Goal: Task Accomplishment & Management: Use online tool/utility

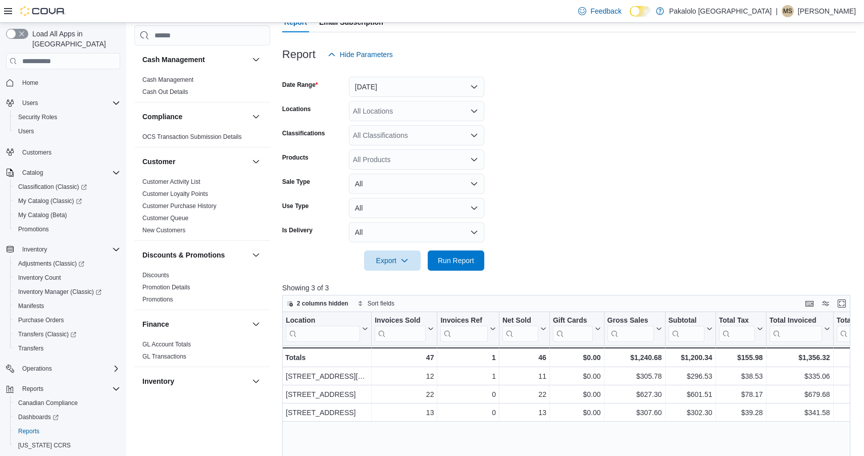
scroll to position [110, 0]
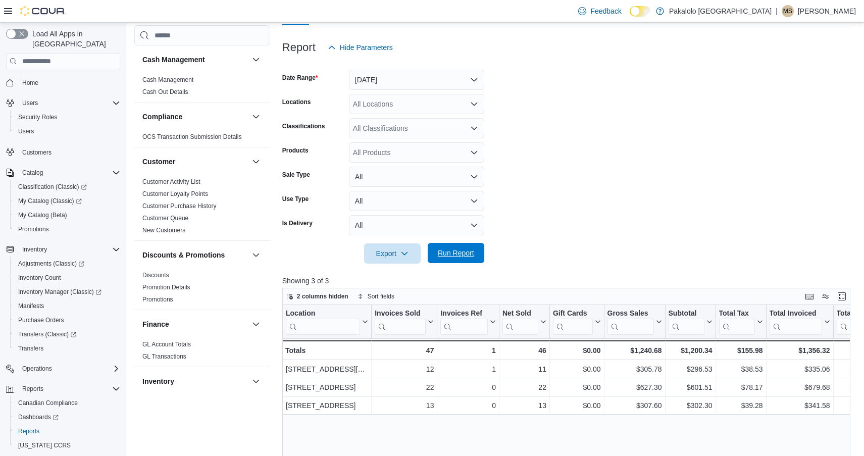
click at [449, 255] on span "Run Report" at bounding box center [456, 253] width 36 height 10
click at [454, 253] on span "Run Report" at bounding box center [456, 253] width 36 height 10
click at [461, 246] on span "Run Report" at bounding box center [456, 253] width 44 height 20
click at [454, 256] on span "Run Report" at bounding box center [456, 253] width 36 height 10
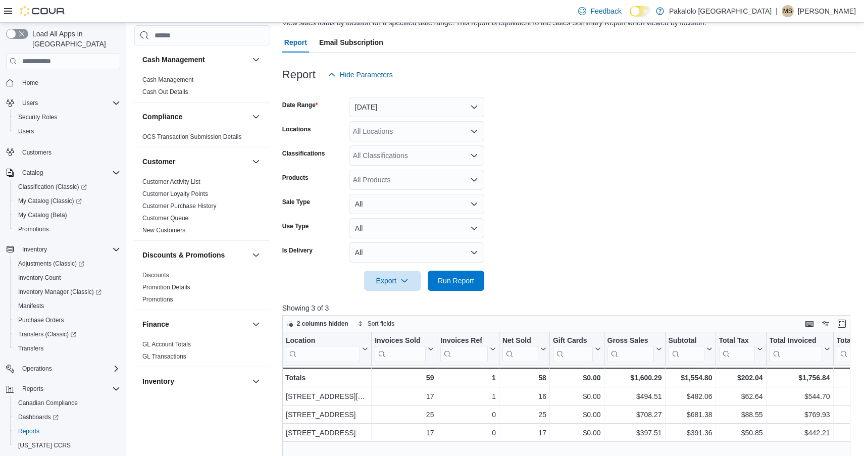
scroll to position [287, 0]
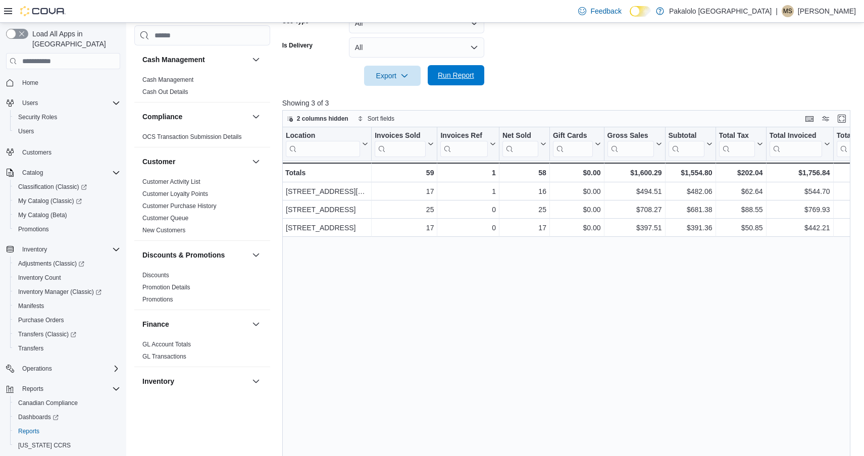
click at [447, 75] on span "Run Report" at bounding box center [456, 75] width 36 height 10
click at [434, 77] on span "Run Report" at bounding box center [456, 75] width 44 height 20
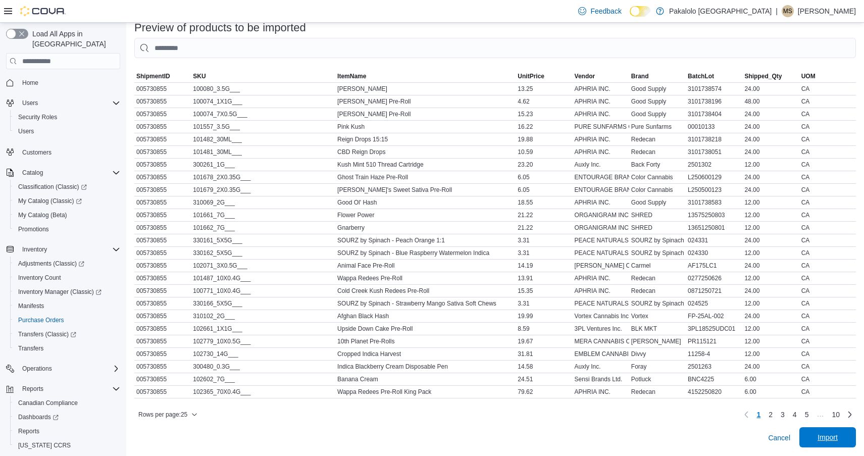
scroll to position [383, 0]
click at [823, 432] on span "Import" at bounding box center [828, 438] width 44 height 20
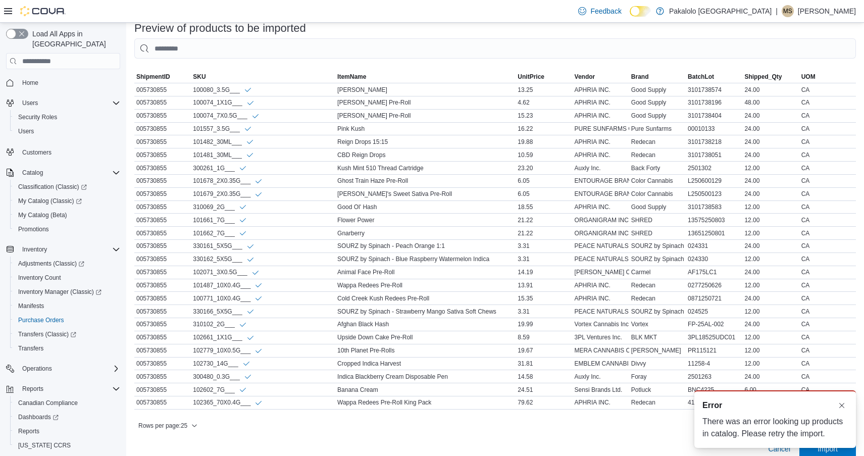
scroll to position [0, 0]
click at [200, 427] on button "Rows per page : 25" at bounding box center [167, 426] width 67 height 12
click at [184, 401] on button "100 rows" at bounding box center [175, 406] width 57 height 20
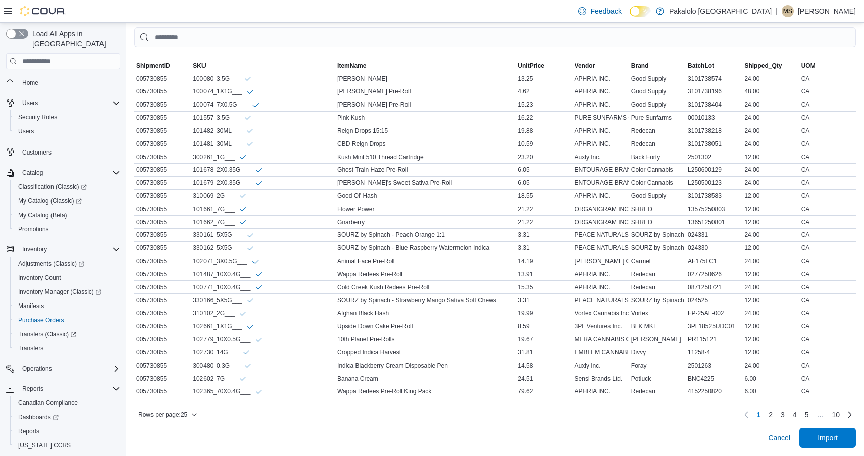
scroll to position [394, 0]
click at [184, 411] on span "Rows per page : 25" at bounding box center [162, 415] width 49 height 8
click at [188, 393] on span "100 rows" at bounding box center [181, 394] width 32 height 8
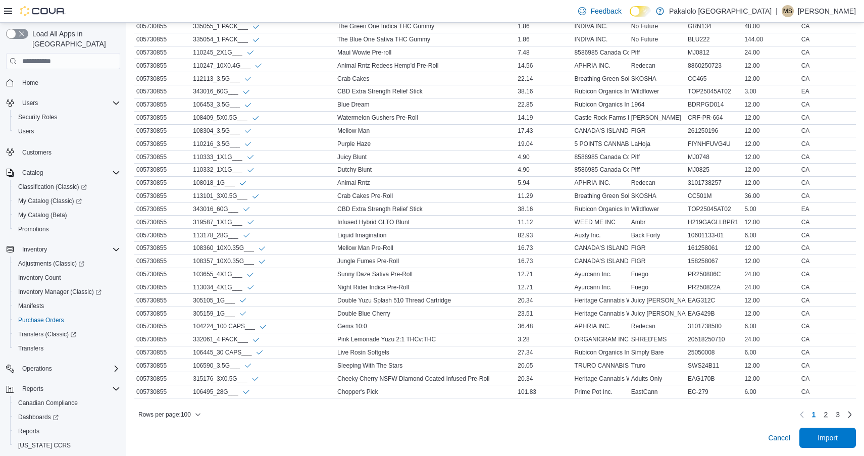
click at [830, 415] on link "2" at bounding box center [826, 415] width 12 height 16
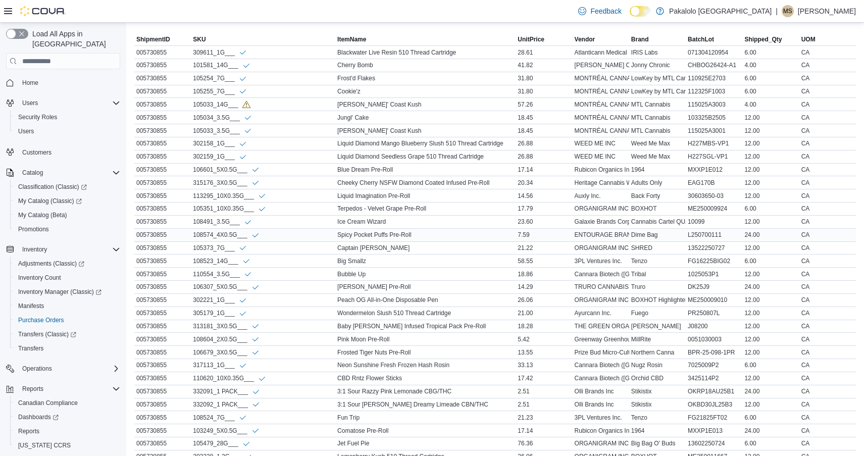
scroll to position [378, 0]
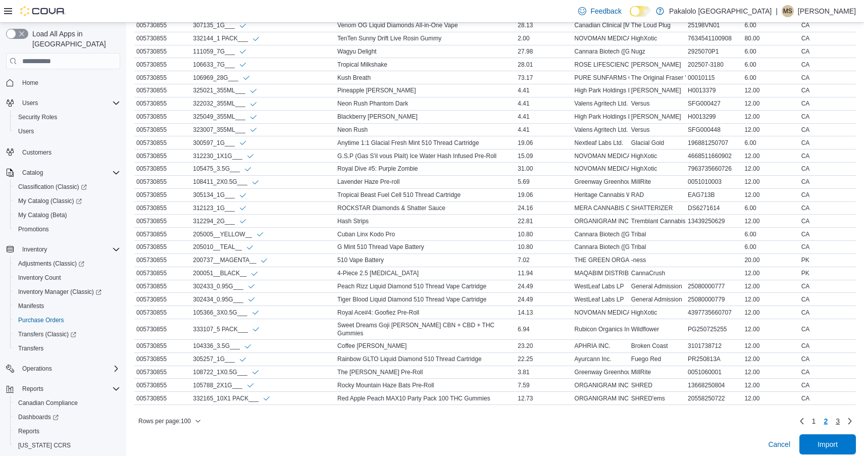
click at [834, 413] on link "3" at bounding box center [838, 421] width 12 height 16
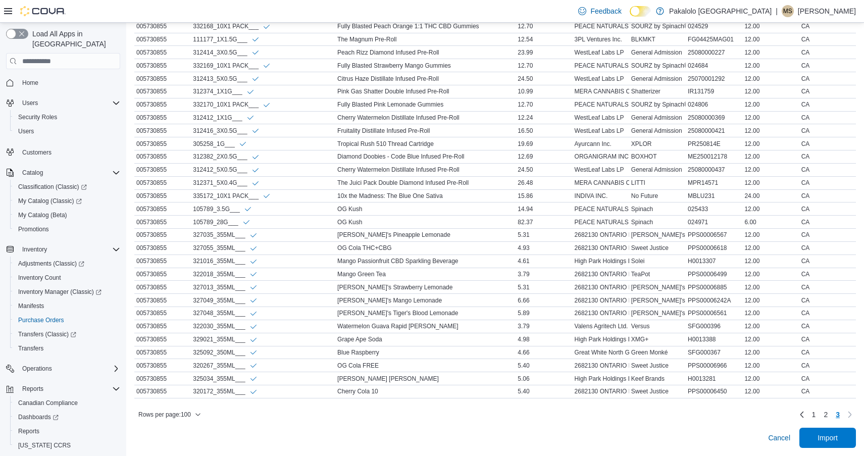
scroll to position [472, 0]
click at [826, 430] on span "Import" at bounding box center [828, 437] width 44 height 20
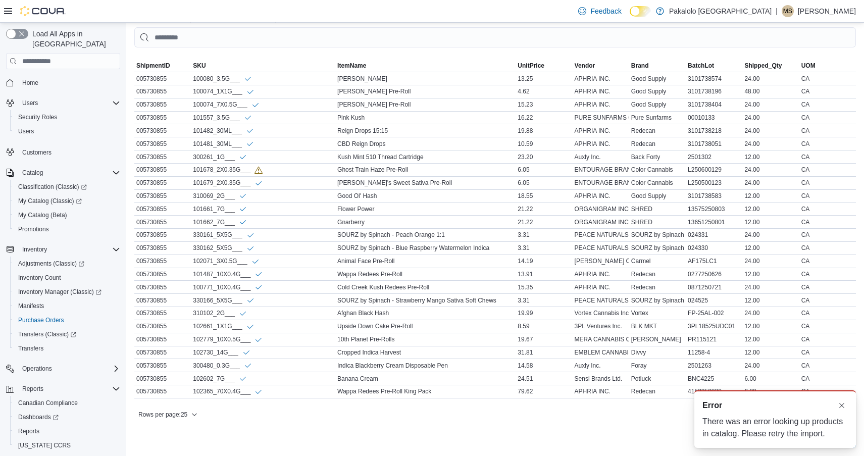
scroll to position [0, 0]
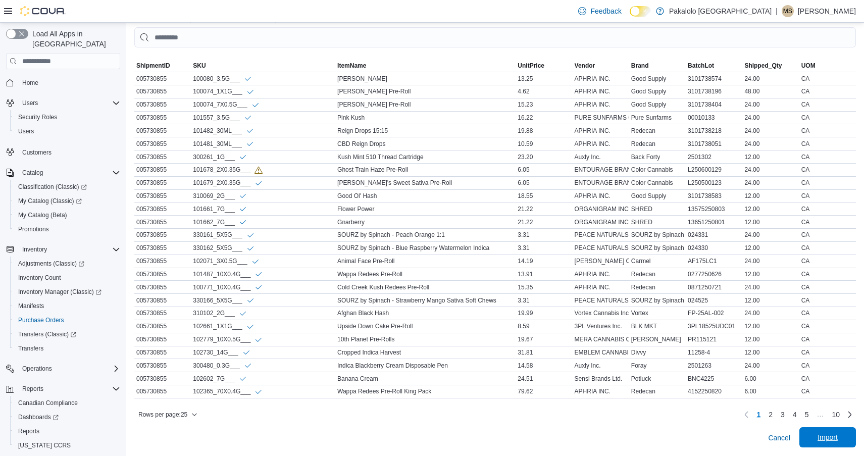
click at [834, 434] on span "Import" at bounding box center [828, 437] width 20 height 10
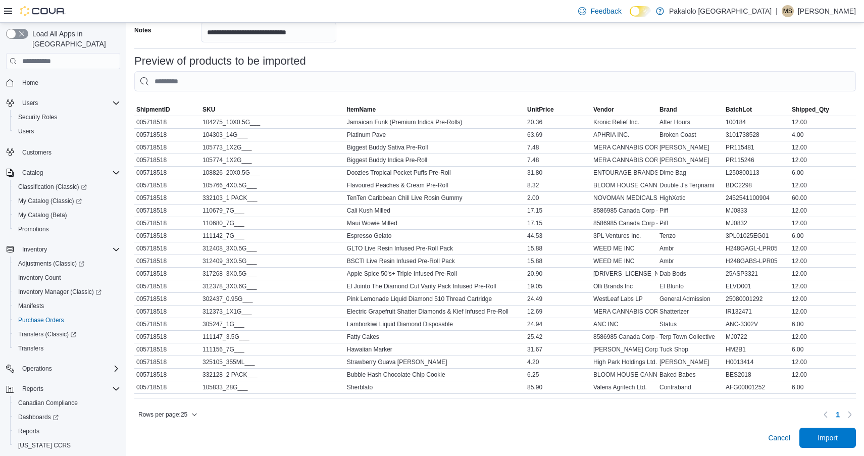
scroll to position [350, 0]
click at [826, 431] on span "Import" at bounding box center [828, 438] width 44 height 20
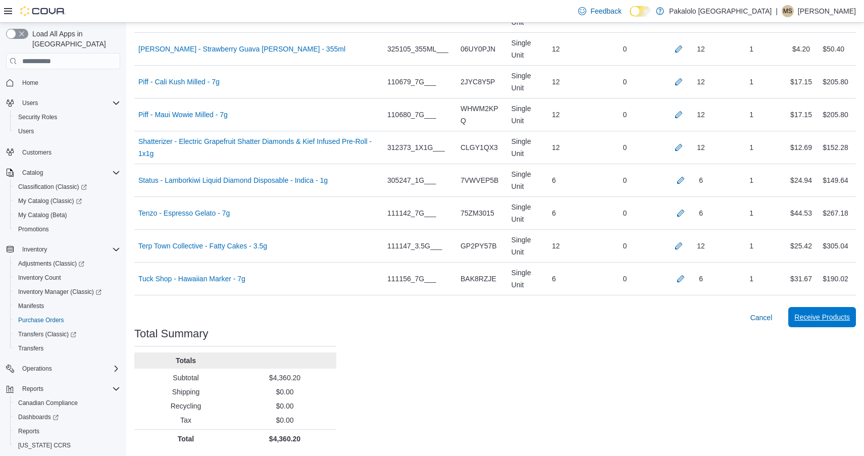
scroll to position [748, 0]
click at [808, 318] on span "Receive Products" at bounding box center [823, 318] width 56 height 10
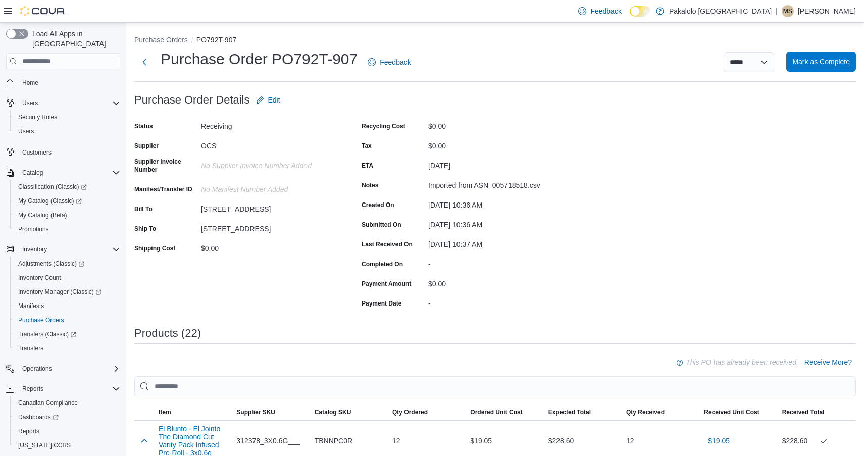
scroll to position [-1, 0]
click at [837, 62] on span "Mark as Complete" at bounding box center [822, 62] width 58 height 10
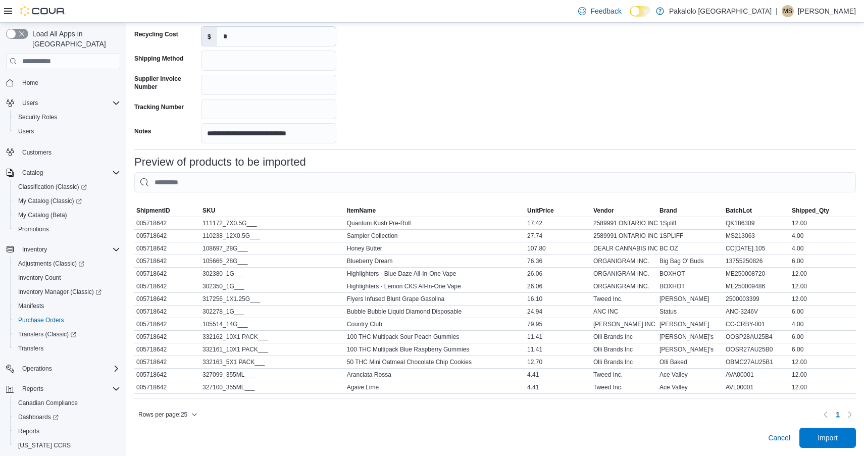
scroll to position [249, 0]
click at [823, 439] on span "Import" at bounding box center [828, 438] width 20 height 10
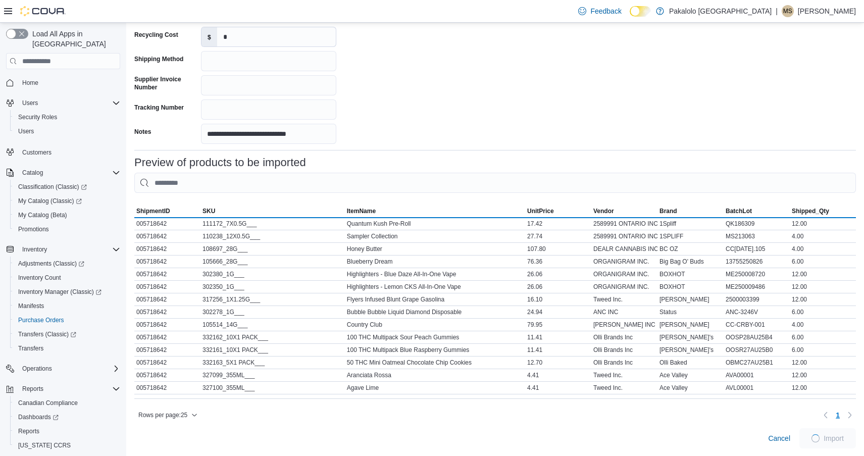
scroll to position [248, 0]
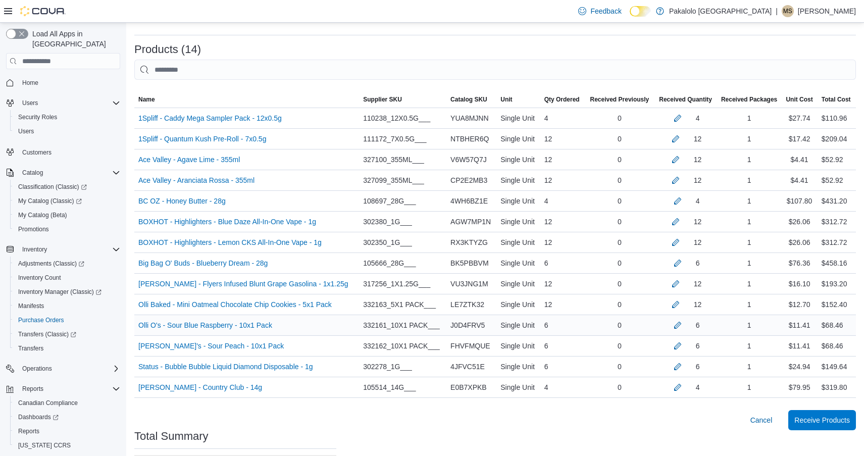
scroll to position [237, 0]
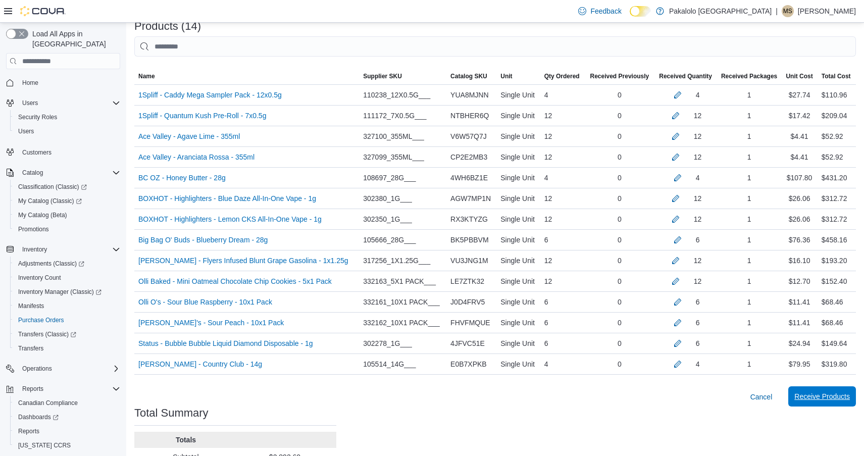
click at [814, 401] on span "Receive Products" at bounding box center [823, 396] width 56 height 10
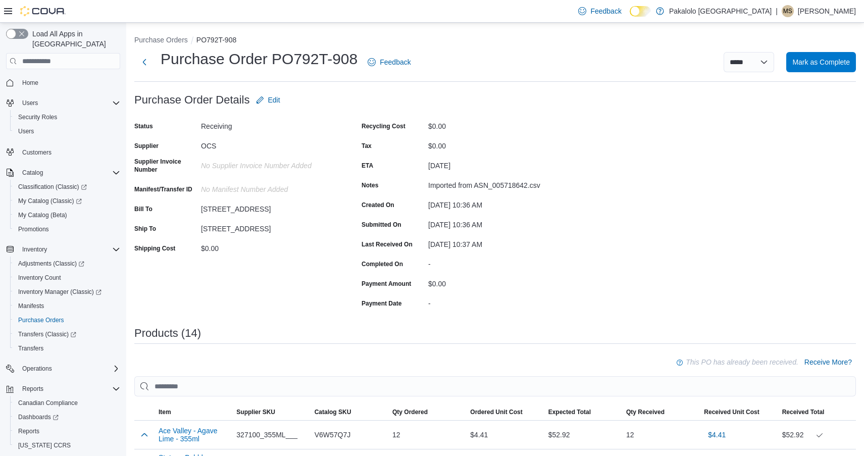
click at [800, 77] on div "**********" at bounding box center [495, 65] width 722 height 33
click at [800, 67] on span "Mark as Complete" at bounding box center [822, 62] width 58 height 20
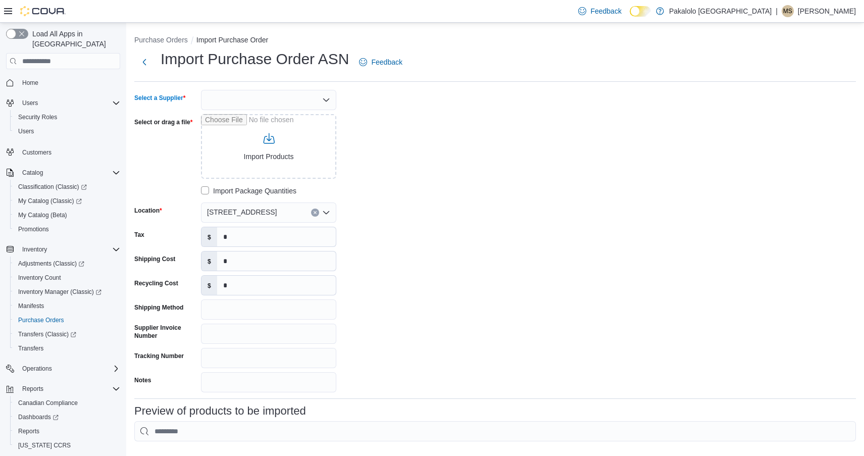
drag, startPoint x: 261, startPoint y: 98, endPoint x: 260, endPoint y: 109, distance: 10.2
click at [261, 98] on div at bounding box center [268, 100] width 135 height 20
click at [245, 145] on span "OCS" at bounding box center [274, 146] width 111 height 10
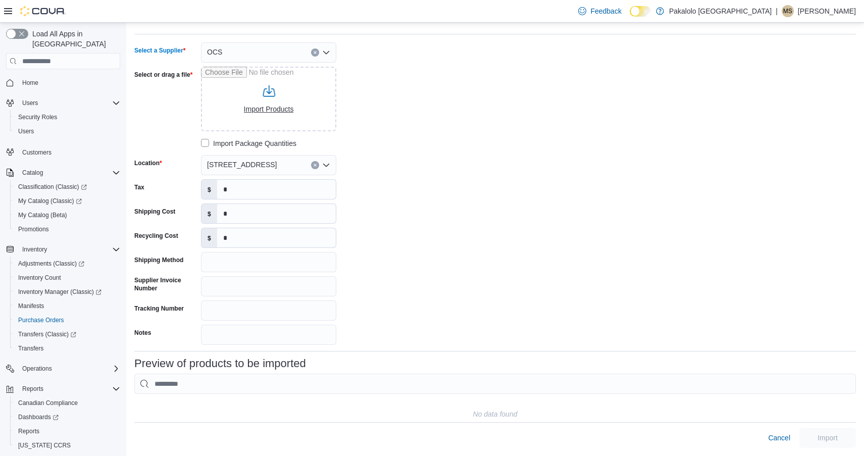
scroll to position [47, 0]
click at [294, 75] on input "Select or drag a file" at bounding box center [268, 99] width 135 height 65
type input "**********"
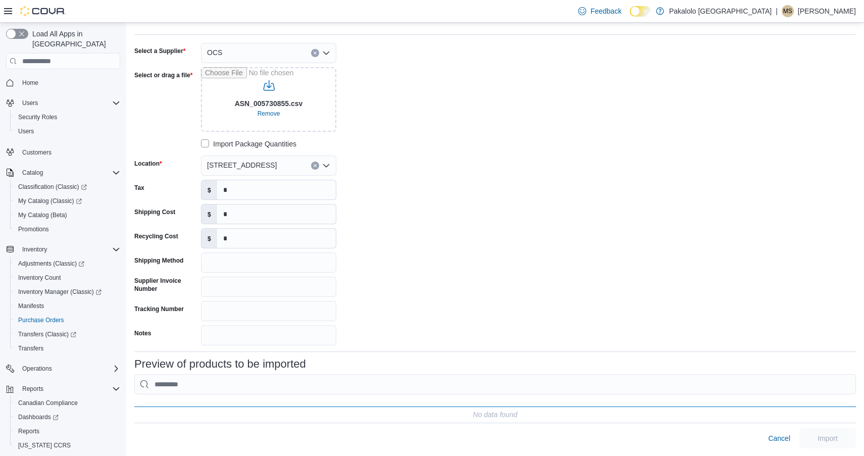
type input "**********"
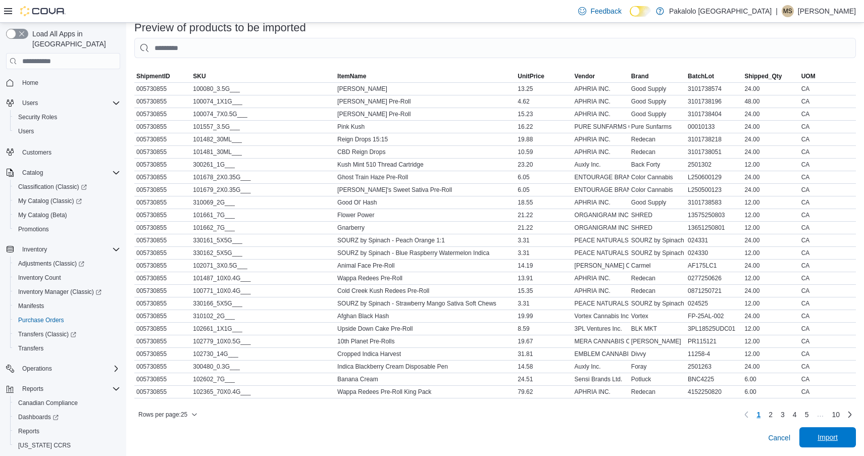
scroll to position [383, 0]
click at [825, 443] on span "Import" at bounding box center [828, 438] width 44 height 20
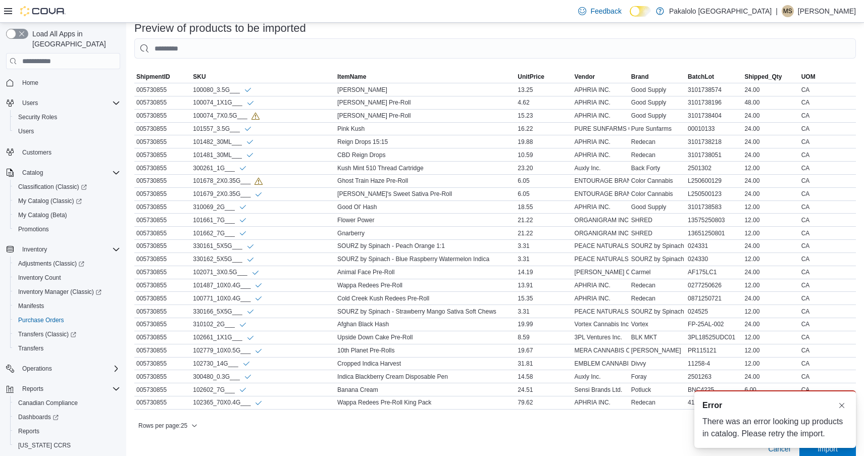
scroll to position [0, 0]
click at [178, 422] on span "Rows per page : 25" at bounding box center [162, 426] width 49 height 8
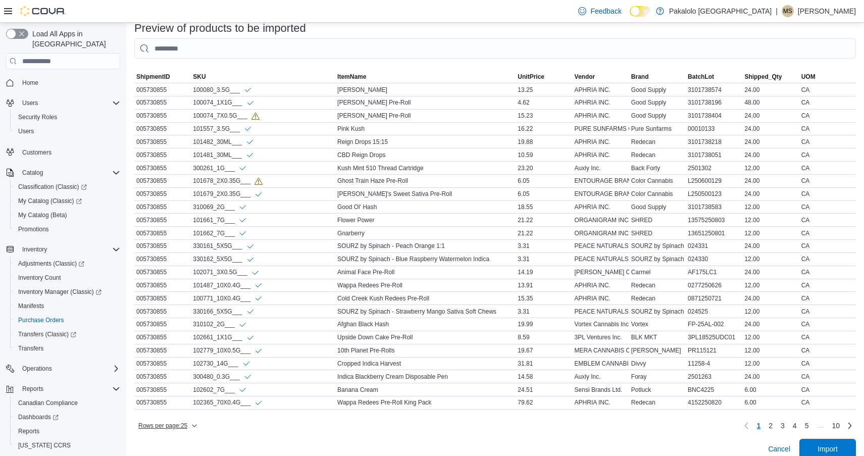
click at [190, 430] on span "Rows per page : 25" at bounding box center [167, 426] width 59 height 12
click at [189, 404] on span "100 rows" at bounding box center [181, 406] width 32 height 8
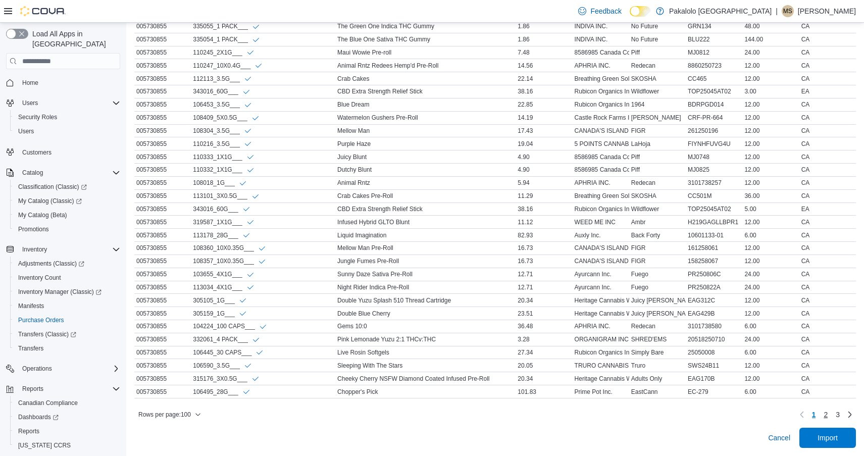
click at [824, 413] on span "2" at bounding box center [826, 415] width 4 height 10
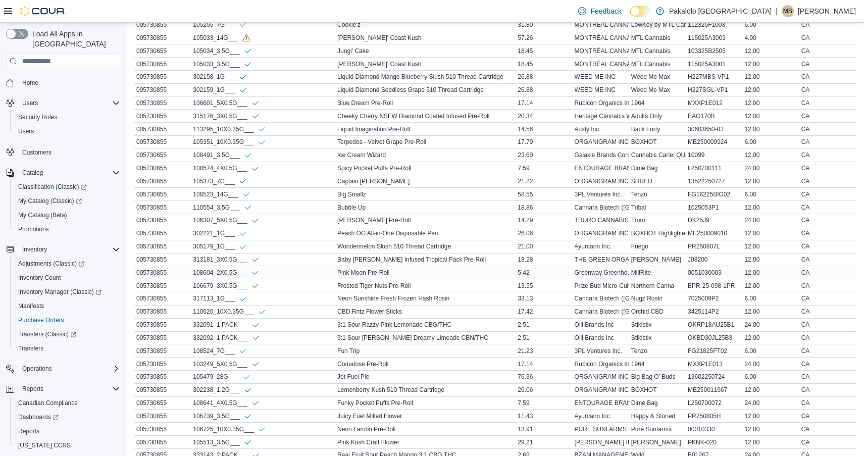
scroll to position [473, 1]
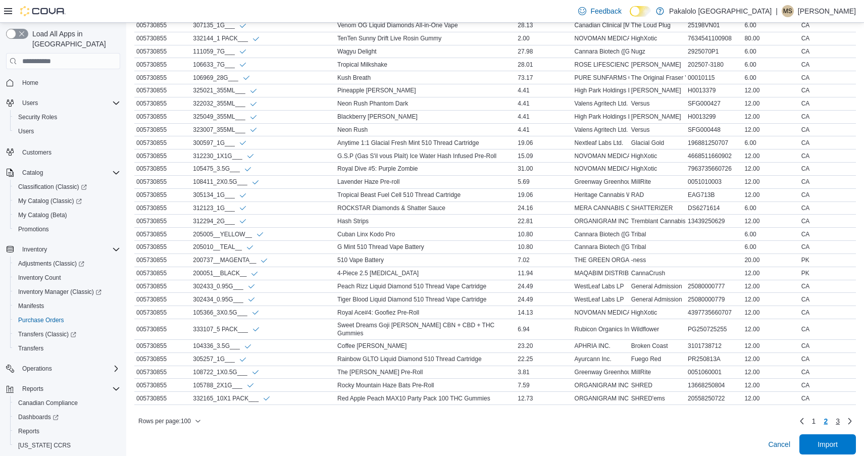
click at [840, 416] on span "3" at bounding box center [838, 421] width 4 height 10
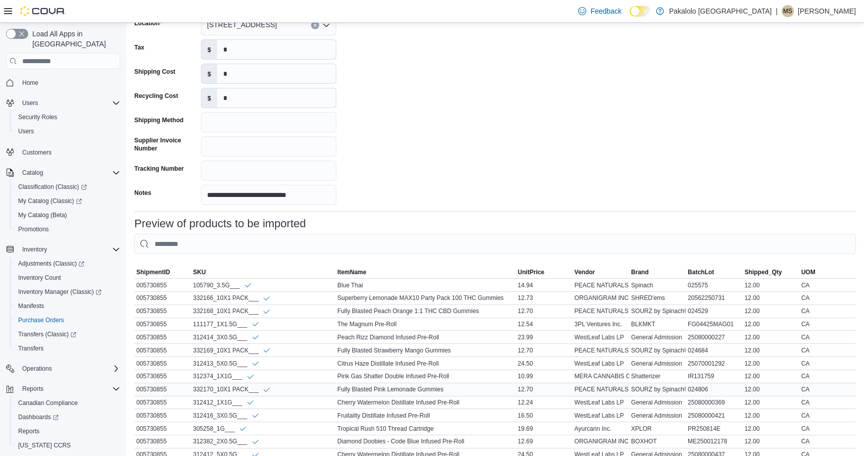
scroll to position [262, 1]
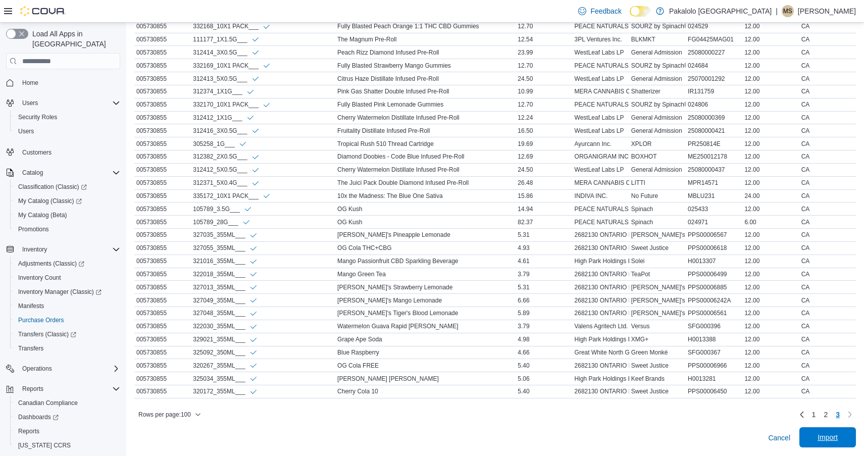
click at [821, 438] on span "Import" at bounding box center [828, 437] width 20 height 10
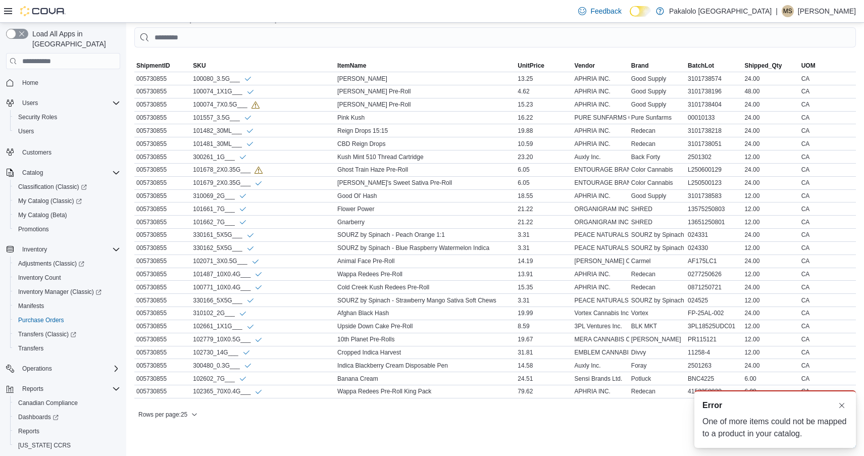
scroll to position [0, 0]
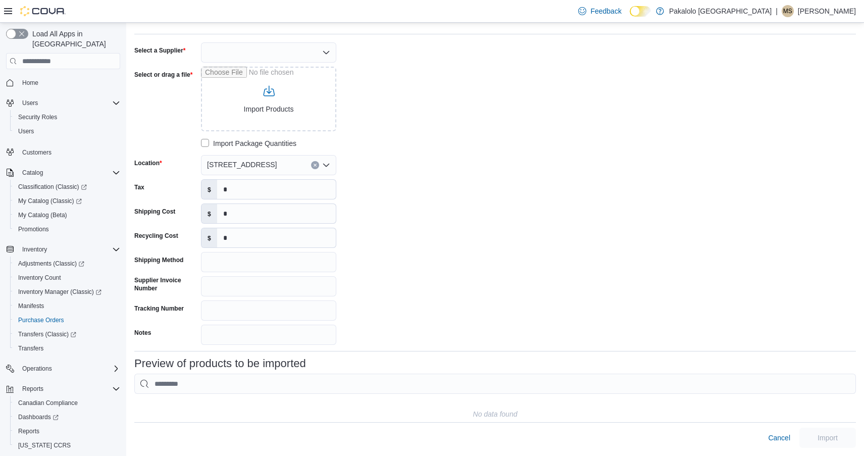
scroll to position [47, 0]
click at [265, 107] on input "Select or drag a file" at bounding box center [268, 99] width 135 height 65
type input "**********"
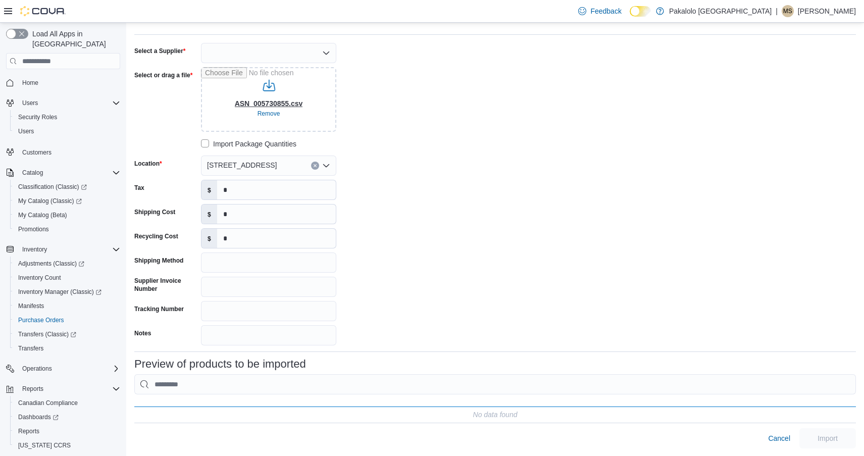
type input "**********"
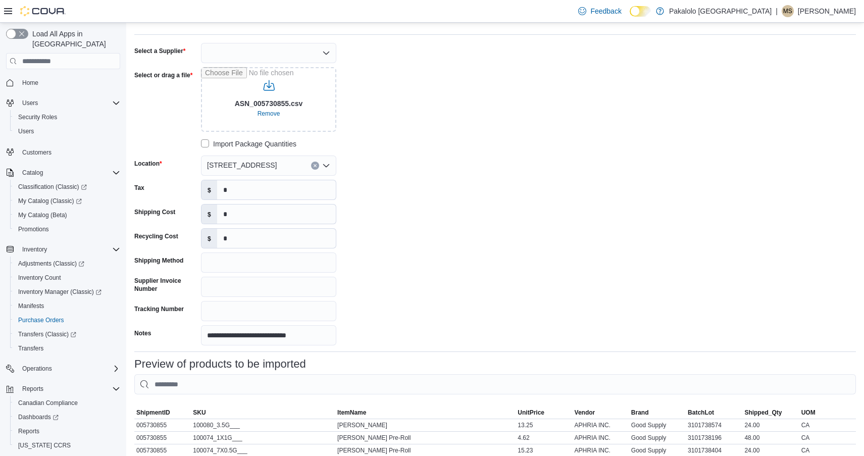
click at [299, 63] on div at bounding box center [268, 53] width 135 height 20
click at [252, 97] on span "OCS" at bounding box center [274, 99] width 111 height 10
click at [454, 134] on div "**********" at bounding box center [495, 194] width 722 height 303
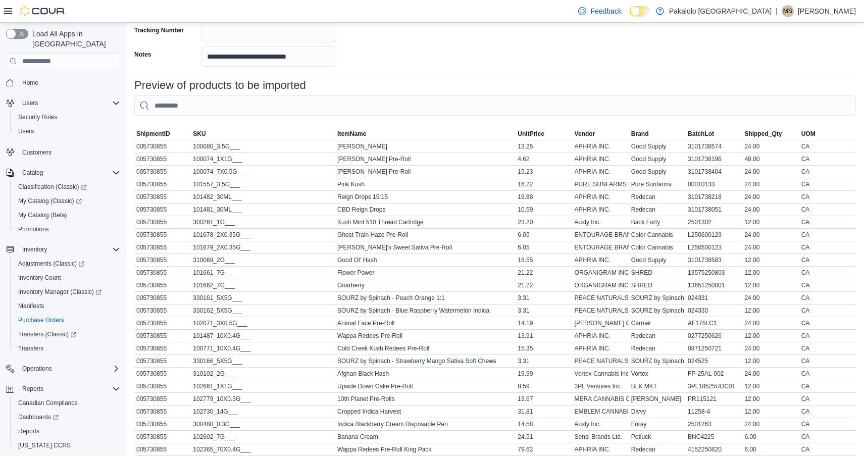
scroll to position [378, 0]
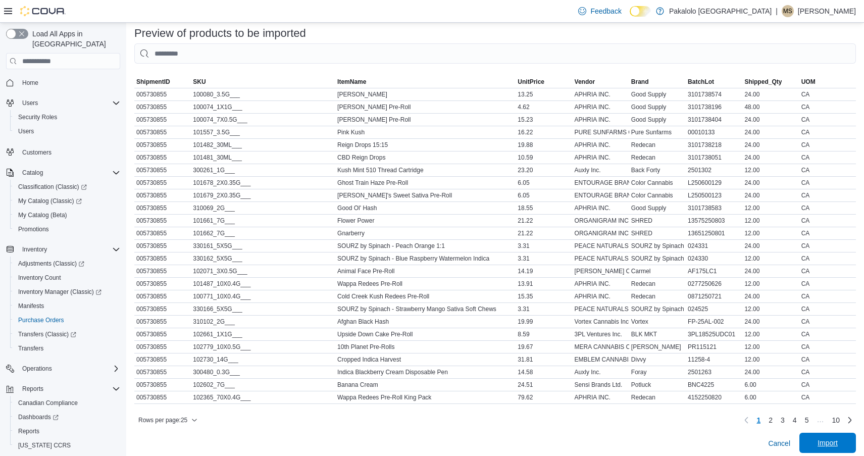
click at [832, 441] on span "Import" at bounding box center [828, 443] width 20 height 10
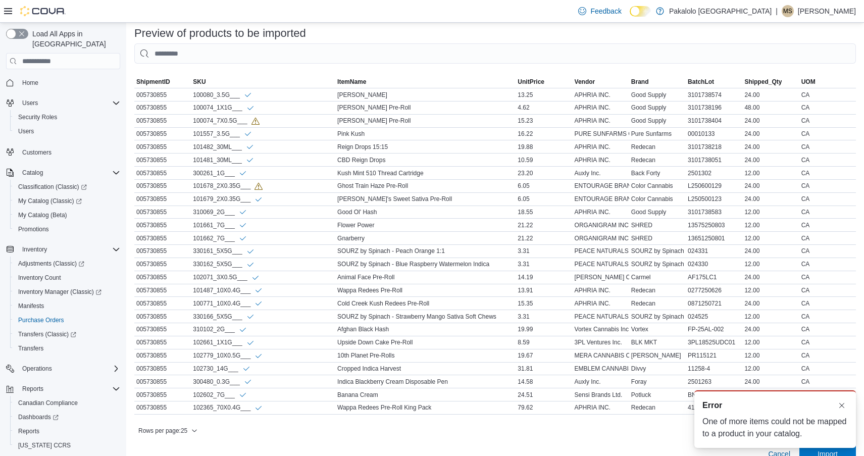
scroll to position [0, 0]
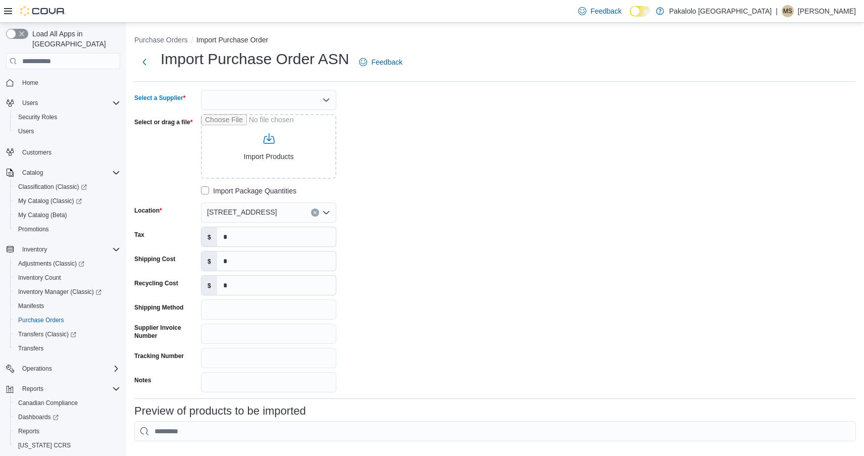
click at [277, 103] on div at bounding box center [268, 100] width 135 height 20
click at [243, 145] on span "OCS" at bounding box center [274, 146] width 111 height 10
click at [244, 145] on input "Select or drag a file" at bounding box center [268, 146] width 135 height 65
type input "**********"
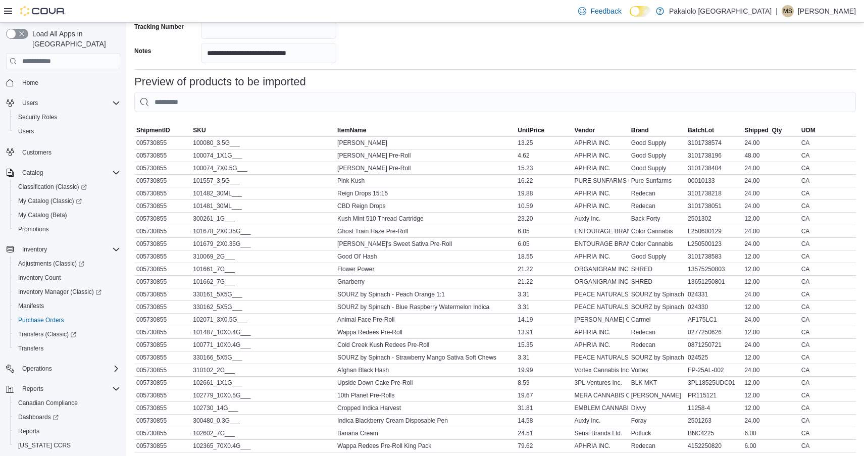
scroll to position [364, 0]
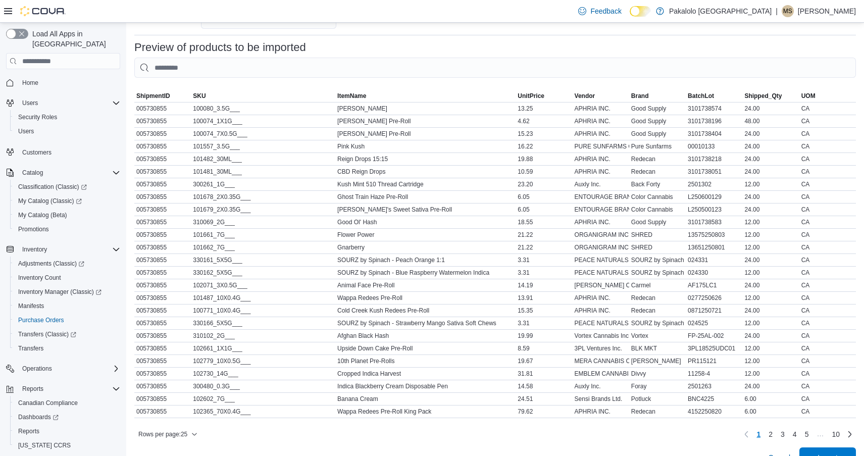
click at [832, 446] on div "**********" at bounding box center [495, 97] width 722 height 742
click at [832, 450] on span "Import" at bounding box center [828, 457] width 44 height 20
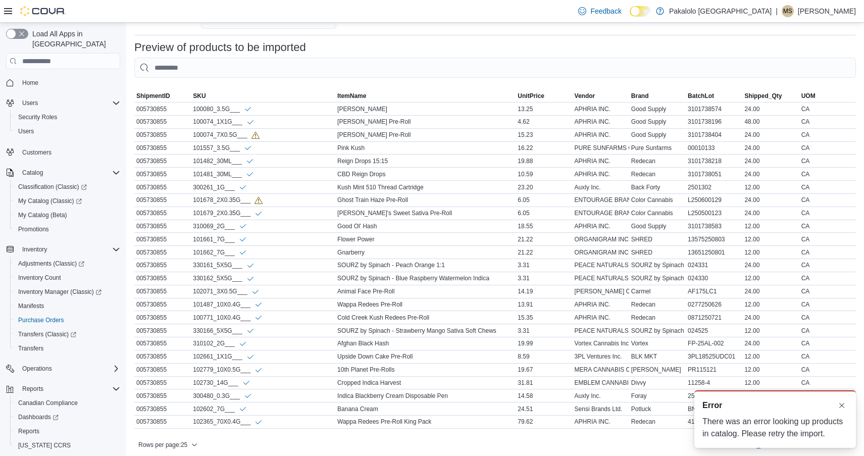
scroll to position [0, 0]
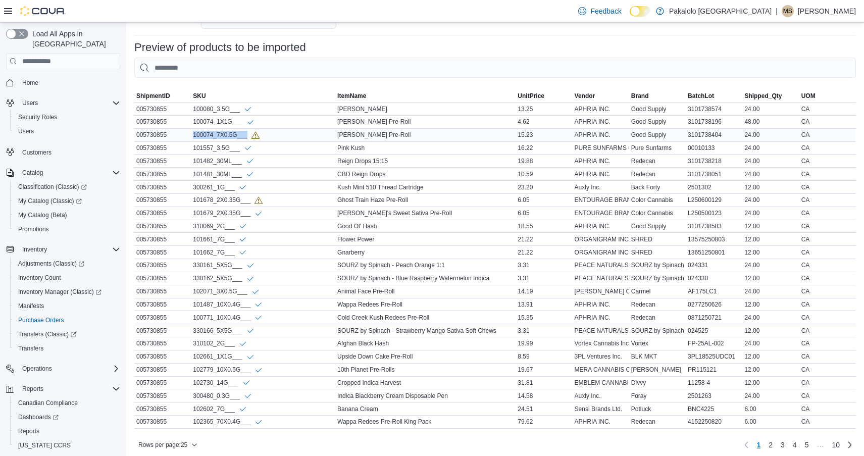
drag, startPoint x: 247, startPoint y: 136, endPoint x: 190, endPoint y: 136, distance: 57.1
click at [189, 136] on tr "ShipmentID 005730855 SKU 100074_7X0.5G___ ItemName Jean Guy Pre-Roll UnitPrice …" at bounding box center [495, 134] width 722 height 13
copy tr "SKU 100074_7X0.5G___"
drag, startPoint x: 251, startPoint y: 201, endPoint x: 192, endPoint y: 201, distance: 58.6
click at [192, 201] on div "101678_2X0.35G___" at bounding box center [263, 200] width 144 height 13
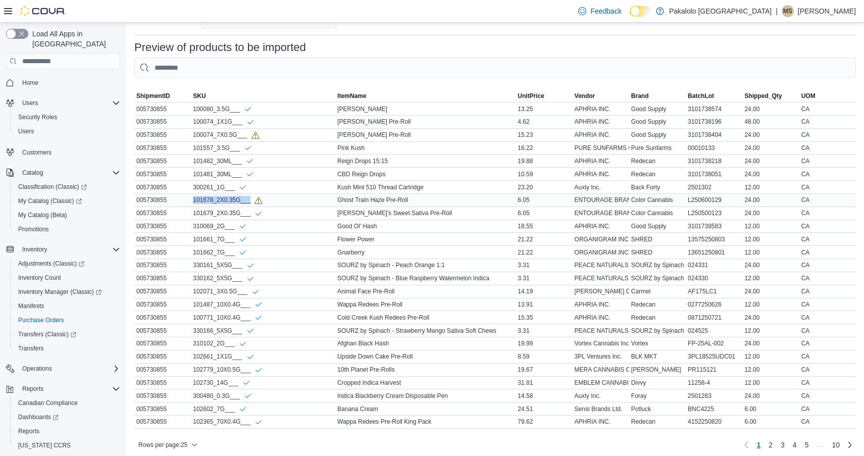
copy div "101678_2X0.35G___"
drag, startPoint x: 248, startPoint y: 136, endPoint x: 191, endPoint y: 135, distance: 56.1
click at [191, 135] on div "100074_7X0.5G___" at bounding box center [263, 135] width 144 height 13
copy div "100074_7X0.5G___"
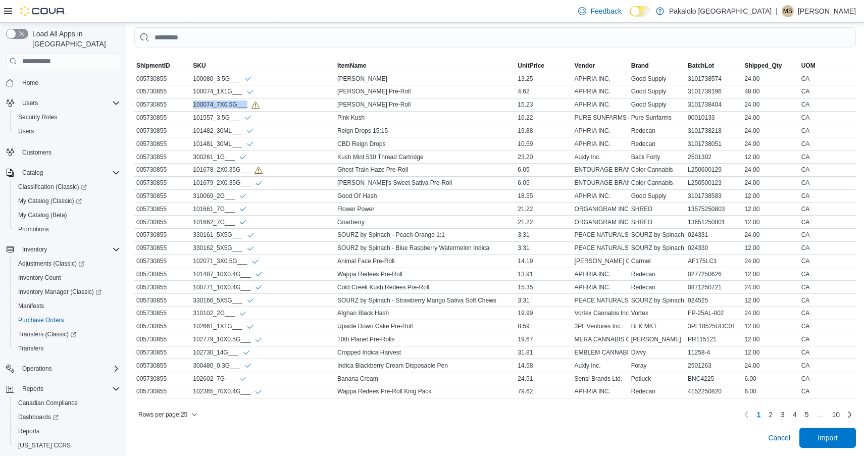
scroll to position [394, 0]
click at [196, 403] on div at bounding box center [495, 403] width 722 height 8
click at [191, 409] on span "Rows per page : 25" at bounding box center [167, 415] width 59 height 12
click at [182, 397] on span "100 rows" at bounding box center [181, 394] width 32 height 8
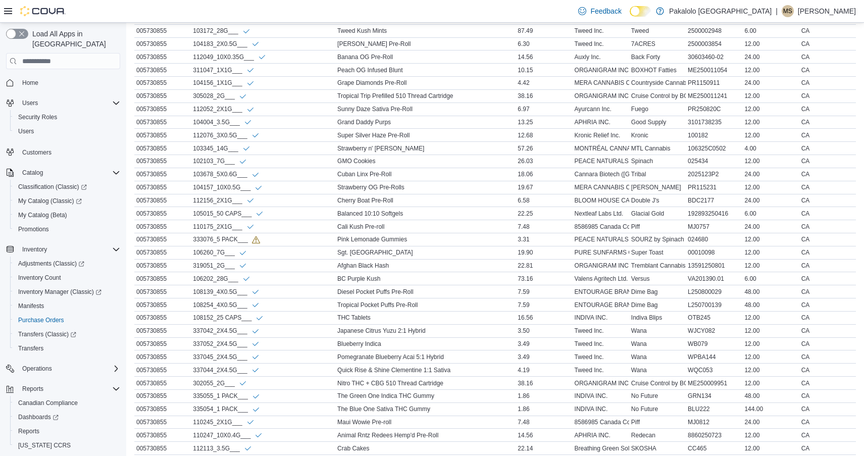
scroll to position [1055, 0]
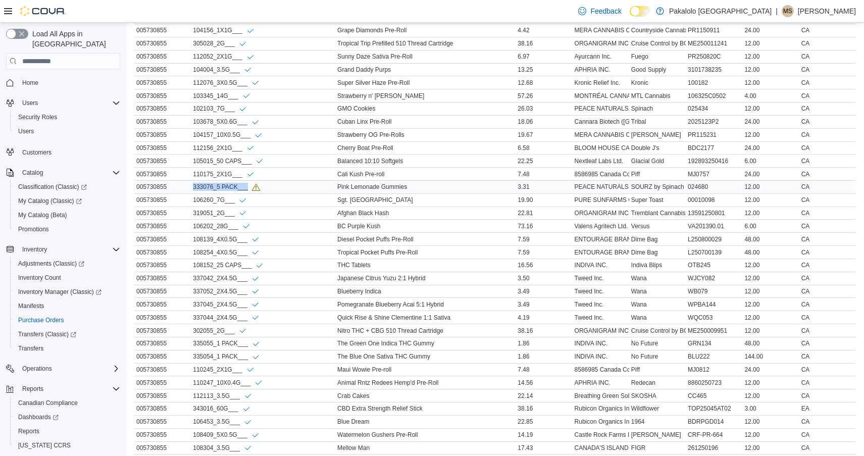
drag, startPoint x: 247, startPoint y: 189, endPoint x: 192, endPoint y: 189, distance: 54.6
click at [192, 189] on div "333076_5 PACK___" at bounding box center [263, 187] width 144 height 13
copy div "333076_5 PACK___"
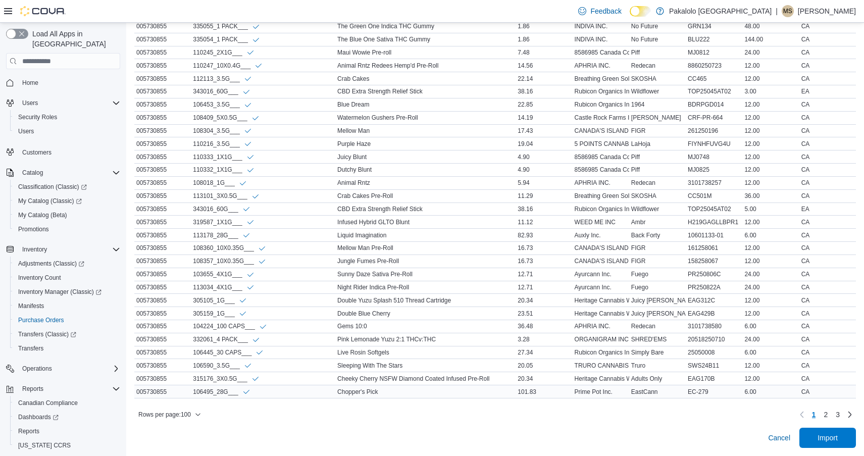
scroll to position [1373, 0]
click at [827, 414] on span "2" at bounding box center [826, 415] width 4 height 10
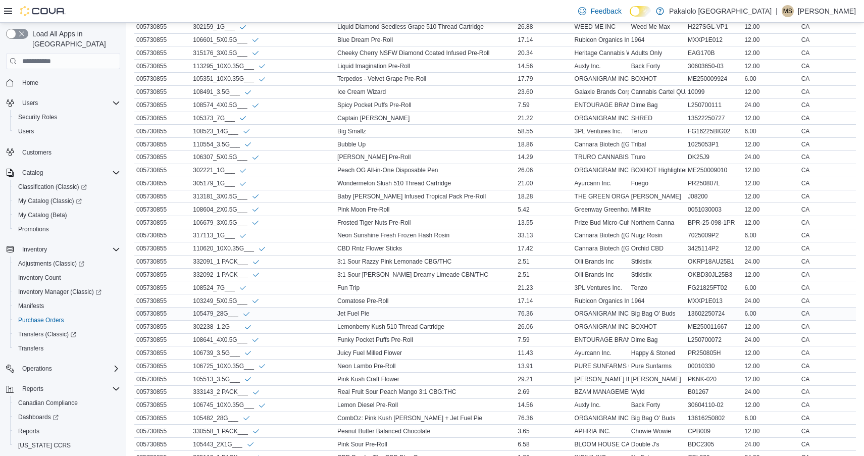
scroll to position [420, 0]
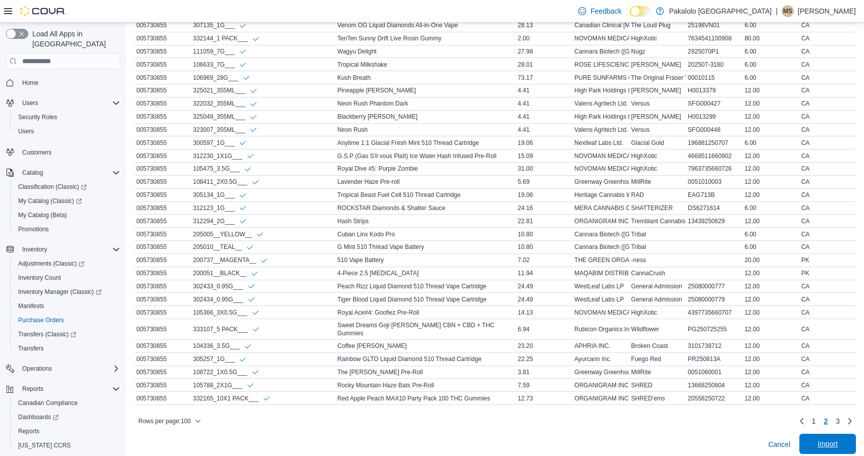
click at [831, 434] on span "Import" at bounding box center [828, 444] width 44 height 20
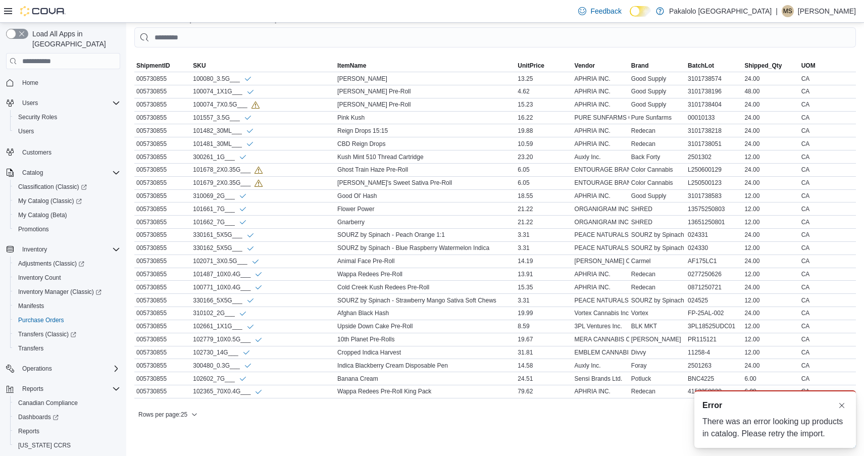
scroll to position [0, 0]
click at [844, 404] on button "Dismiss toast" at bounding box center [842, 405] width 12 height 12
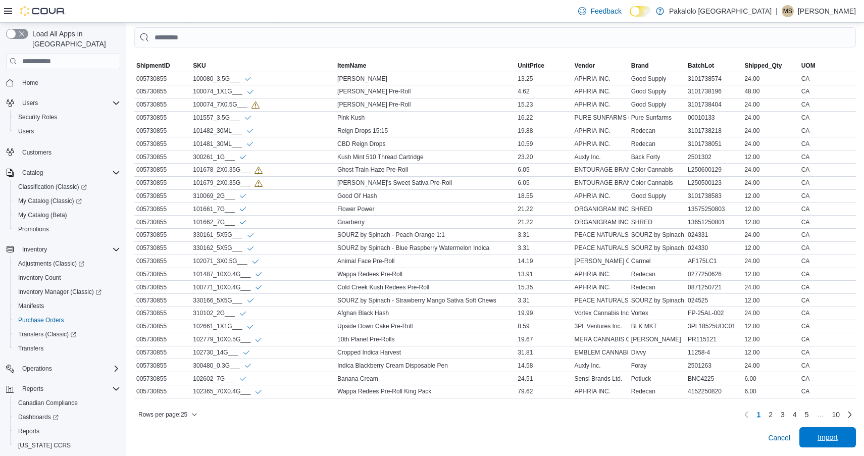
click at [827, 436] on span "Import" at bounding box center [828, 437] width 20 height 10
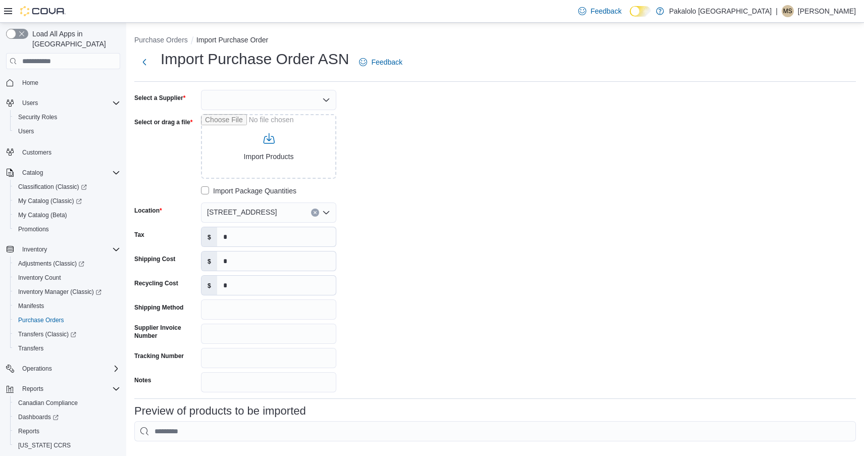
click at [269, 104] on div at bounding box center [268, 100] width 135 height 20
click at [251, 149] on span "OCS" at bounding box center [274, 146] width 111 height 10
click at [272, 156] on input "Select or drag a file" at bounding box center [268, 146] width 135 height 65
type input "**********"
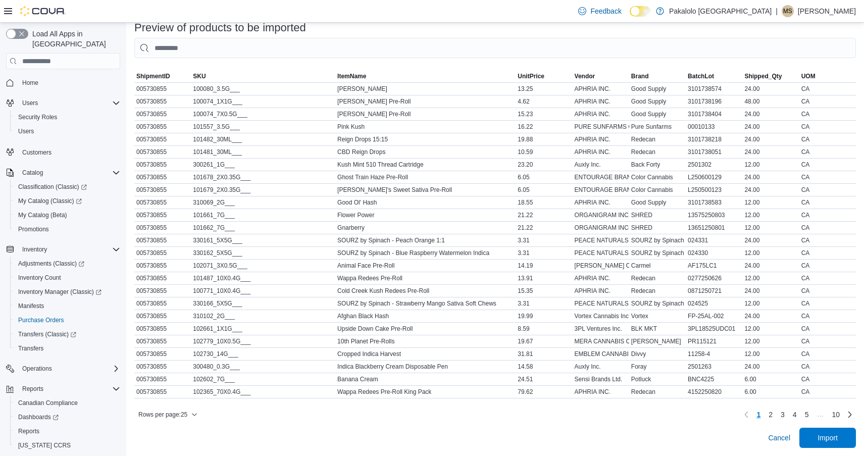
scroll to position [383, 0]
click at [836, 440] on span "Import" at bounding box center [828, 438] width 20 height 10
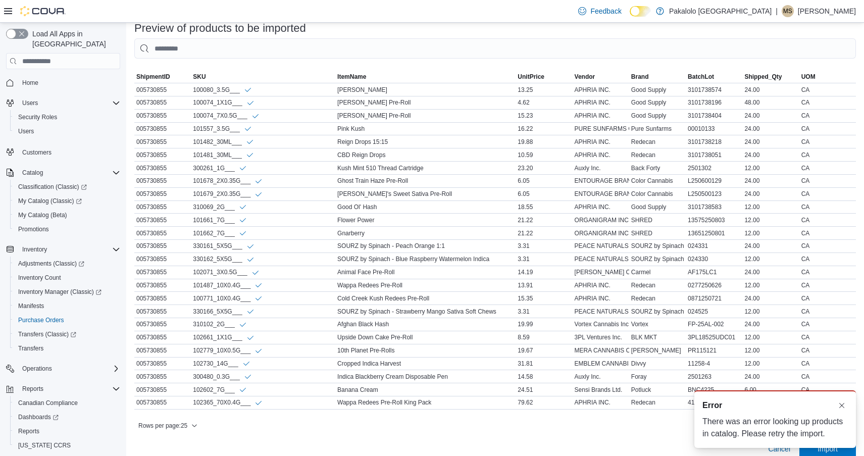
scroll to position [0, 0]
click at [186, 429] on span "Rows per page : 25" at bounding box center [162, 426] width 49 height 8
click at [184, 407] on span "100 rows" at bounding box center [181, 406] width 32 height 8
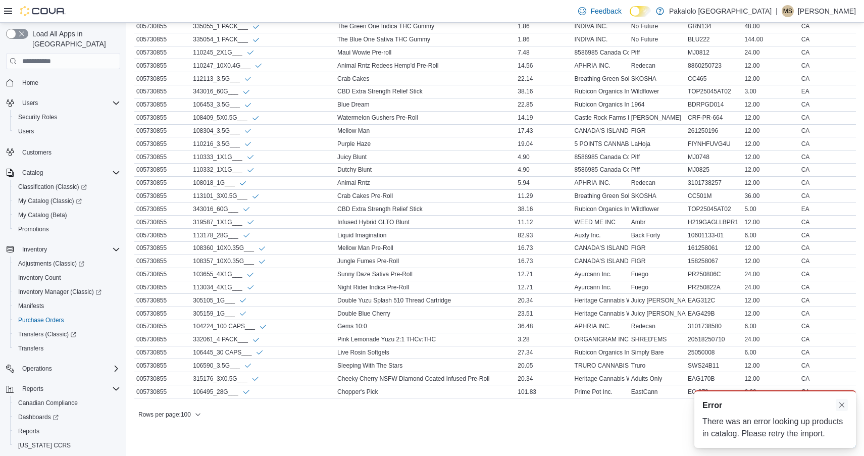
click at [843, 406] on button "Dismiss toast" at bounding box center [842, 405] width 12 height 12
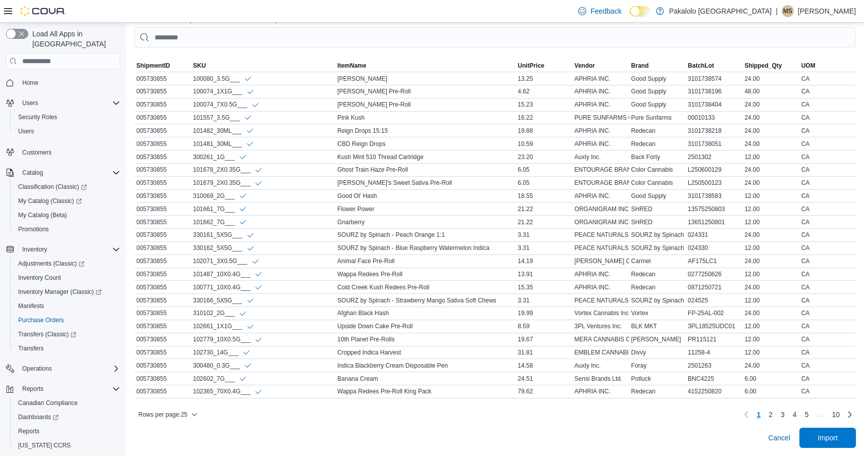
scroll to position [394, 0]
click at [151, 409] on span "Rows per page : 25" at bounding box center [167, 415] width 59 height 12
click at [161, 413] on span "Rows per page : 25" at bounding box center [162, 415] width 49 height 8
click at [166, 407] on div "Rows per page : 25 Page 1 of 10 1 2 3 4 5 … 10" at bounding box center [495, 415] width 722 height 16
click at [170, 413] on span "Rows per page : 25" at bounding box center [162, 415] width 49 height 8
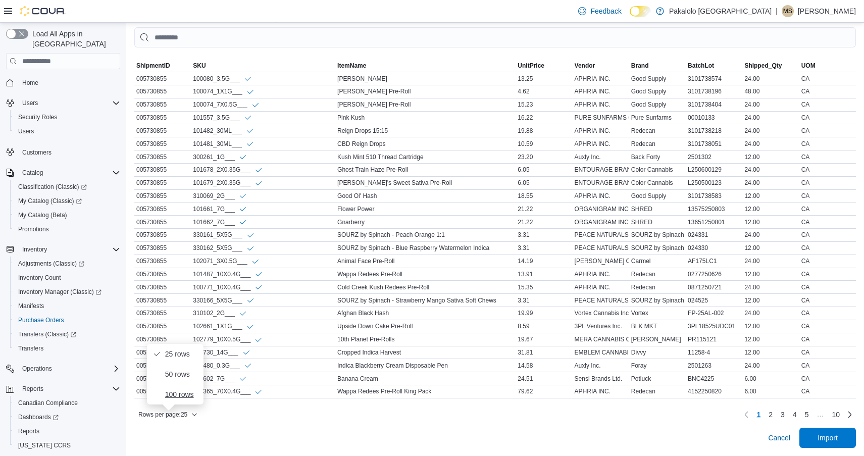
click at [189, 389] on button "100 rows" at bounding box center [175, 394] width 57 height 20
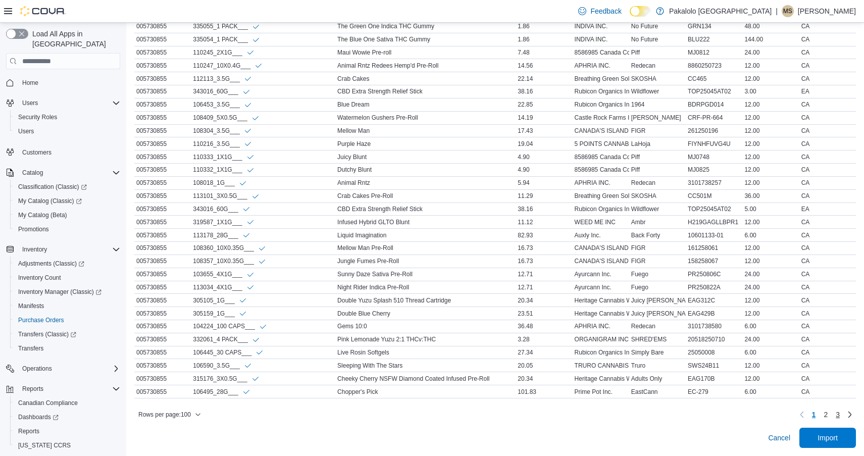
click at [839, 411] on span "3" at bounding box center [838, 415] width 4 height 10
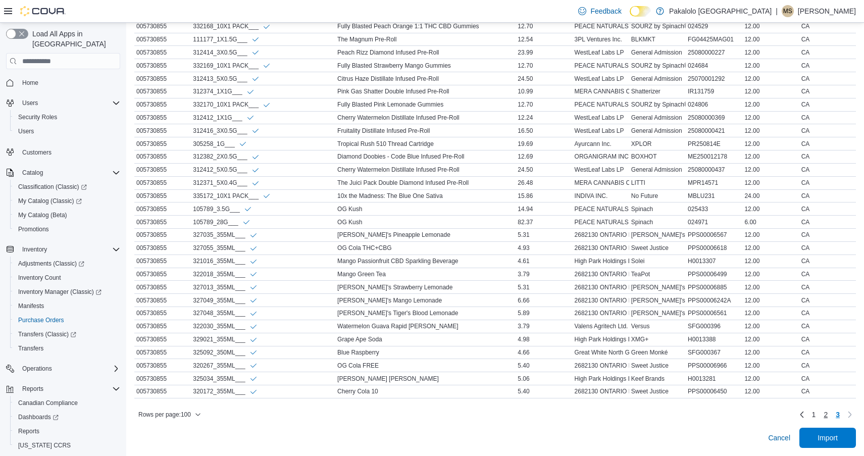
click at [823, 415] on link "2" at bounding box center [826, 415] width 12 height 16
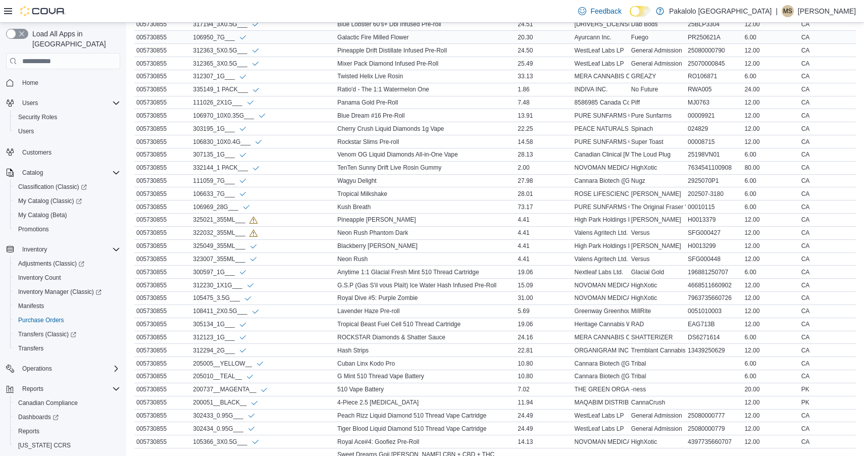
scroll to position [1252, 0]
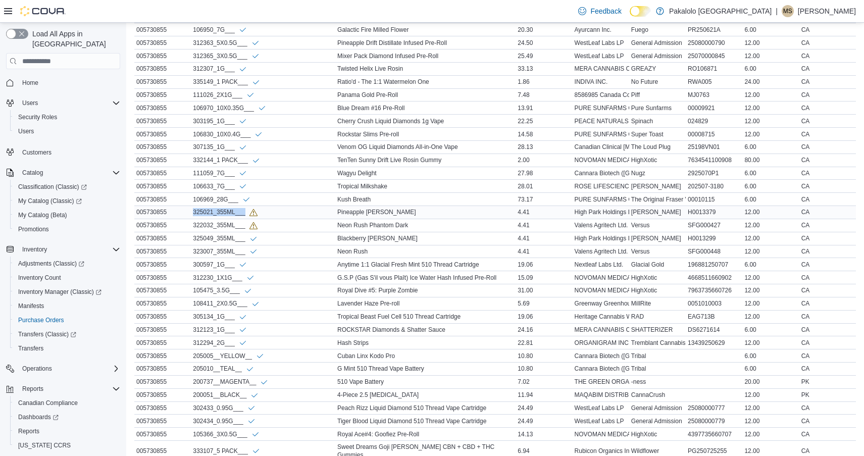
drag, startPoint x: 244, startPoint y: 215, endPoint x: 186, endPoint y: 216, distance: 58.1
click at [186, 216] on tr "ShipmentID 005730855 SKU 325021_355ML___ ItemName Pineapple [PERSON_NAME] UnitP…" at bounding box center [495, 212] width 722 height 13
copy tr "SKU 325021_355ML___"
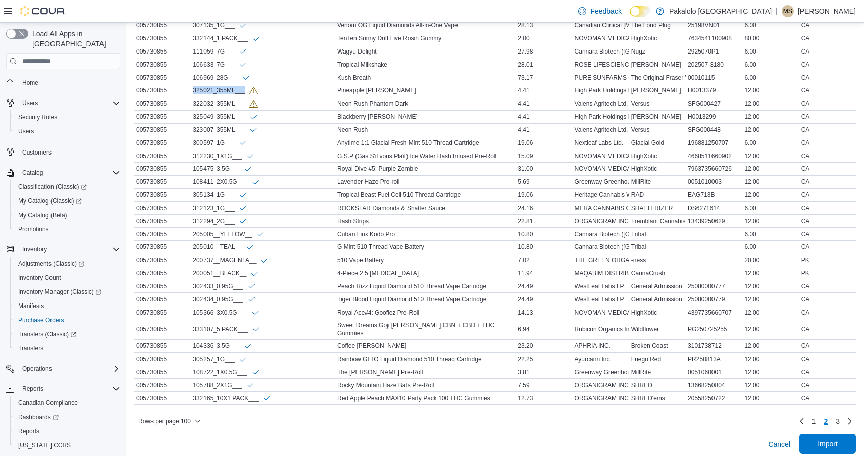
click at [827, 445] on span "Import" at bounding box center [828, 444] width 44 height 20
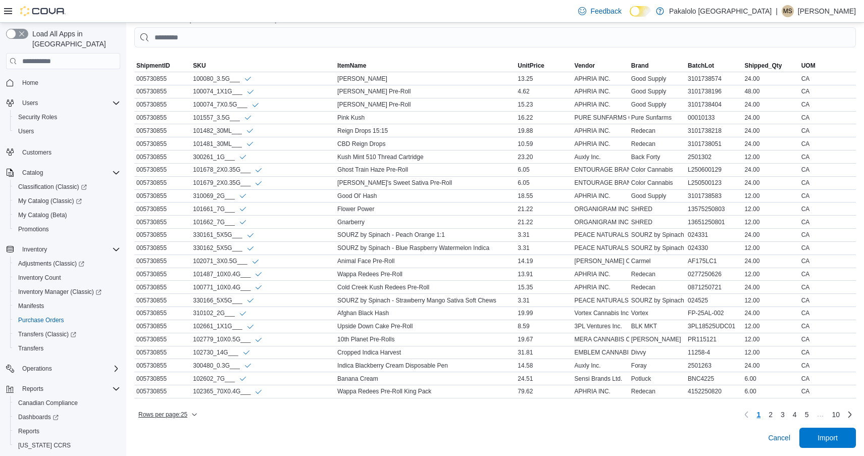
click at [183, 413] on span "Rows per page : 25" at bounding box center [162, 415] width 49 height 8
click at [181, 388] on button "100 rows" at bounding box center [175, 394] width 57 height 20
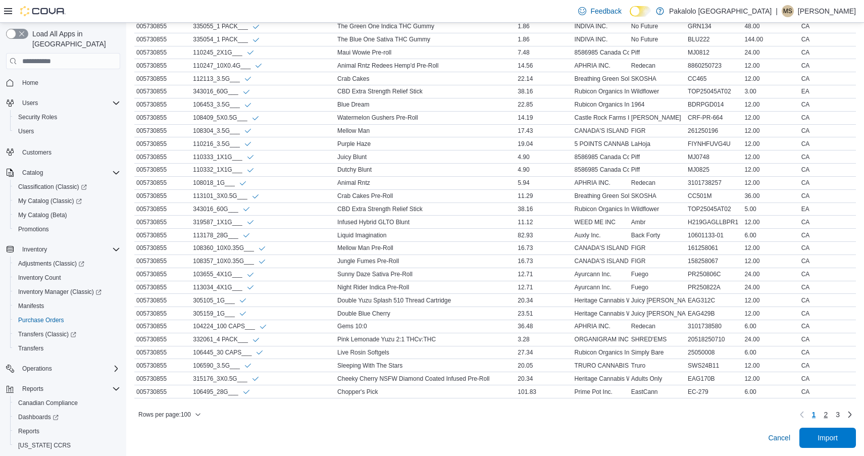
click at [828, 414] on link "2" at bounding box center [826, 415] width 12 height 16
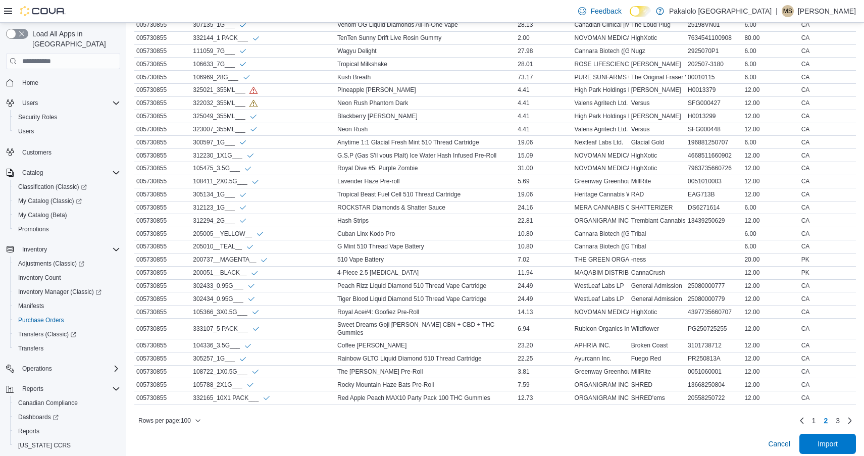
scroll to position [1373, 0]
drag, startPoint x: 245, startPoint y: 106, endPoint x: 193, endPoint y: 107, distance: 52.0
click at [193, 107] on div "322032_355ML___" at bounding box center [225, 104] width 64 height 9
copy div "322032_355ML___"
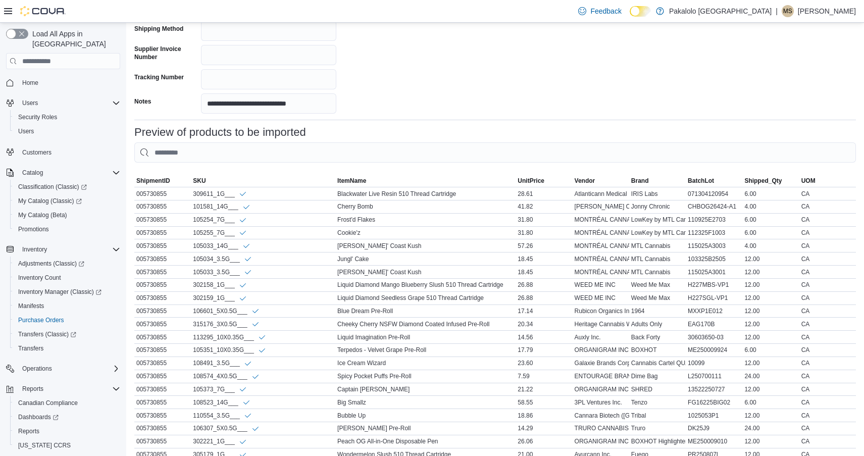
scroll to position [264, 0]
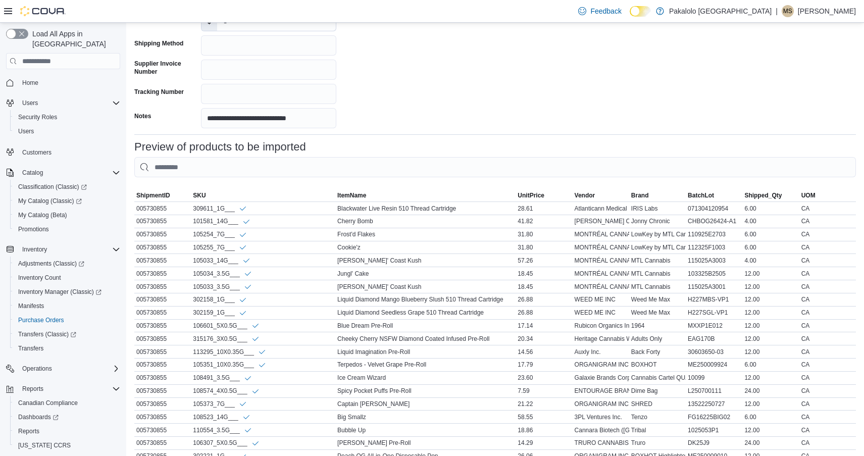
click at [361, 0] on div "Feedback Dark Mode Pakalolo Ontario | MS Michael Saikaley" at bounding box center [432, 11] width 864 height 23
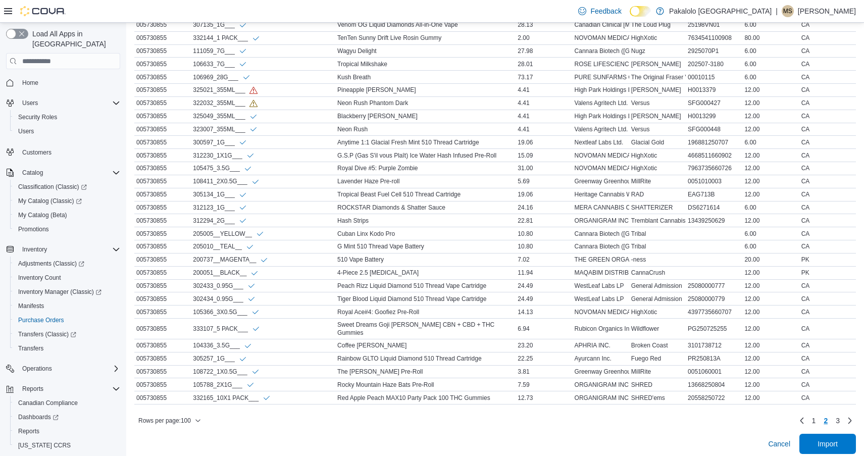
click at [831, 422] on li "2" at bounding box center [826, 421] width 12 height 16
click at [829, 439] on span "Import" at bounding box center [828, 444] width 20 height 10
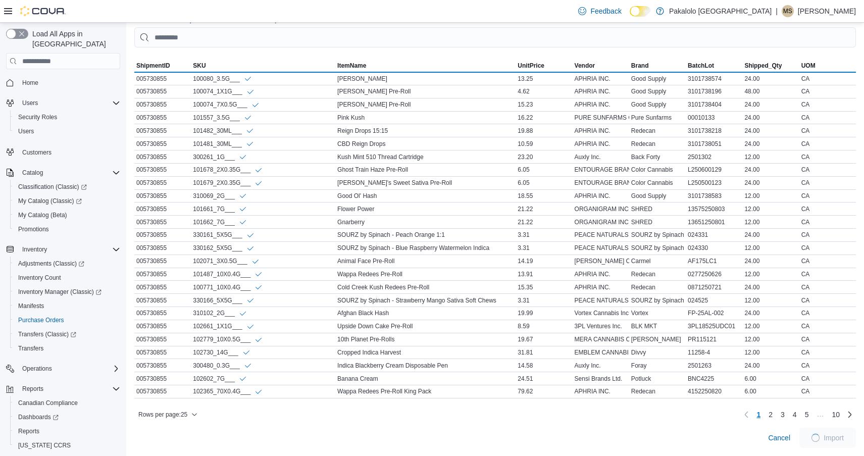
scroll to position [394, 0]
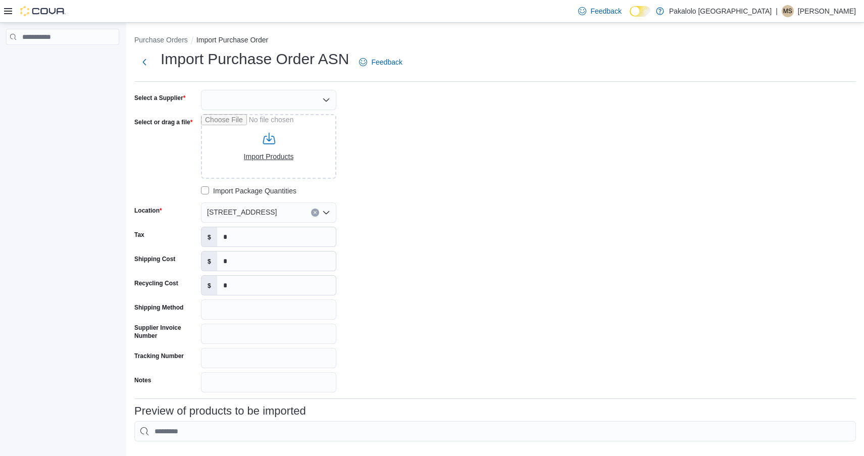
click at [262, 142] on input "Select or drag a file" at bounding box center [268, 146] width 135 height 65
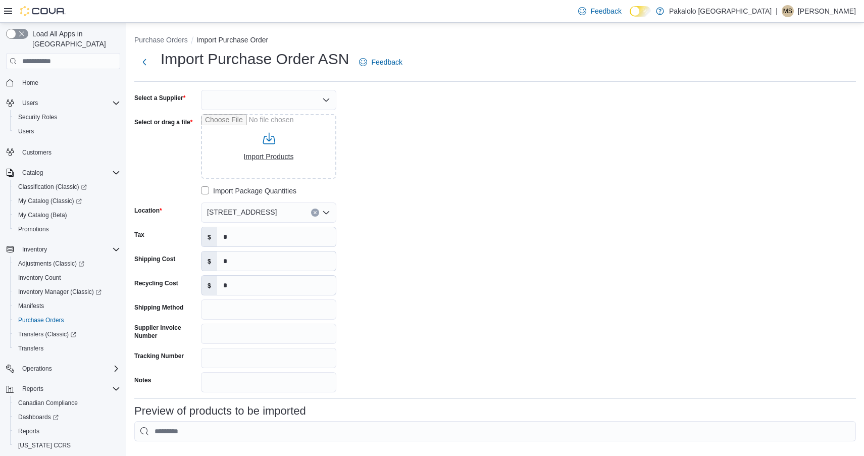
type input "**********"
click at [257, 105] on div at bounding box center [268, 100] width 135 height 20
click at [241, 145] on span "OCS" at bounding box center [274, 146] width 111 height 10
click at [449, 187] on div "**********" at bounding box center [495, 241] width 722 height 303
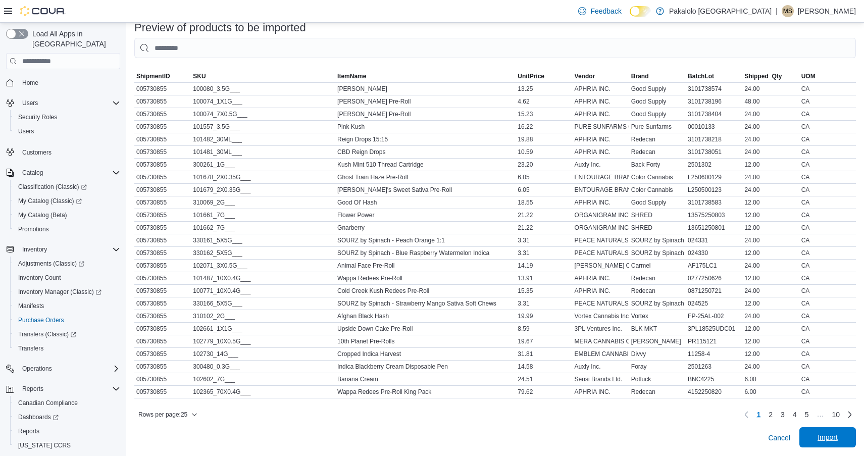
scroll to position [383, 0]
click at [828, 437] on span "Import" at bounding box center [828, 438] width 20 height 10
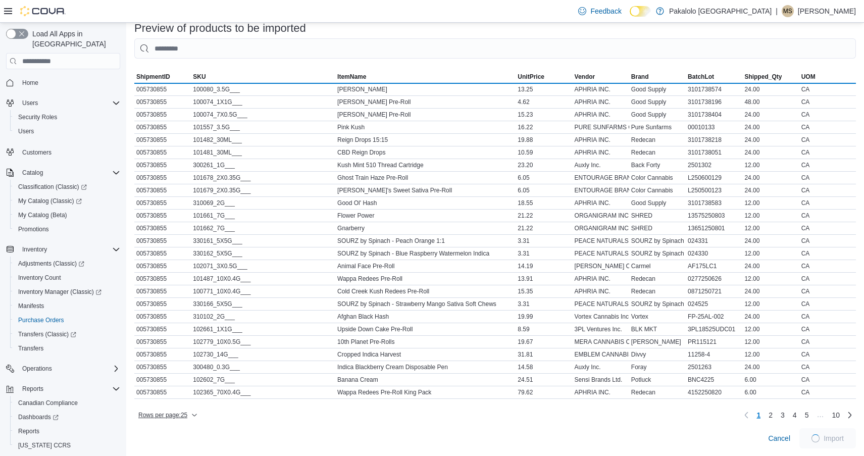
click at [187, 414] on span "Rows per page : 25" at bounding box center [162, 415] width 49 height 8
click at [183, 400] on button "100 rows" at bounding box center [175, 394] width 57 height 20
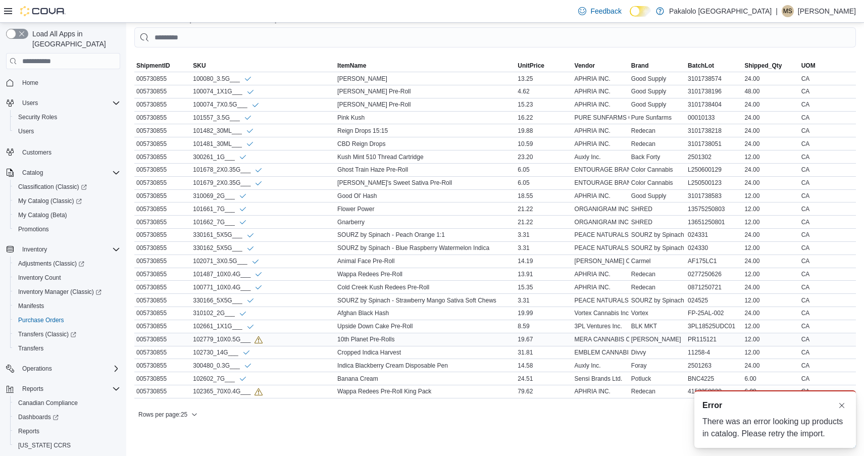
scroll to position [0, 0]
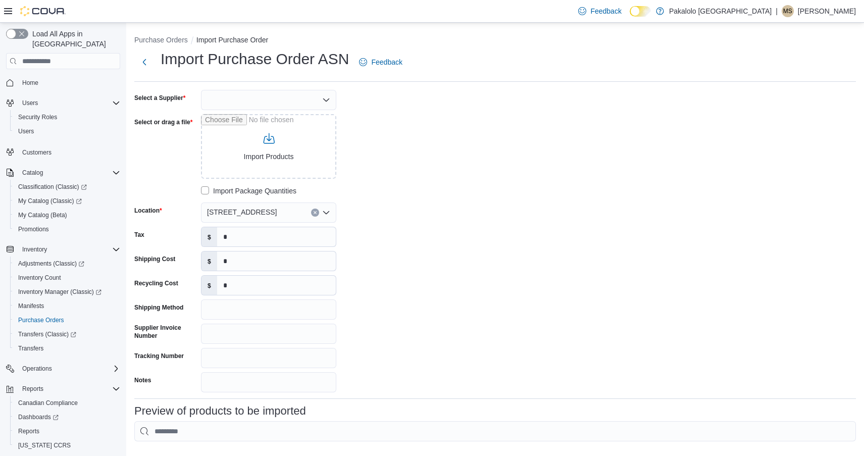
click at [304, 98] on div at bounding box center [268, 100] width 135 height 20
click at [250, 139] on button "OCS" at bounding box center [268, 146] width 135 height 15
click at [252, 139] on input "Select or drag a file" at bounding box center [268, 146] width 135 height 65
type input "**********"
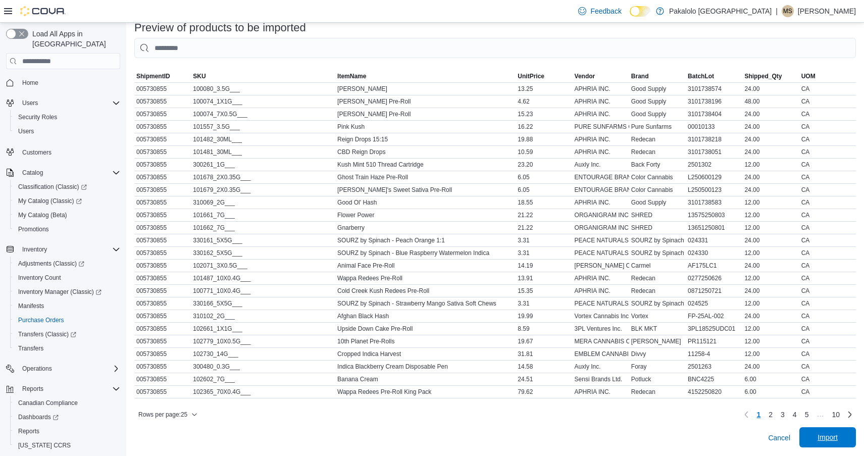
click at [830, 432] on span "Import" at bounding box center [828, 437] width 44 height 20
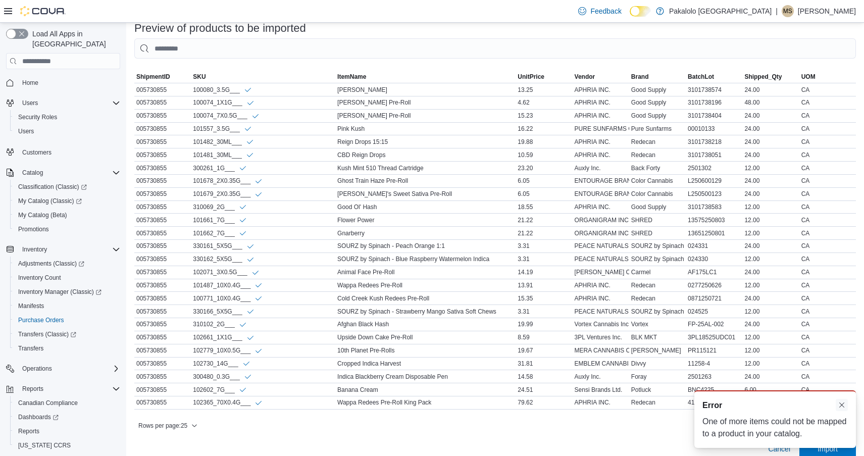
click at [846, 406] on button "Dismiss toast" at bounding box center [842, 405] width 12 height 12
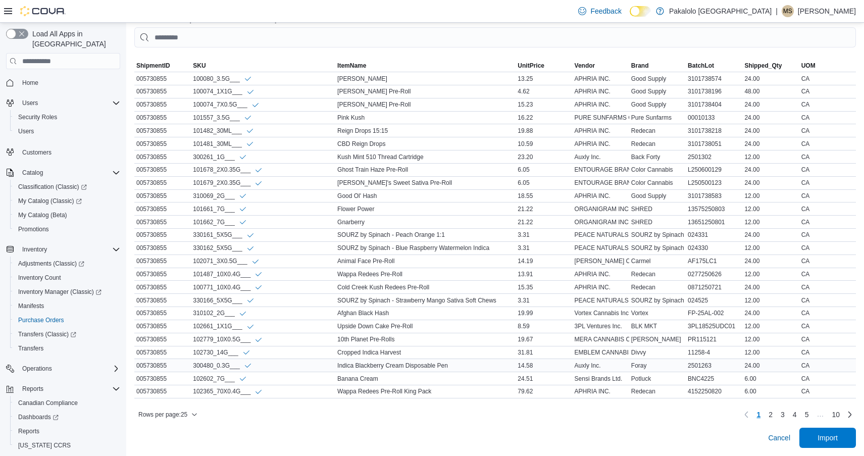
scroll to position [394, 0]
click at [192, 411] on span "Rows per page : 25" at bounding box center [167, 415] width 59 height 12
click at [180, 390] on button "100 rows" at bounding box center [175, 394] width 57 height 20
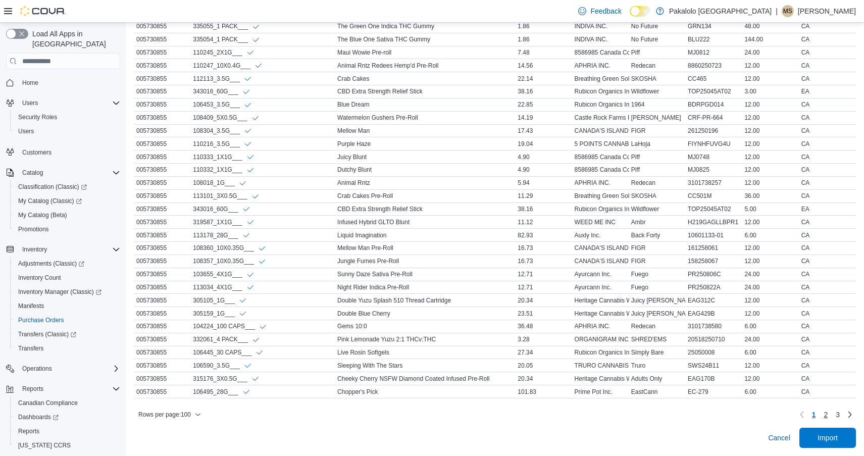
click at [828, 417] on link "2" at bounding box center [826, 415] width 12 height 16
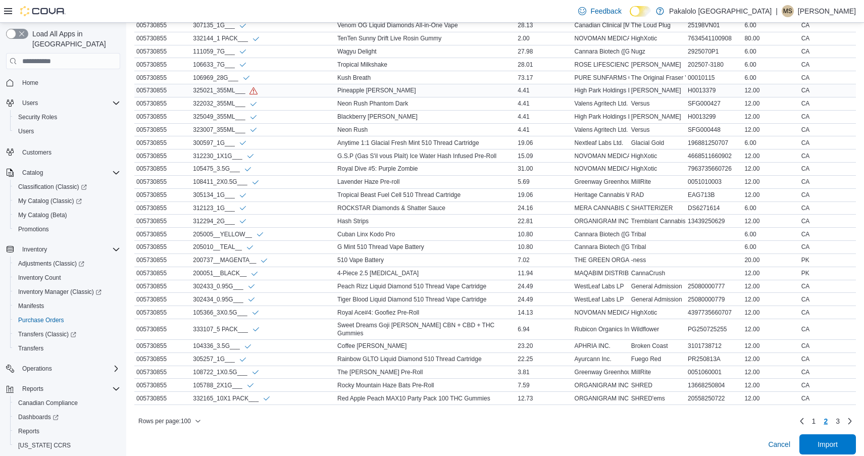
scroll to position [1370, 0]
click at [827, 439] on span "Import" at bounding box center [828, 444] width 20 height 10
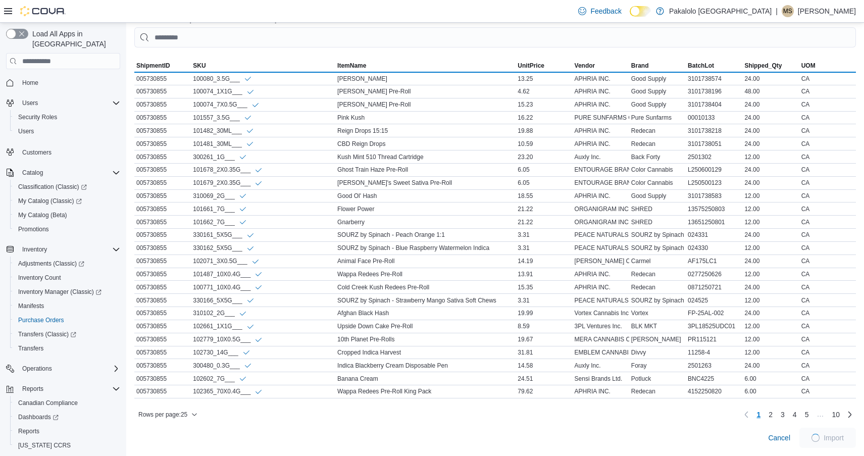
scroll to position [394, 0]
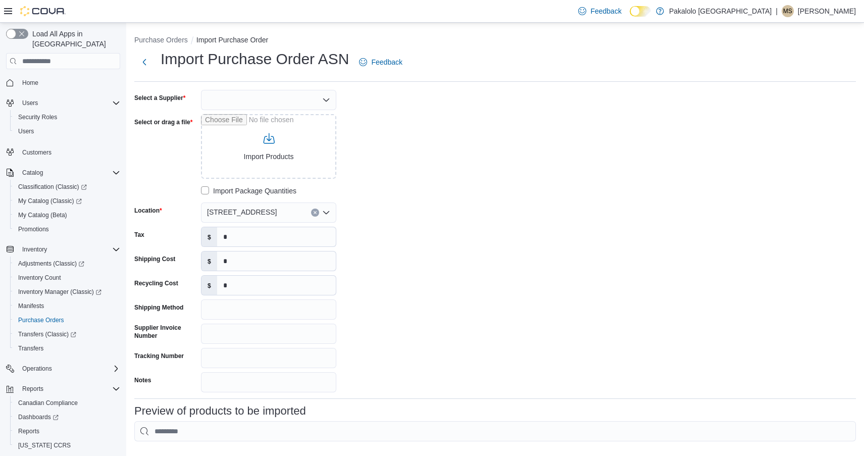
click at [280, 88] on div "Import Purchase Order ASN Feedback Select a Supplier Select or drag a file Impo…" at bounding box center [495, 272] width 722 height 447
click at [280, 93] on div at bounding box center [268, 100] width 135 height 20
click at [230, 144] on span "OCS" at bounding box center [274, 146] width 111 height 10
click at [252, 154] on input "Select or drag a file" at bounding box center [268, 146] width 135 height 65
type input "**********"
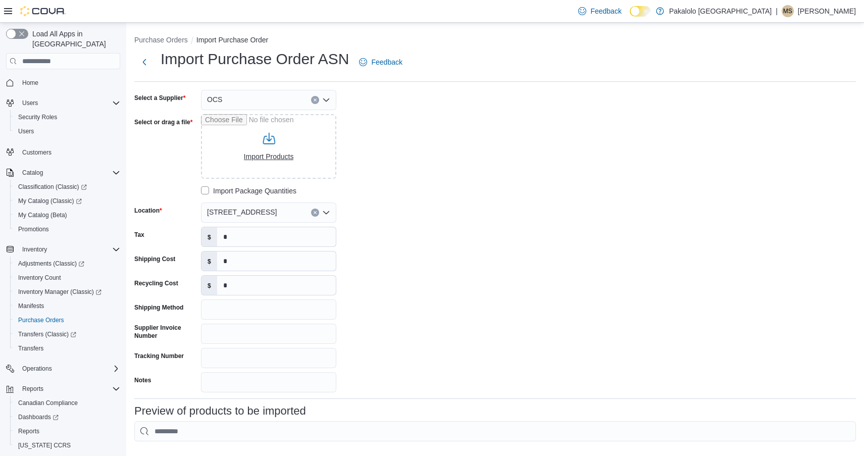
type input "**********"
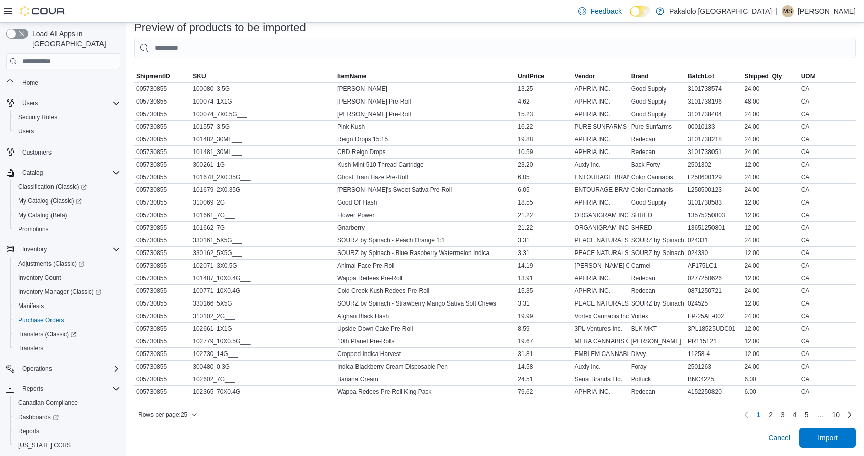
scroll to position [383, 0]
click at [824, 427] on div "**********" at bounding box center [495, 78] width 722 height 742
click at [824, 430] on span "Import" at bounding box center [828, 438] width 44 height 20
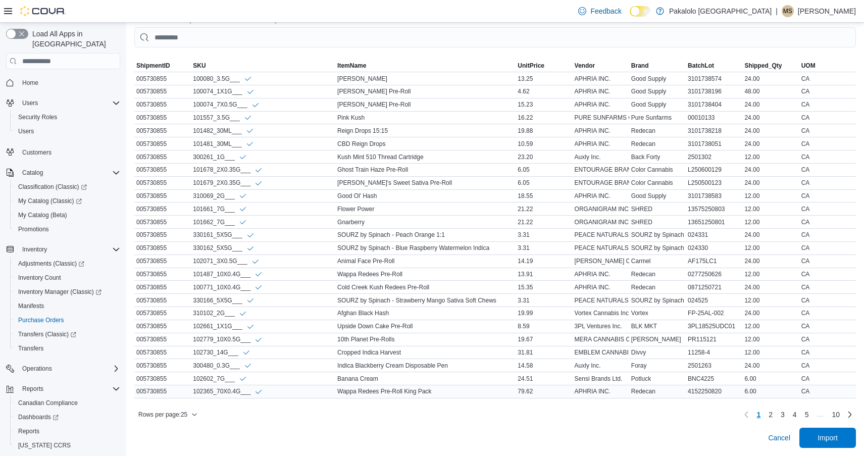
scroll to position [394, 0]
click at [195, 419] on span "Rows per page : 25" at bounding box center [167, 415] width 59 height 12
click at [181, 395] on span "100 rows" at bounding box center [181, 394] width 32 height 8
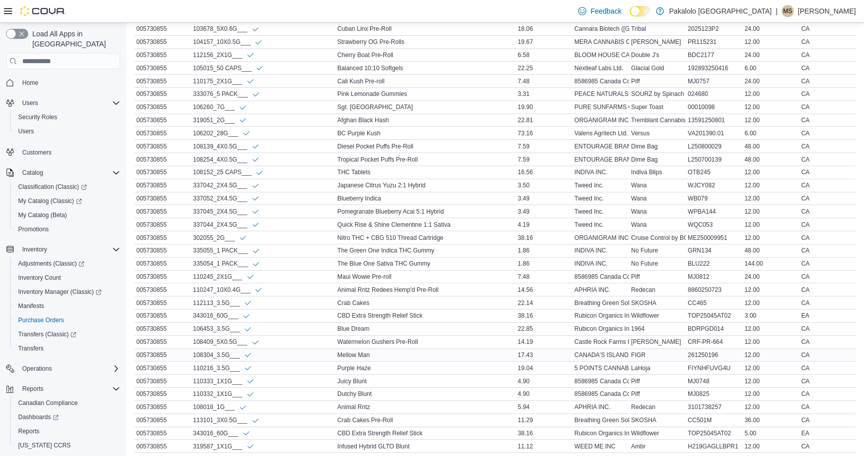
scroll to position [1064, 0]
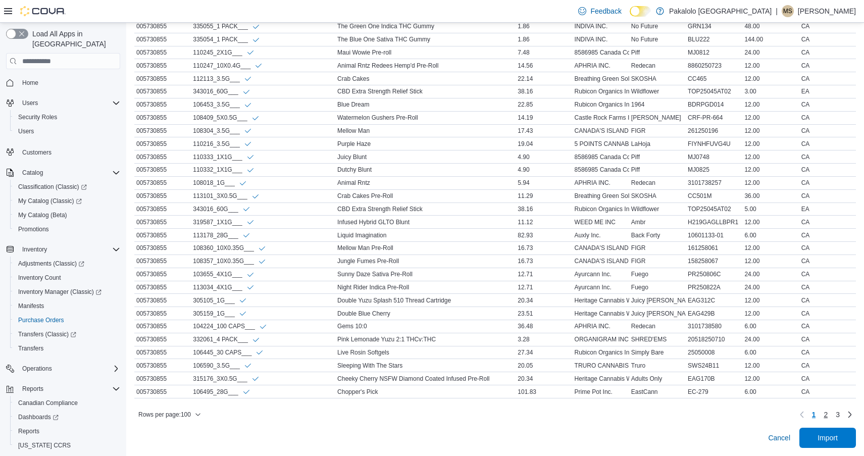
click at [828, 418] on span "2" at bounding box center [826, 415] width 4 height 10
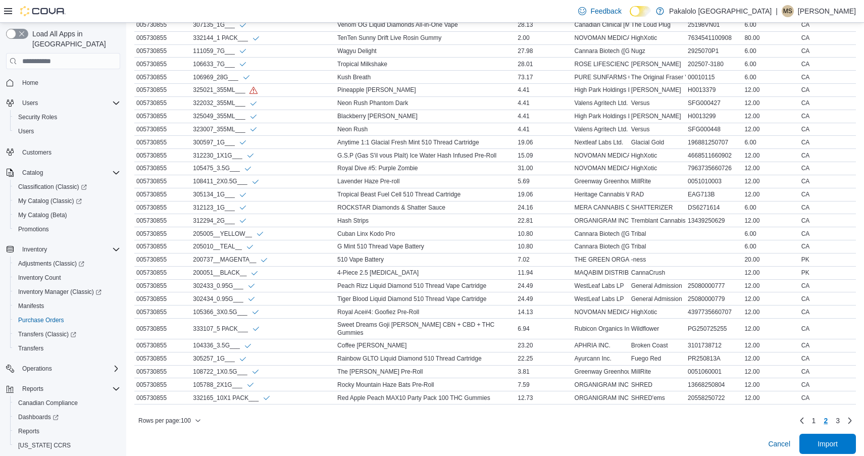
scroll to position [1373, 0]
click at [837, 416] on span "3" at bounding box center [838, 421] width 4 height 10
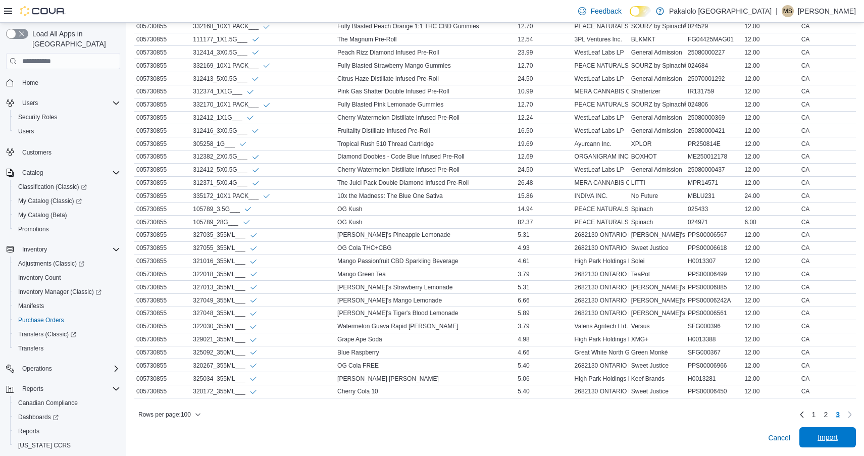
click at [825, 448] on span "Import" at bounding box center [828, 437] width 44 height 20
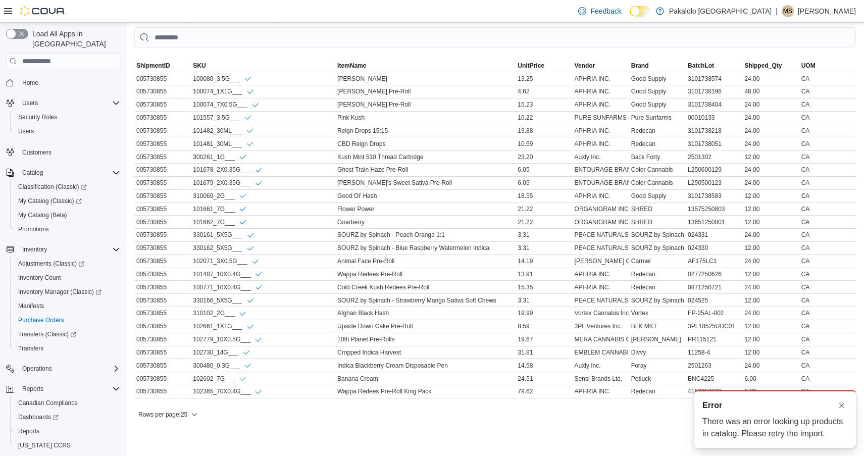
scroll to position [0, 0]
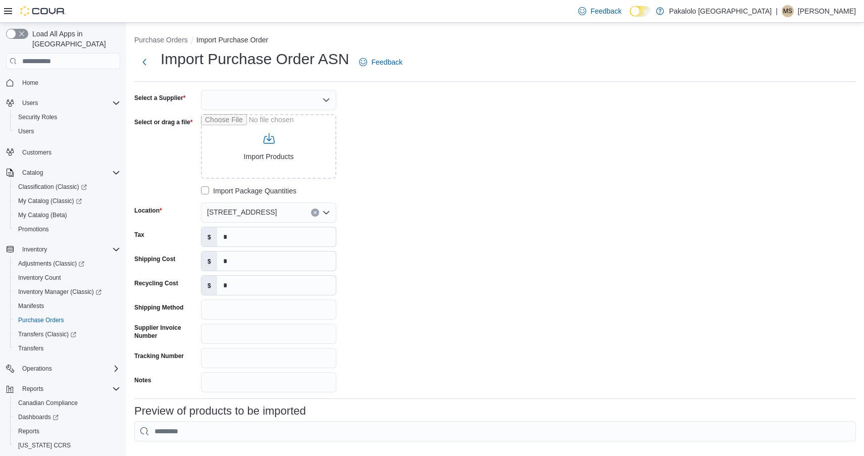
click at [279, 107] on div at bounding box center [268, 100] width 135 height 20
click at [243, 144] on span "OCS" at bounding box center [274, 146] width 111 height 10
click at [243, 146] on input "Select or drag a file" at bounding box center [268, 146] width 135 height 65
type input "**********"
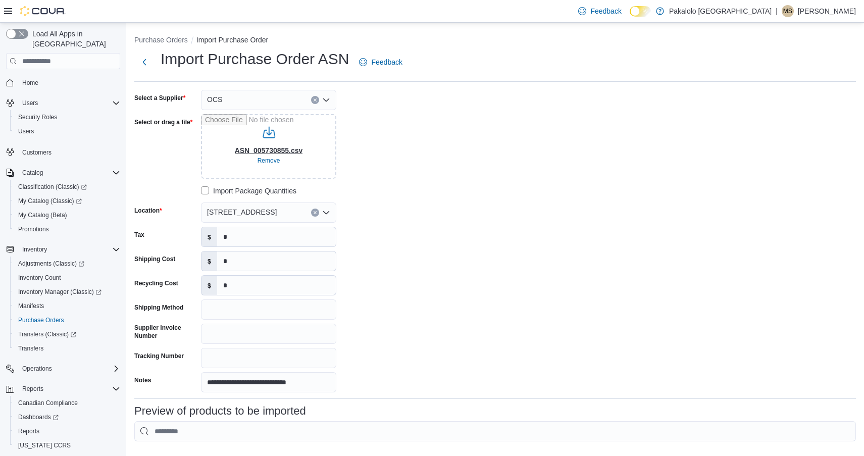
scroll to position [383, 0]
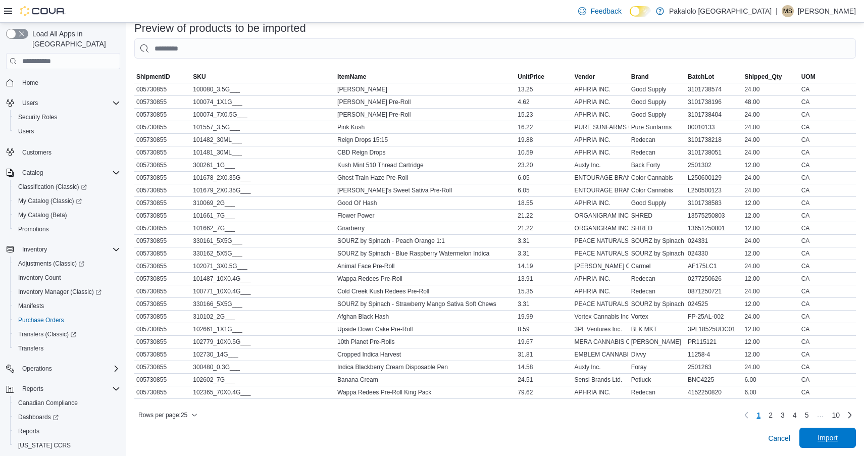
click at [822, 435] on span "Import" at bounding box center [828, 438] width 20 height 10
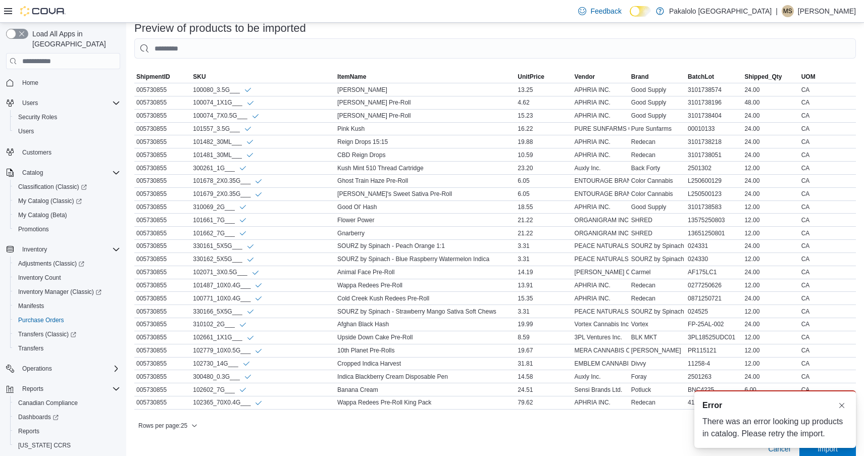
scroll to position [0, 0]
click at [843, 408] on button "Dismiss toast" at bounding box center [842, 405] width 12 height 12
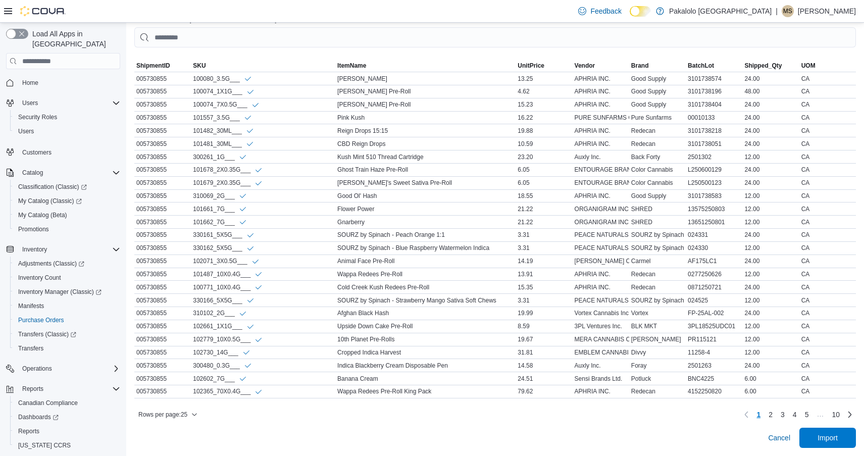
scroll to position [394, 0]
click at [198, 414] on icon "button" at bounding box center [194, 415] width 6 height 6
click at [184, 395] on span "100 rows" at bounding box center [181, 394] width 32 height 8
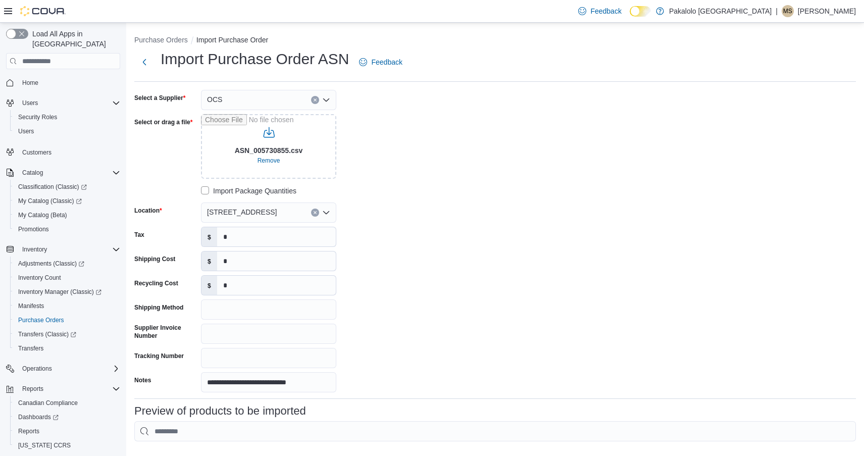
scroll to position [0, 0]
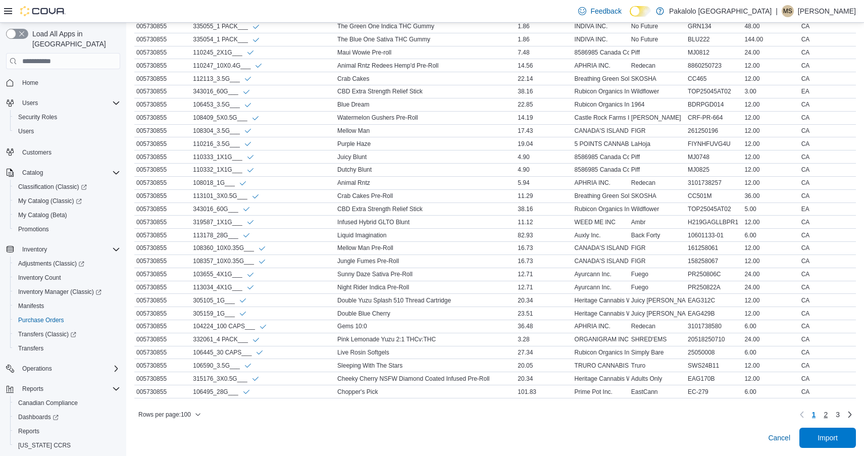
click at [826, 413] on span "2" at bounding box center [826, 415] width 4 height 10
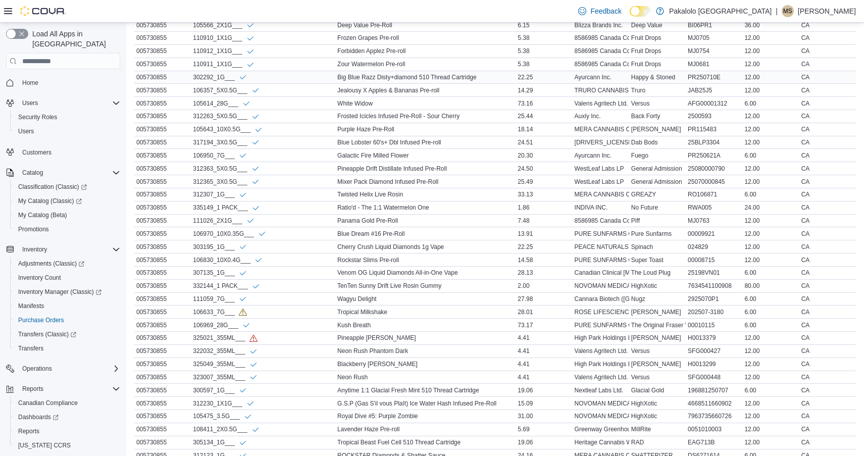
scroll to position [1237, 0]
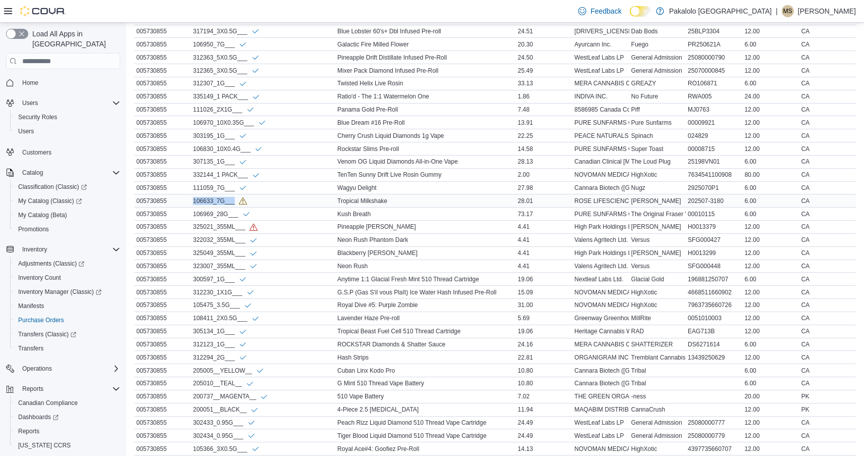
drag, startPoint x: 235, startPoint y: 203, endPoint x: 192, endPoint y: 204, distance: 42.9
click at [192, 204] on div "106633_7G___" at bounding box center [263, 200] width 144 height 13
click at [6, 11] on icon at bounding box center [8, 11] width 8 height 6
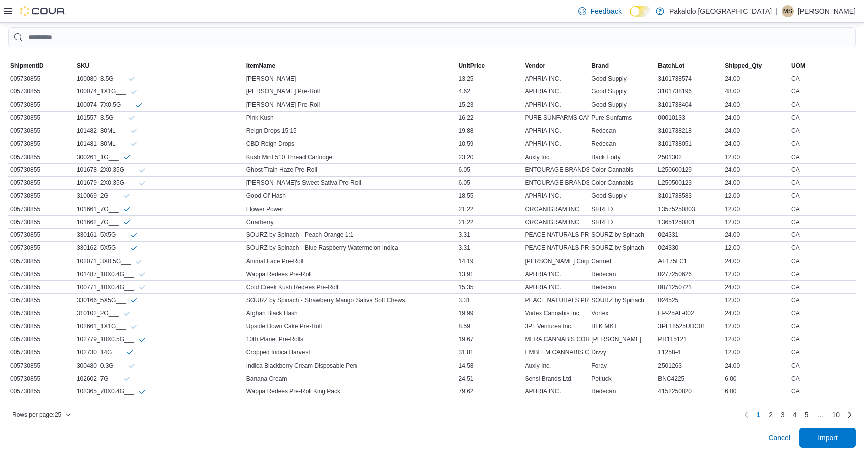
click at [8, 11] on icon at bounding box center [8, 11] width 8 height 6
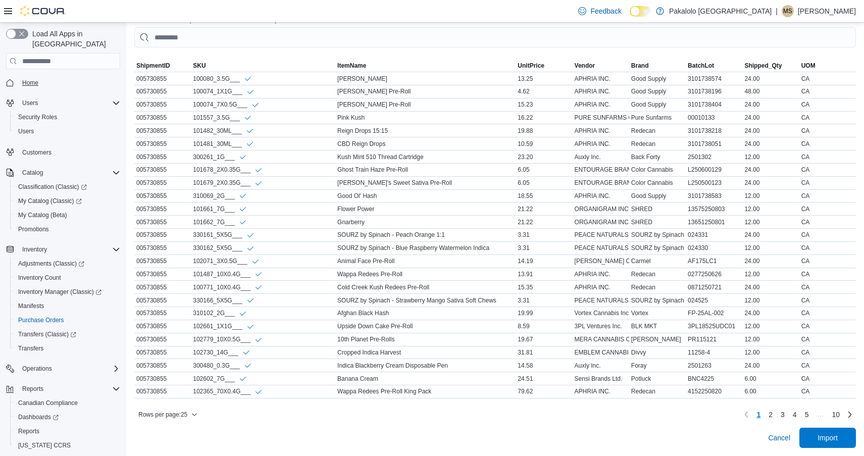
scroll to position [0, 0]
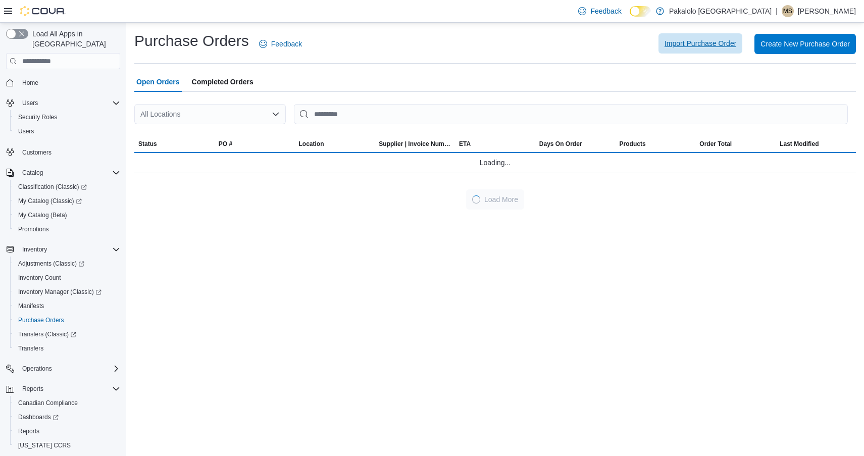
click at [687, 40] on span "Import Purchase Order" at bounding box center [701, 43] width 72 height 10
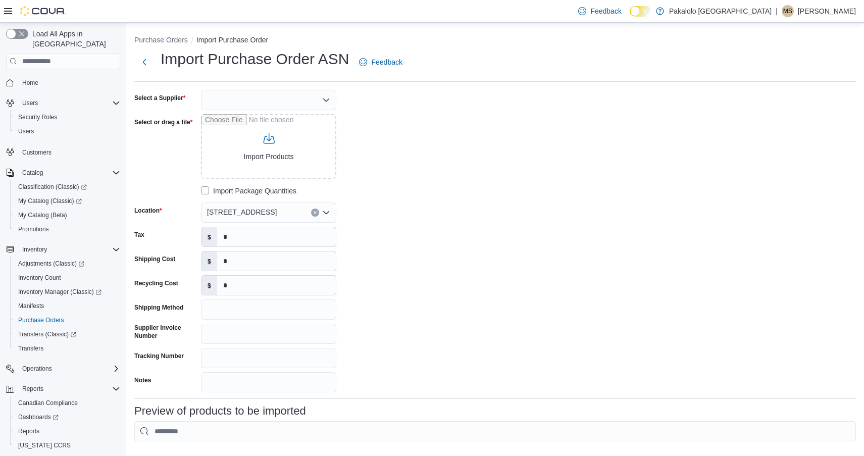
click at [269, 101] on div at bounding box center [268, 100] width 135 height 20
click at [262, 147] on span "OCS" at bounding box center [274, 146] width 111 height 10
click at [271, 151] on input "Select or drag a file" at bounding box center [268, 146] width 135 height 65
type input "**********"
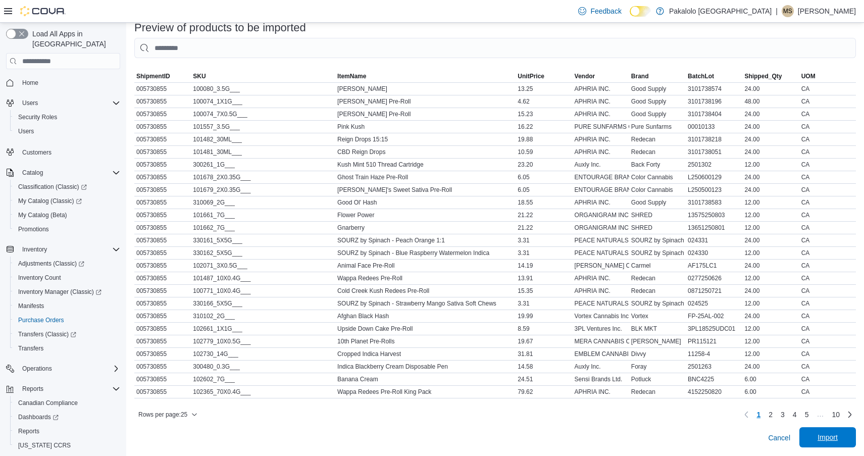
scroll to position [383, 0]
click at [834, 443] on span "Import" at bounding box center [828, 438] width 44 height 20
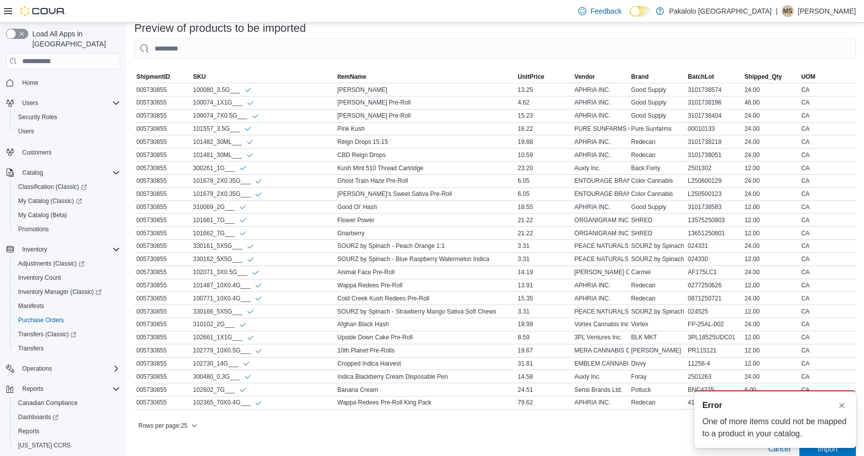
scroll to position [0, 0]
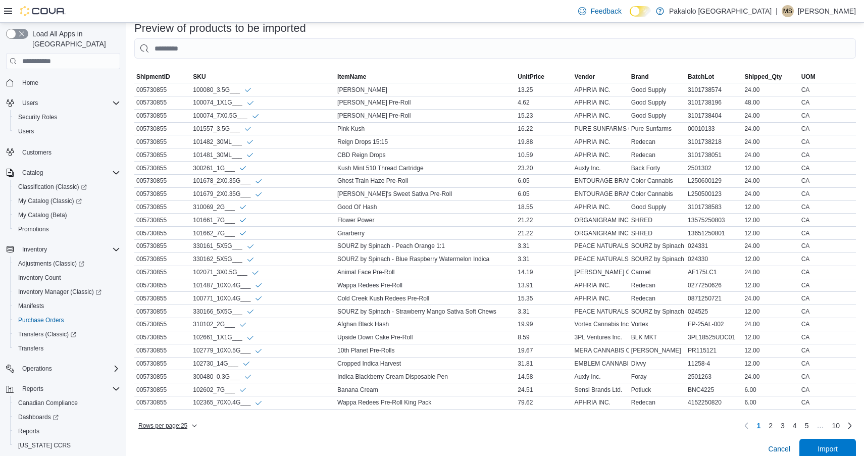
click at [198, 424] on icon "button" at bounding box center [194, 426] width 6 height 6
click at [194, 405] on span "100 rows" at bounding box center [181, 406] width 32 height 8
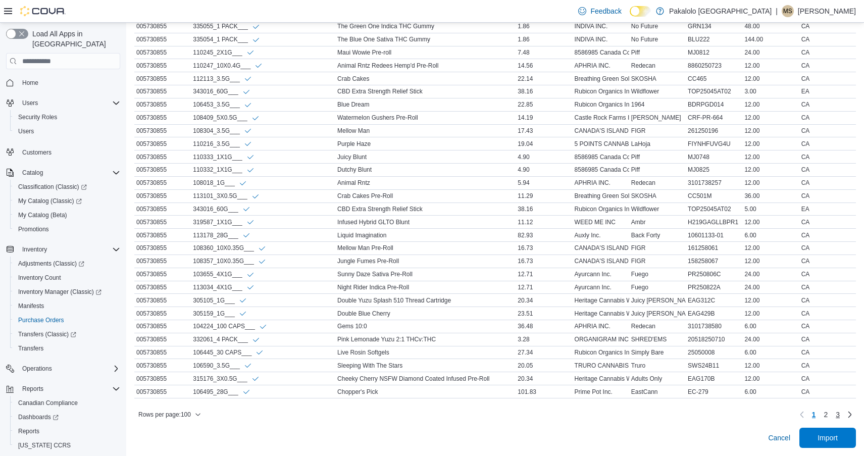
click at [832, 414] on link "3" at bounding box center [838, 415] width 12 height 16
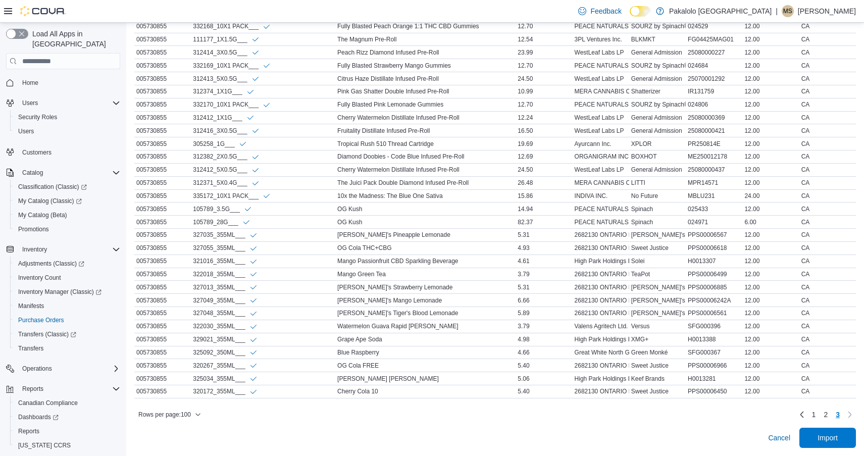
scroll to position [472, 0]
click at [822, 415] on link "2" at bounding box center [826, 415] width 12 height 16
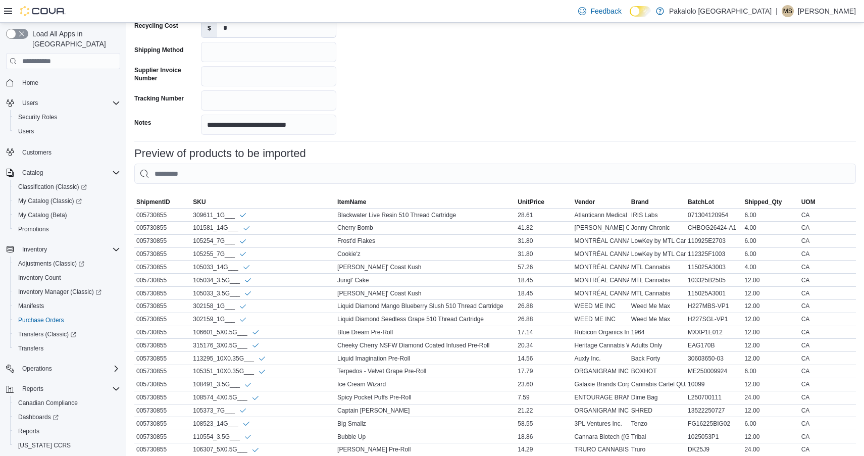
scroll to position [531, 0]
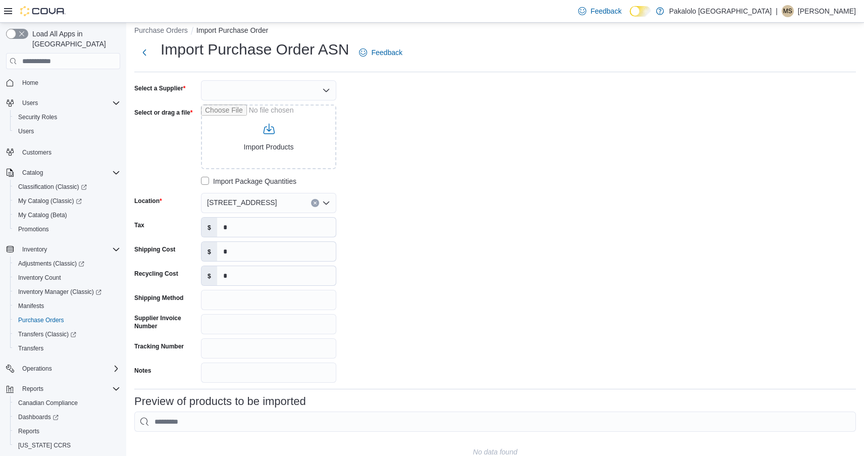
scroll to position [7, 0]
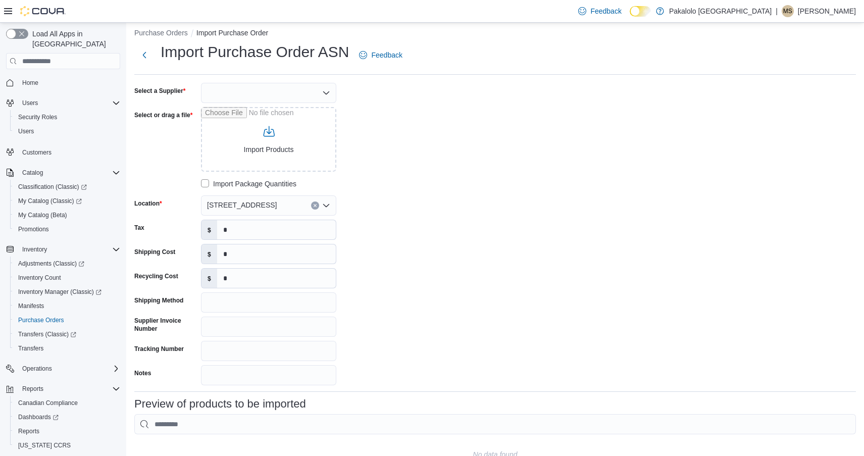
click at [291, 105] on div "Select a Supplier Select or drag a file Import Products Import Package Quantiti…" at bounding box center [285, 234] width 303 height 303
click at [286, 96] on div at bounding box center [268, 93] width 135 height 20
click at [236, 133] on button "OCS" at bounding box center [268, 139] width 135 height 15
click at [246, 140] on input "Select or drag a file" at bounding box center [268, 139] width 135 height 65
type input "**********"
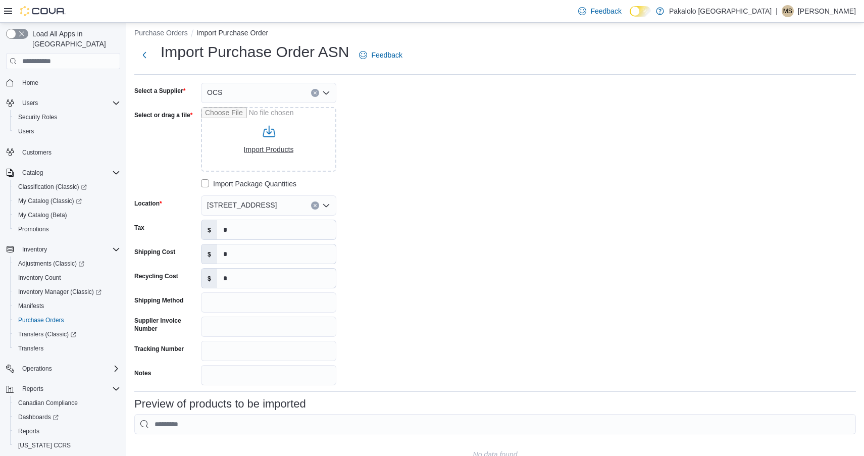
type input "**********"
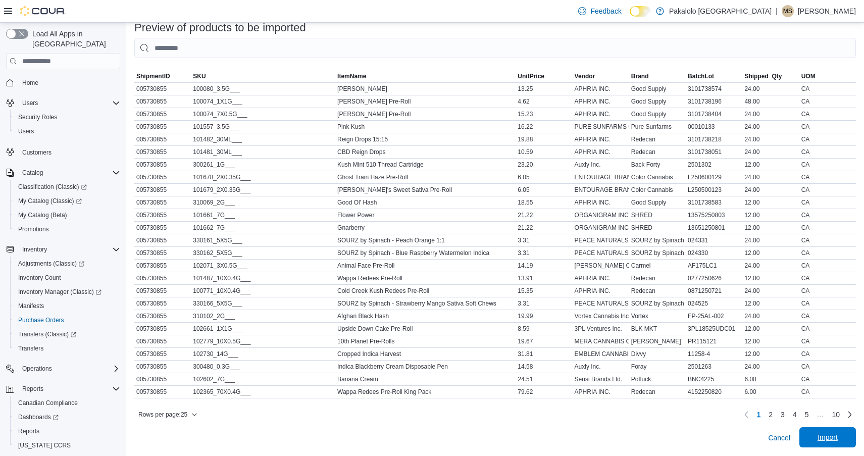
click at [829, 439] on span "Import" at bounding box center [828, 437] width 20 height 10
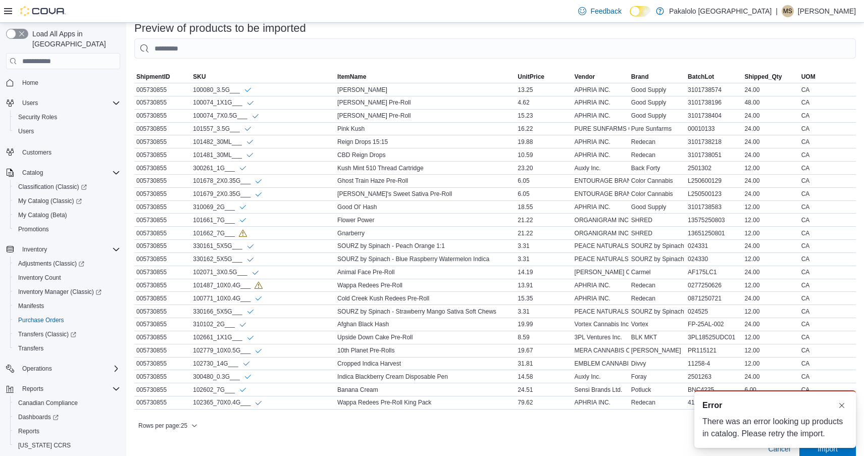
scroll to position [0, 0]
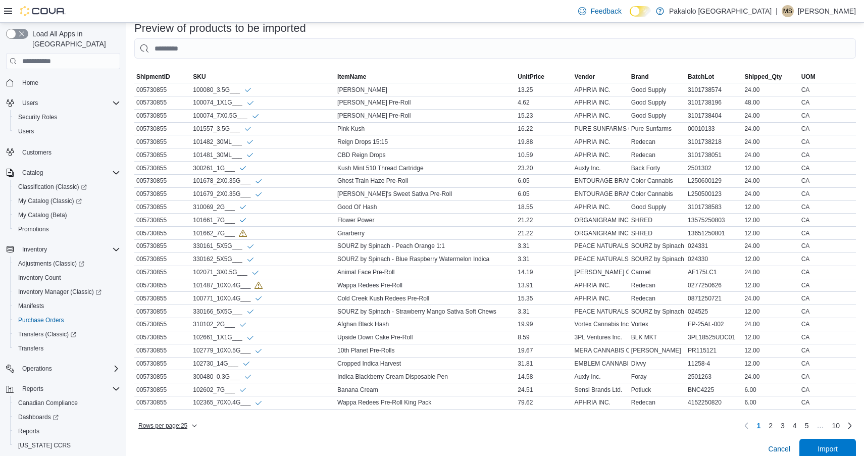
click at [190, 426] on span "Rows per page : 25" at bounding box center [167, 426] width 59 height 12
click at [188, 406] on span "100 rows" at bounding box center [181, 406] width 32 height 8
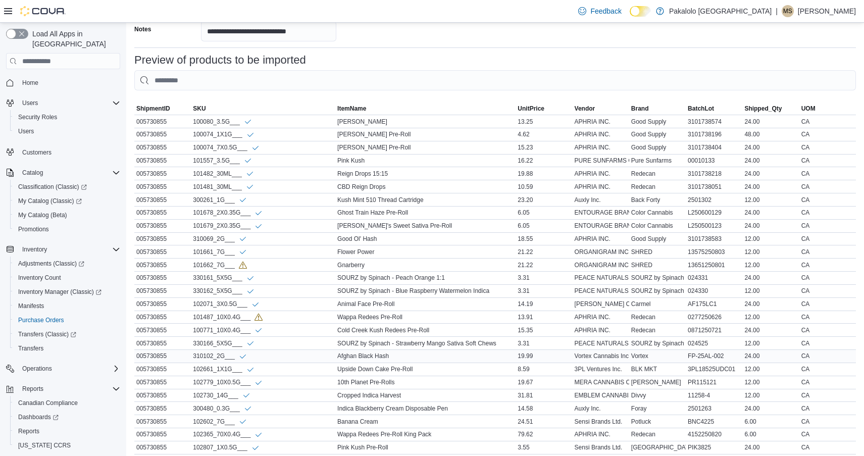
scroll to position [325, 0]
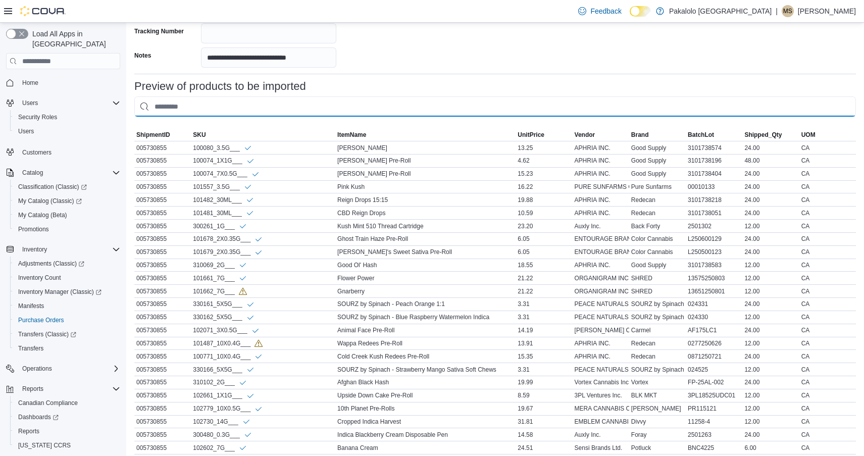
click at [341, 109] on input "This is a search bar. As you type, the results lower in the page will automatic…" at bounding box center [495, 106] width 722 height 20
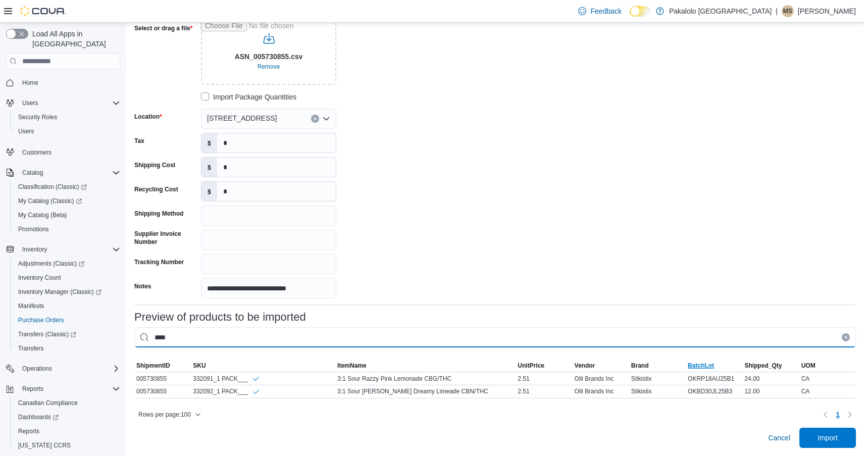
scroll to position [93, 0]
type input "****"
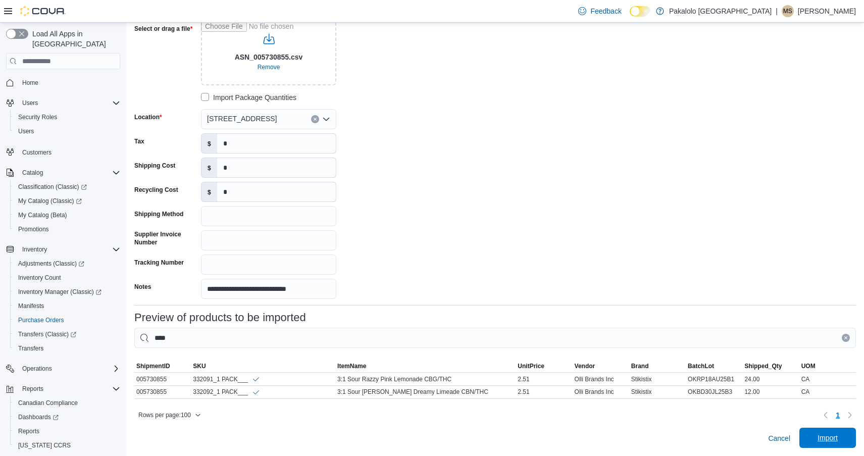
click at [818, 435] on span "Import" at bounding box center [828, 438] width 20 height 10
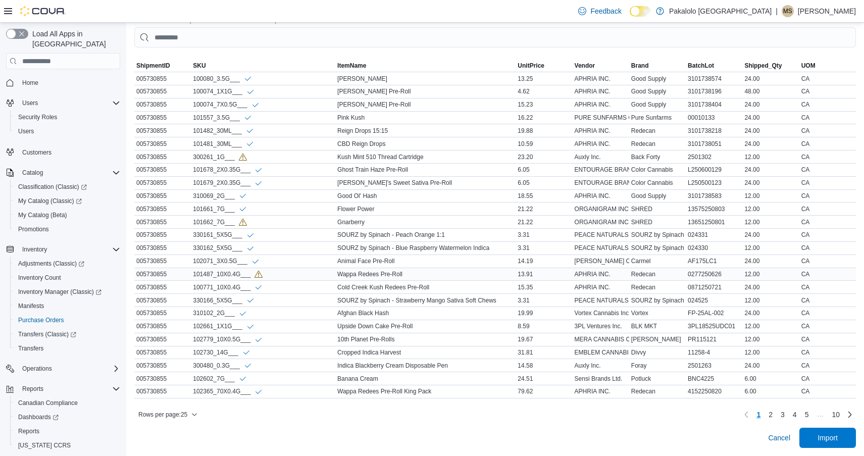
scroll to position [394, 0]
click at [182, 407] on div "Rows per page : 25 Page 1 of 10 1 2 3 4 5 … 10" at bounding box center [495, 415] width 722 height 16
click at [182, 409] on span "Rows per page : 25" at bounding box center [167, 415] width 59 height 12
click at [190, 397] on span "100 rows" at bounding box center [181, 394] width 32 height 8
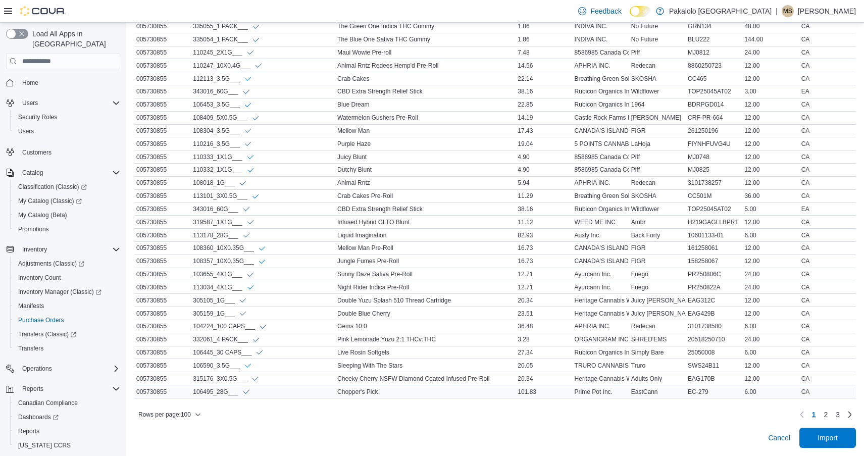
scroll to position [1373, 0]
click at [829, 415] on link "2" at bounding box center [826, 415] width 12 height 16
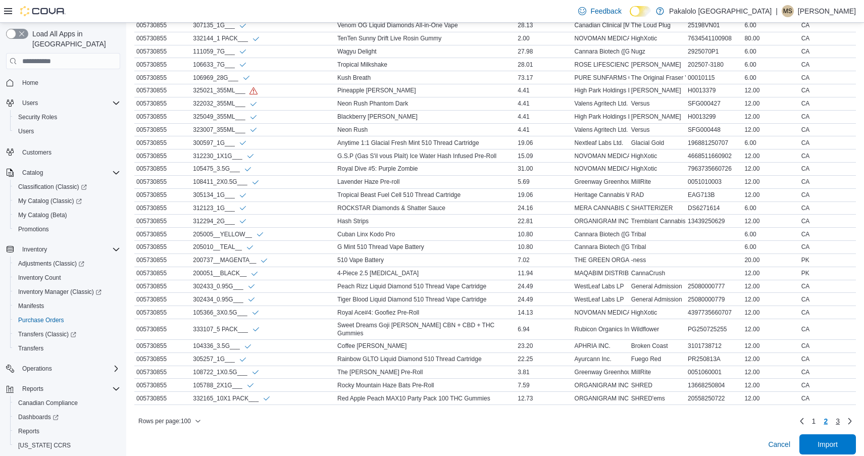
click at [838, 416] on span "3" at bounding box center [838, 421] width 4 height 10
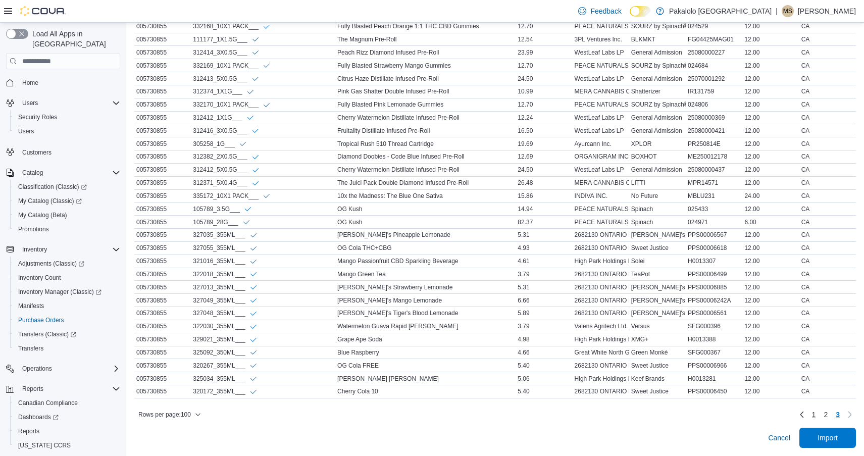
click at [815, 413] on span "1" at bounding box center [814, 415] width 4 height 10
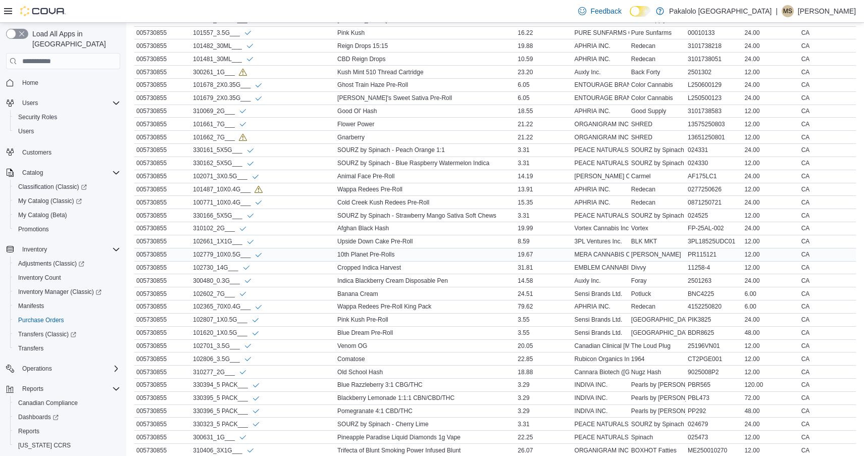
scroll to position [466, 0]
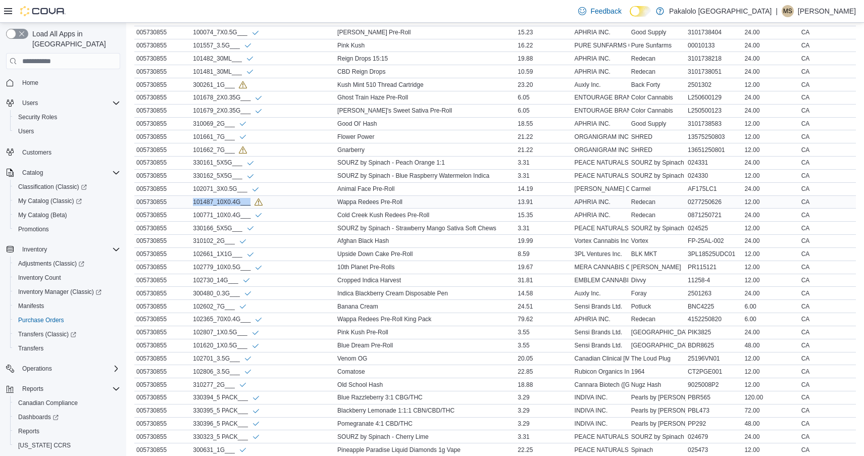
drag, startPoint x: 251, startPoint y: 204, endPoint x: 191, endPoint y: 204, distance: 59.6
click at [191, 204] on div "101487_10X0.4G___" at bounding box center [263, 202] width 144 height 13
copy div "101487_10X0.4G___"
drag, startPoint x: 234, startPoint y: 85, endPoint x: 188, endPoint y: 86, distance: 46.0
click at [188, 86] on tr "ShipmentID 005730855 SKU 300261_1G___ ItemName Kush Mint 510 Thread Cartridge U…" at bounding box center [495, 84] width 722 height 13
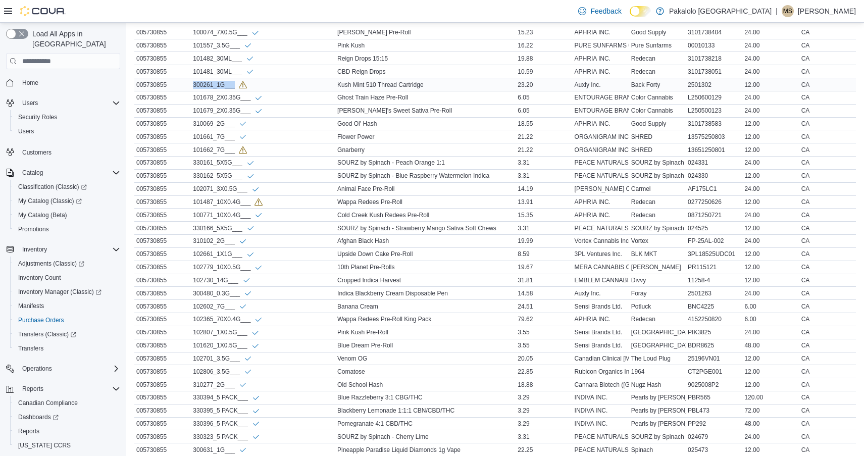
copy tr "SKU 300261_1G___"
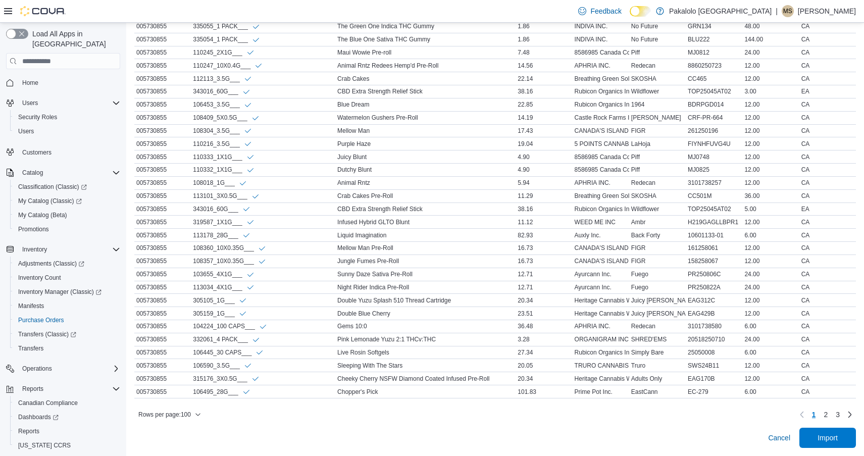
scroll to position [1373, 0]
click at [823, 433] on span "Import" at bounding box center [828, 437] width 20 height 10
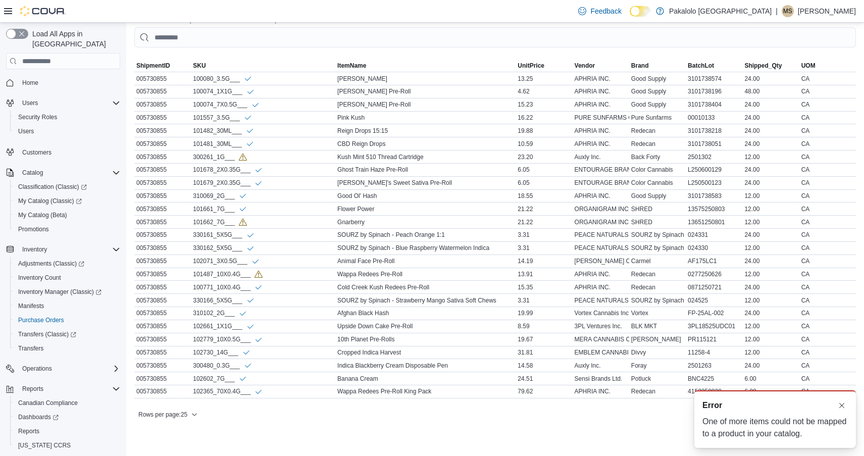
scroll to position [0, 0]
click at [840, 405] on button "Dismiss toast" at bounding box center [842, 405] width 12 height 12
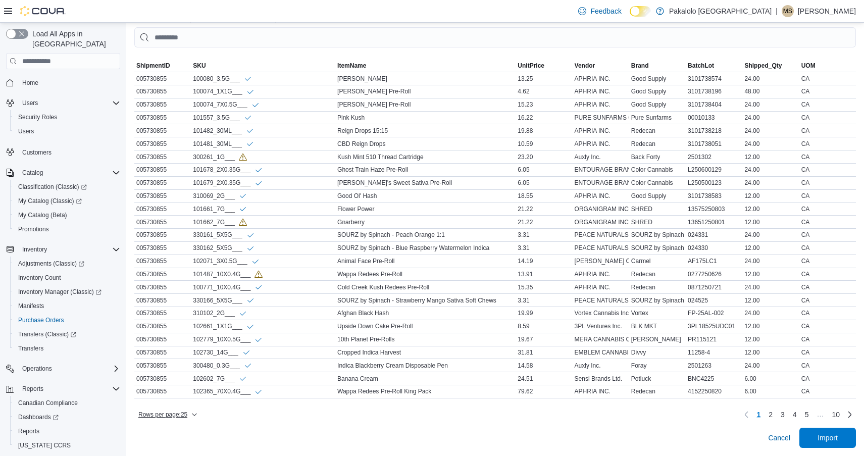
click at [174, 419] on span "Rows per page : 25" at bounding box center [167, 415] width 59 height 12
click at [186, 390] on span "100 rows" at bounding box center [181, 394] width 32 height 8
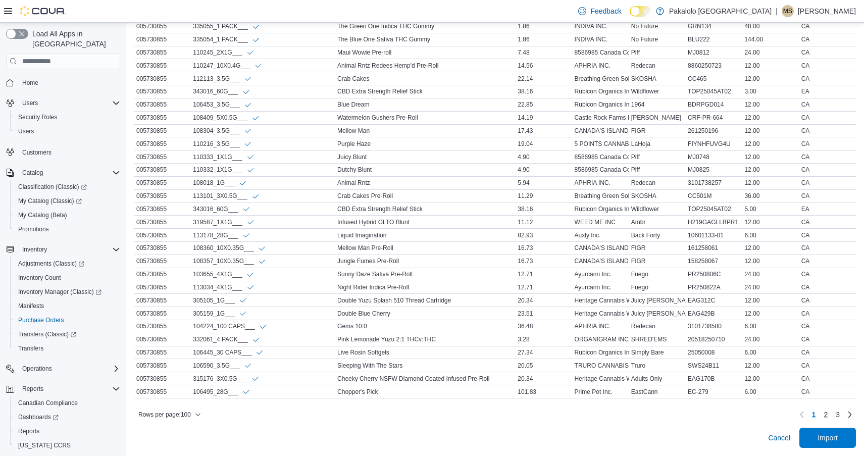
click at [826, 412] on span "2" at bounding box center [826, 415] width 4 height 10
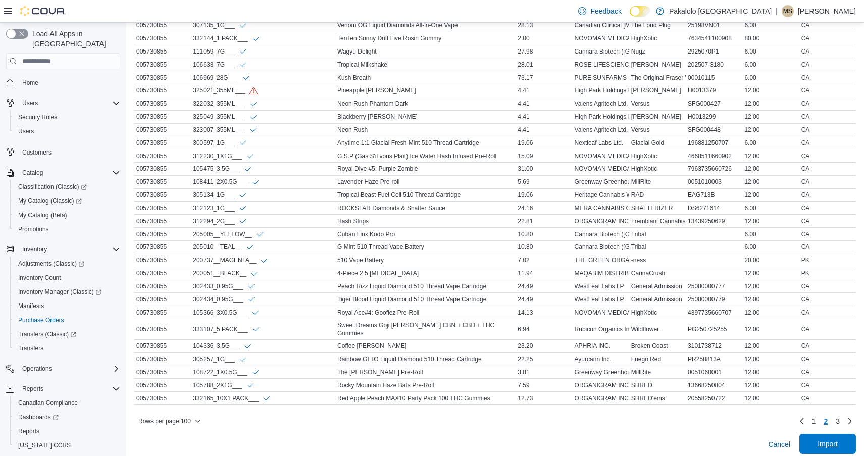
click at [825, 444] on span "Import" at bounding box center [828, 444] width 44 height 20
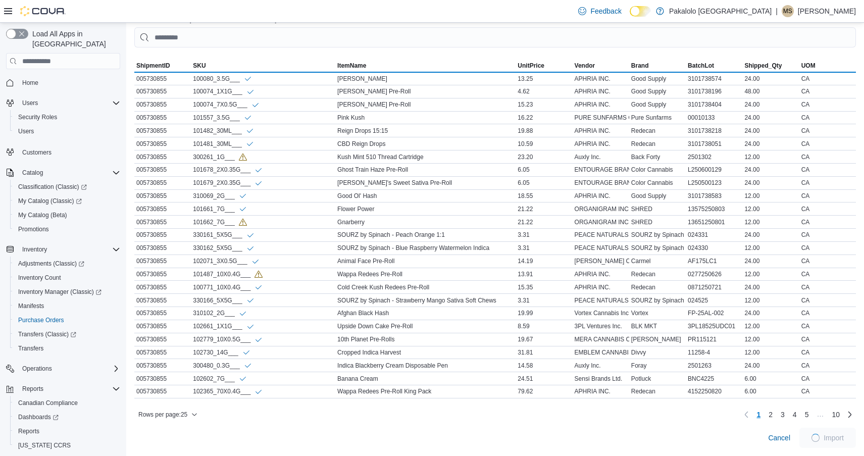
scroll to position [394, 0]
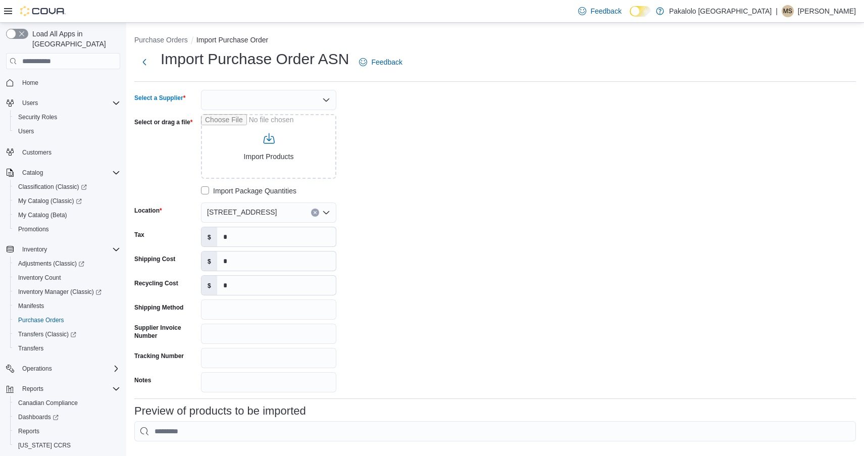
click at [270, 102] on div at bounding box center [268, 100] width 135 height 20
click at [241, 144] on span "OCS" at bounding box center [274, 146] width 111 height 10
click at [259, 150] on input "Select or drag a file" at bounding box center [268, 146] width 135 height 65
type input "**********"
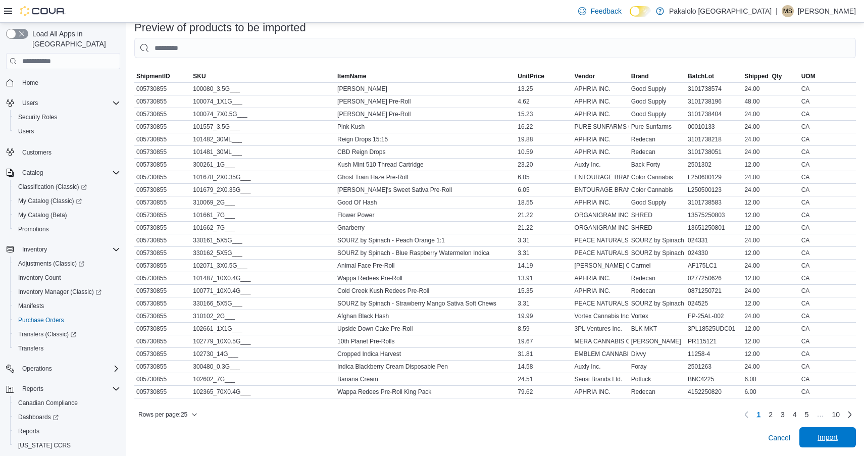
scroll to position [383, 0]
click at [828, 435] on span "Import" at bounding box center [828, 438] width 20 height 10
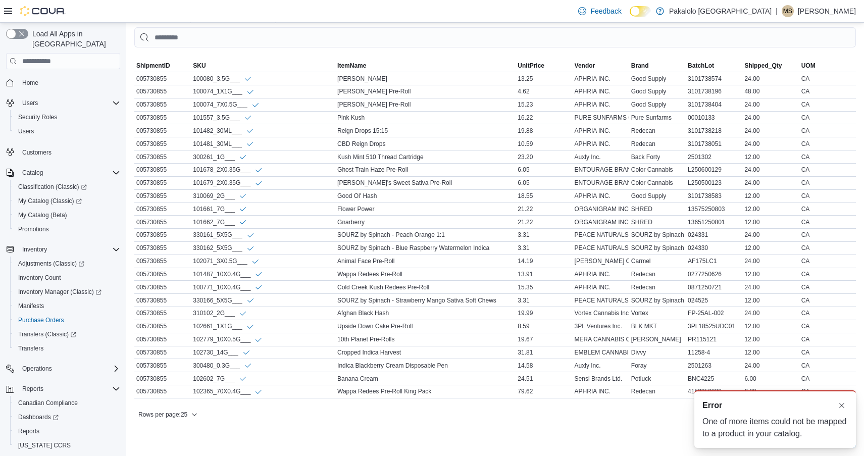
scroll to position [394, 0]
click at [187, 414] on span "Rows per page : 25" at bounding box center [162, 415] width 49 height 8
click at [184, 391] on span "100 rows" at bounding box center [181, 394] width 32 height 8
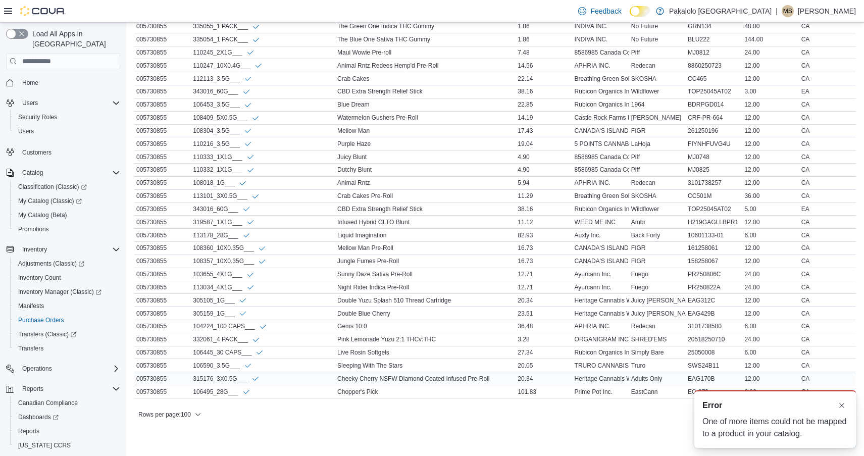
scroll to position [1373, 0]
click at [845, 404] on button "Dismiss toast" at bounding box center [842, 405] width 12 height 12
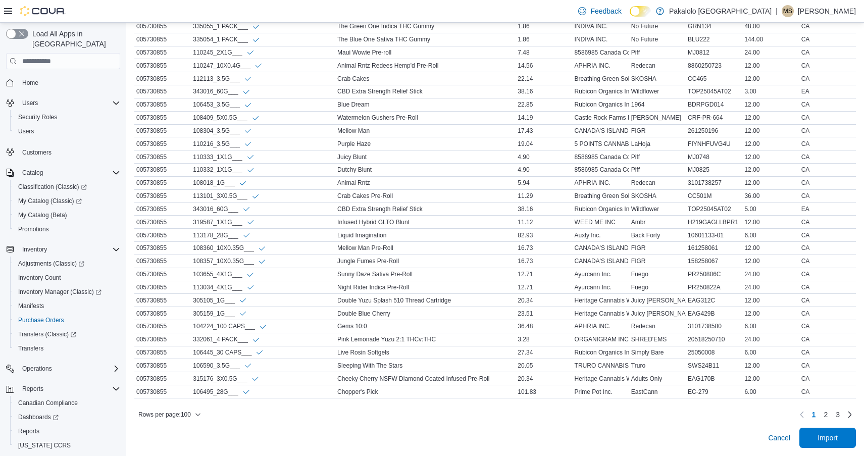
scroll to position [394, 0]
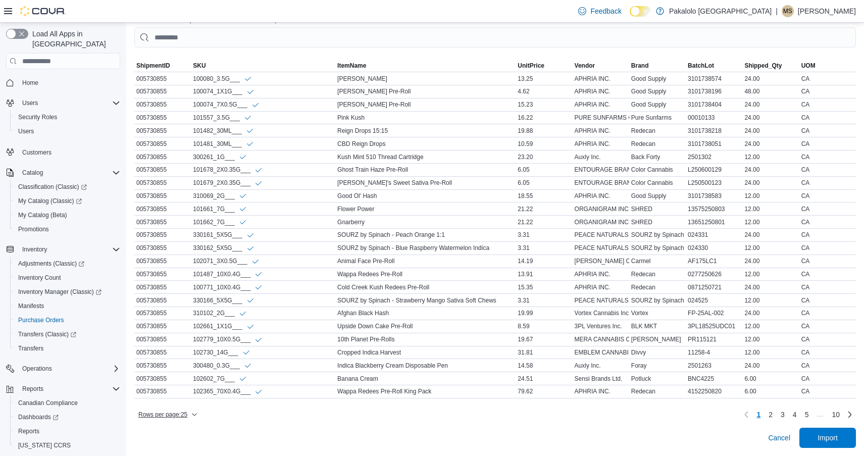
click at [190, 414] on span "Rows per page : 25" at bounding box center [167, 415] width 59 height 12
click at [185, 397] on span "100 rows" at bounding box center [181, 394] width 32 height 8
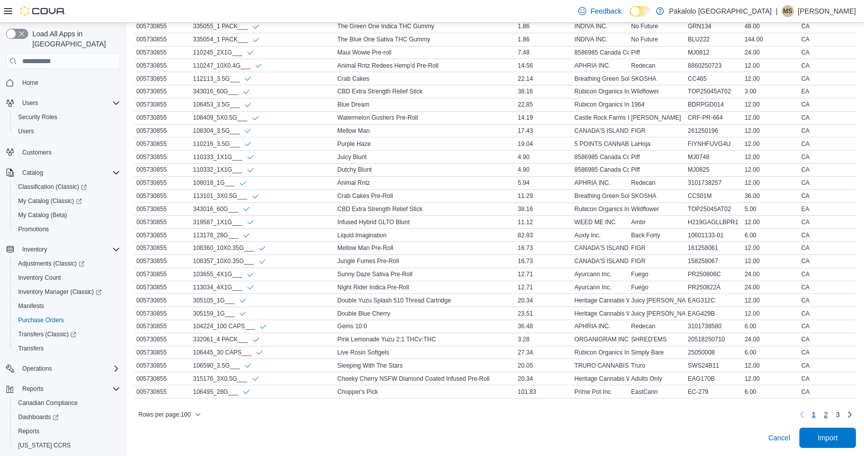
click at [827, 417] on span "2" at bounding box center [826, 415] width 4 height 10
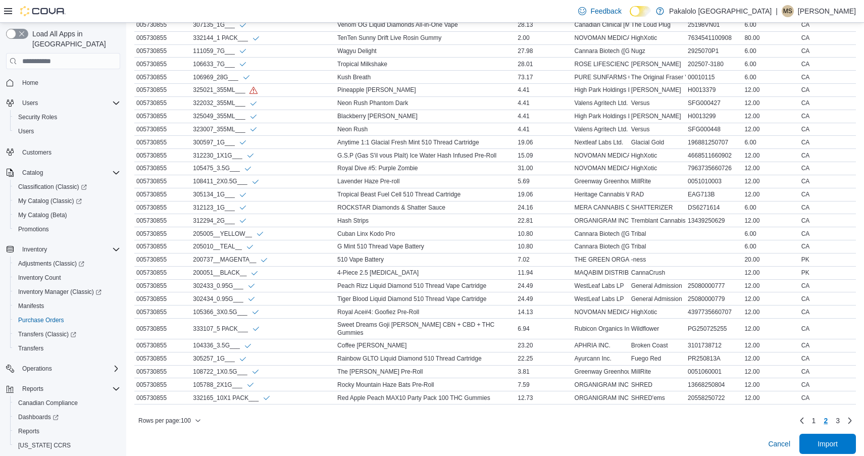
scroll to position [1373, 0]
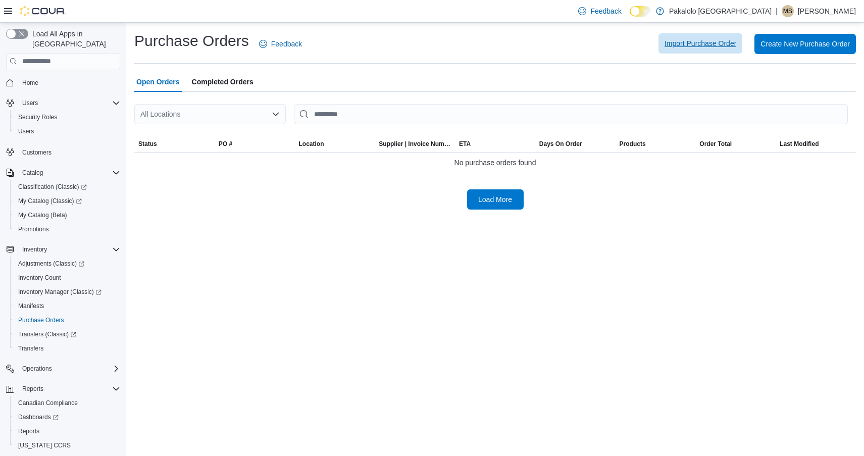
click at [711, 37] on span "Import Purchase Order" at bounding box center [701, 43] width 72 height 20
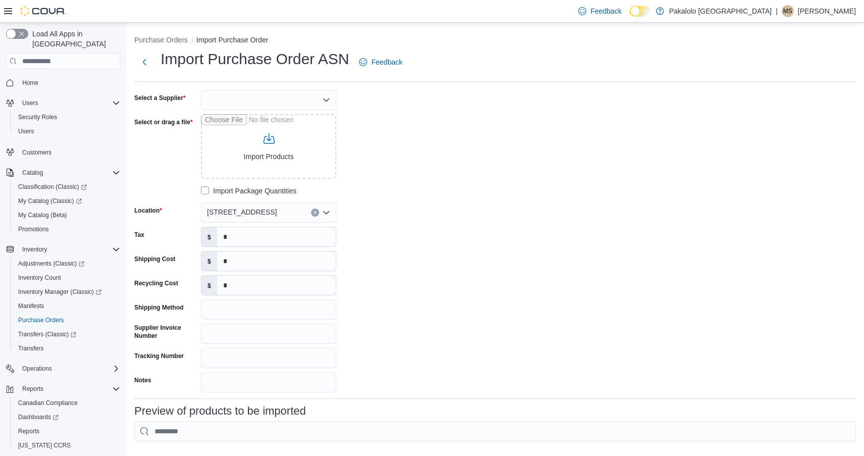
click at [270, 104] on div at bounding box center [268, 100] width 135 height 20
click at [232, 144] on span "OCS" at bounding box center [274, 146] width 111 height 10
click at [232, 144] on input "Select or drag a file" at bounding box center [268, 146] width 135 height 65
type input "**********"
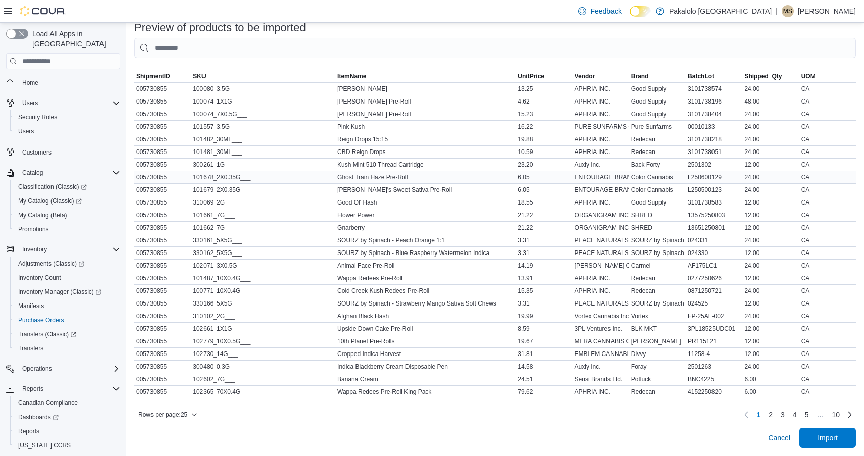
scroll to position [383, 0]
click at [187, 416] on span "Rows per page : 25" at bounding box center [162, 415] width 49 height 8
click at [179, 397] on span "100 rows" at bounding box center [181, 394] width 32 height 8
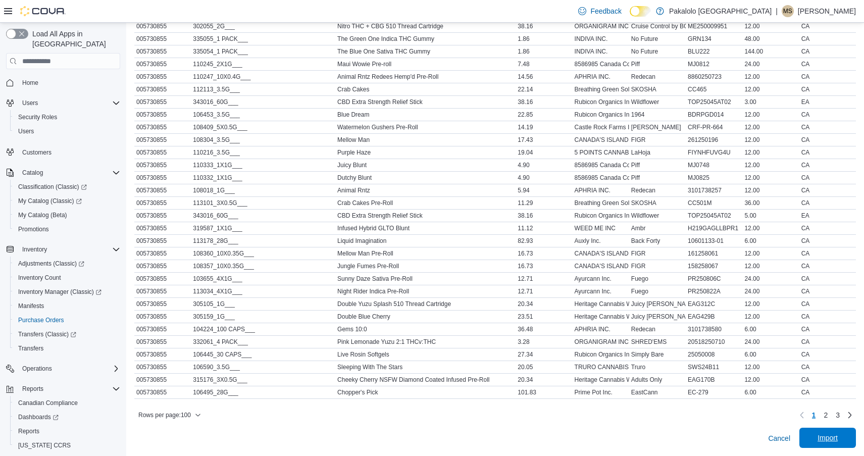
click at [826, 434] on span "Import" at bounding box center [828, 438] width 20 height 10
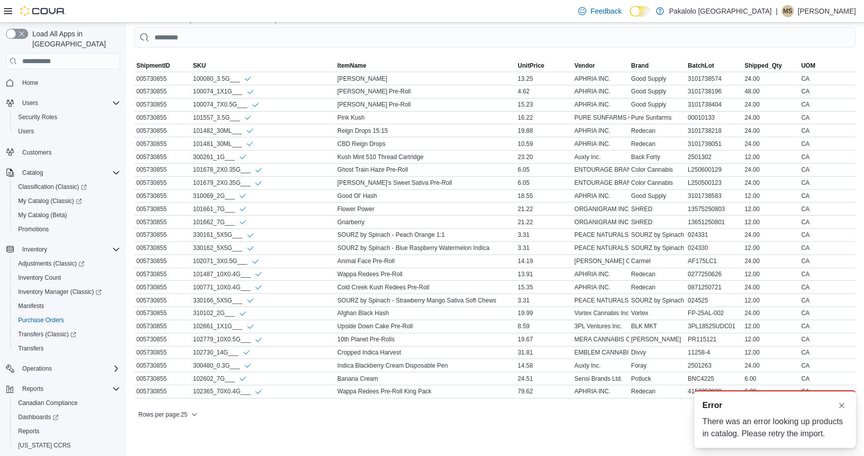
scroll to position [394, 0]
click at [187, 414] on span "Rows per page : 25" at bounding box center [162, 415] width 49 height 8
click at [183, 392] on span "100 rows" at bounding box center [181, 394] width 32 height 8
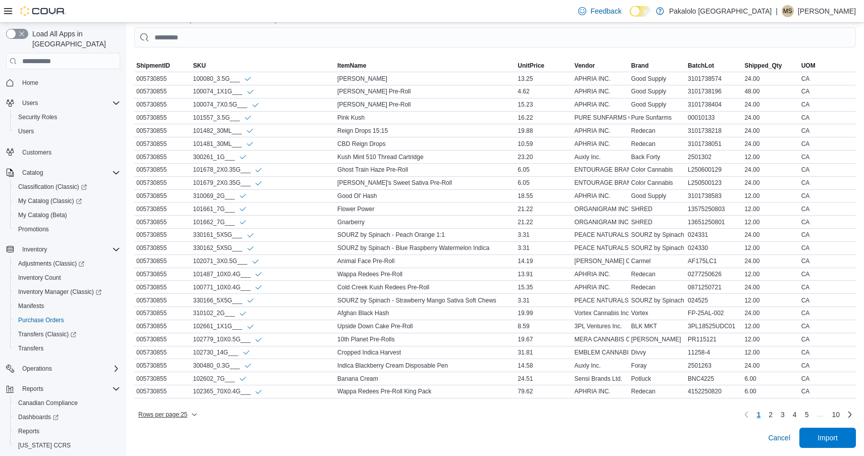
click at [170, 416] on span "Rows per page : 25" at bounding box center [162, 415] width 49 height 8
click at [189, 392] on span "100 rows" at bounding box center [181, 394] width 32 height 8
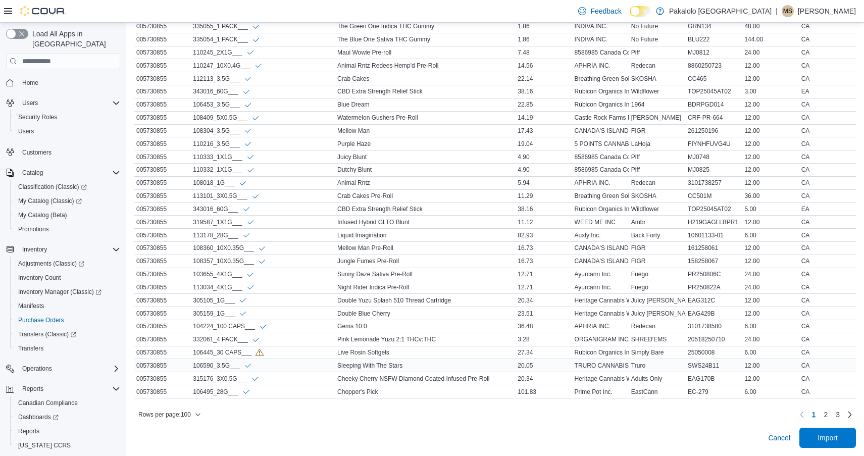
scroll to position [1373, 0]
click at [826, 415] on span "2" at bounding box center [826, 415] width 4 height 10
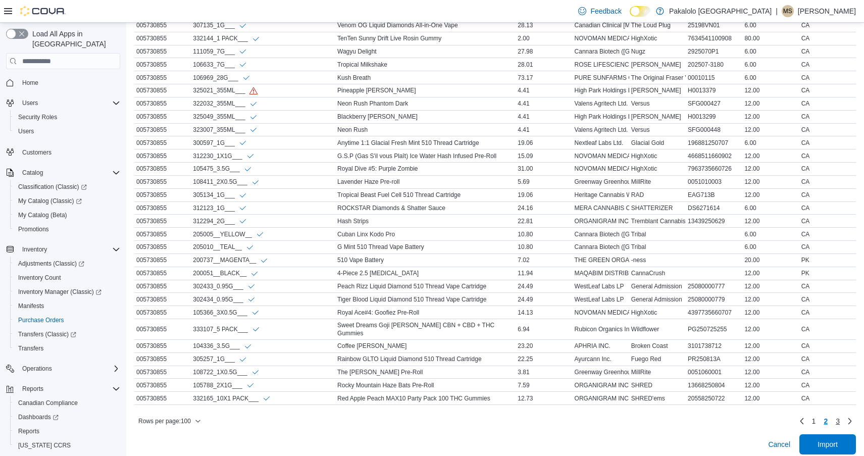
click at [838, 416] on span "3" at bounding box center [838, 421] width 4 height 10
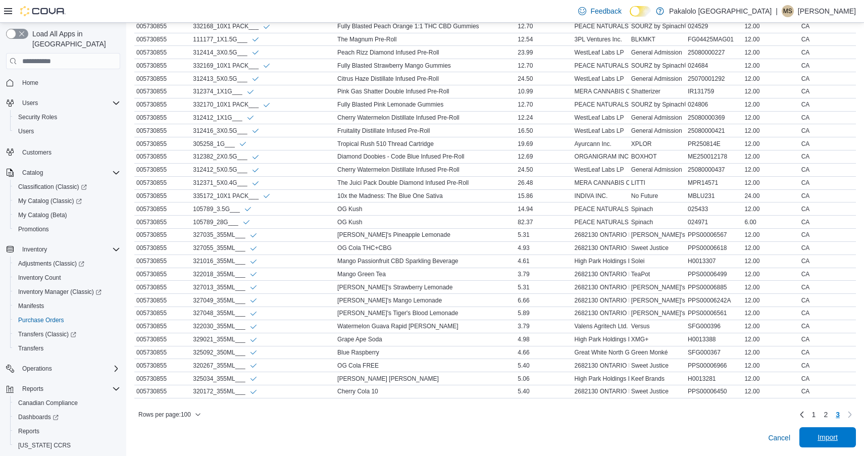
click at [822, 434] on span "Import" at bounding box center [828, 437] width 20 height 10
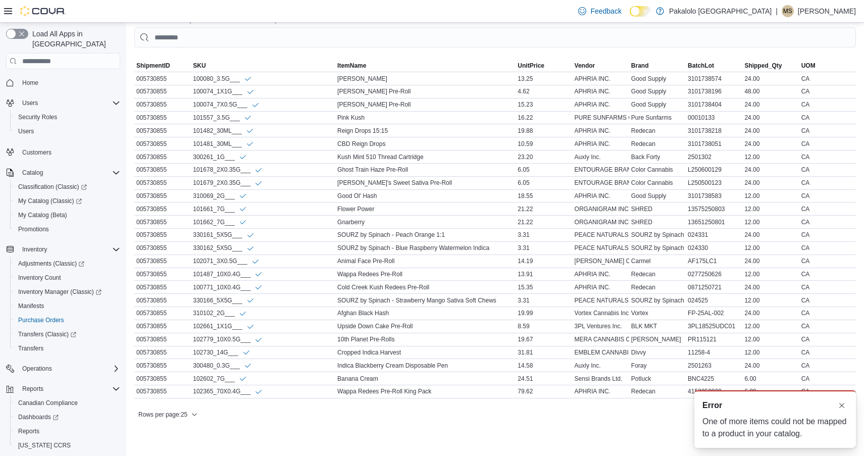
scroll to position [0, 0]
click at [196, 408] on div "Rows per page : 25 Page 1 of 10 1 2 3 4 5 … 10" at bounding box center [495, 415] width 722 height 16
click at [185, 411] on span "Rows per page : 25" at bounding box center [162, 415] width 49 height 8
click at [183, 389] on button "100 rows" at bounding box center [175, 394] width 57 height 20
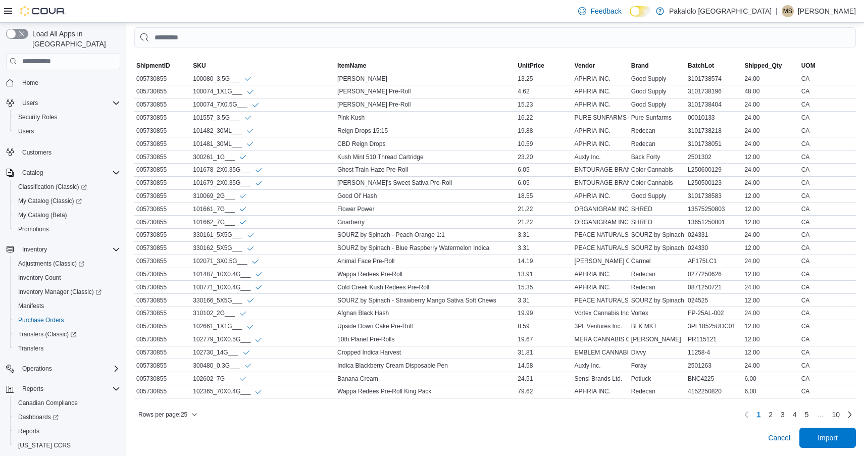
scroll to position [394, 0]
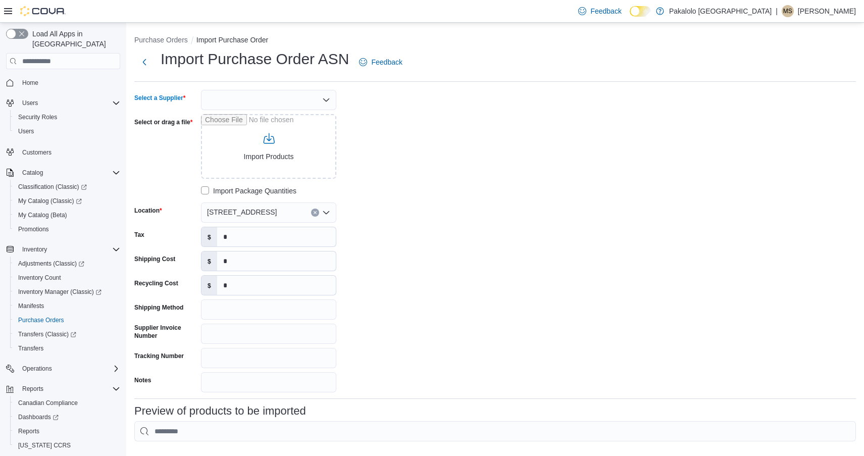
click at [246, 98] on div at bounding box center [268, 100] width 135 height 20
click at [235, 147] on span "OCS" at bounding box center [274, 146] width 111 height 10
click at [252, 147] on input "Select or drag a file" at bounding box center [268, 146] width 135 height 65
type input "**********"
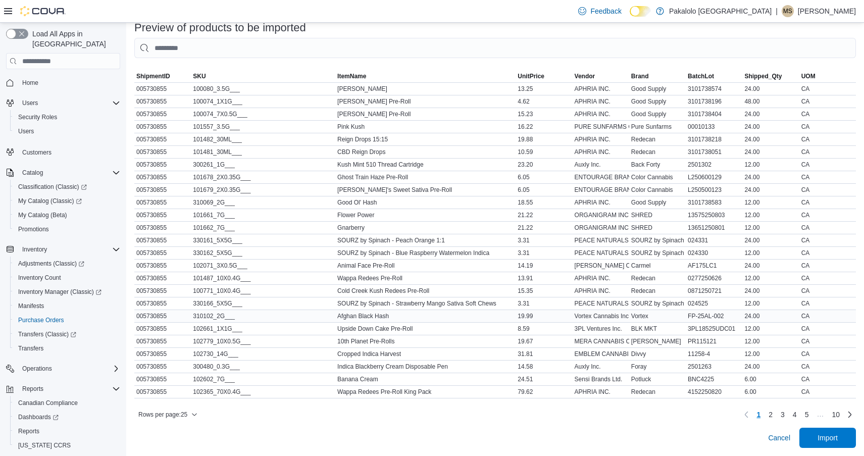
scroll to position [383, 0]
click at [181, 411] on span "Rows per page : 25" at bounding box center [162, 415] width 49 height 8
click at [195, 390] on button "100 rows" at bounding box center [175, 394] width 57 height 20
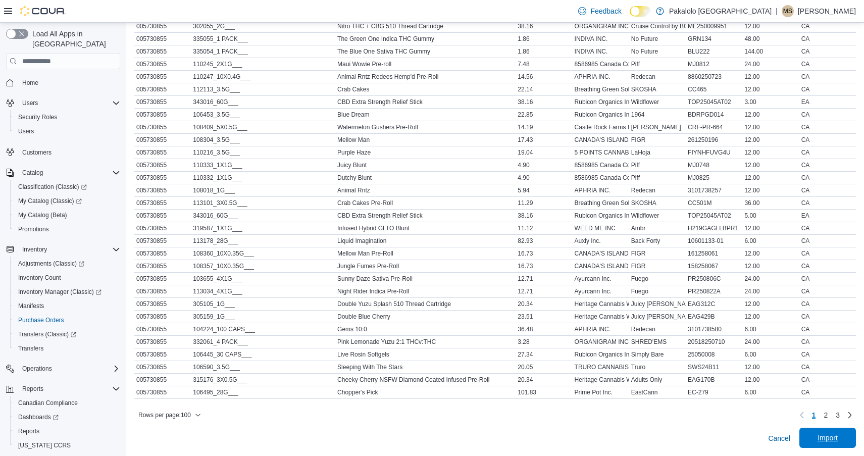
click at [829, 437] on span "Import" at bounding box center [828, 438] width 20 height 10
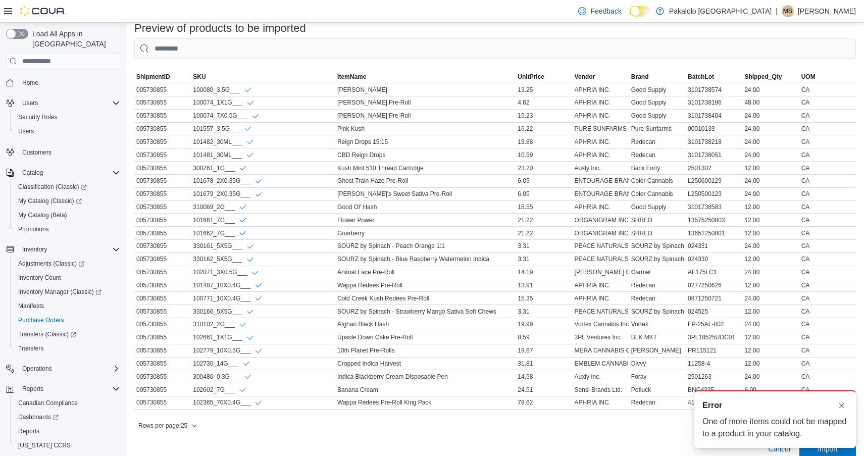
scroll to position [0, 0]
click at [842, 402] on button "Dismiss toast" at bounding box center [842, 405] width 12 height 12
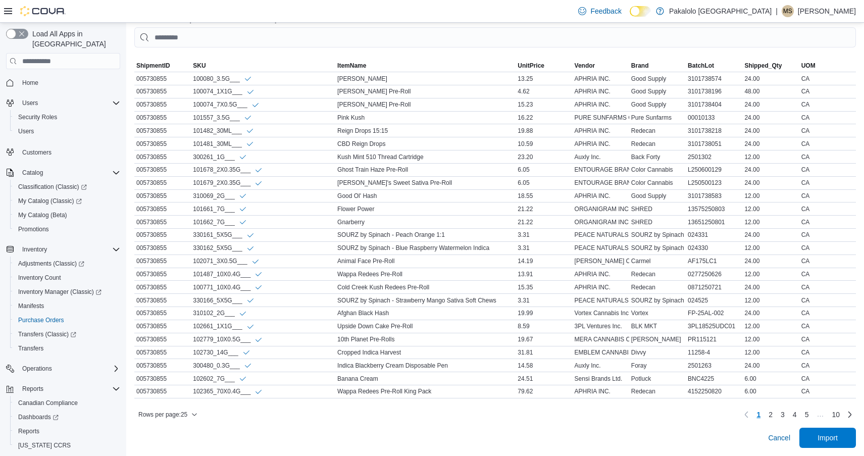
scroll to position [394, 0]
click at [159, 407] on div "Rows per page : 25 Page 1 of 10 1 2 3 4 5 … 10" at bounding box center [495, 415] width 722 height 16
click at [166, 414] on span "Rows per page : 25" at bounding box center [162, 415] width 49 height 8
click at [186, 385] on button "100 rows" at bounding box center [175, 394] width 57 height 20
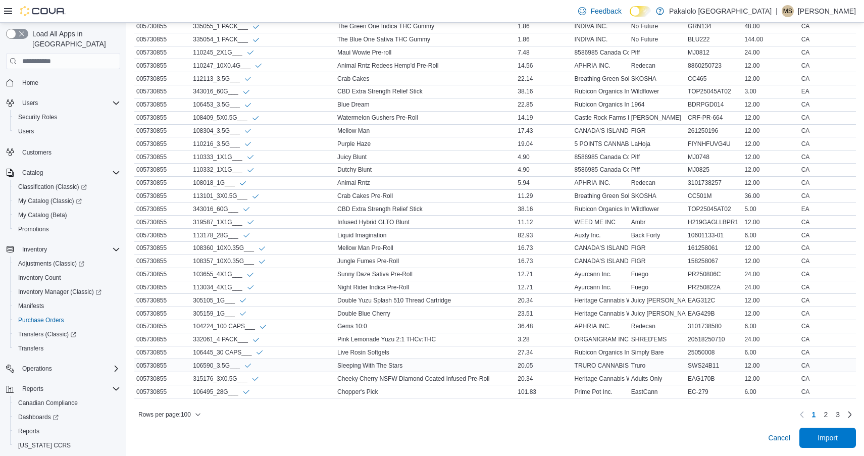
scroll to position [1373, 0]
click at [824, 415] on span "2" at bounding box center [826, 415] width 4 height 10
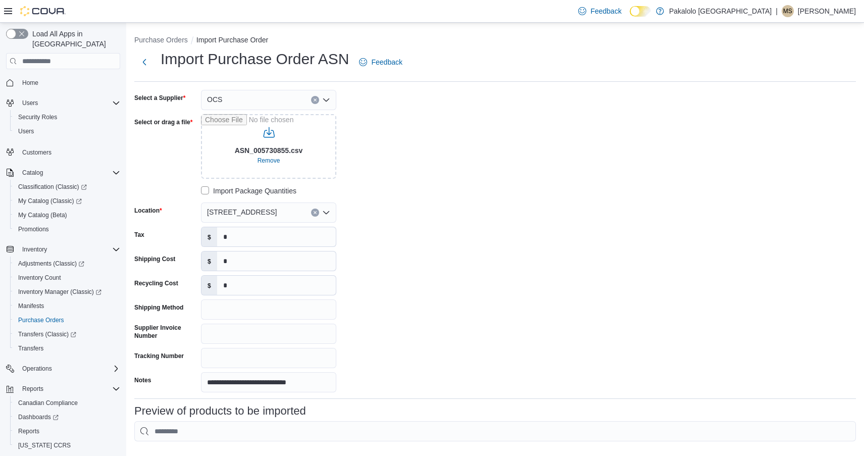
scroll to position [0, 0]
click at [266, 161] on span "Remove" at bounding box center [269, 161] width 23 height 8
click at [266, 161] on input "Select or drag a file" at bounding box center [268, 146] width 135 height 65
type input "**********"
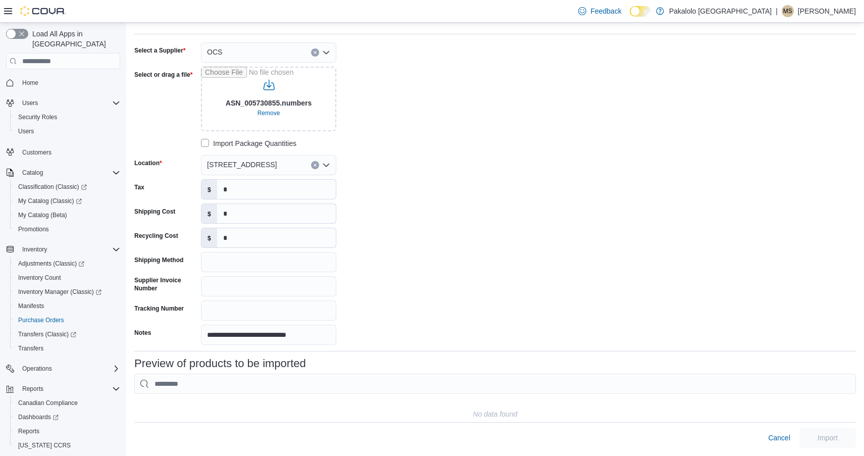
scroll to position [47, 0]
click at [657, 298] on div "**********" at bounding box center [495, 194] width 722 height 303
click at [259, 119] on span "Remove" at bounding box center [269, 114] width 23 height 12
click at [259, 119] on input "Select or drag a file" at bounding box center [268, 99] width 135 height 65
type input "**********"
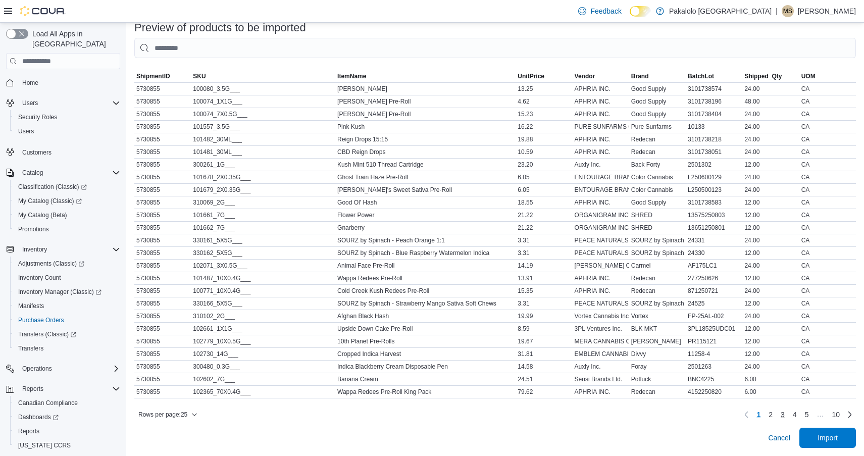
scroll to position [383, 0]
click at [814, 435] on span "Import" at bounding box center [828, 438] width 44 height 20
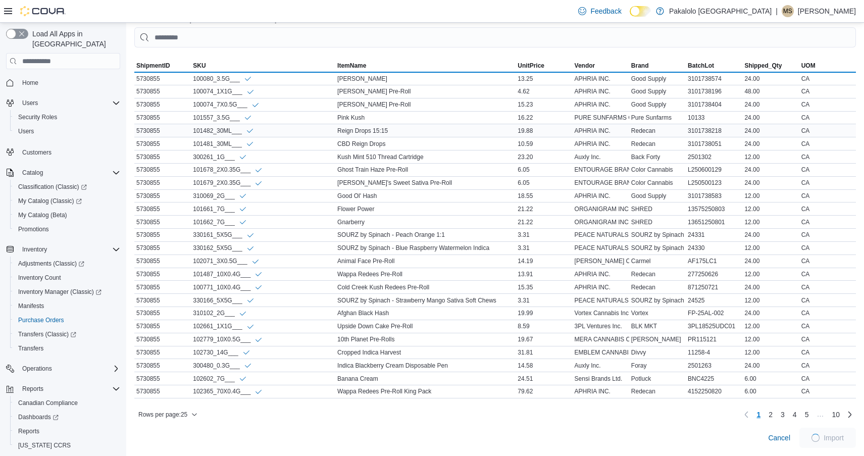
scroll to position [394, 0]
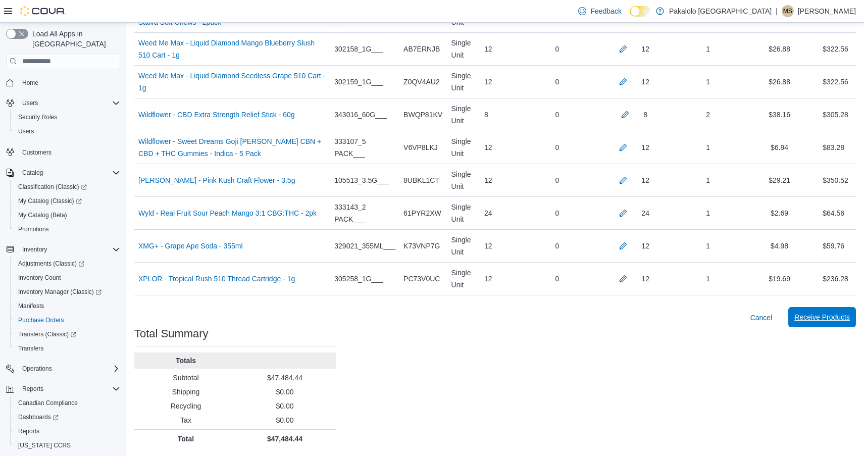
scroll to position [7450, 0]
click at [806, 321] on span "Receive Products" at bounding box center [823, 318] width 56 height 10
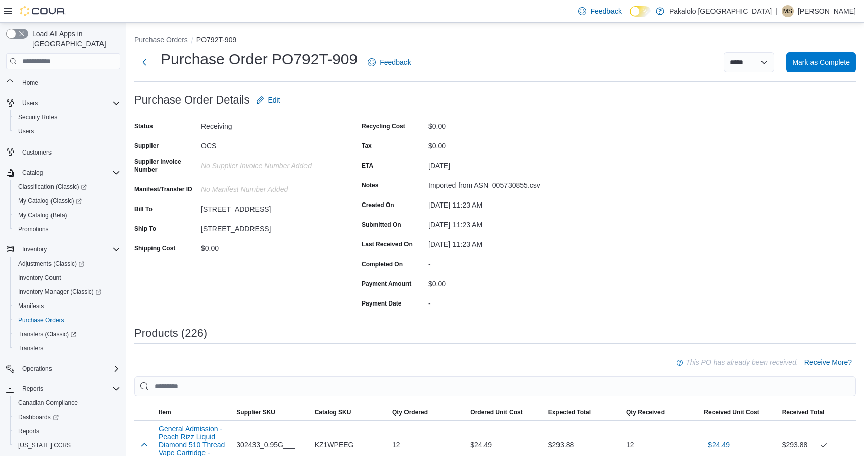
click at [163, 2] on div "Feedback Dark Mode Pakalolo Ontario | MS Michael Saikaley" at bounding box center [432, 11] width 864 height 23
click at [812, 65] on span "Mark as Complete" at bounding box center [822, 62] width 58 height 10
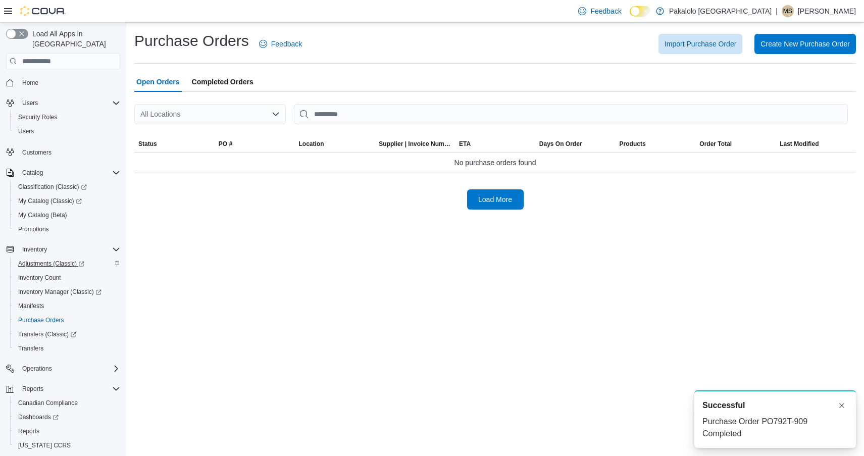
click at [53, 260] on span "Adjustments (Classic)" at bounding box center [51, 264] width 66 height 8
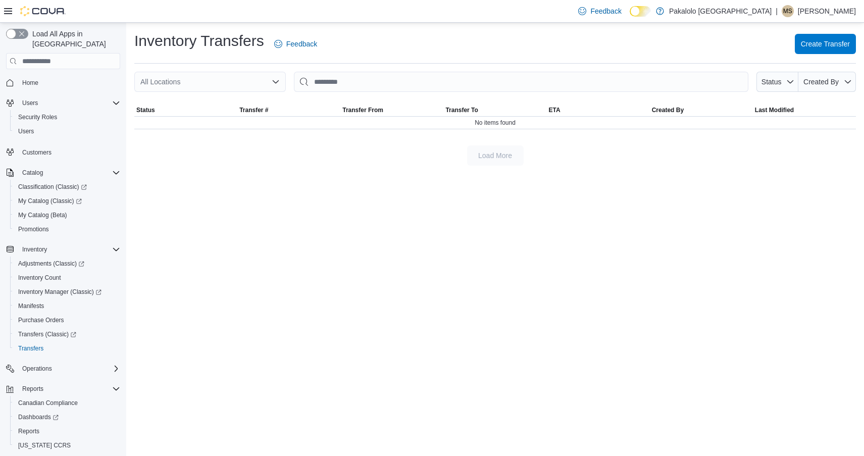
click at [803, 33] on div "Inventory Transfers Feedback Create Transfer" at bounding box center [495, 44] width 722 height 26
click at [803, 35] on span "Create Transfer" at bounding box center [825, 43] width 49 height 20
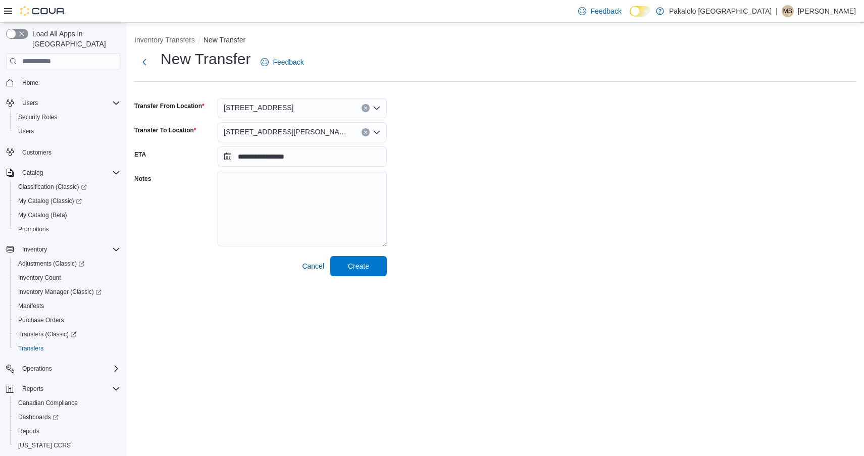
click at [333, 112] on div "[STREET_ADDRESS]" at bounding box center [302, 108] width 169 height 20
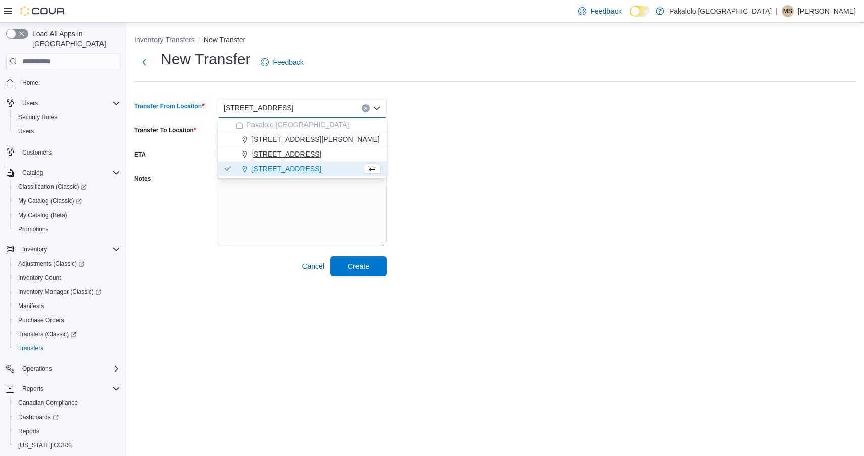
click at [284, 153] on span "[STREET_ADDRESS]" at bounding box center [287, 154] width 70 height 10
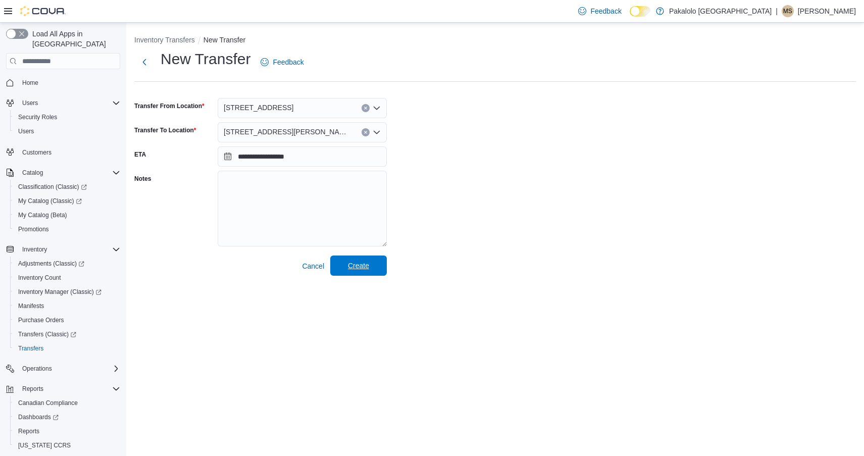
click at [364, 259] on span "Create" at bounding box center [358, 266] width 44 height 20
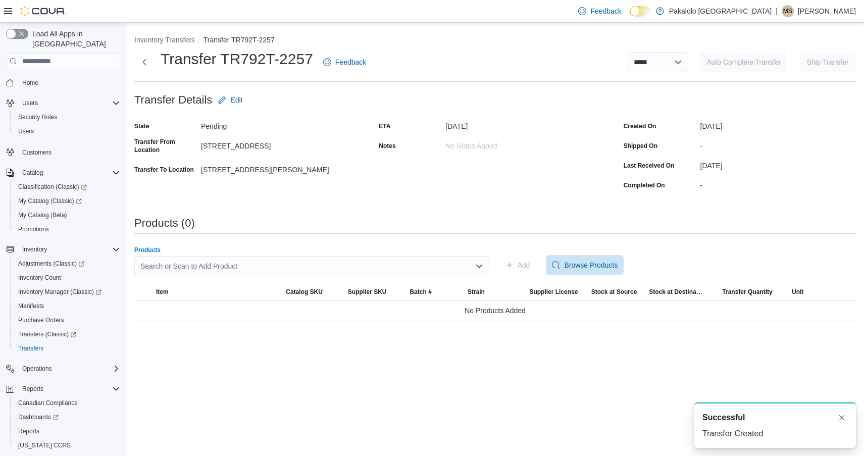
click at [248, 262] on div "Search or Scan to Add Product" at bounding box center [311, 266] width 355 height 20
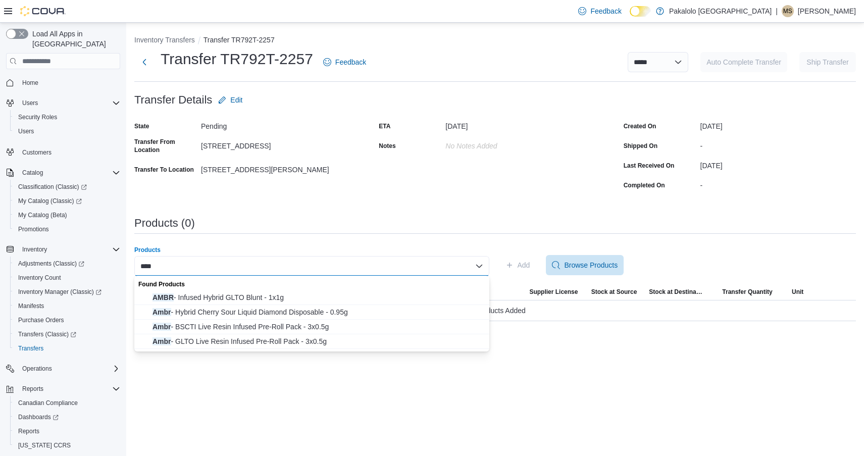
click at [145, 264] on input "****" at bounding box center [148, 266] width 17 height 12
type input "****"
click at [221, 329] on span "Ambr - BSCTI Live Resin Infused Pre-Roll Pack - 3x0.5g" at bounding box center [318, 327] width 331 height 10
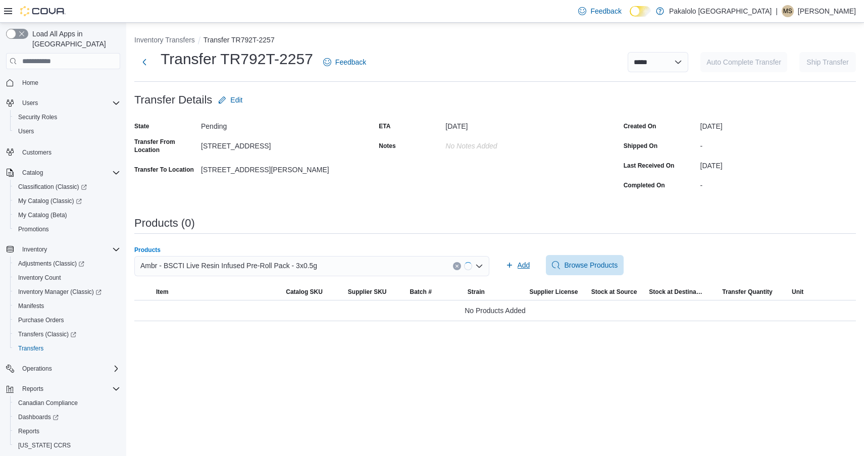
click at [527, 270] on span "Add" at bounding box center [518, 265] width 25 height 20
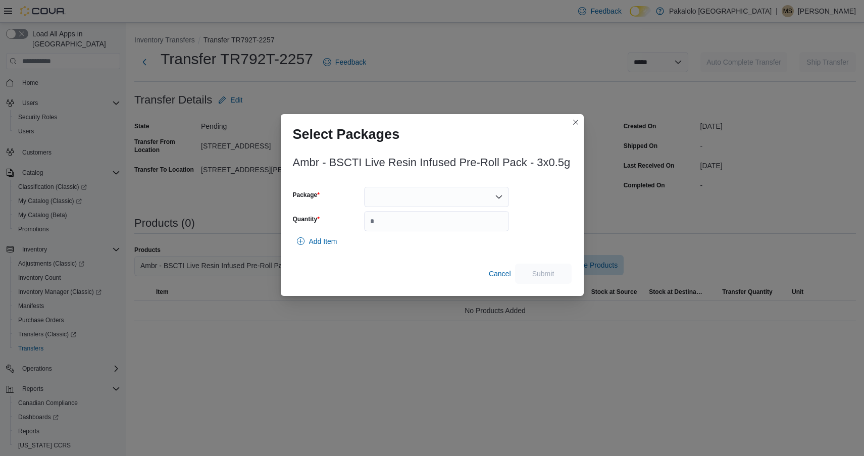
click at [460, 195] on div at bounding box center [436, 197] width 145 height 20
click at [450, 232] on span "H248GABS-LPR05" at bounding box center [442, 229] width 121 height 10
click at [450, 231] on input "Quantity" at bounding box center [436, 221] width 145 height 20
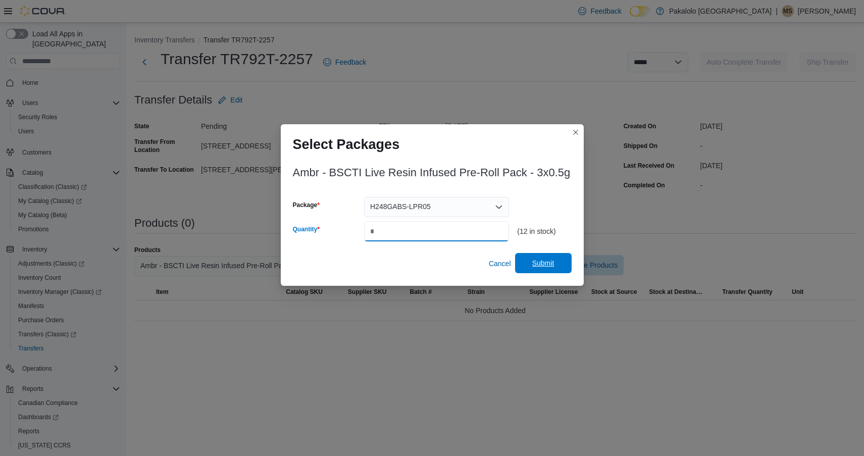
type input "*"
click at [543, 262] on span "Submit" at bounding box center [543, 263] width 22 height 10
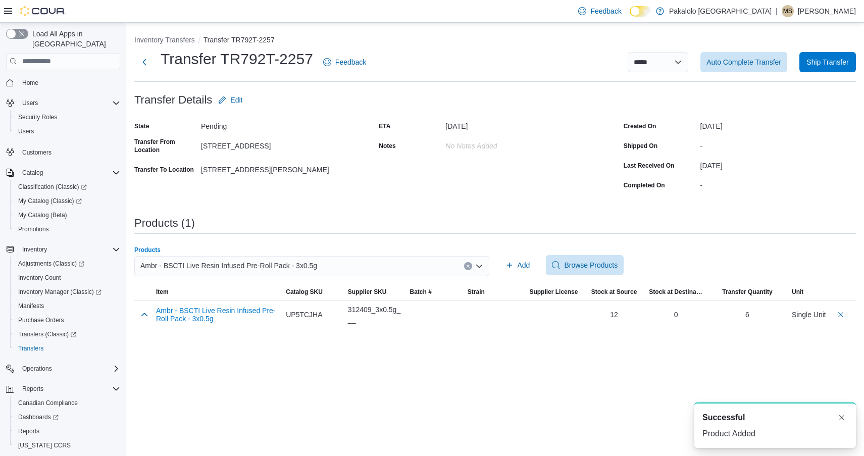
click at [223, 270] on span "Ambr - BSCTI Live Resin Infused Pre-Roll Pack - 3x0.5g" at bounding box center [228, 266] width 177 height 12
paste input "****"
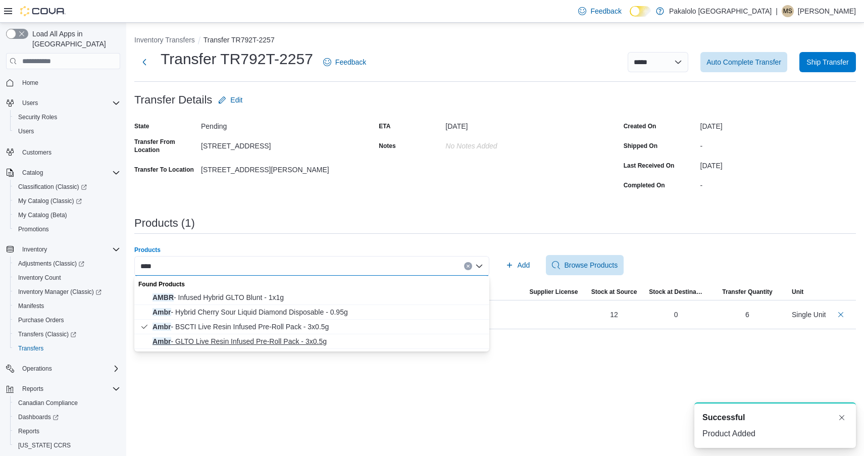
type input "****"
click at [194, 340] on span "Ambr - GLTO Live Resin Infused Pre-Roll Pack - 3x0.5g" at bounding box center [318, 341] width 331 height 10
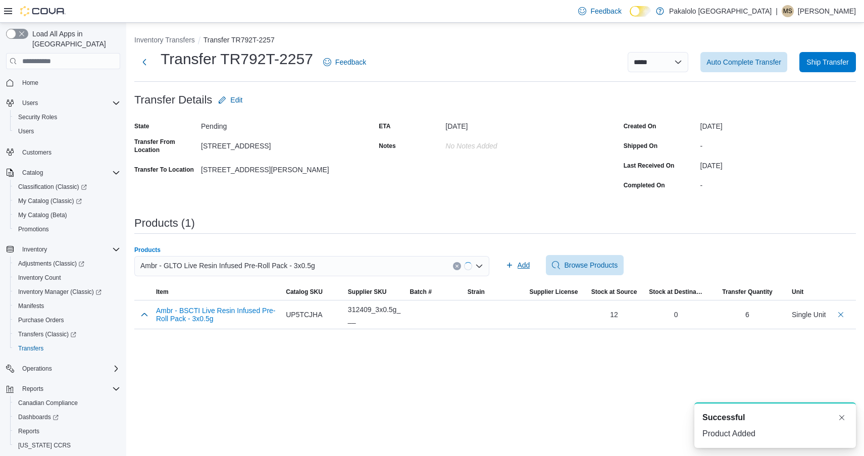
click at [521, 265] on span "Add" at bounding box center [524, 265] width 13 height 10
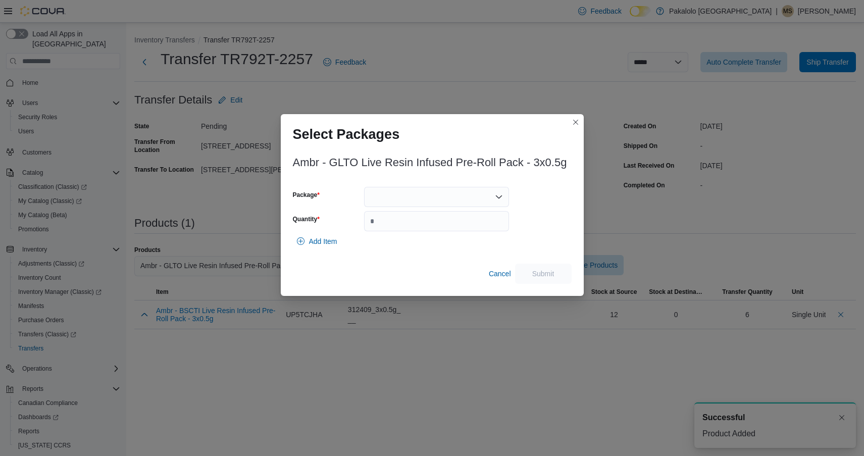
click at [399, 195] on div at bounding box center [436, 197] width 145 height 20
click at [399, 226] on span "H248GAGL-LPR05" at bounding box center [442, 229] width 121 height 10
click at [399, 226] on input "Quantity" at bounding box center [436, 221] width 145 height 20
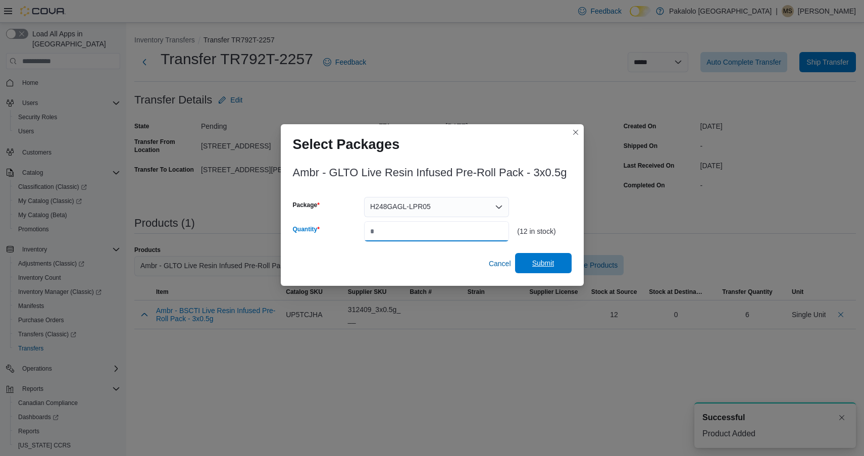
type input "*"
click at [544, 265] on span "Submit" at bounding box center [543, 263] width 22 height 10
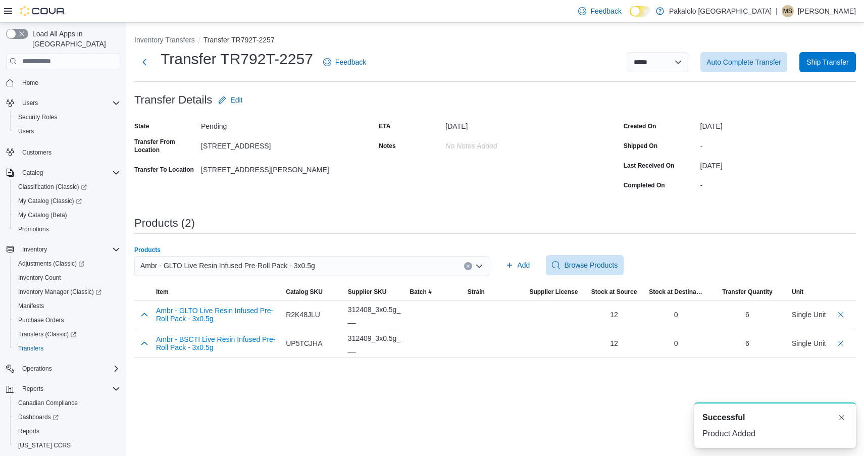
click at [211, 261] on span "Ambr - GLTO Live Resin Infused Pre-Roll Pack - 3x0.5g" at bounding box center [227, 266] width 175 height 12
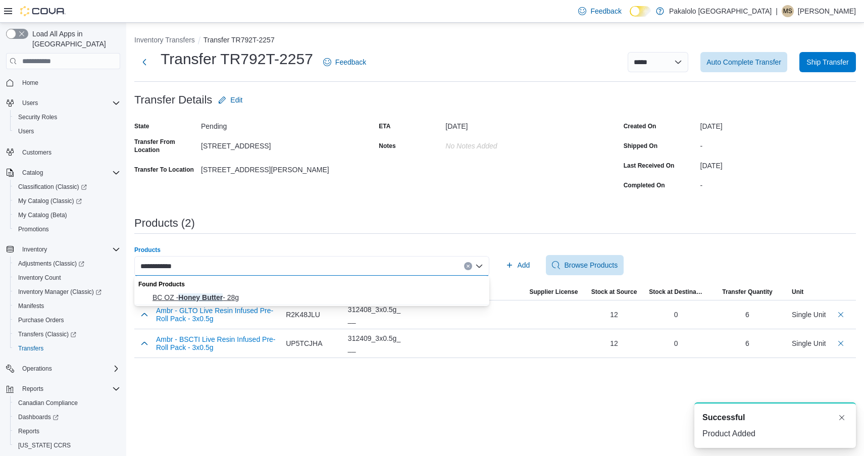
type input "**********"
click at [222, 300] on span "BC OZ - Honey Butter - 28g" at bounding box center [318, 297] width 331 height 10
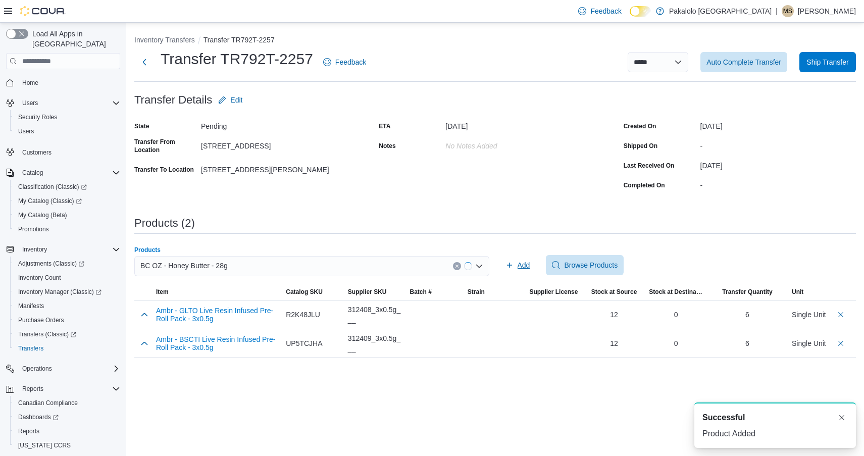
click at [525, 268] on span "Add" at bounding box center [524, 265] width 13 height 10
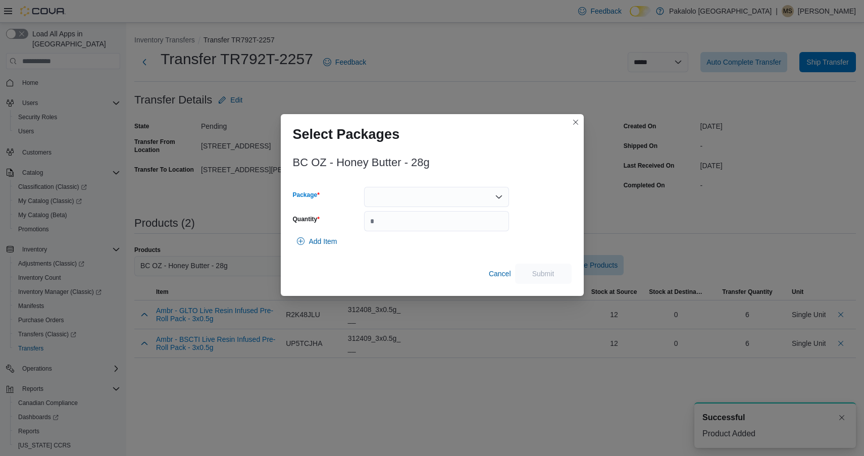
click at [451, 204] on div at bounding box center [436, 197] width 145 height 20
click at [449, 229] on span "CC20AUG2025.105" at bounding box center [442, 229] width 121 height 10
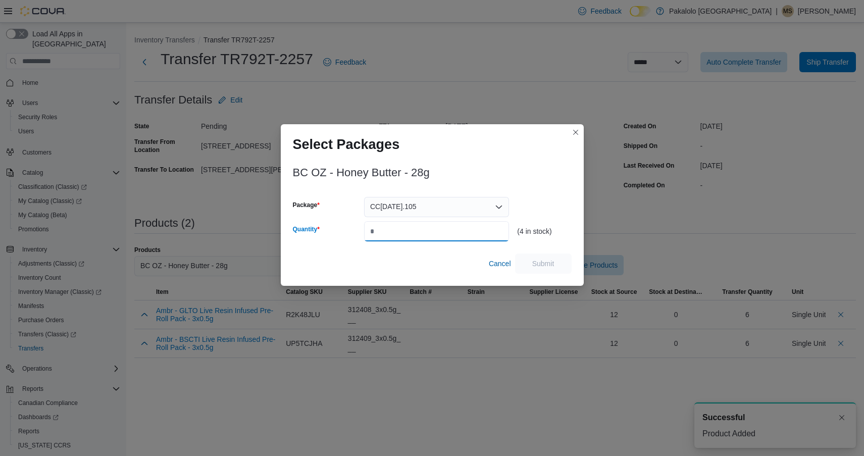
click at [449, 229] on input "Quantity" at bounding box center [436, 231] width 145 height 20
type input "*"
click at [535, 264] on span "Submit" at bounding box center [543, 263] width 22 height 10
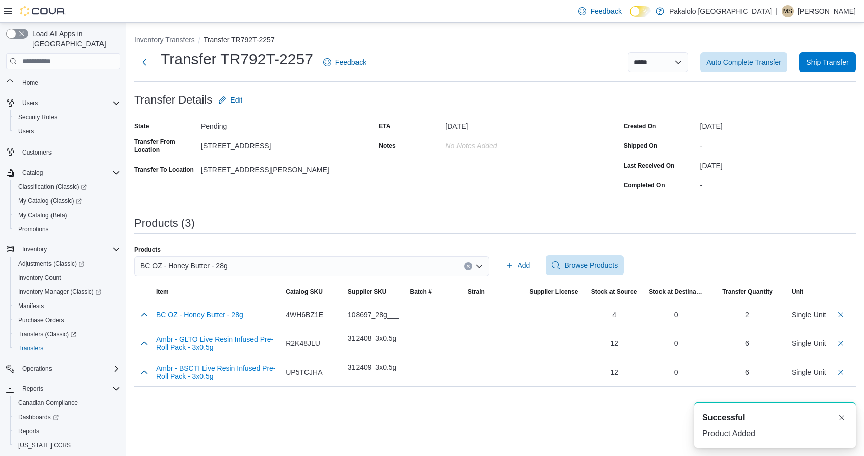
click at [221, 274] on div "BC OZ - Honey Butter - 28g" at bounding box center [311, 266] width 355 height 20
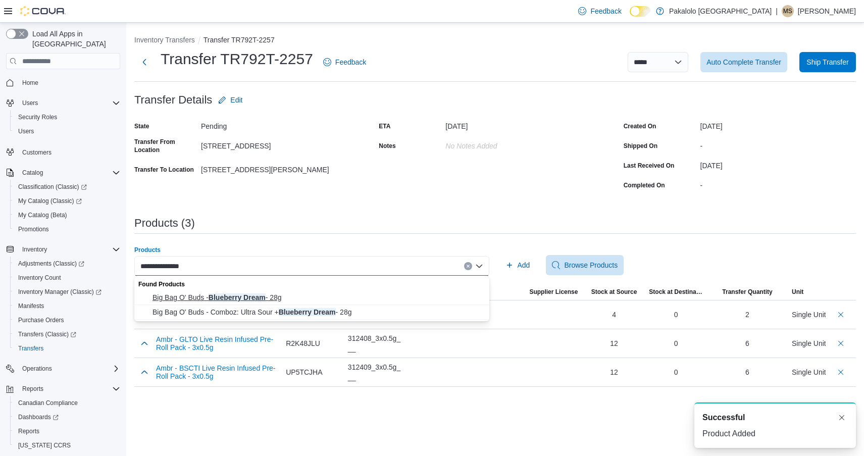
type input "**********"
click at [241, 293] on span "Big Bag O' Buds - Blueberry Dream - 28g" at bounding box center [318, 297] width 331 height 10
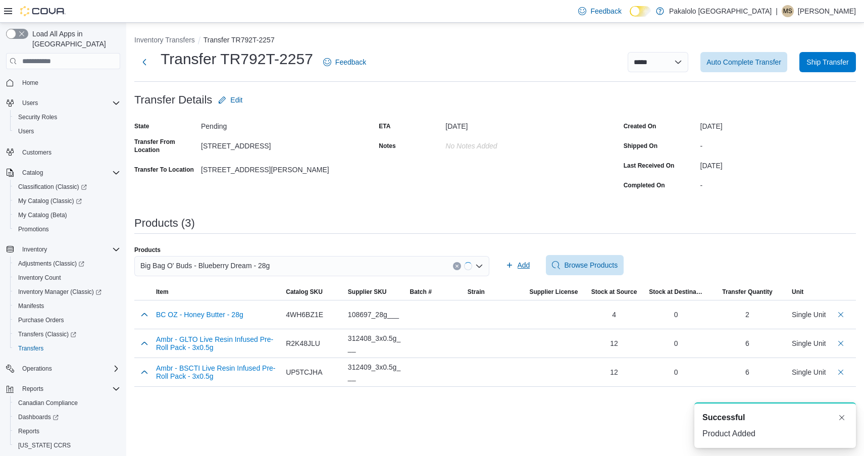
click at [528, 261] on span "Add" at bounding box center [524, 265] width 13 height 10
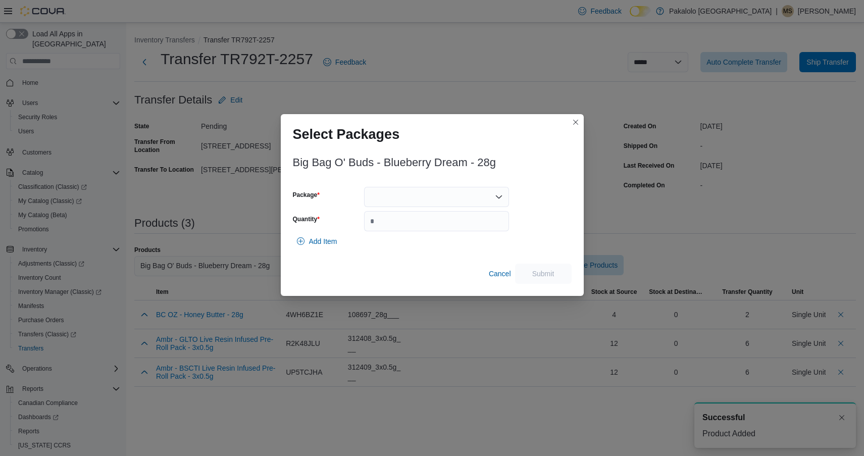
click at [452, 195] on div at bounding box center [436, 197] width 145 height 20
click at [448, 225] on span "13755250826" at bounding box center [442, 229] width 121 height 10
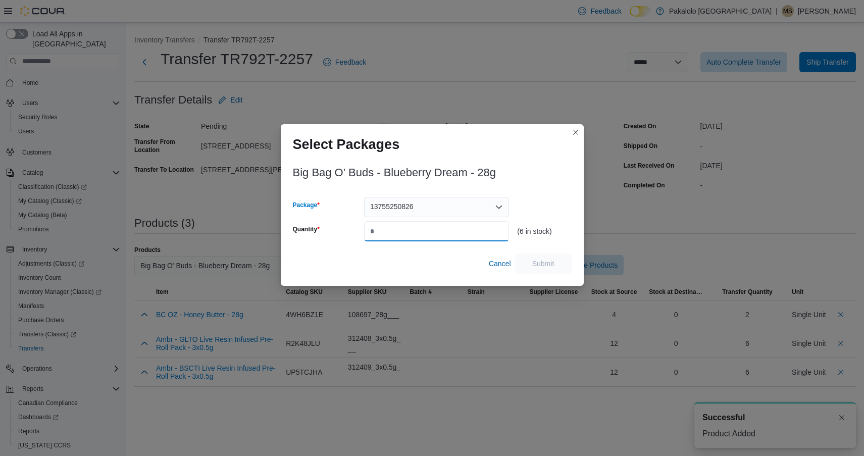
click at [448, 225] on input "Quantity" at bounding box center [436, 231] width 145 height 20
type input "*"
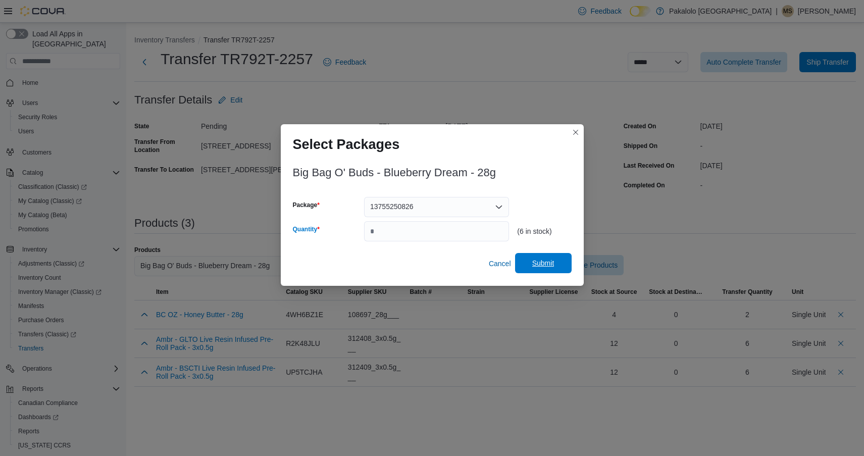
click at [537, 260] on span "Submit" at bounding box center [543, 263] width 22 height 10
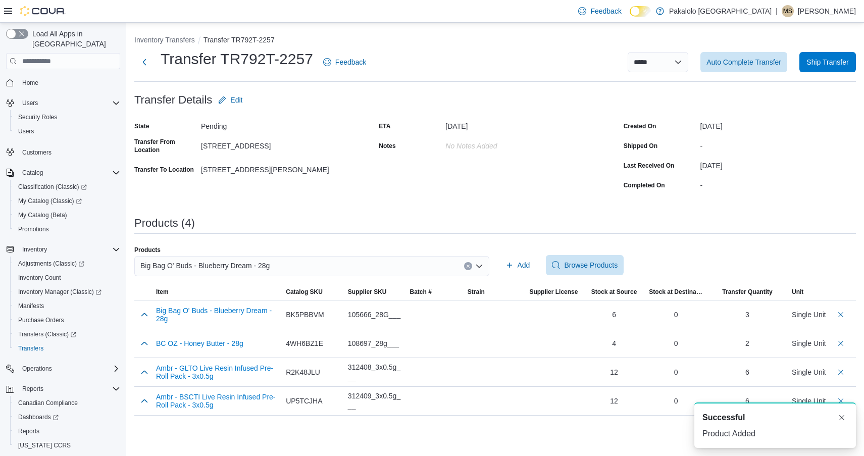
click at [233, 263] on span "Big Bag O' Buds - Blueberry Dream - 28g" at bounding box center [204, 266] width 129 height 12
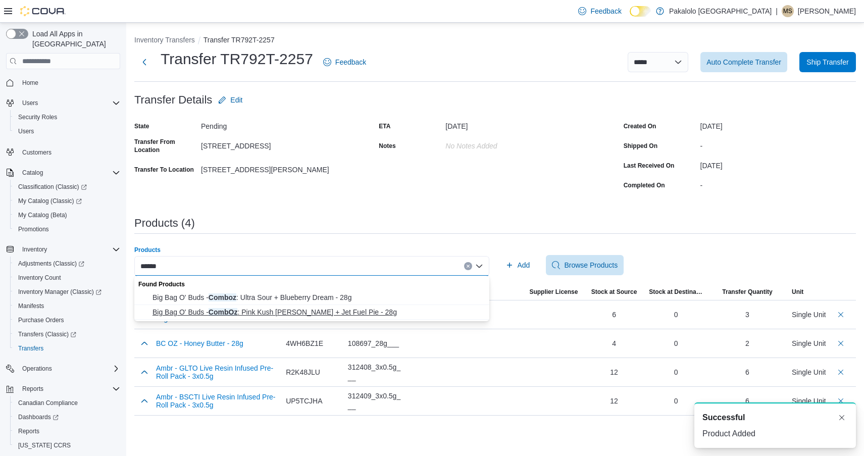
type input "******"
click at [207, 313] on span "Big Bag O' Buds - CombOz : Pink Kush Mintz + Jet Fuel Pie - 28g" at bounding box center [318, 312] width 331 height 10
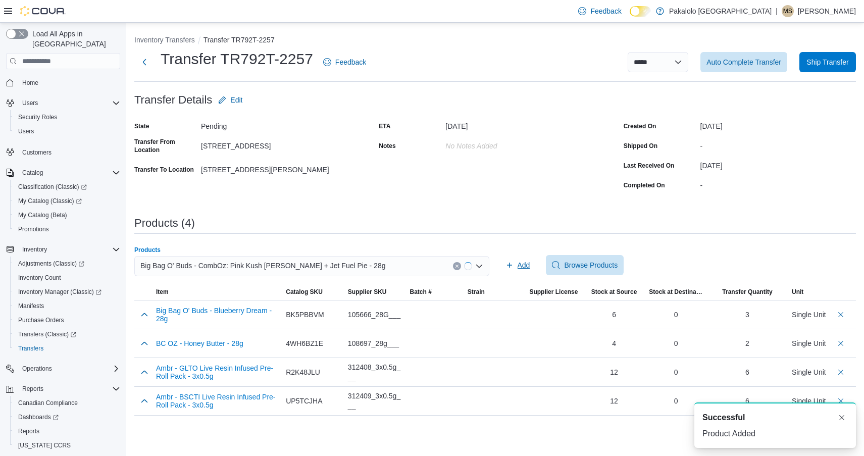
click at [525, 265] on span "Add" at bounding box center [524, 265] width 13 height 10
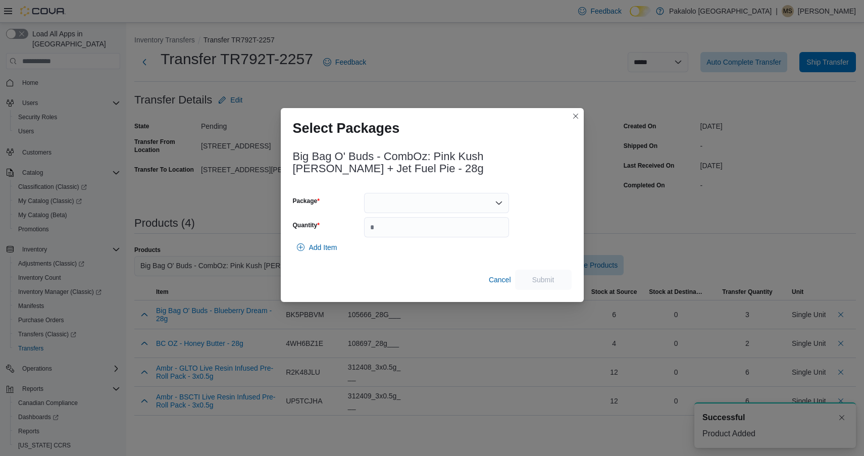
click at [445, 210] on div at bounding box center [436, 203] width 145 height 20
click at [445, 237] on span "13616250802" at bounding box center [442, 235] width 121 height 10
click at [445, 237] on input "Quantity" at bounding box center [436, 227] width 145 height 20
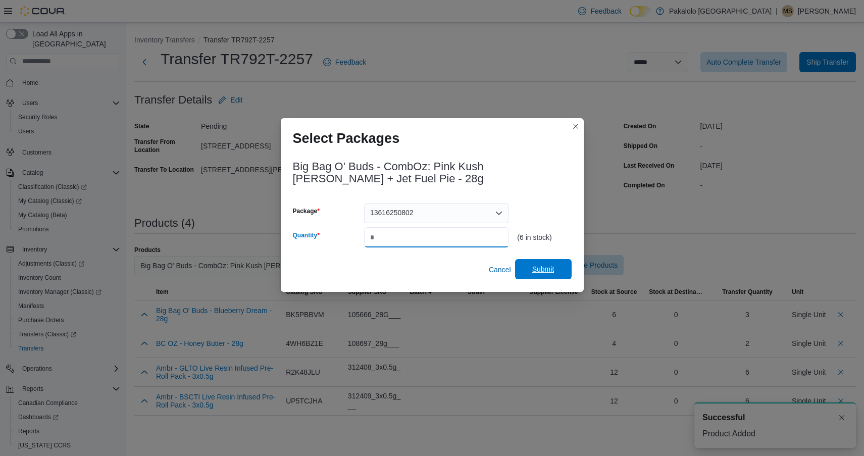
type input "*"
click at [544, 273] on span "Submit" at bounding box center [543, 269] width 22 height 10
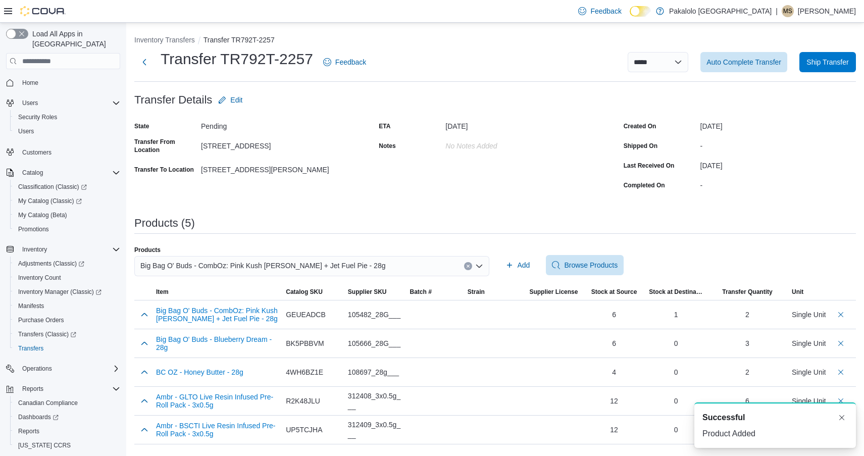
click at [296, 260] on span "Big Bag O' Buds - CombOz: Pink Kush Mintz + Jet Fuel Pie - 28g" at bounding box center [262, 266] width 245 height 12
type input "*"
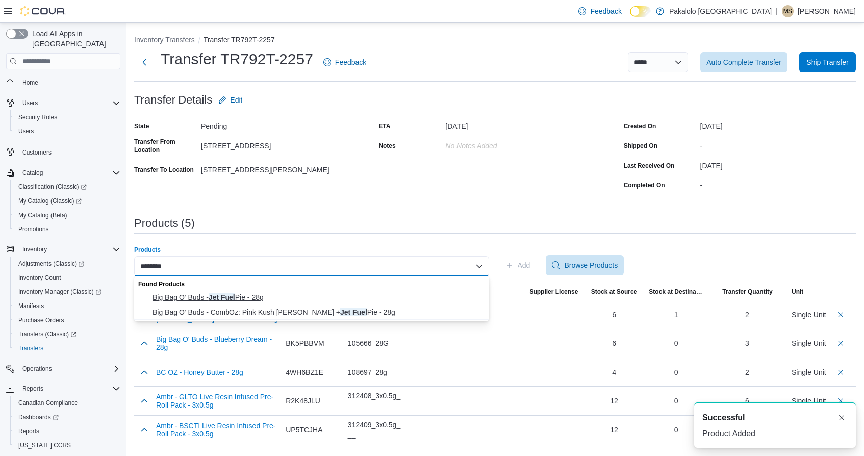
type input "********"
click at [263, 298] on span "Big Bag O' Buds - Jet Fuel Pie - 28g" at bounding box center [318, 297] width 331 height 10
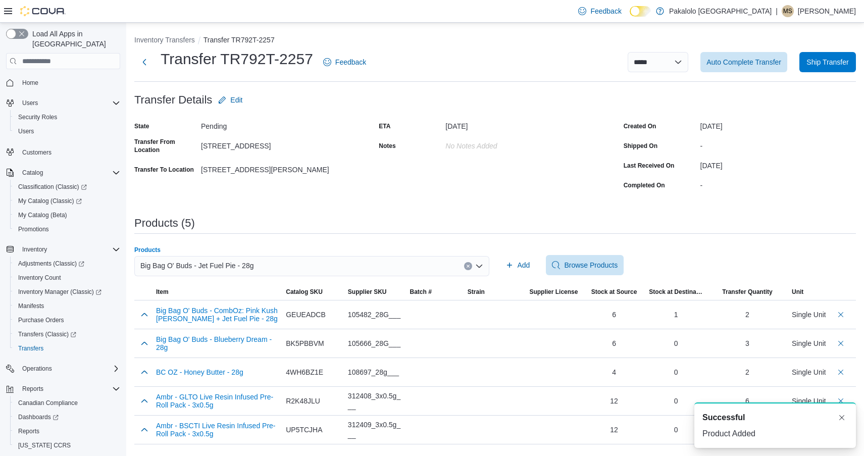
click at [534, 263] on div "Add Browse Products" at bounding box center [679, 265] width 355 height 20
click at [523, 262] on span "Add" at bounding box center [524, 265] width 13 height 10
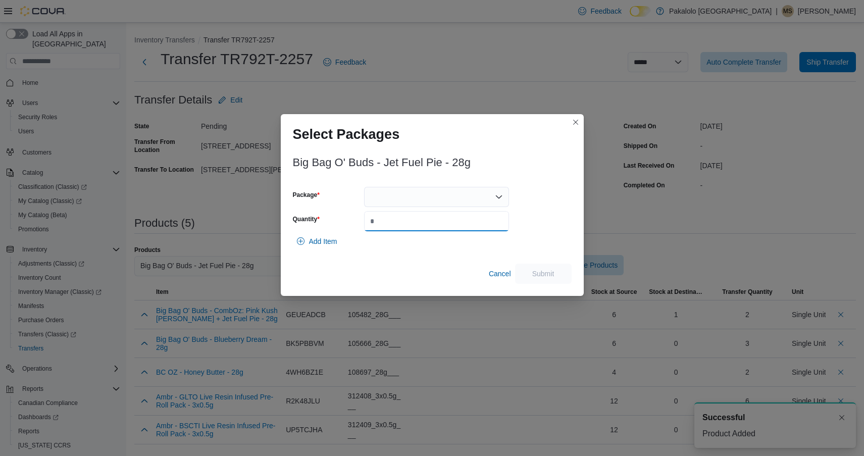
click at [484, 217] on input "Quantity" at bounding box center [436, 221] width 145 height 20
click at [478, 199] on div at bounding box center [436, 197] width 145 height 20
click at [478, 230] on span "13602250724" at bounding box center [442, 229] width 121 height 10
click at [478, 230] on input "*" at bounding box center [436, 221] width 145 height 20
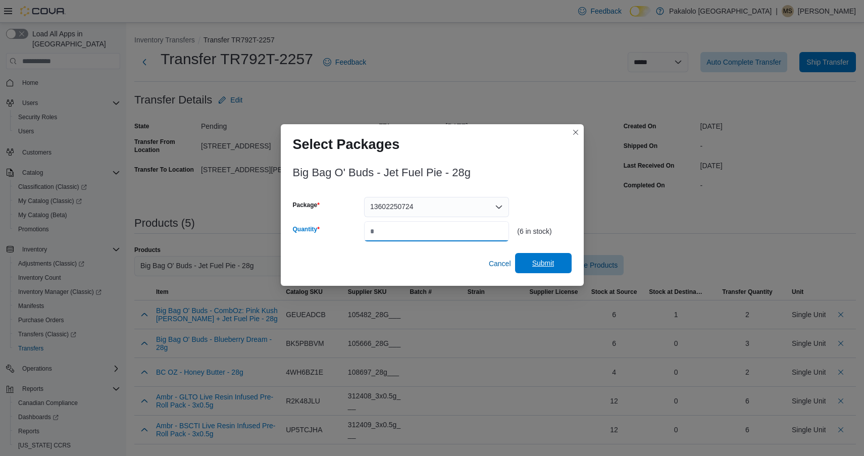
type input "*"
click at [550, 261] on span "Submit" at bounding box center [543, 263] width 22 height 10
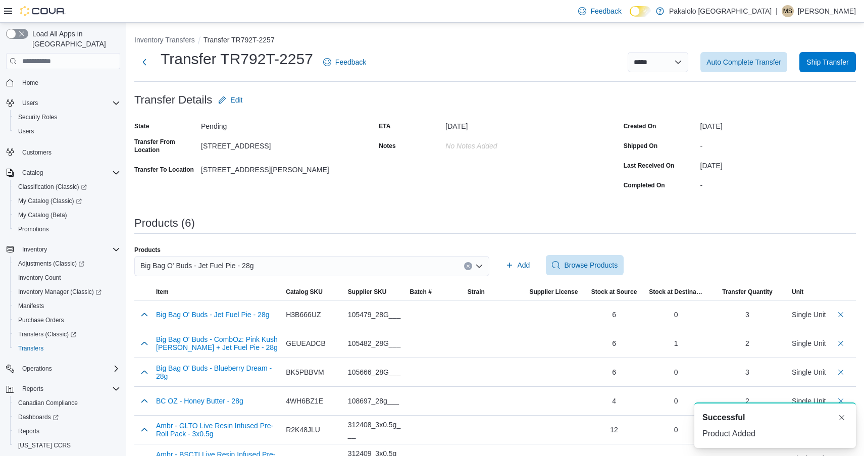
scroll to position [2, 0]
click at [251, 263] on span "Big Bag O' Buds - Jet Fuel Pie - 28g" at bounding box center [196, 266] width 113 height 12
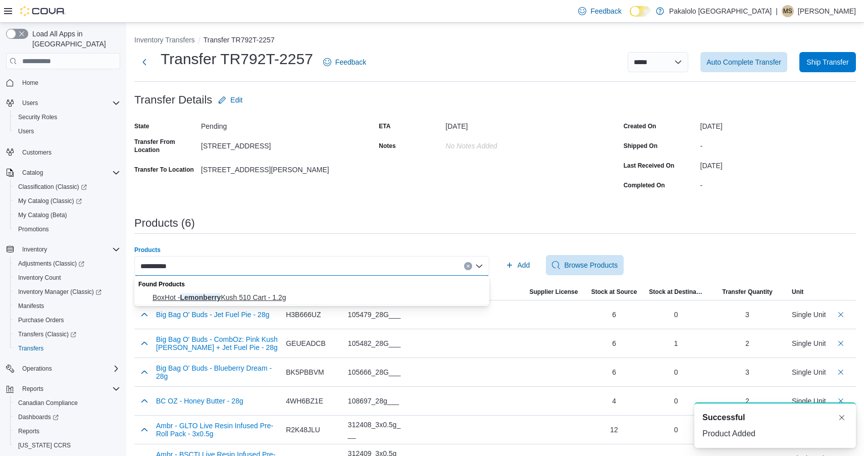
type input "**********"
click at [222, 300] on span "BoxHot - Lemonberry Kush 510 Cart - 1.2g" at bounding box center [318, 297] width 331 height 10
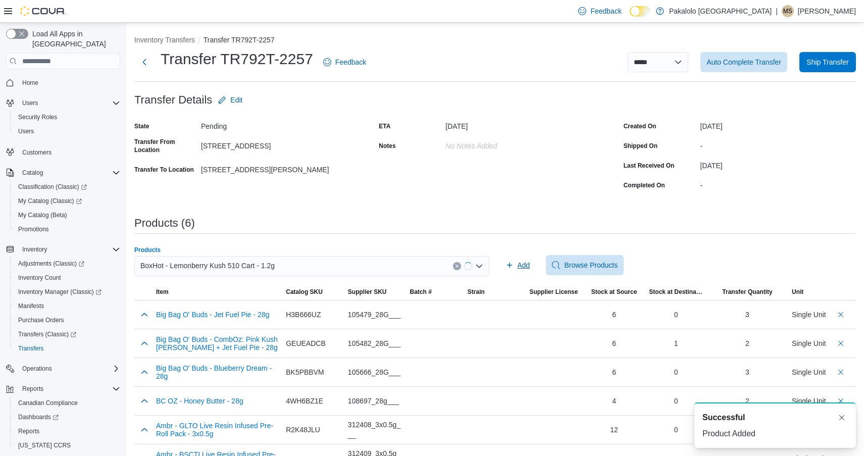
click at [517, 267] on span "Add" at bounding box center [518, 265] width 25 height 20
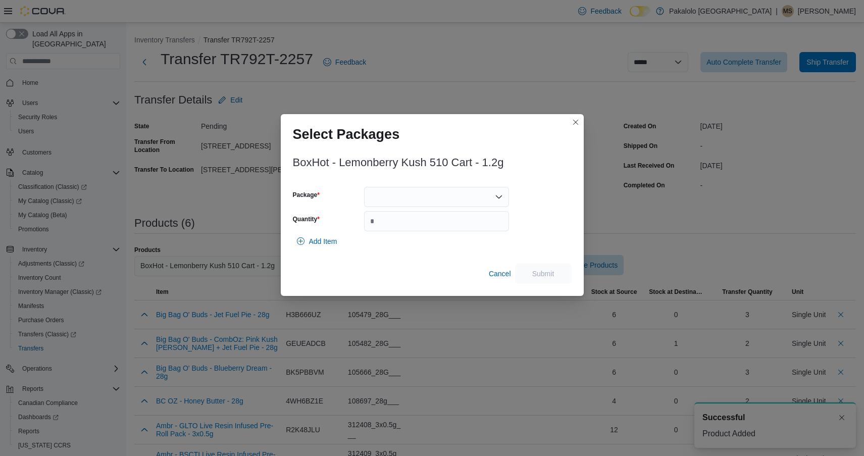
click at [436, 199] on div at bounding box center [436, 197] width 145 height 20
click at [436, 225] on span "ME250009883" at bounding box center [442, 229] width 121 height 10
click at [436, 225] on input "Quantity" at bounding box center [436, 221] width 145 height 20
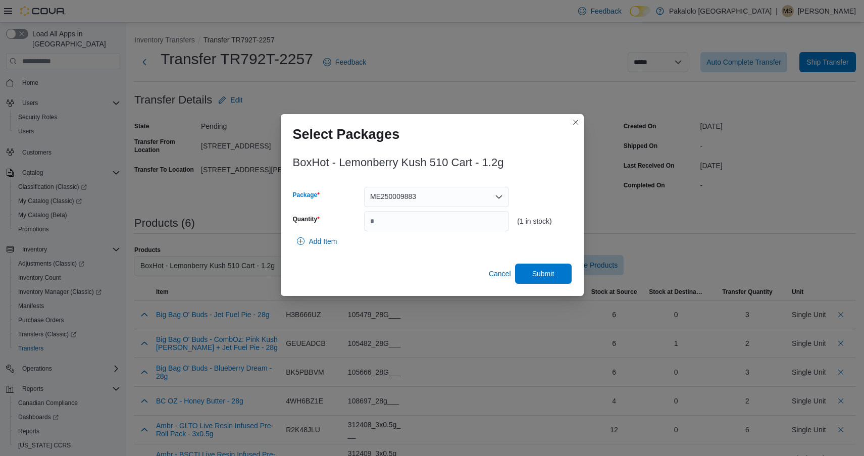
click at [435, 199] on div "ME250009883" at bounding box center [436, 197] width 145 height 20
click at [432, 231] on span "ME250011667" at bounding box center [442, 229] width 121 height 10
click at [432, 231] on div "Add Item" at bounding box center [432, 241] width 279 height 20
click at [482, 223] on input "*" at bounding box center [436, 221] width 145 height 20
type input "*"
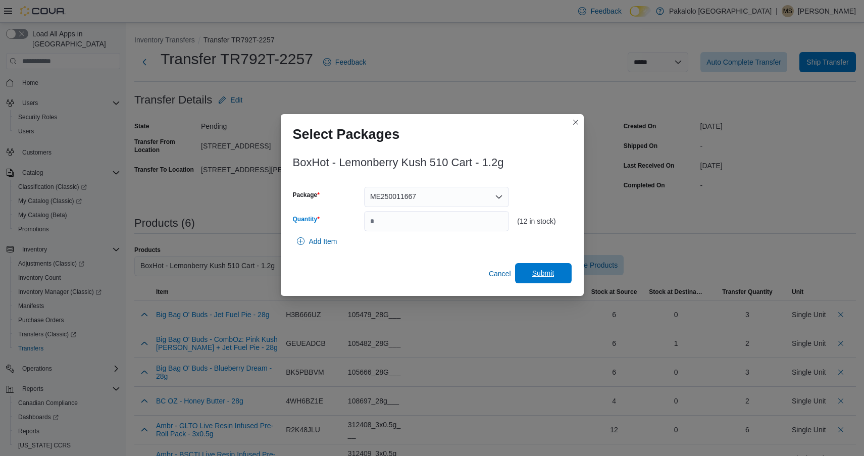
click at [537, 268] on span "Submit" at bounding box center [543, 273] width 44 height 20
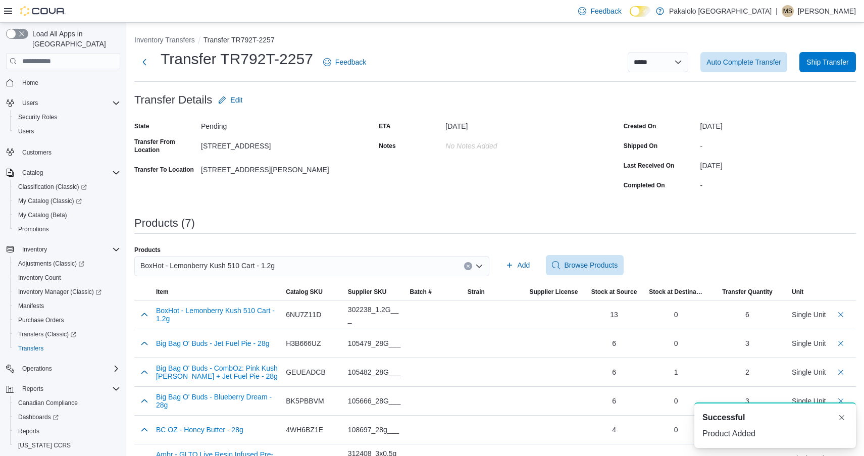
scroll to position [2, 0]
click at [211, 264] on span "BoxHot - Lemonberry Kush 510 Cart - 1.2g" at bounding box center [207, 266] width 134 height 12
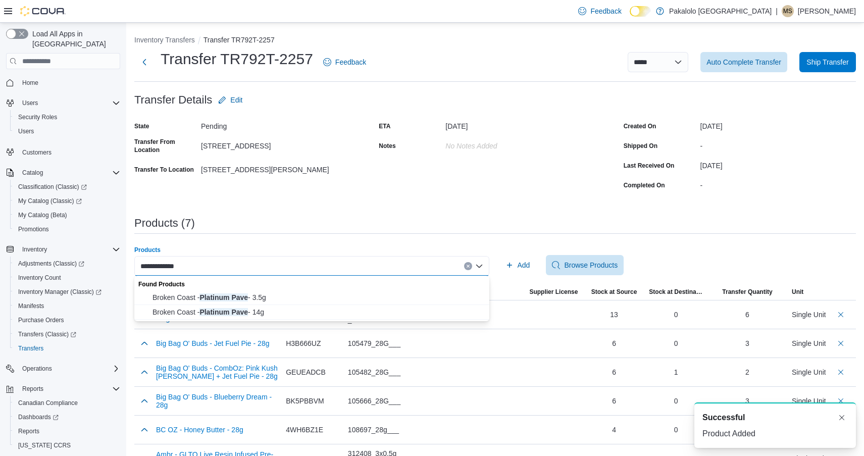
click at [176, 271] on input "**********" at bounding box center [162, 266] width 45 height 12
type input "**********"
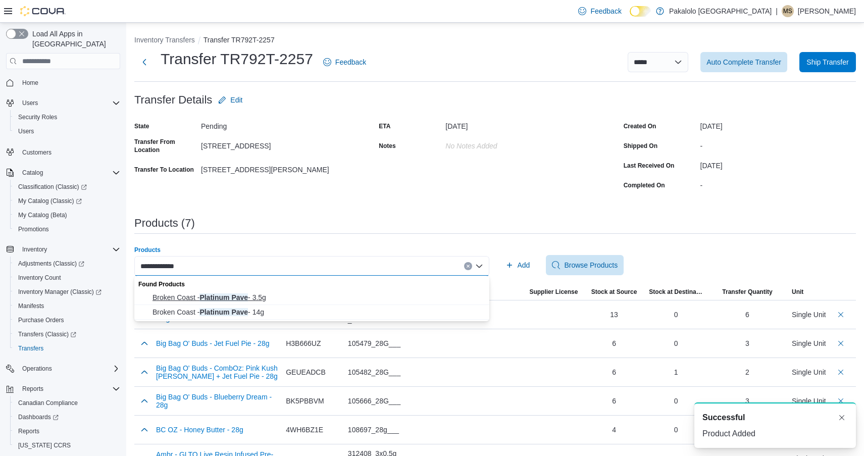
click at [222, 302] on span "Broken Coast - Platinum Pave - 3.5g" at bounding box center [318, 297] width 331 height 10
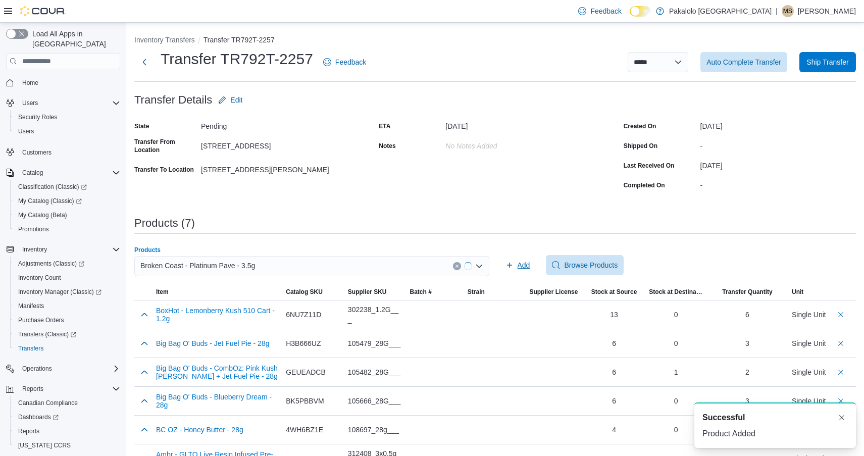
click at [520, 262] on span "Add" at bounding box center [524, 265] width 13 height 10
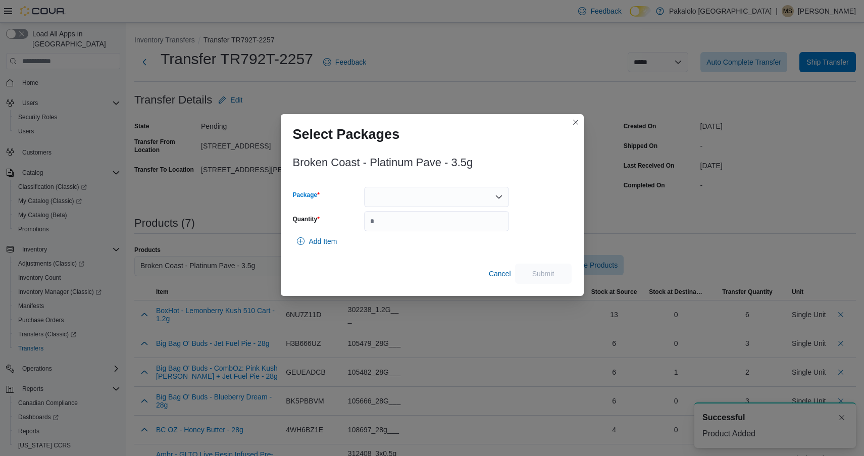
click at [443, 203] on div at bounding box center [436, 197] width 145 height 20
click at [441, 229] on span "3101736983" at bounding box center [442, 229] width 121 height 10
click at [441, 229] on input "Quantity" at bounding box center [436, 221] width 145 height 20
click at [442, 202] on div "3101736983" at bounding box center [436, 197] width 145 height 20
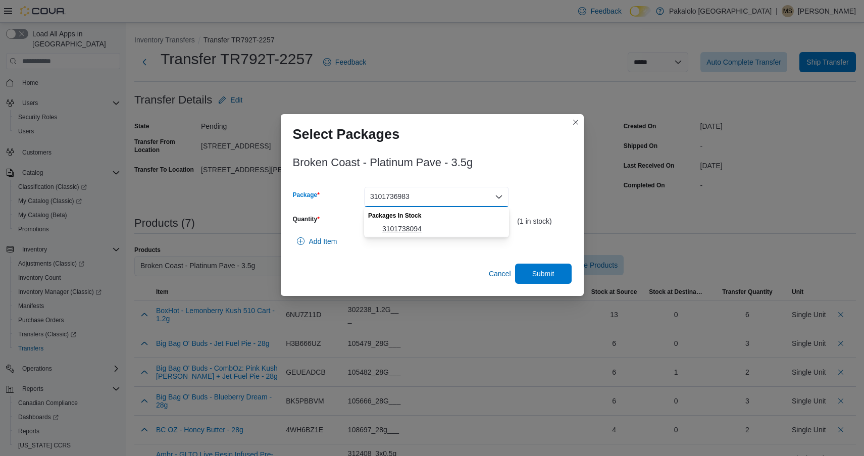
click at [439, 224] on span "3101738094" at bounding box center [442, 229] width 121 height 10
click at [439, 224] on input "*" at bounding box center [436, 221] width 145 height 20
type input "*"
click at [543, 268] on span "Submit" at bounding box center [543, 273] width 44 height 20
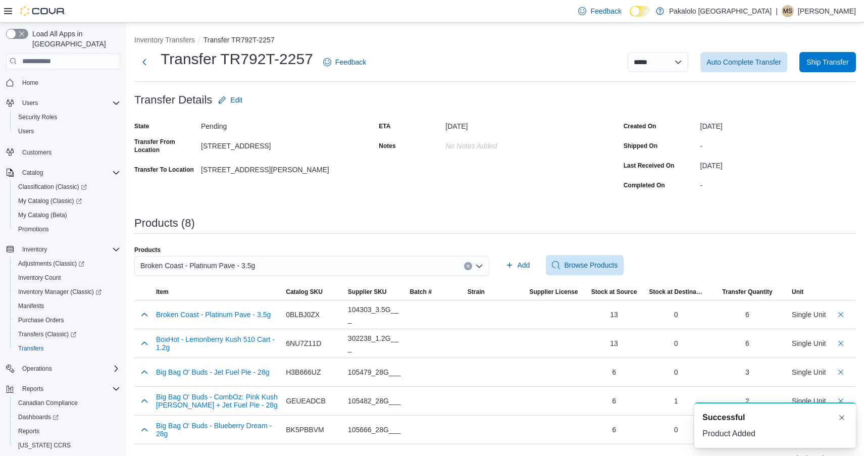
click at [273, 269] on div "Broken Coast - Platinum Pave - 3.5g" at bounding box center [311, 266] width 355 height 20
paste input "**********"
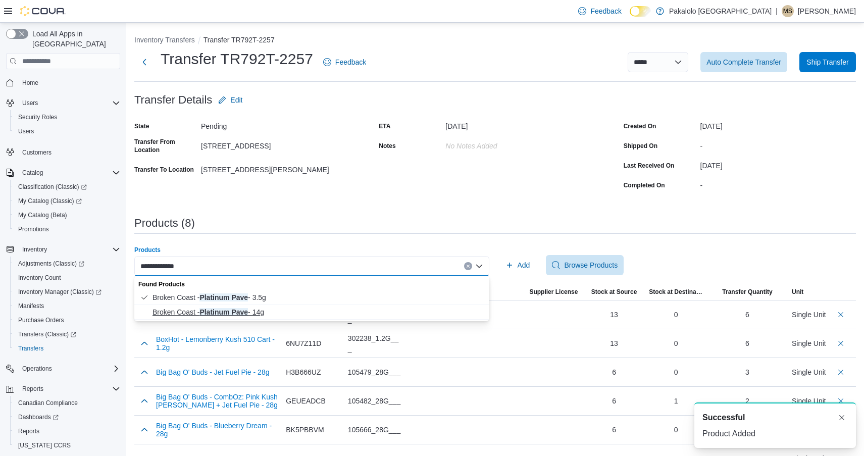
type input "**********"
click at [233, 311] on span "Broken Coast - Platinum Pave - 14g" at bounding box center [318, 312] width 331 height 10
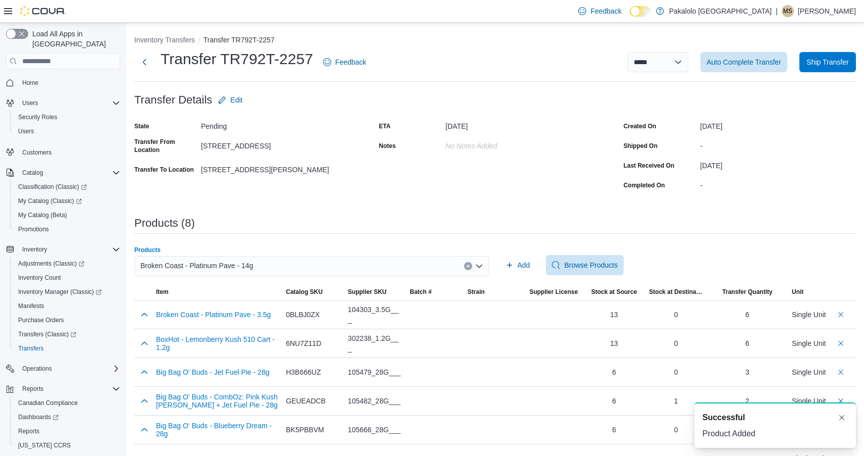
click at [404, 265] on div "Broken Coast - Platinum Pave - 14g Combo box. Selected. Broken Coast - Platinum…" at bounding box center [311, 266] width 355 height 20
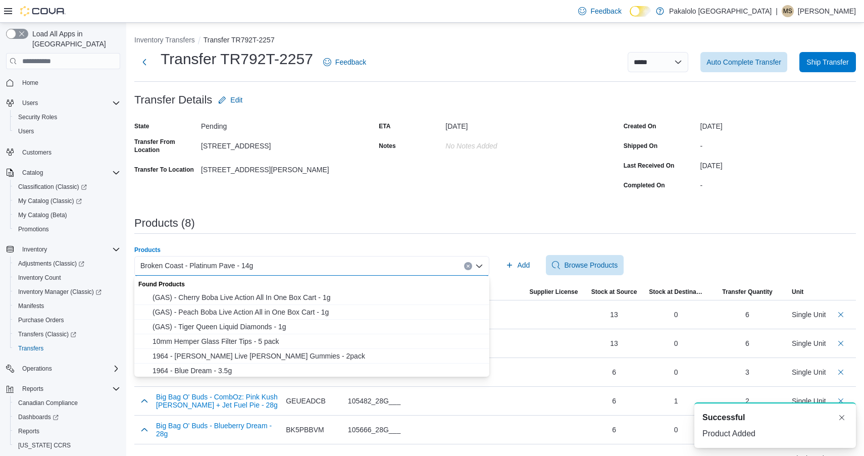
click at [500, 265] on div "Products Broken Coast - Platinum Pave - 14g Combo box. Selected. Broken Coast -…" at bounding box center [495, 265] width 722 height 38
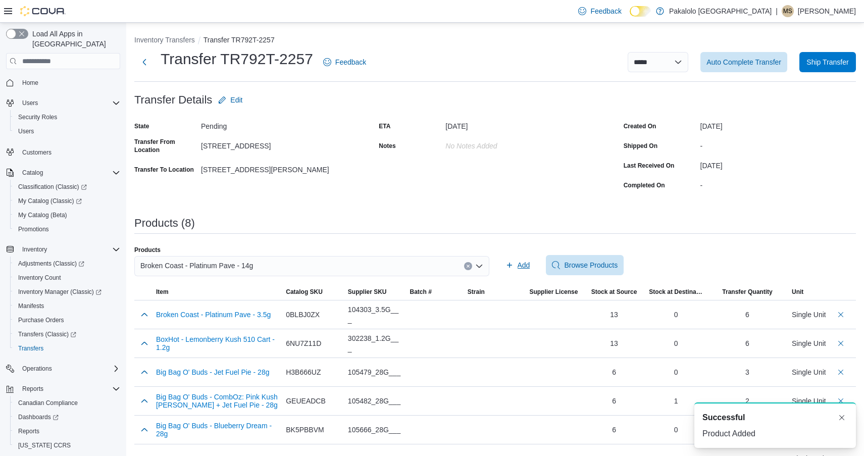
click at [510, 264] on icon "button" at bounding box center [509, 265] width 5 height 5
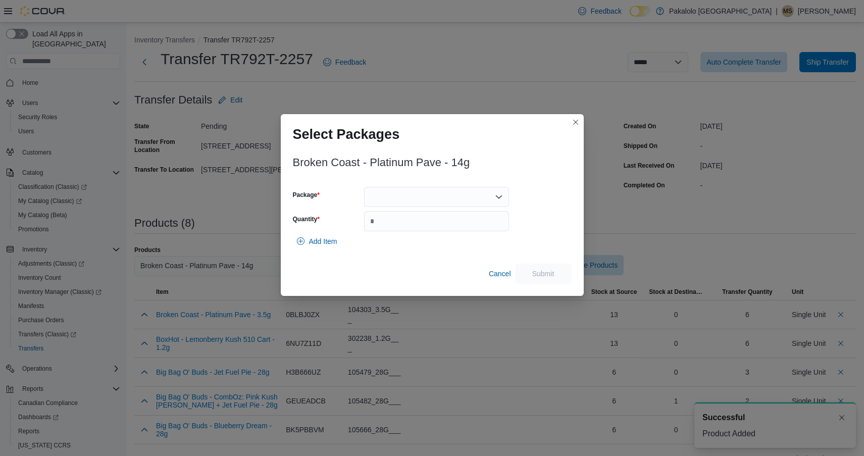
click at [428, 201] on div at bounding box center [436, 197] width 145 height 20
click at [428, 226] on span "3101738528" at bounding box center [442, 229] width 121 height 10
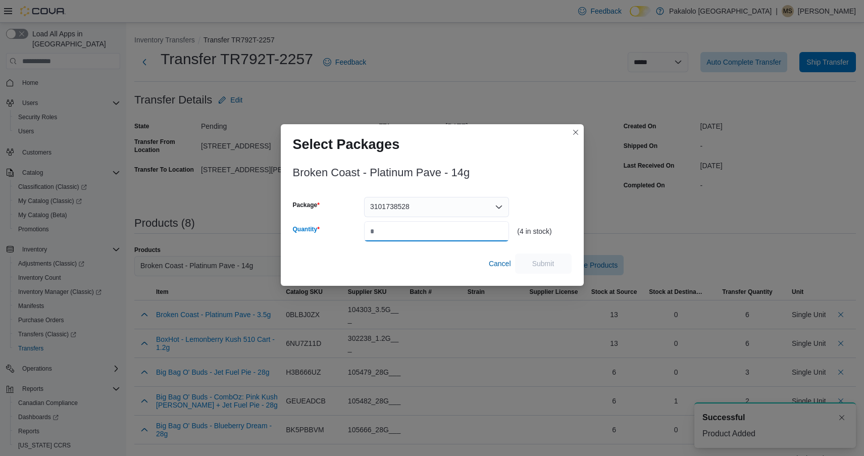
click at [428, 226] on input "Quantity" at bounding box center [436, 231] width 145 height 20
type input "*"
click at [530, 255] on span "Submit" at bounding box center [543, 263] width 44 height 20
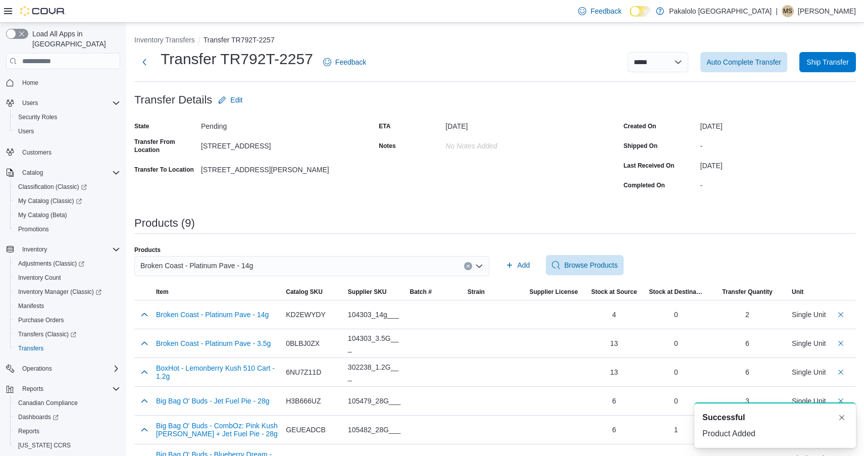
click at [253, 264] on span "Broken Coast - Platinum Pave - 14g" at bounding box center [196, 266] width 113 height 12
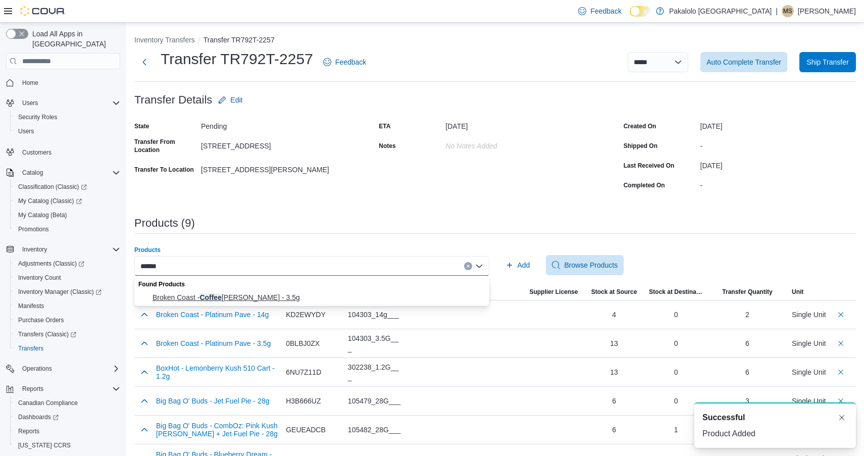
type input "******"
click at [252, 299] on span "Broken Coast - Coffee Creamer - 3.5g" at bounding box center [318, 297] width 331 height 10
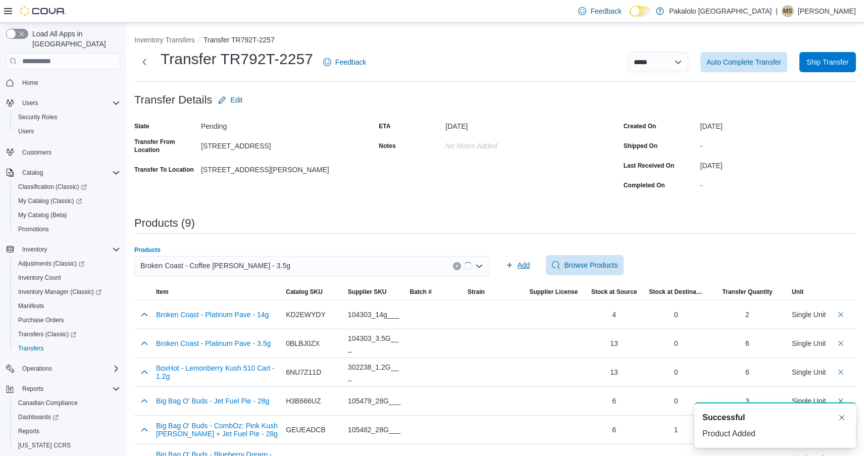
click at [516, 266] on span "Add" at bounding box center [518, 265] width 25 height 20
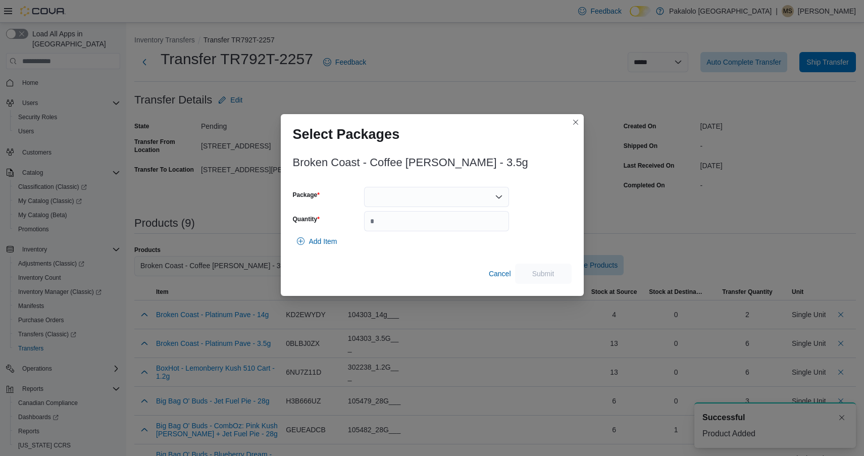
click at [444, 195] on div at bounding box center [436, 197] width 145 height 20
click at [444, 230] on span "3101738712" at bounding box center [442, 229] width 121 height 10
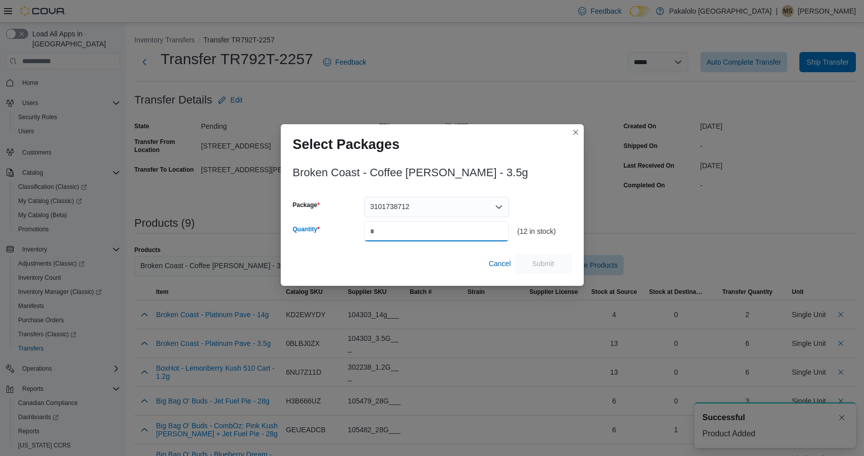
click at [444, 230] on input "Quantity" at bounding box center [436, 231] width 145 height 20
type input "*"
click at [541, 260] on span "Submit" at bounding box center [543, 263] width 22 height 10
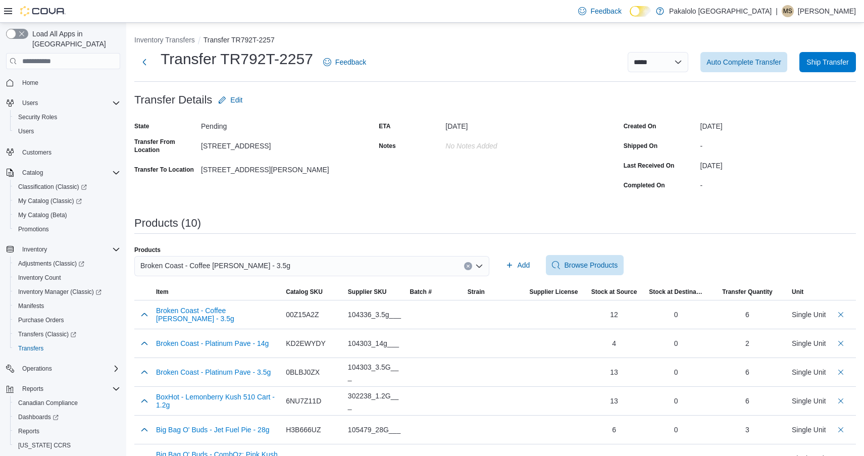
click at [249, 262] on span "Broken Coast - Coffee Creamer - 3.5g" at bounding box center [215, 266] width 150 height 12
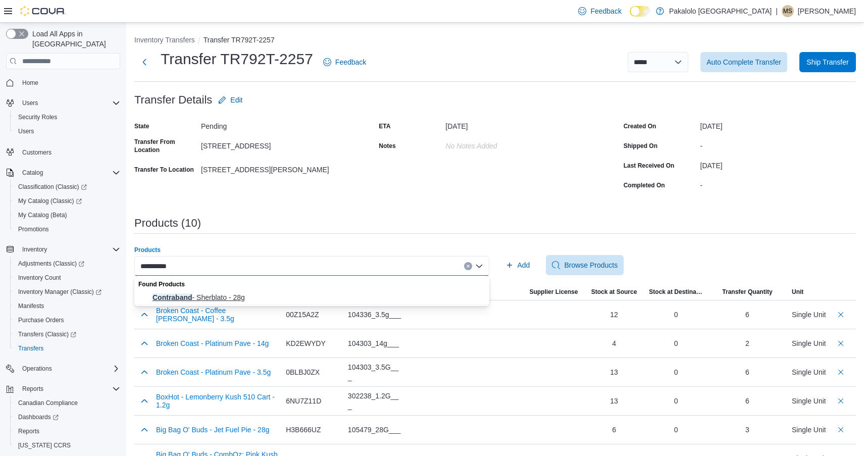
type input "**********"
click at [225, 293] on span "Contraband - Sherblato - 28g" at bounding box center [318, 297] width 331 height 10
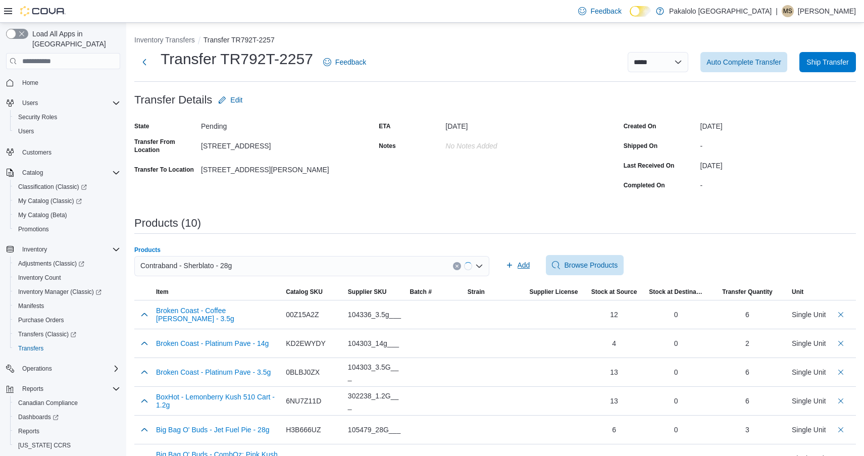
click at [525, 264] on span "Add" at bounding box center [524, 265] width 13 height 10
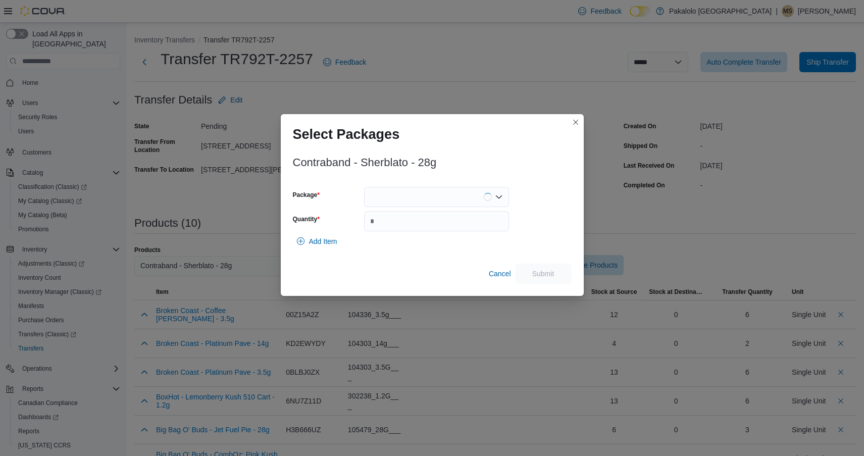
click at [446, 198] on div at bounding box center [436, 197] width 145 height 20
click at [446, 232] on span "AFG00001252" at bounding box center [442, 229] width 121 height 10
click at [446, 231] on input "Quantity" at bounding box center [436, 221] width 145 height 20
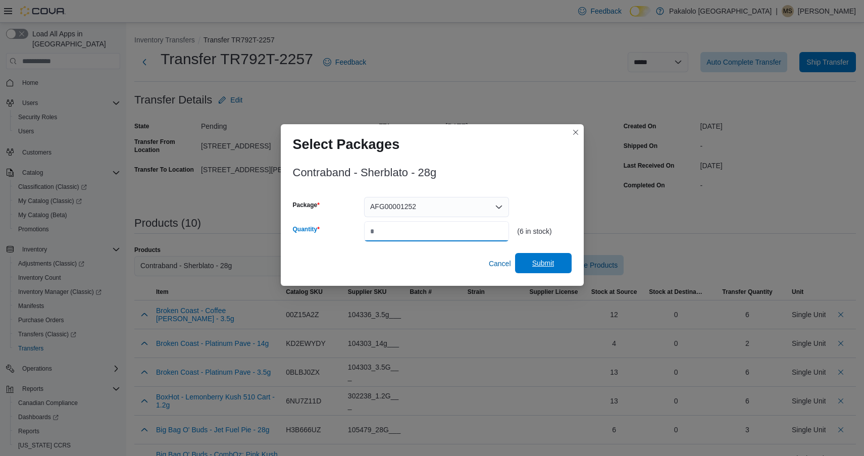
type input "*"
click at [538, 263] on span "Submit" at bounding box center [543, 263] width 22 height 10
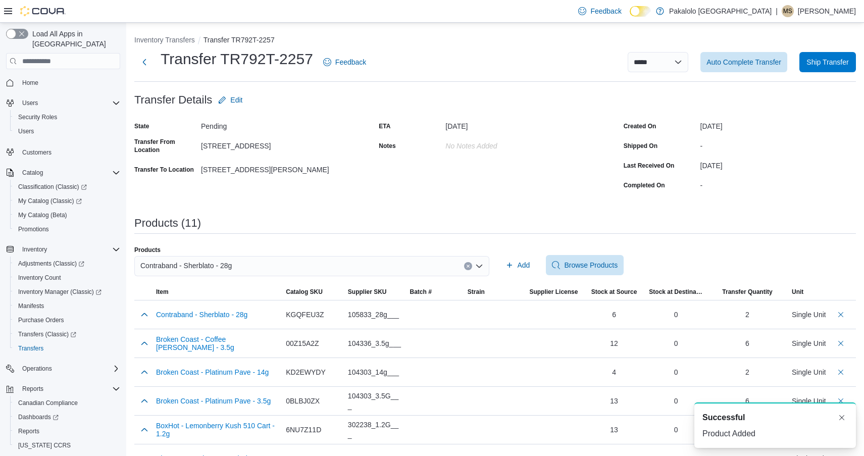
click at [314, 259] on div "Contraband - Sherblato - 28g" at bounding box center [311, 266] width 355 height 20
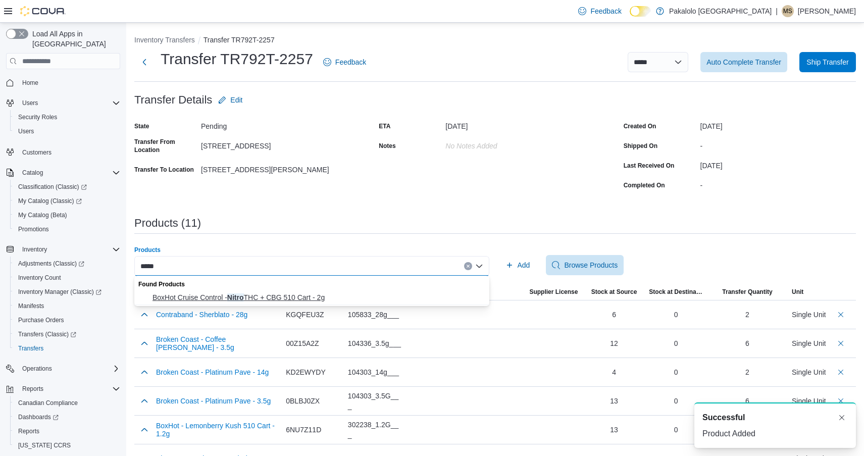
type input "*****"
click at [274, 290] on button "BoxHot Cruise Control - Nitro THC + CBG 510 Cart - 2g" at bounding box center [311, 297] width 355 height 15
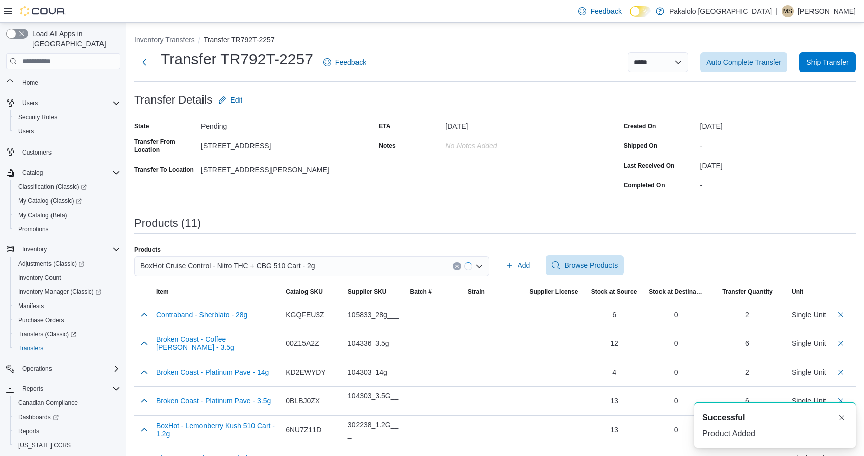
click at [499, 259] on div "Products BoxHot Cruise Control - Nitro THC + CBG 510 Cart - 2g Add Browse Produ…" at bounding box center [495, 265] width 722 height 38
click at [509, 262] on icon "button" at bounding box center [510, 265] width 8 height 8
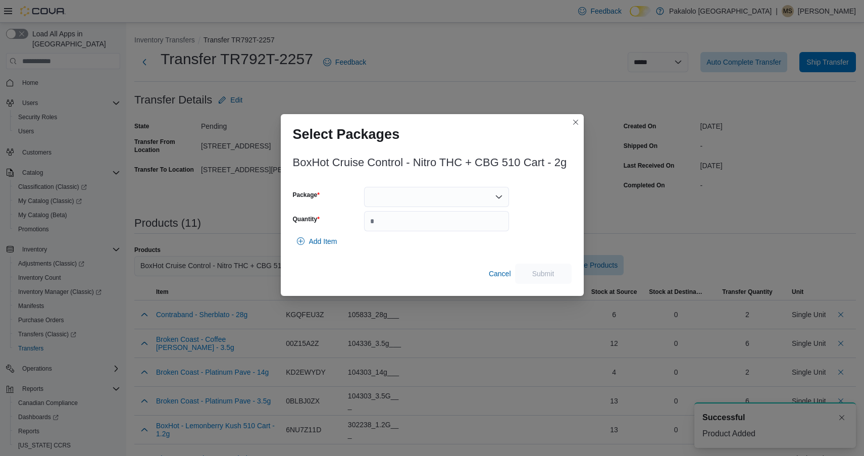
drag, startPoint x: 428, startPoint y: 196, endPoint x: 428, endPoint y: 203, distance: 6.6
click at [428, 197] on div at bounding box center [436, 197] width 145 height 20
click at [428, 230] on span "ME250009951" at bounding box center [442, 229] width 121 height 10
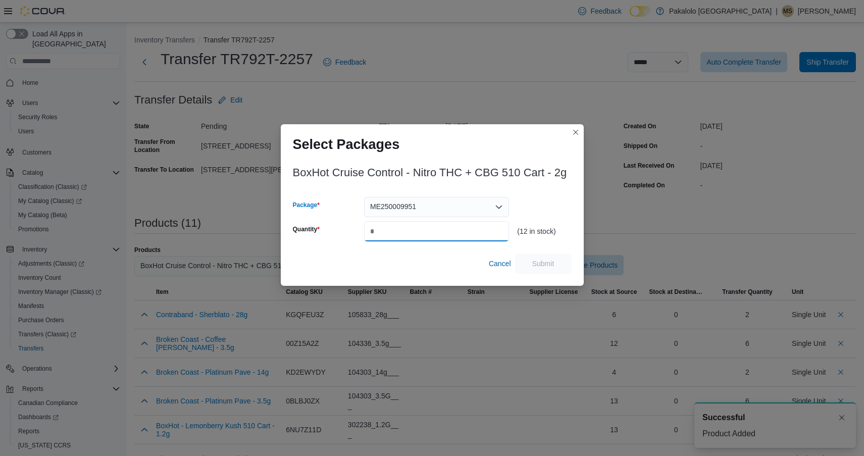
click at [428, 230] on input "Quantity" at bounding box center [436, 231] width 145 height 20
type input "*"
click at [541, 257] on span "Submit" at bounding box center [543, 263] width 44 height 20
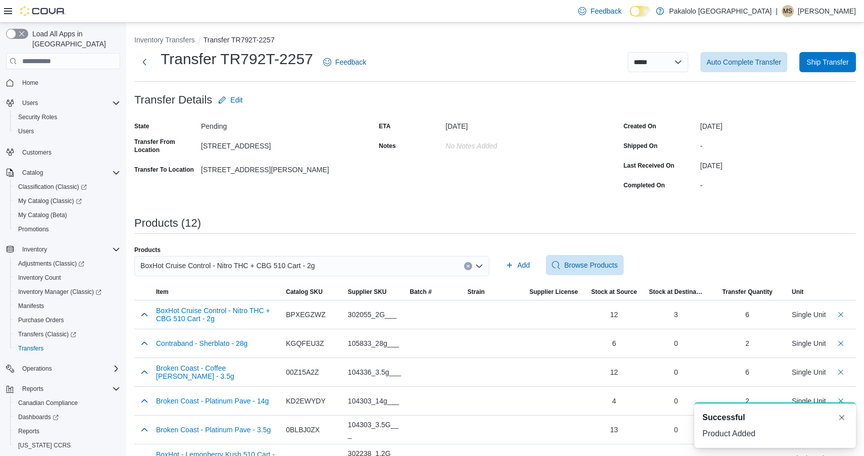
click at [243, 254] on div "Products" at bounding box center [311, 250] width 355 height 8
click at [243, 262] on span "BoxHot Cruise Control - Nitro THC + CBG 510 Cart - 2g" at bounding box center [227, 266] width 175 height 12
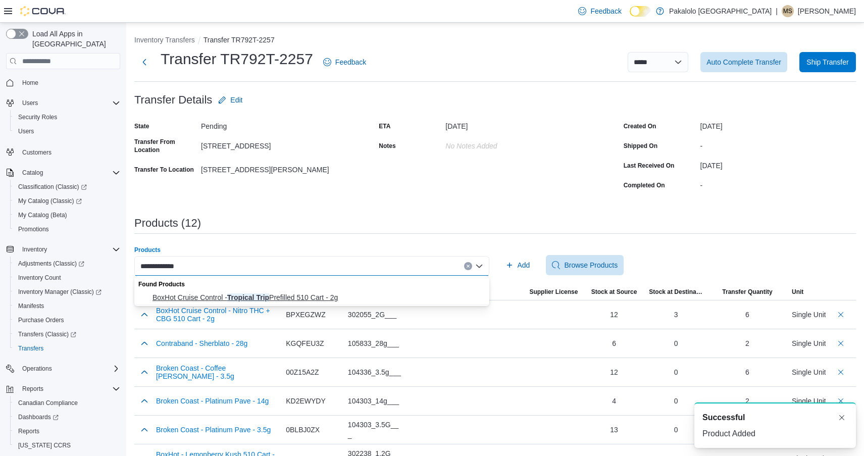
type input "**********"
click at [244, 305] on button "BoxHot Cruise Control - Tropical Trip Prefilled 510 Cart - 2g" at bounding box center [311, 297] width 355 height 15
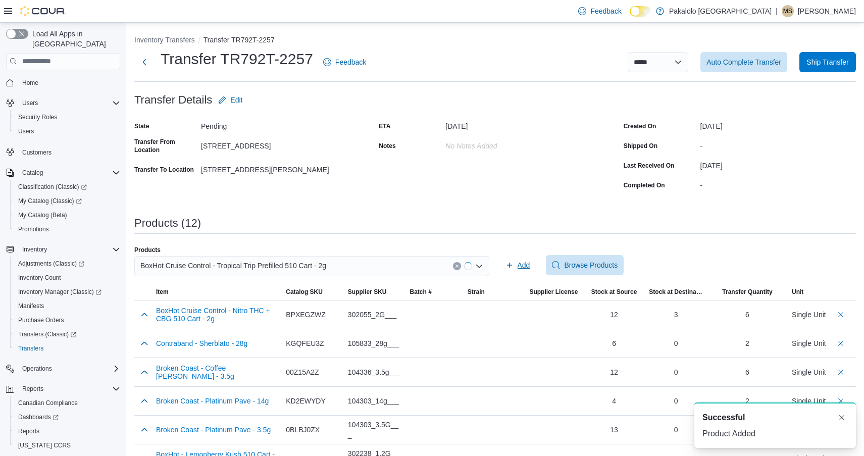
click at [519, 261] on span "Add" at bounding box center [524, 265] width 13 height 10
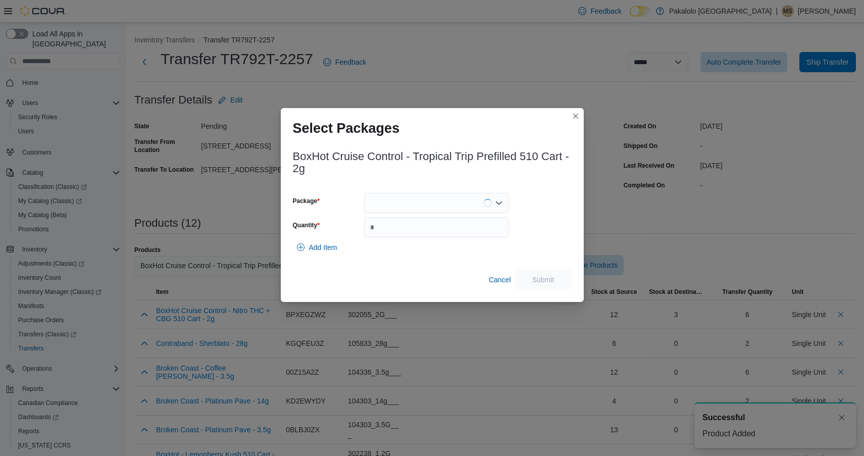
drag, startPoint x: 478, startPoint y: 204, endPoint x: 478, endPoint y: 210, distance: 5.6
click at [478, 204] on div at bounding box center [436, 203] width 145 height 20
click at [471, 243] on div "Add Item" at bounding box center [432, 247] width 279 height 20
click at [463, 233] on input "Quantity" at bounding box center [436, 227] width 145 height 20
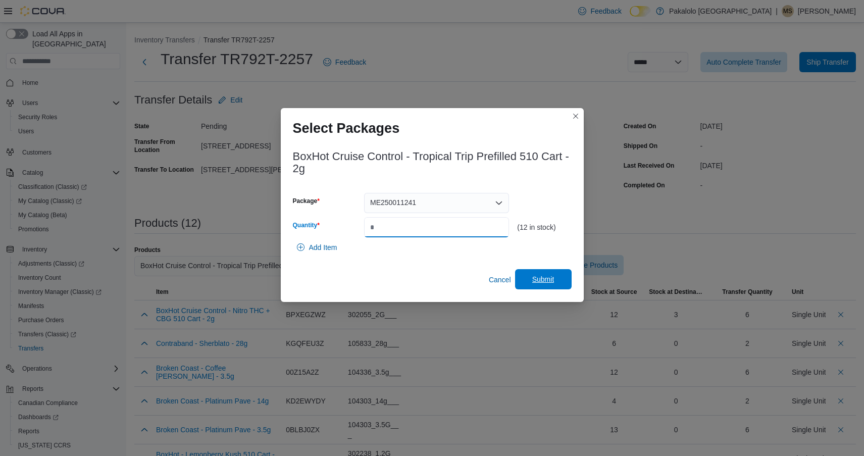
type input "*"
click at [554, 284] on span "Submit" at bounding box center [543, 279] width 44 height 20
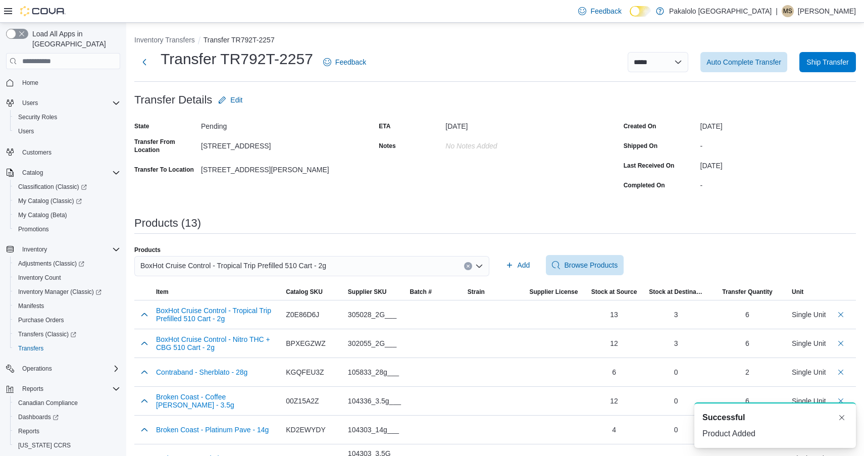
click at [365, 246] on div "Products" at bounding box center [311, 250] width 355 height 8
click at [365, 265] on div "BoxHot Cruise Control - Tropical Trip Prefilled 510 Cart - 2g" at bounding box center [311, 266] width 355 height 20
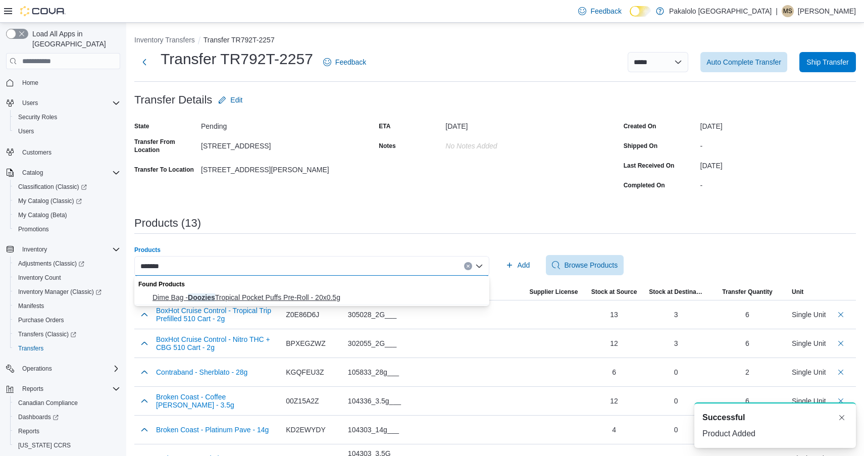
type input "*******"
click at [309, 294] on span "Dime Bag - Doozies Tropical Pocket Puffs Pre-Roll - 20x0.5g" at bounding box center [318, 297] width 331 height 10
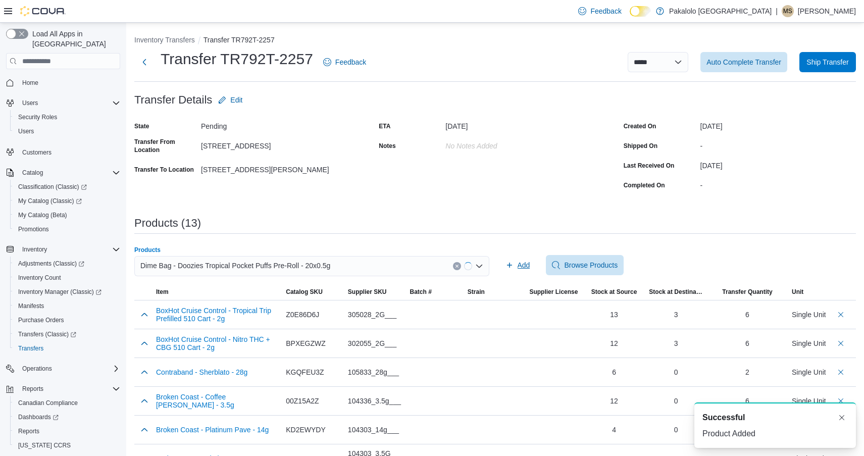
click at [515, 263] on span "Add" at bounding box center [518, 265] width 25 height 20
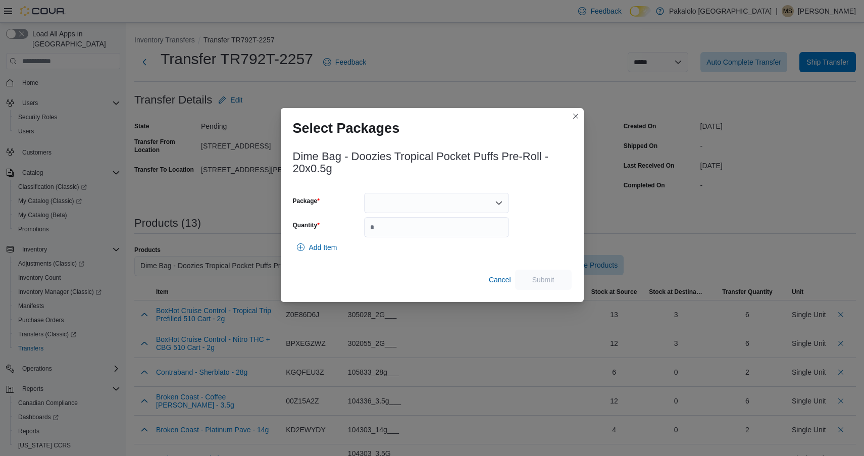
click at [454, 201] on div at bounding box center [436, 203] width 145 height 20
click at [449, 230] on span "L250800113" at bounding box center [442, 235] width 121 height 10
click at [449, 230] on input "Quantity" at bounding box center [436, 227] width 145 height 20
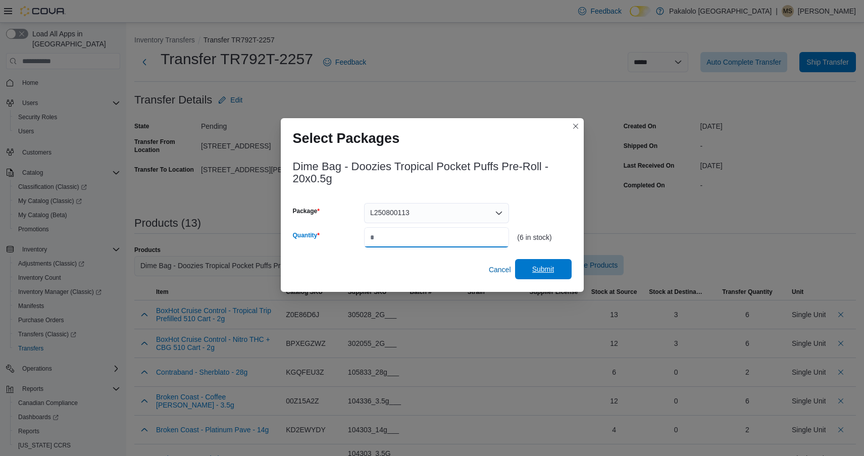
type input "*"
click at [545, 266] on span "Submit" at bounding box center [543, 269] width 22 height 10
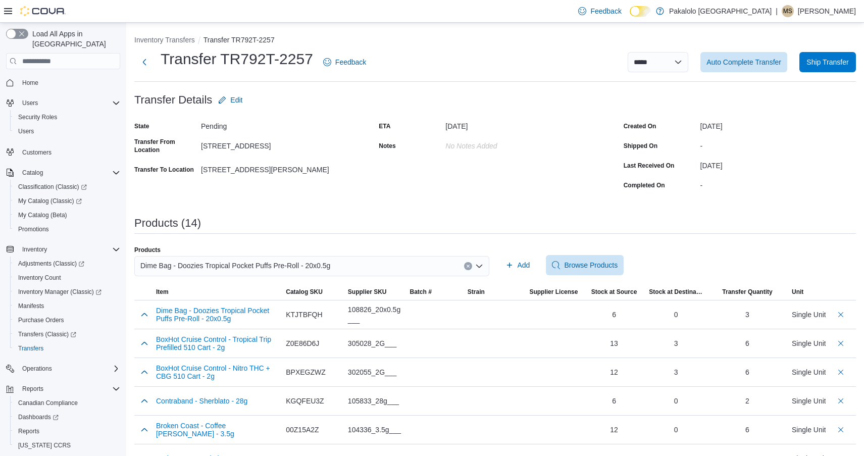
click at [260, 268] on span "Dime Bag - Doozies Tropical Pocket Puffs Pre-Roll - 20x0.5g" at bounding box center [235, 266] width 190 height 12
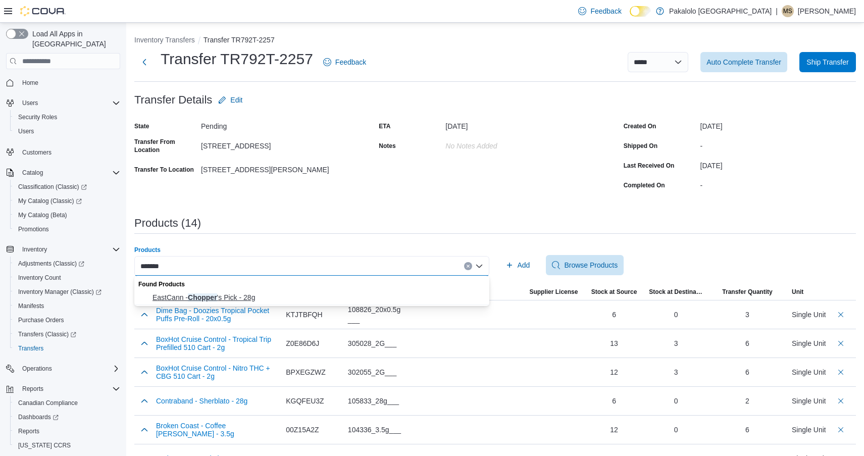
type input "*******"
click at [217, 298] on span "EastCann - Chopper 's Pick - 28g" at bounding box center [318, 297] width 331 height 10
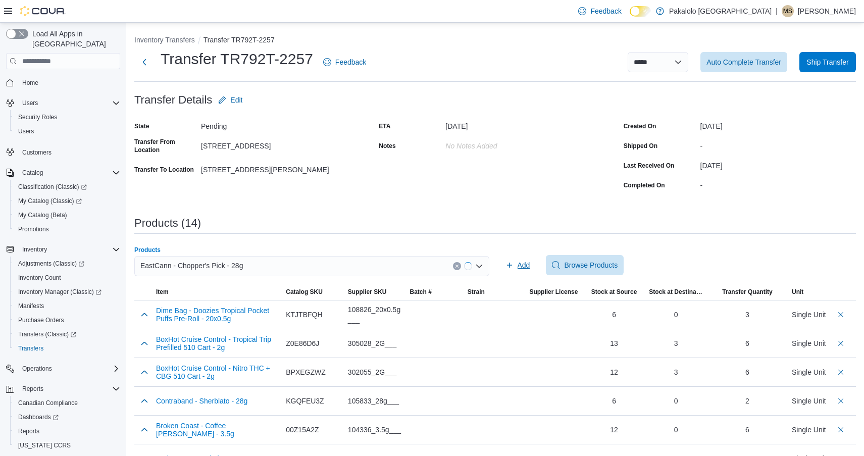
click at [508, 265] on icon "button" at bounding box center [510, 265] width 8 height 8
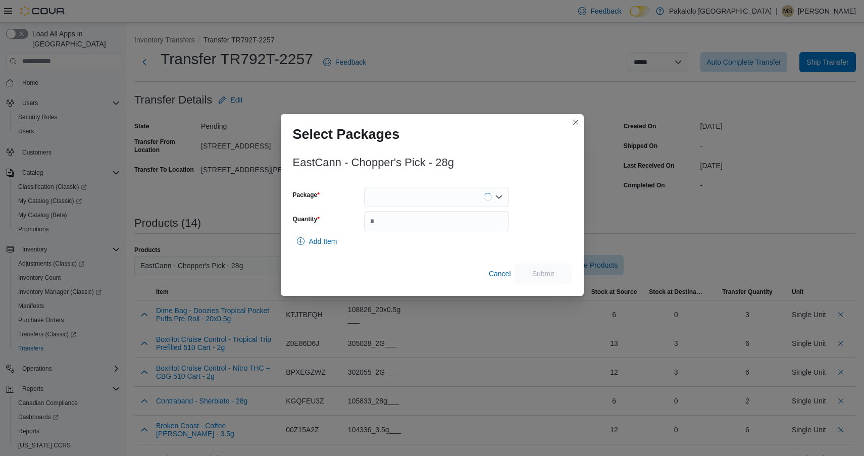
click at [424, 199] on div at bounding box center [436, 197] width 145 height 20
click at [424, 230] on span "EC-260" at bounding box center [442, 229] width 121 height 10
click at [421, 199] on div "EC-260 Combo box. Selected. EC-260. Press Backspace to delete EC-260. Combo box…" at bounding box center [436, 197] width 145 height 20
click at [419, 229] on span "EC-279" at bounding box center [442, 229] width 121 height 10
click at [419, 229] on input "Quantity" at bounding box center [436, 221] width 145 height 20
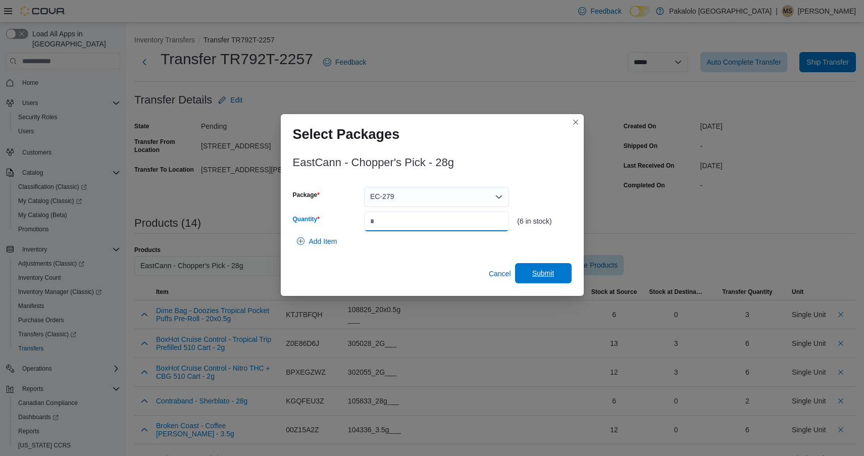
type input "*"
click at [528, 273] on span "Submit" at bounding box center [543, 273] width 44 height 20
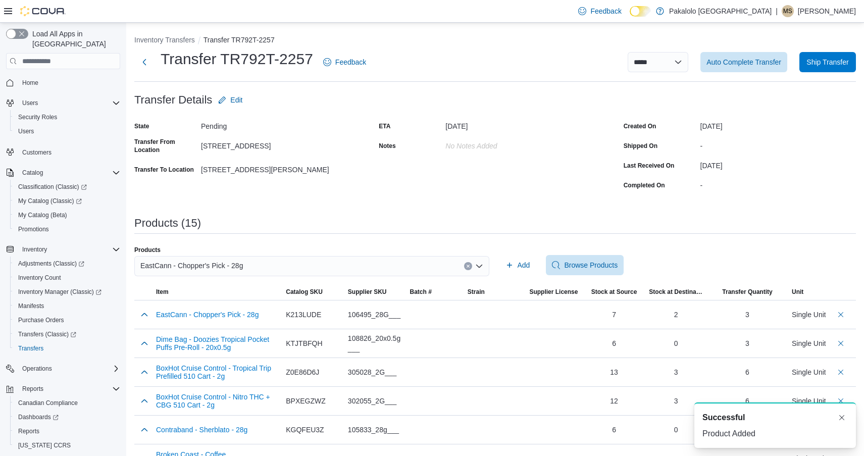
click at [243, 264] on span "EastCann - Chopper's Pick - 28g" at bounding box center [191, 266] width 103 height 12
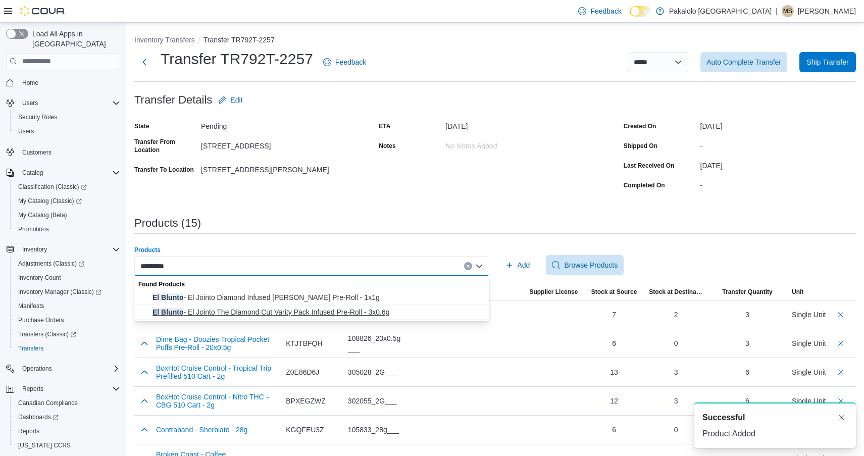
type input "*********"
click at [213, 311] on span "El Blunto - El Jointo The Diamond Cut Varity Pack Infused Pre-Roll - 3x0.6g" at bounding box center [318, 312] width 331 height 10
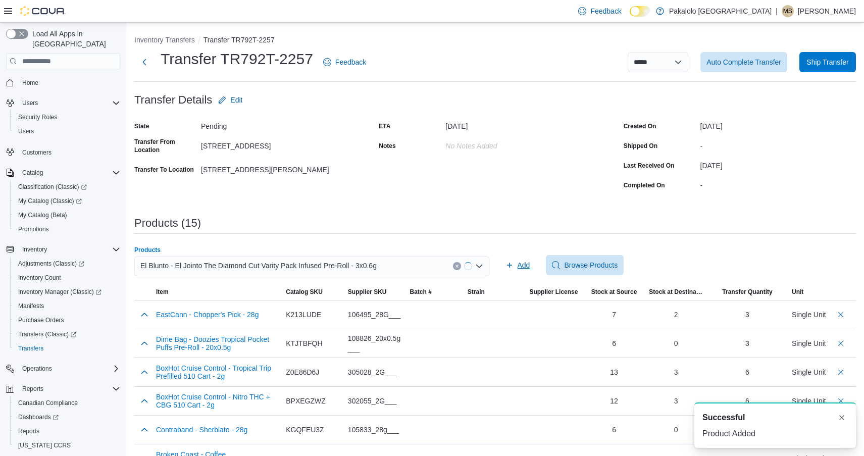
click at [518, 260] on span "Add" at bounding box center [524, 265] width 13 height 10
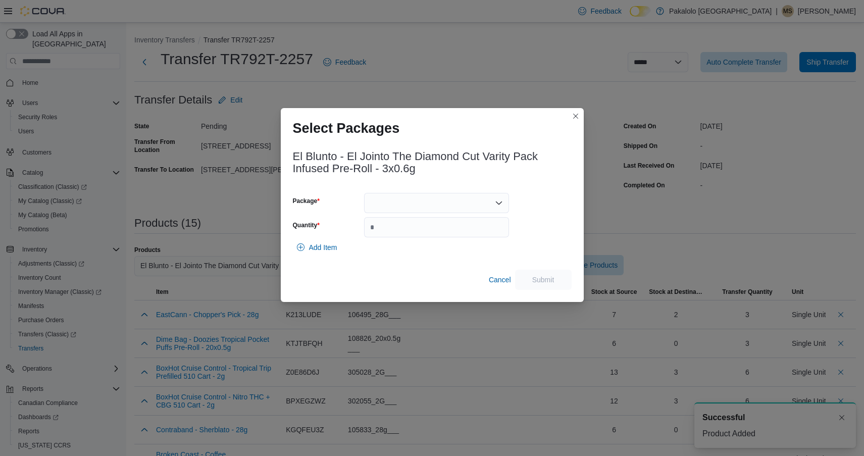
click at [455, 194] on div at bounding box center [436, 203] width 145 height 20
click at [449, 228] on button "ELVD001" at bounding box center [436, 235] width 145 height 15
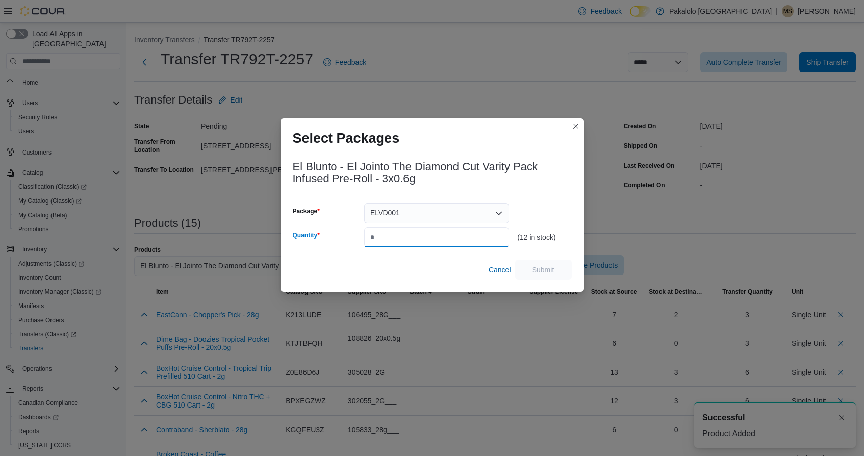
click at [449, 237] on input "Quantity" at bounding box center [436, 237] width 145 height 20
type input "*"
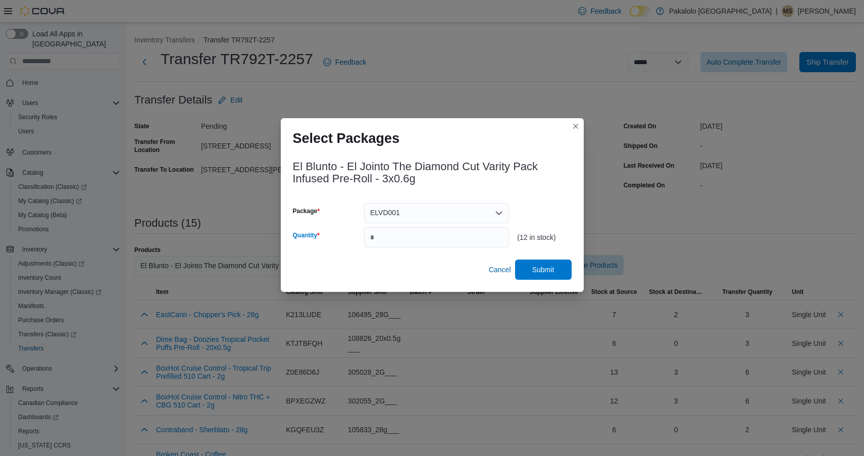
click at [544, 282] on div "El Blunto - El Jointo The Diamond Cut Varity Pack Infused Pre-Roll - 3x0.6g Pac…" at bounding box center [432, 221] width 303 height 141
click at [548, 272] on span "Submit" at bounding box center [543, 269] width 22 height 10
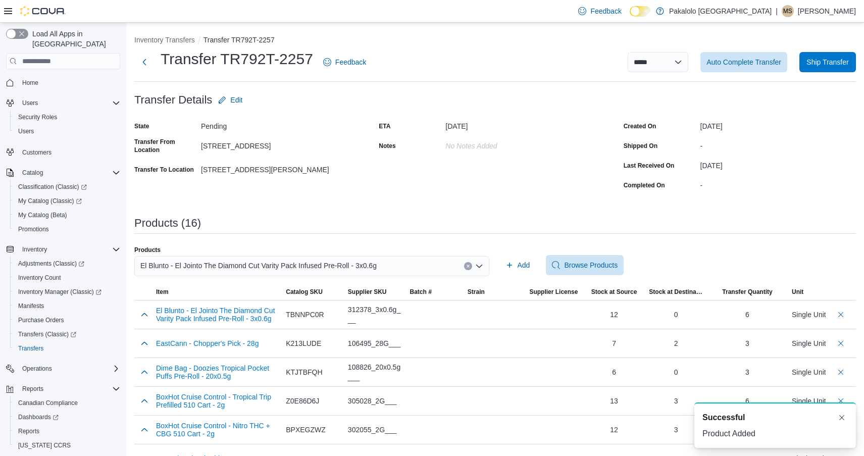
scroll to position [2, 0]
click at [255, 267] on span "El Blunto - El Jointo The Diamond Cut Varity Pack Infused Pre-Roll - 3x0.6g" at bounding box center [258, 266] width 236 height 12
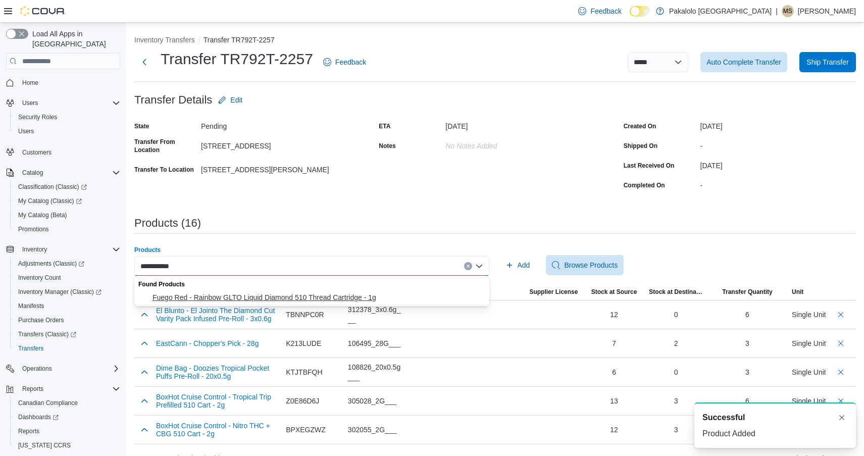
type input "**********"
drag, startPoint x: 225, startPoint y: 294, endPoint x: 441, endPoint y: 294, distance: 216.2
click at [224, 294] on span "Fuego Red - Rainbow GLTO Liquid Diamond 510 Thread Cartridge - 1g" at bounding box center [318, 297] width 331 height 10
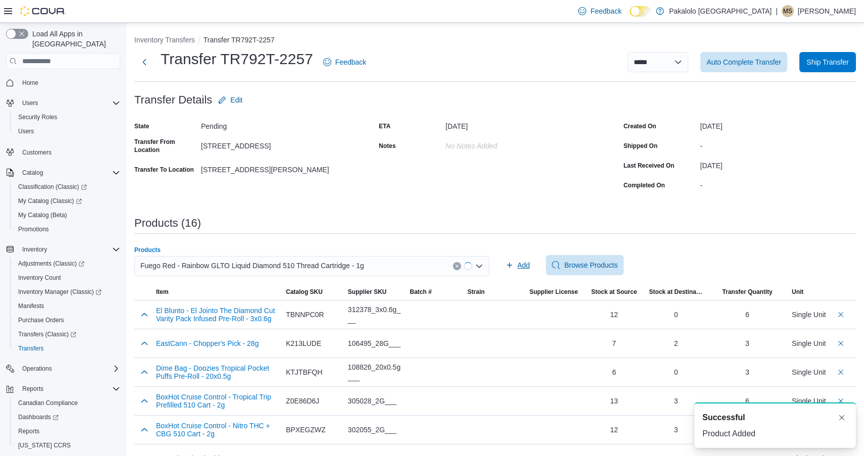
click at [517, 274] on span "Add" at bounding box center [518, 265] width 25 height 20
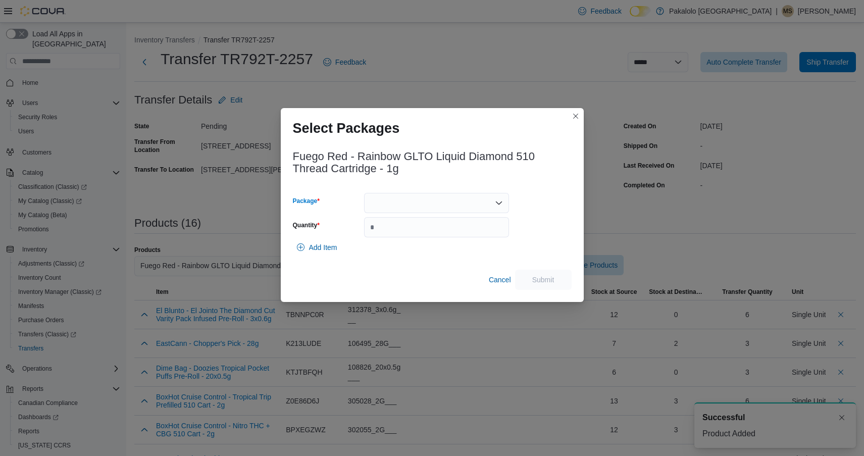
click at [449, 204] on div at bounding box center [436, 203] width 145 height 20
click at [449, 233] on span "PR250813A" at bounding box center [442, 235] width 121 height 10
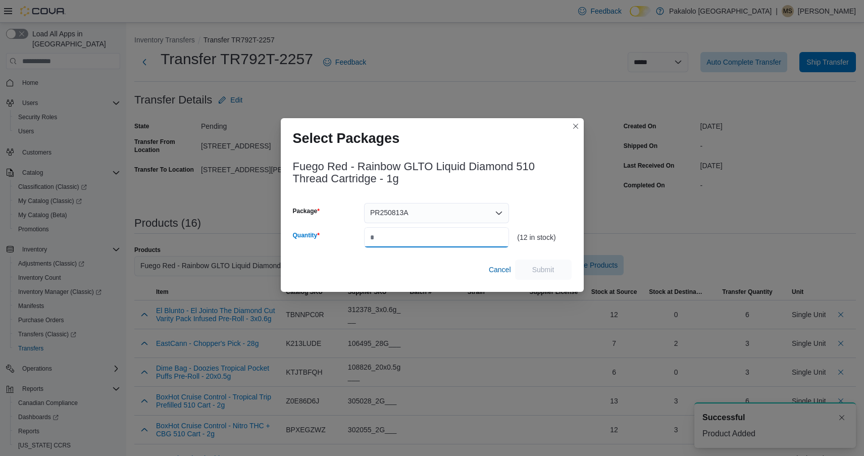
click at [449, 233] on input "Quantity" at bounding box center [436, 237] width 145 height 20
type input "*"
click at [538, 260] on div "Cancel Submit" at bounding box center [432, 270] width 279 height 20
click at [538, 262] on span "Submit" at bounding box center [543, 269] width 44 height 20
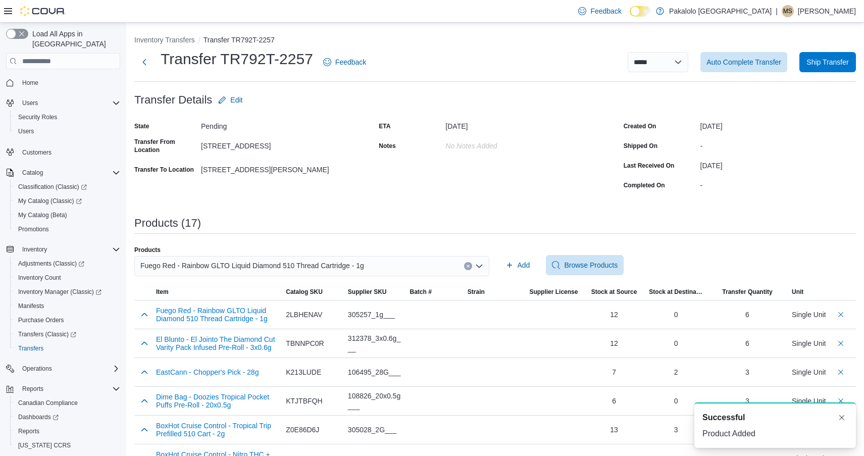
click at [230, 265] on span "Fuego Red - Rainbow GLTO Liquid Diamond 510 Thread Cartridge - 1g" at bounding box center [252, 266] width 224 height 12
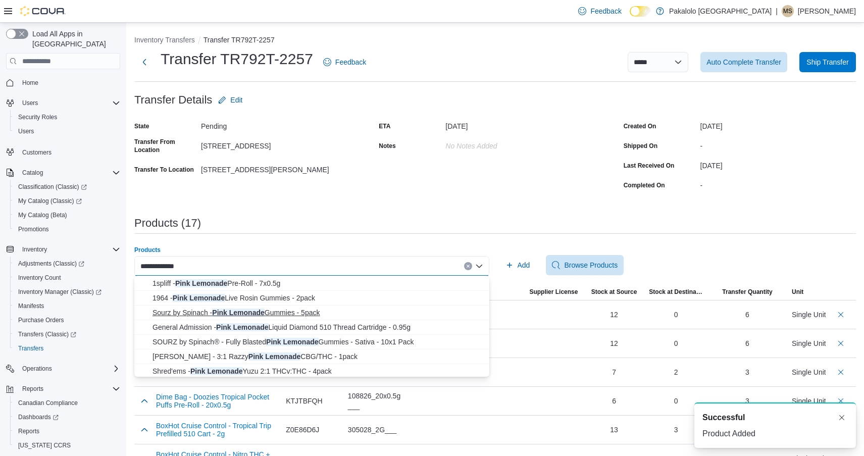
scroll to position [13, 0]
type input "**********"
click at [254, 326] on span "General Admission - Pink Lemonade Liquid Diamond 510 Thread Cartridge - 0.95g" at bounding box center [318, 328] width 331 height 10
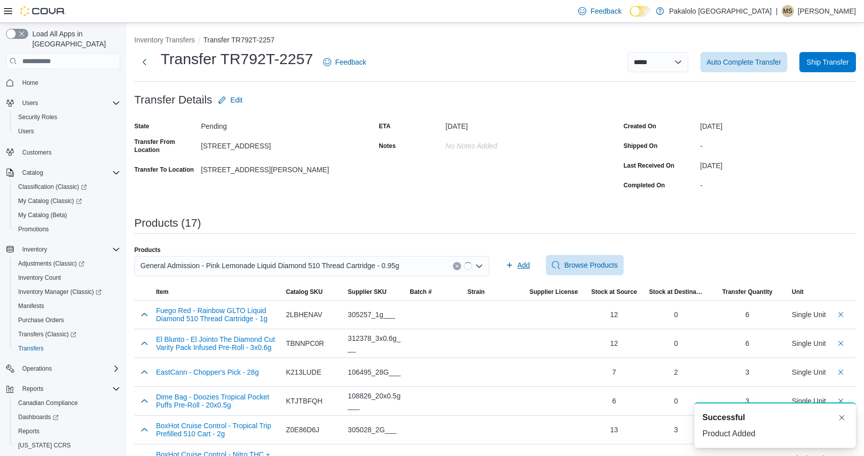
click at [528, 262] on span "Add" at bounding box center [524, 265] width 13 height 10
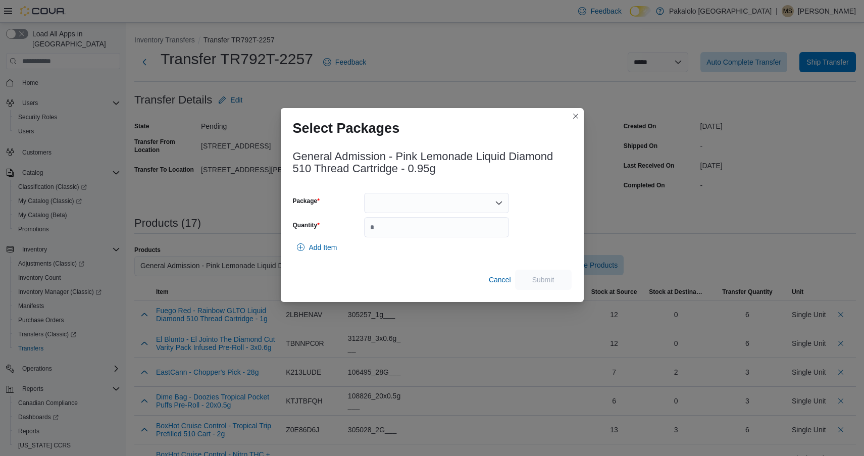
click at [440, 202] on div at bounding box center [436, 203] width 145 height 20
click at [437, 230] on span "25080001292" at bounding box center [442, 235] width 121 height 10
click at [437, 230] on input "Quantity" at bounding box center [436, 227] width 145 height 20
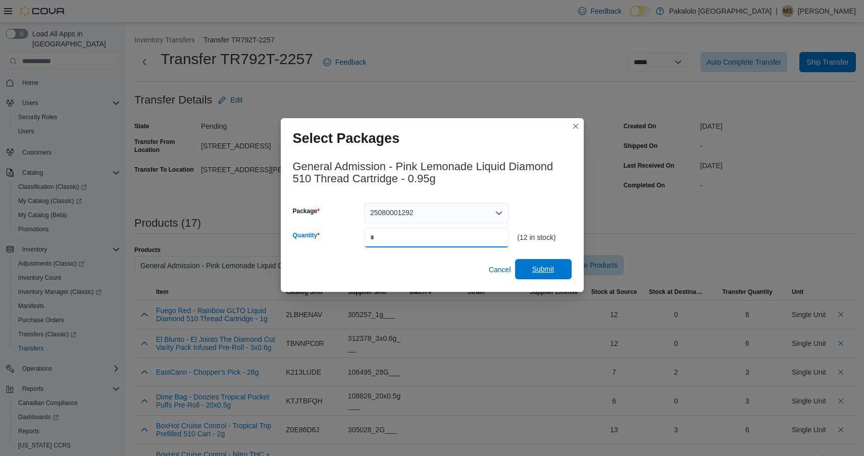
type input "*"
click at [547, 266] on span "Submit" at bounding box center [543, 269] width 22 height 10
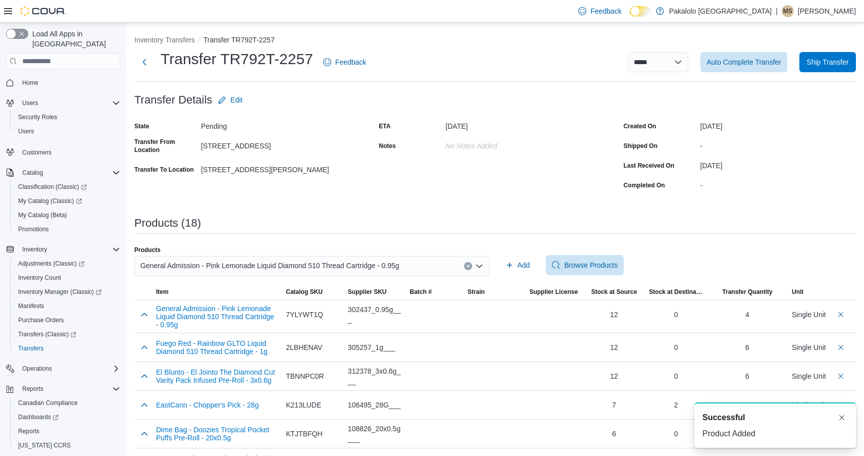
scroll to position [0, 0]
click at [251, 267] on span "General Admission - Pink Lemonade Liquid Diamond 510 Thread Cartridge - 0.95g" at bounding box center [269, 266] width 259 height 12
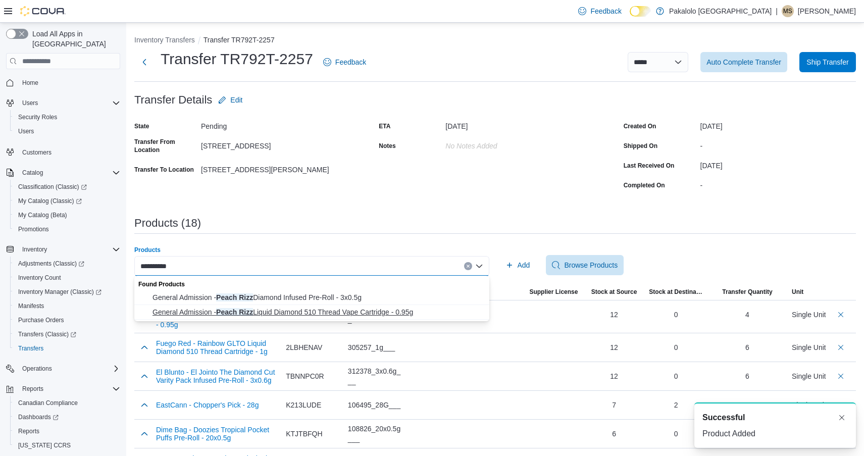
type input "**********"
drag, startPoint x: 246, startPoint y: 309, endPoint x: 276, endPoint y: 298, distance: 31.8
click at [246, 309] on span "General Admission - Peach Rizz Liquid Diamond 510 Thread Vape Cartridge - 0.95g" at bounding box center [318, 312] width 331 height 10
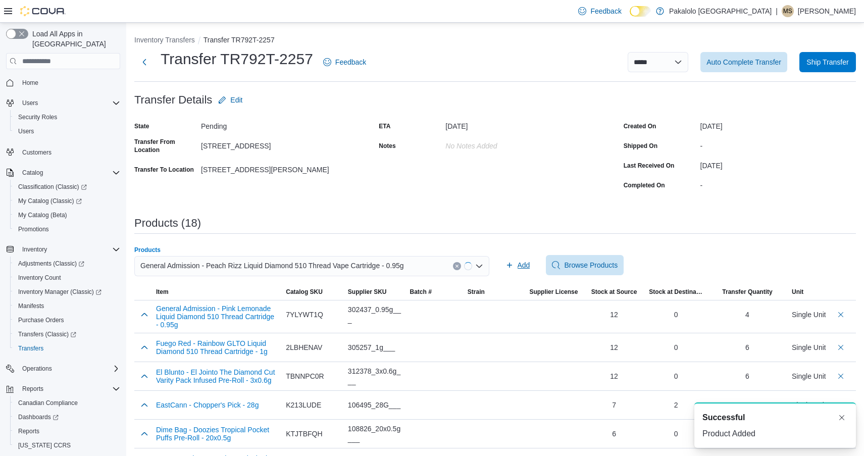
click at [506, 270] on span "Add" at bounding box center [518, 265] width 25 height 20
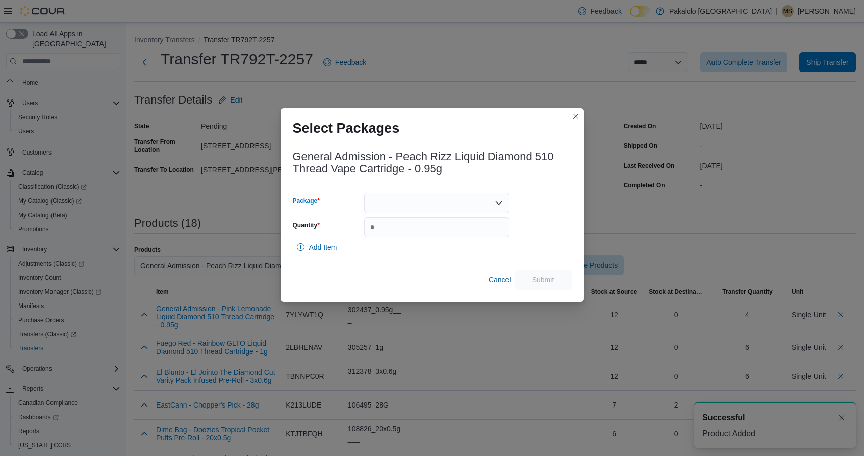
click at [445, 206] on div at bounding box center [436, 203] width 145 height 20
click at [445, 233] on span "25080000777" at bounding box center [442, 235] width 121 height 10
click at [445, 233] on input "Quantity" at bounding box center [436, 227] width 145 height 20
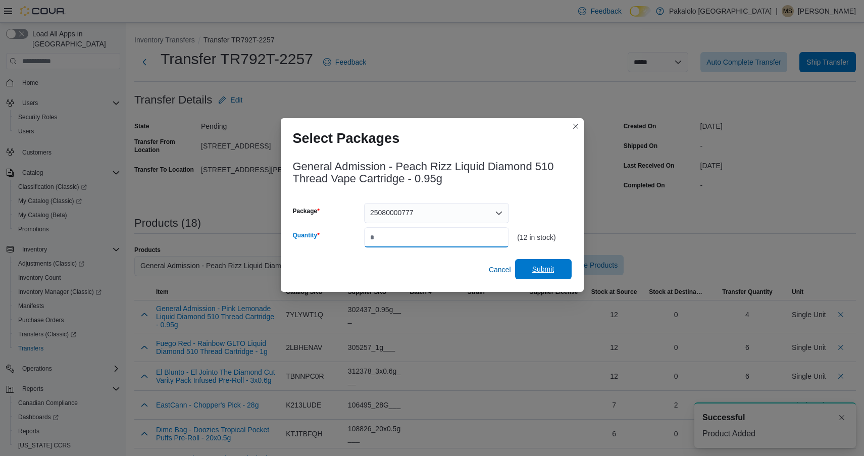
type input "*"
click at [539, 260] on span "Submit" at bounding box center [543, 269] width 44 height 20
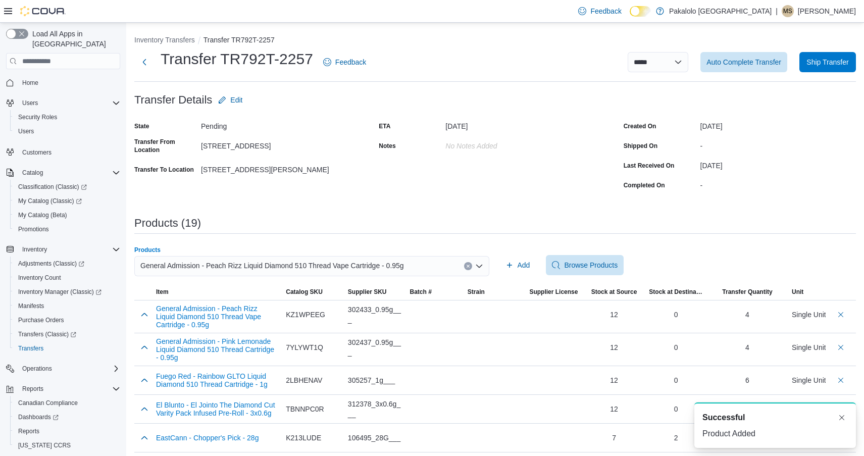
click at [315, 265] on span "General Admission - Peach Rizz Liquid Diamond 510 Thread Vape Cartridge - 0.95g" at bounding box center [272, 266] width 264 height 12
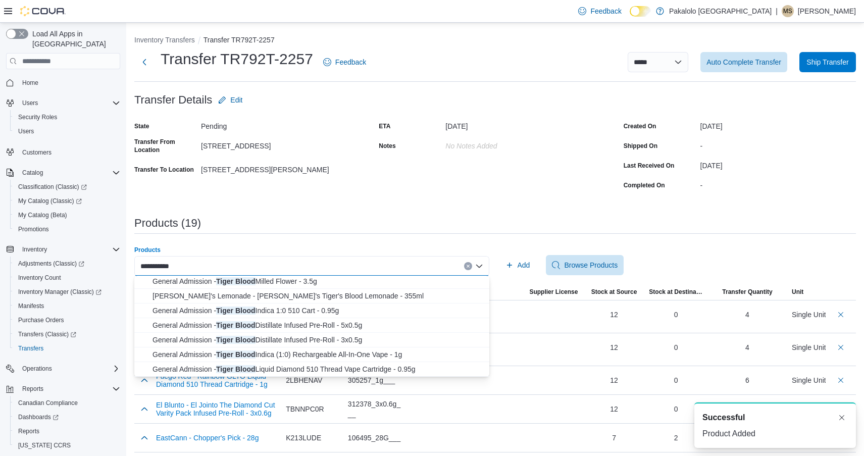
scroll to position [16, 0]
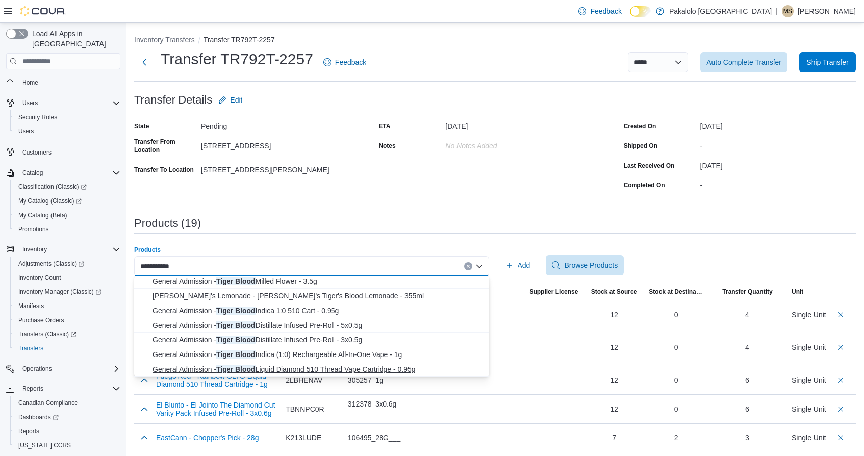
type input "**********"
click at [289, 367] on span "General Admission - Tiger Blood Liquid Diamond 510 Thread Vape Cartridge - 0.95g" at bounding box center [318, 369] width 331 height 10
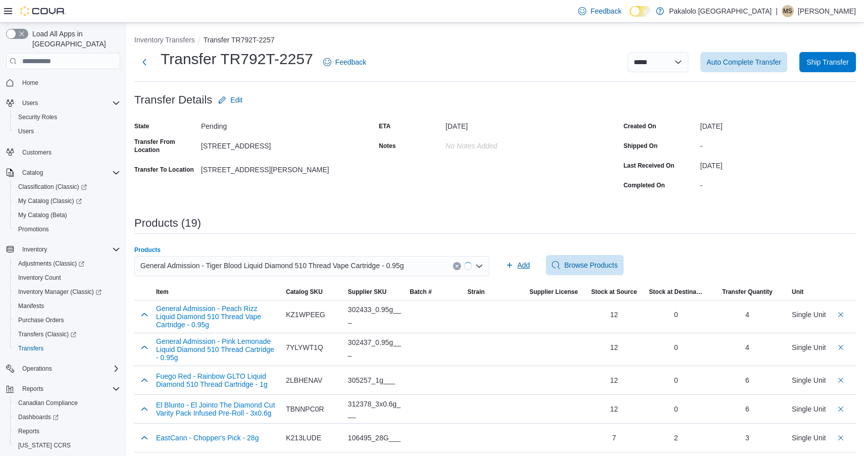
click at [520, 262] on span "Add" at bounding box center [524, 265] width 13 height 10
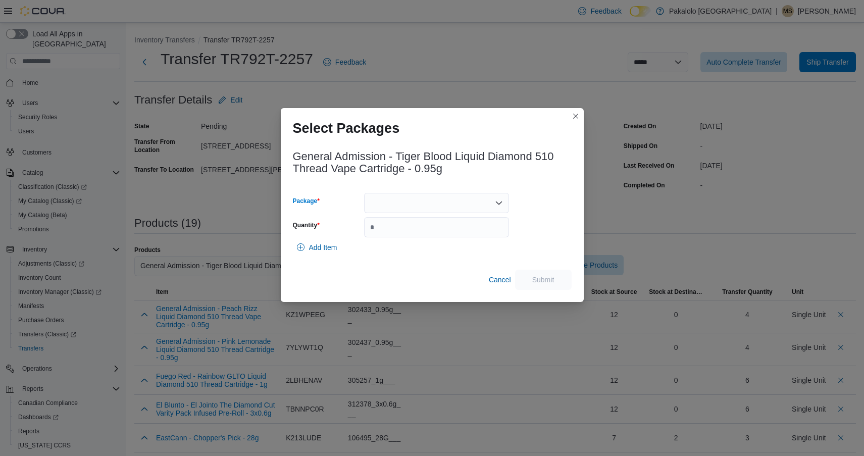
click at [427, 208] on div at bounding box center [436, 203] width 145 height 20
click at [427, 239] on span "25080000779" at bounding box center [442, 235] width 121 height 10
click at [427, 237] on input "Quantity" at bounding box center [436, 227] width 145 height 20
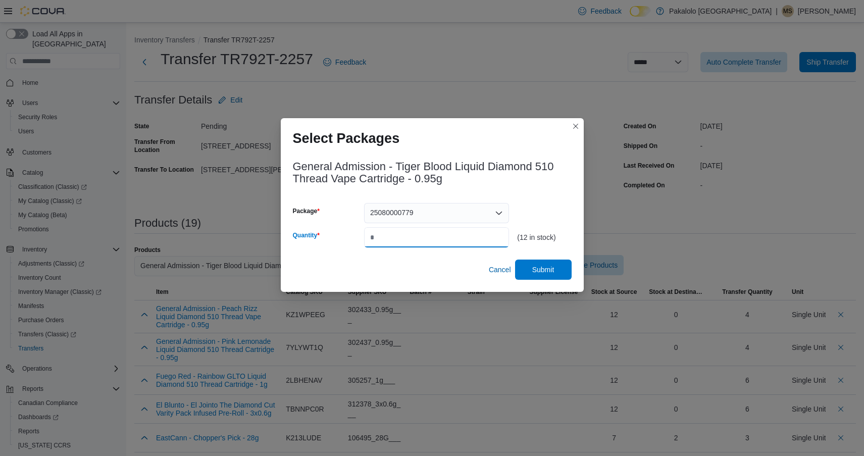
type input "*"
click at [539, 258] on div "General Admission - Tiger Blood Liquid Diamond 510 Thread Vape Cartridge - 0.95…" at bounding box center [432, 217] width 279 height 125
click at [539, 262] on span "Submit" at bounding box center [543, 269] width 44 height 20
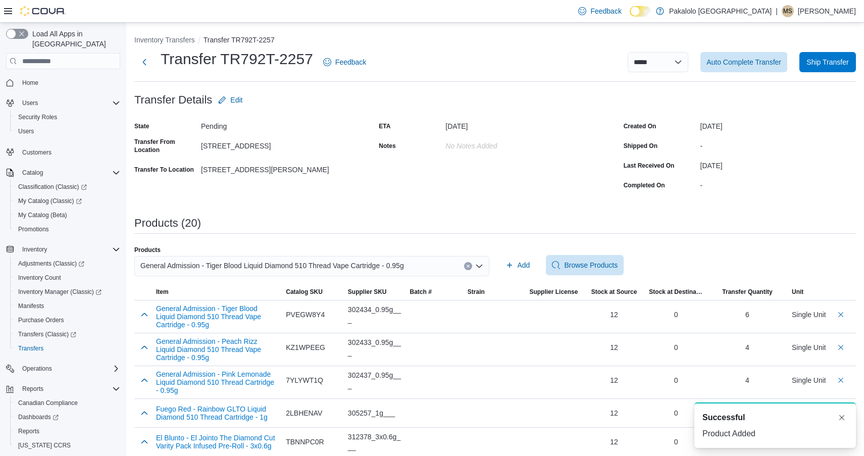
scroll to position [0, 0]
click at [253, 266] on span "General Admission - Tiger Blood Liquid Diamond 510 Thread Vape Cartridge - 0.95g" at bounding box center [272, 266] width 264 height 12
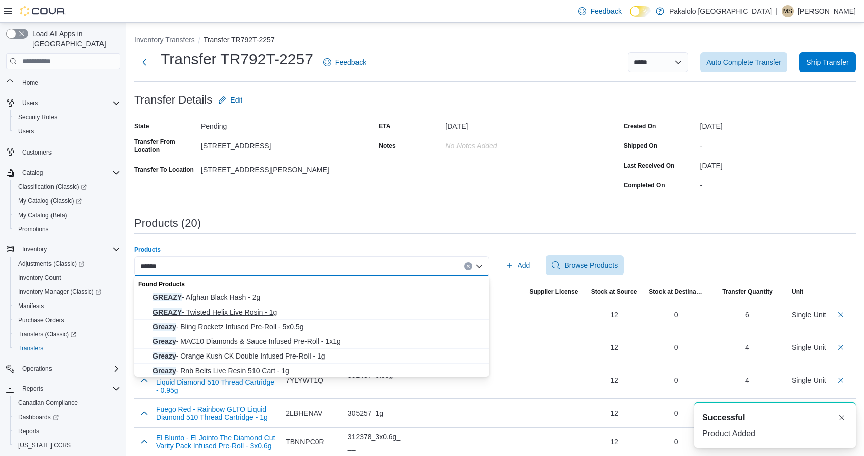
type input "******"
click at [245, 307] on div "Found Products GREAZY - Afghan Black Hash - 2g GREAZY - Twisted Helix Live Rosi…" at bounding box center [311, 327] width 355 height 103
click at [242, 307] on button "GREAZY - Twisted Helix Live Rosin - 1g" at bounding box center [311, 312] width 355 height 15
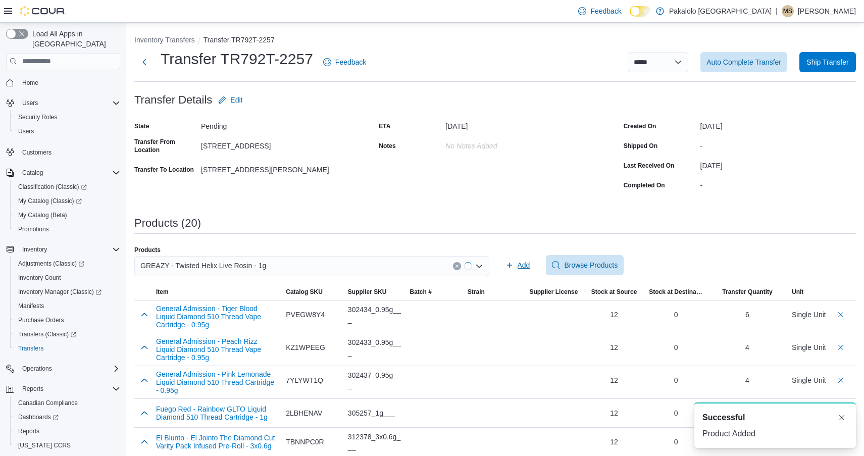
click at [509, 258] on span "Add" at bounding box center [518, 265] width 25 height 20
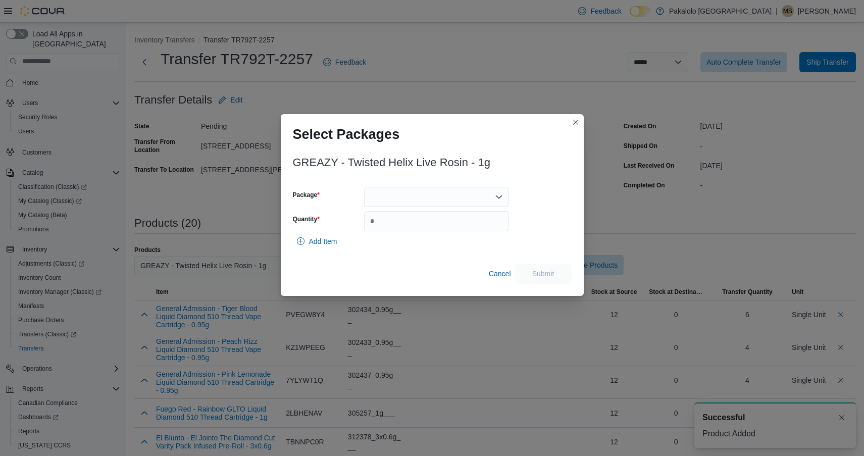
click at [457, 206] on div at bounding box center [436, 197] width 145 height 20
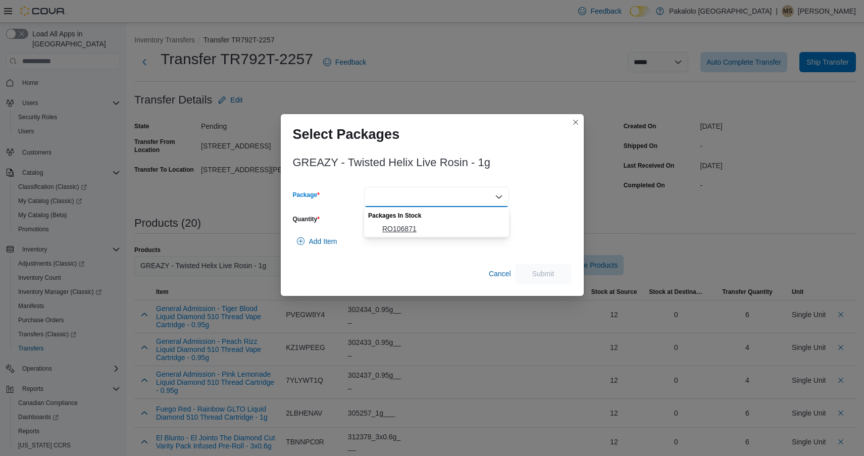
click at [456, 225] on span "RO106871" at bounding box center [442, 229] width 121 height 10
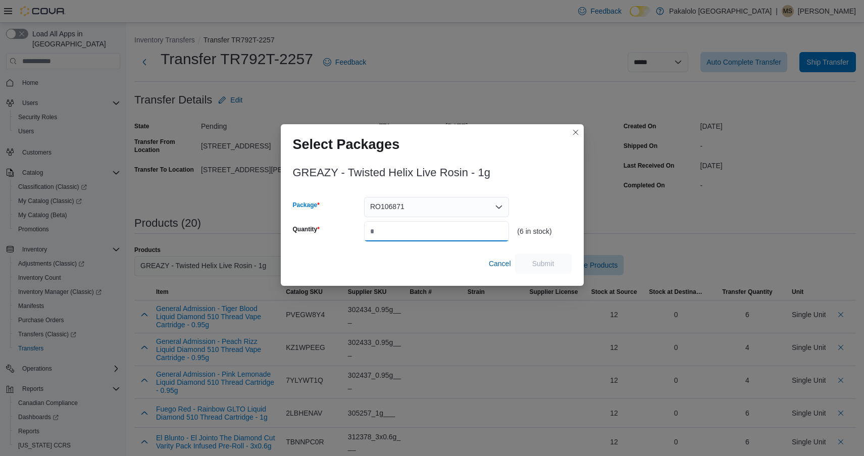
click at [456, 225] on input "*" at bounding box center [436, 231] width 145 height 20
type input "*"
click at [538, 257] on span "Submit" at bounding box center [543, 263] width 44 height 20
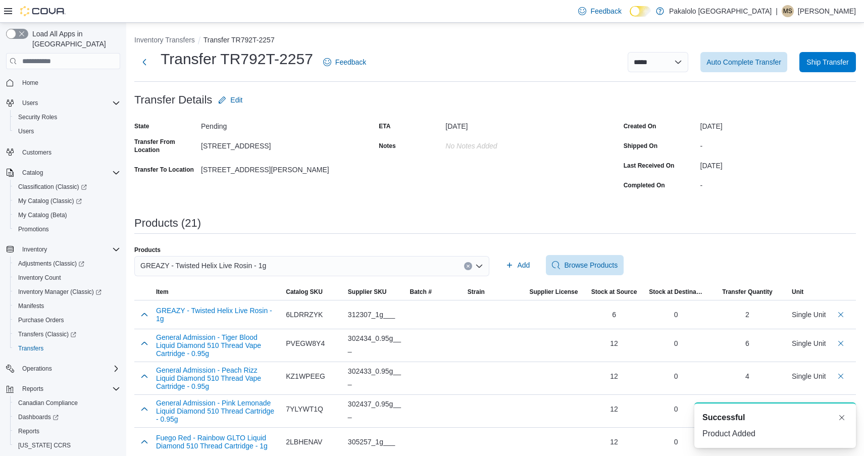
scroll to position [2, 0]
click at [258, 267] on span "GREAZY - Twisted Helix Live Rosin - 1g" at bounding box center [203, 266] width 126 height 12
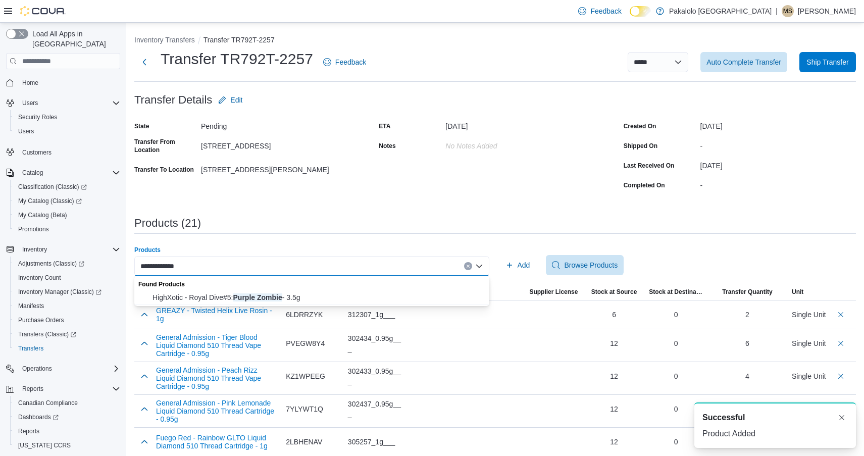
type input "**********"
click at [255, 298] on span "HighXotic - Royal Dive#5: Purple Zombie - 3.5g" at bounding box center [318, 297] width 331 height 10
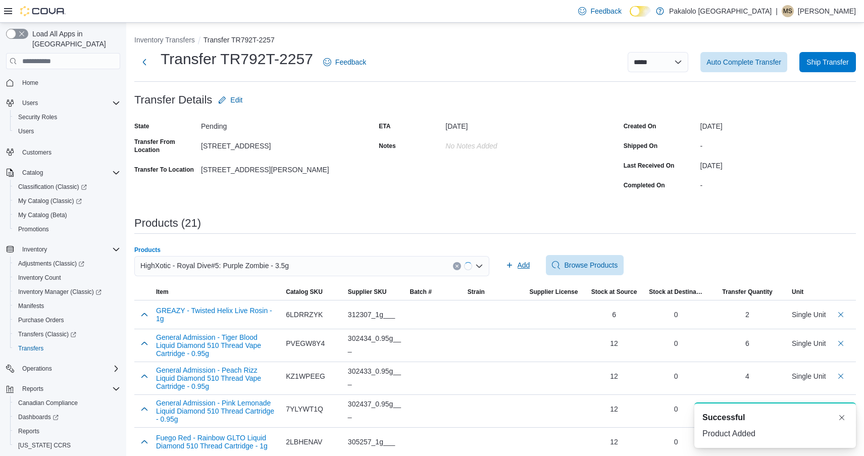
click at [519, 271] on span "Add" at bounding box center [518, 265] width 25 height 20
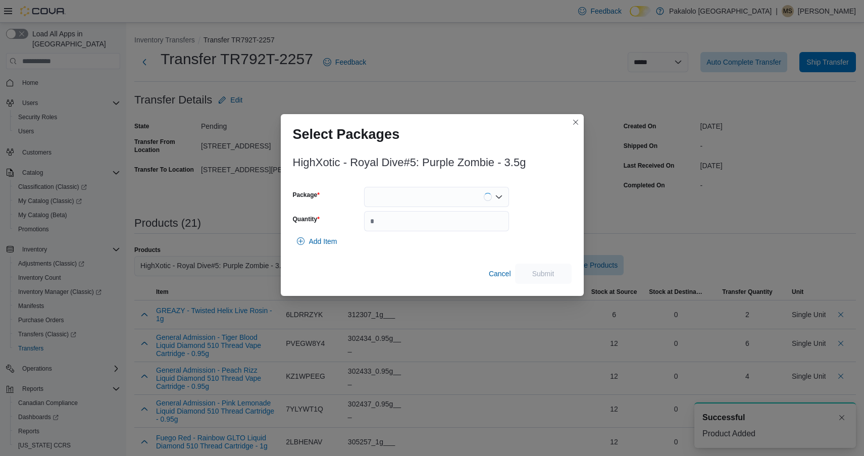
click at [451, 199] on div at bounding box center [436, 197] width 145 height 20
click at [451, 227] on span "7963735660726" at bounding box center [442, 229] width 121 height 10
click at [451, 227] on input "Quantity" at bounding box center [436, 221] width 145 height 20
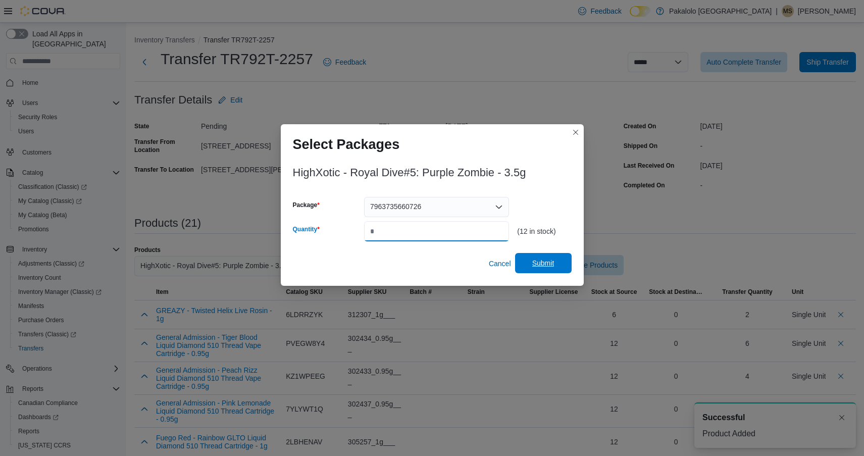
type input "*"
click at [541, 254] on div "Cancel Submit" at bounding box center [432, 264] width 279 height 20
click at [542, 258] on span "Submit" at bounding box center [543, 263] width 44 height 20
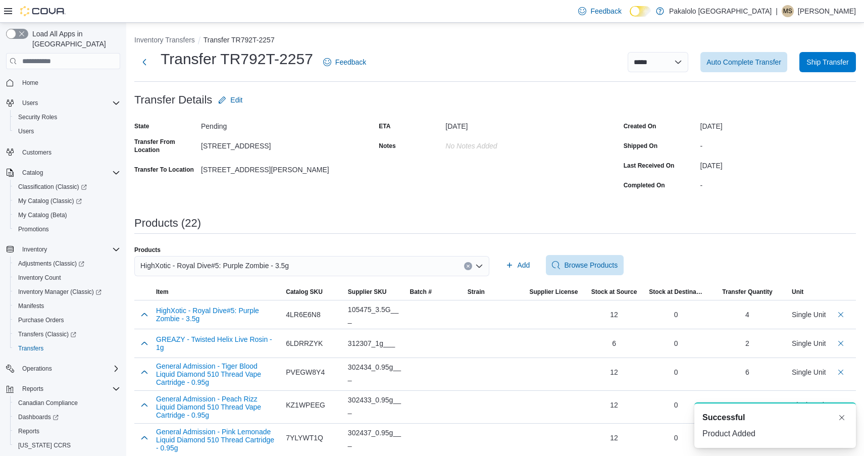
scroll to position [2, 0]
click at [266, 268] on span "HighXotic - Royal Dive#5: Purple Zombie - 3.5g" at bounding box center [214, 266] width 149 height 12
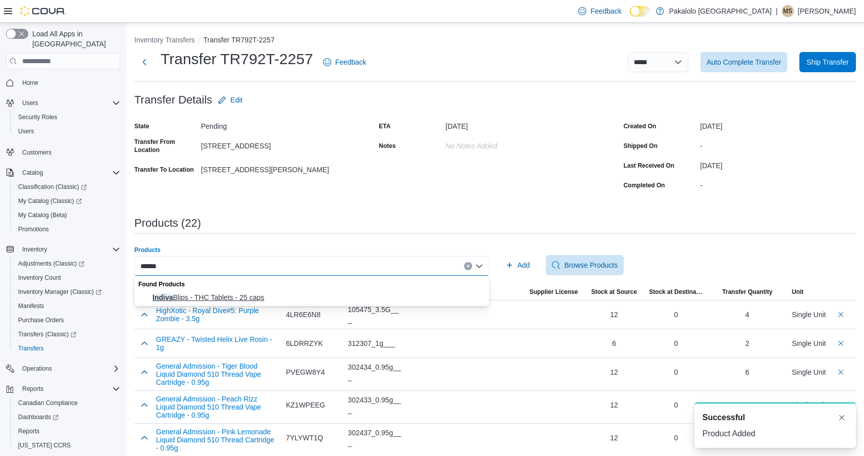
type input "******"
click at [252, 300] on span "Indiva Blips - THC Tablets - 25 caps" at bounding box center [318, 297] width 331 height 10
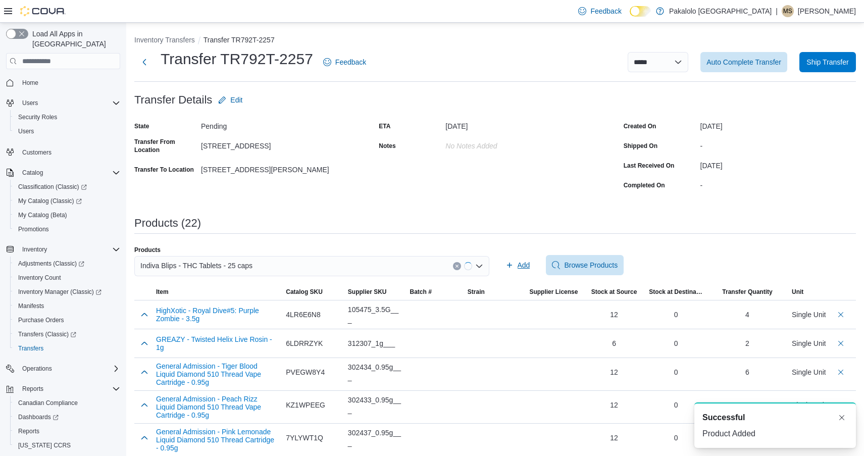
click at [525, 262] on span "Add" at bounding box center [524, 265] width 13 height 10
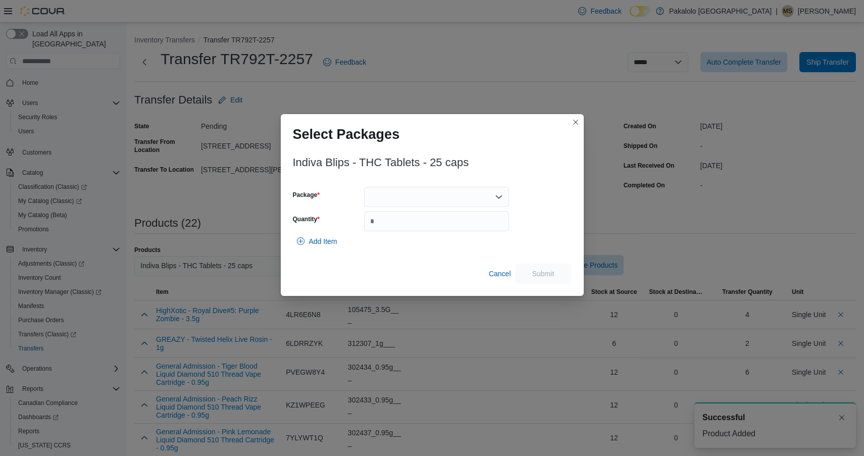
click at [442, 208] on div "Package Quantity" at bounding box center [401, 209] width 217 height 44
click at [442, 196] on div at bounding box center [436, 197] width 145 height 20
click at [441, 233] on span "OTB235" at bounding box center [442, 229] width 121 height 10
click at [440, 195] on div "OTB235 Combo box. Selected. OTB235. Press Backspace to delete OTB235. Combo box…" at bounding box center [436, 197] width 145 height 20
click at [440, 233] on span "OTB245" at bounding box center [442, 229] width 121 height 10
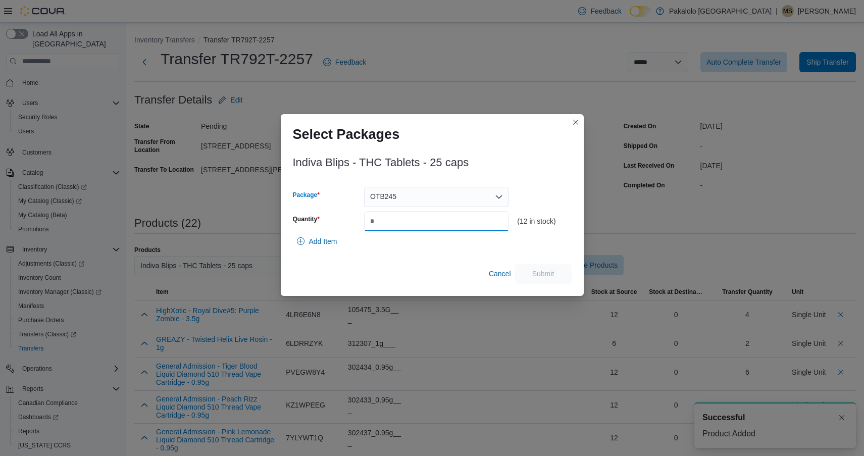
click at [439, 226] on input "Quantity" at bounding box center [436, 221] width 145 height 20
type input "*"
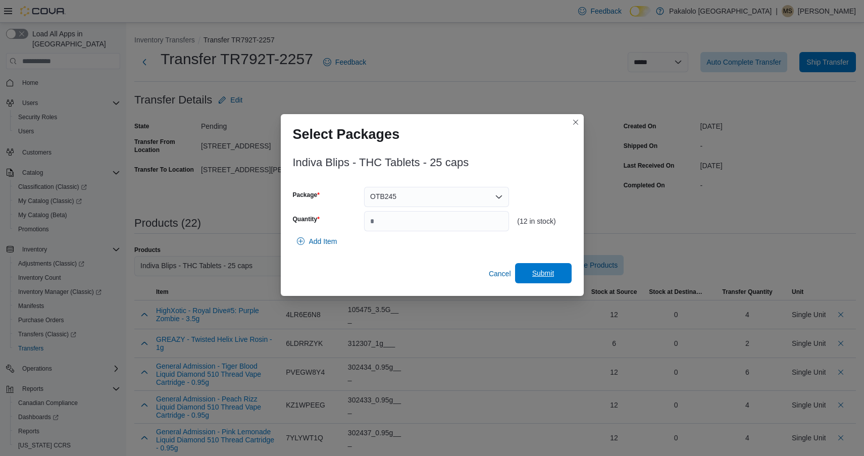
click at [542, 273] on span "Submit" at bounding box center [543, 273] width 22 height 10
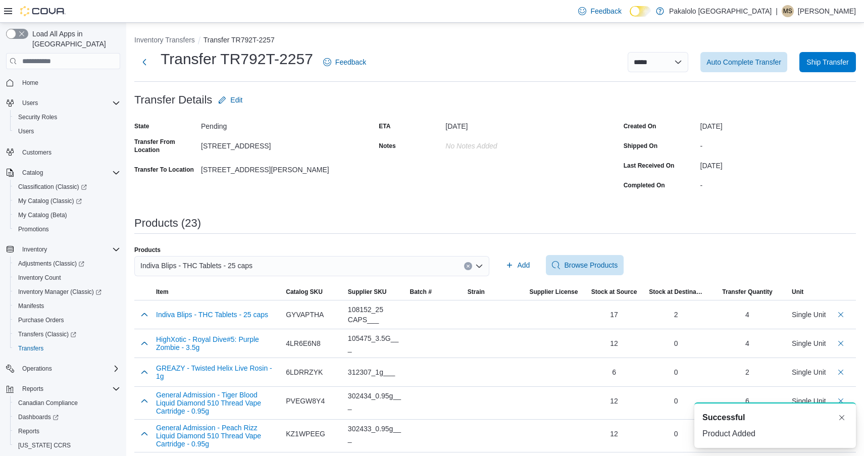
click at [442, 268] on div "Indiva Blips - THC Tablets - 25 caps" at bounding box center [311, 266] width 355 height 20
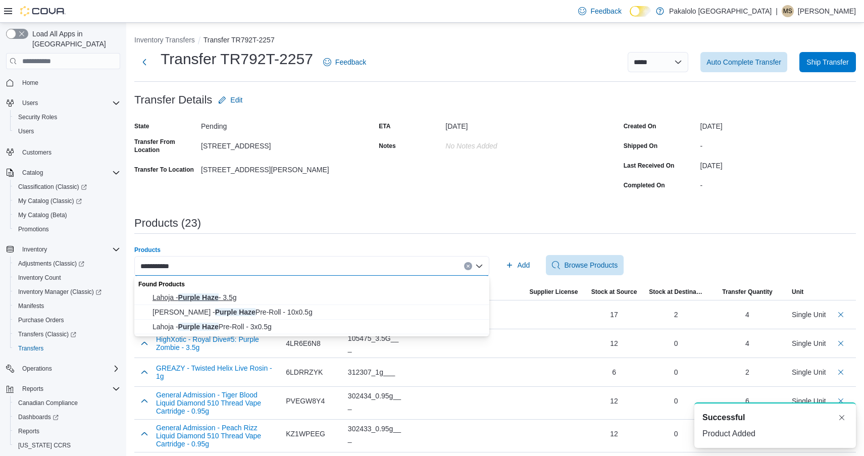
type input "**********"
click at [400, 295] on span "Lahoja - Purple Haze - 3.5g" at bounding box center [318, 297] width 331 height 10
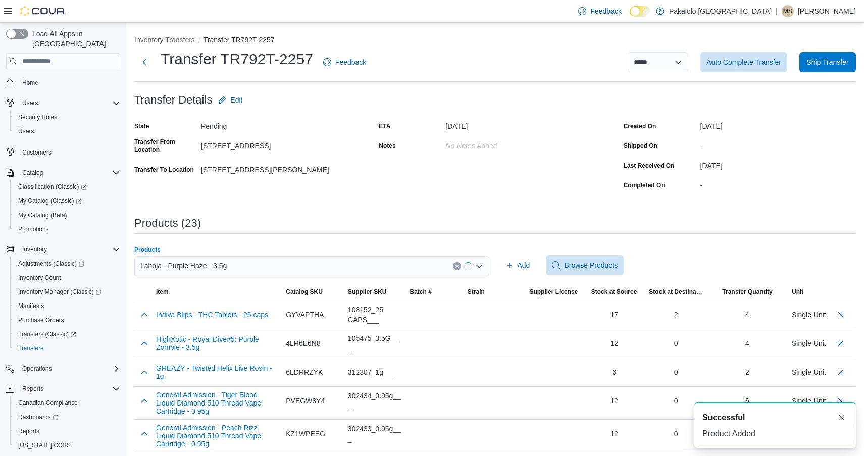
click at [534, 263] on div "Add Browse Products" at bounding box center [679, 265] width 355 height 20
click at [524, 261] on span "Add" at bounding box center [524, 265] width 13 height 10
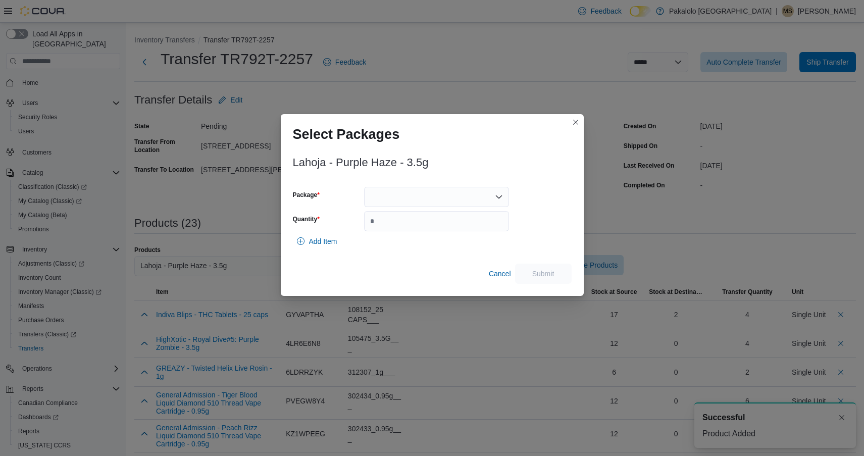
drag, startPoint x: 482, startPoint y: 198, endPoint x: 482, endPoint y: 204, distance: 6.6
click at [482, 198] on div at bounding box center [436, 197] width 145 height 20
click at [477, 228] on span "FIYNHFUVG4U" at bounding box center [442, 229] width 121 height 10
click at [477, 228] on input "*" at bounding box center [436, 221] width 145 height 20
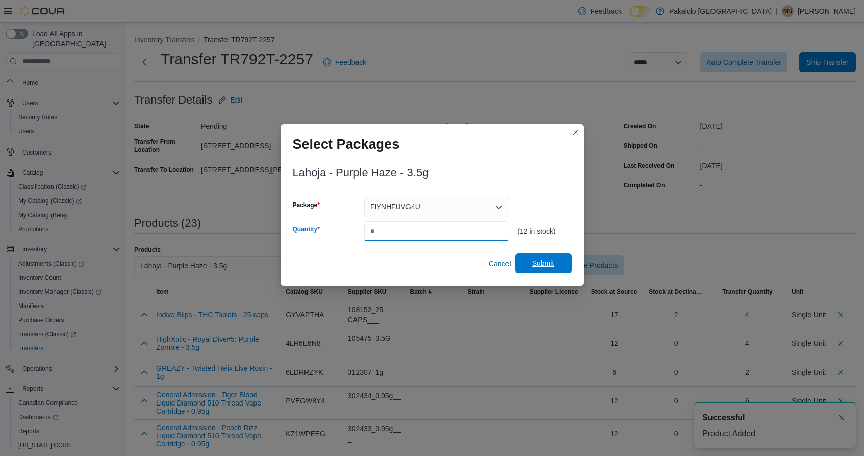
type input "*"
click at [544, 257] on span "Submit" at bounding box center [543, 263] width 44 height 20
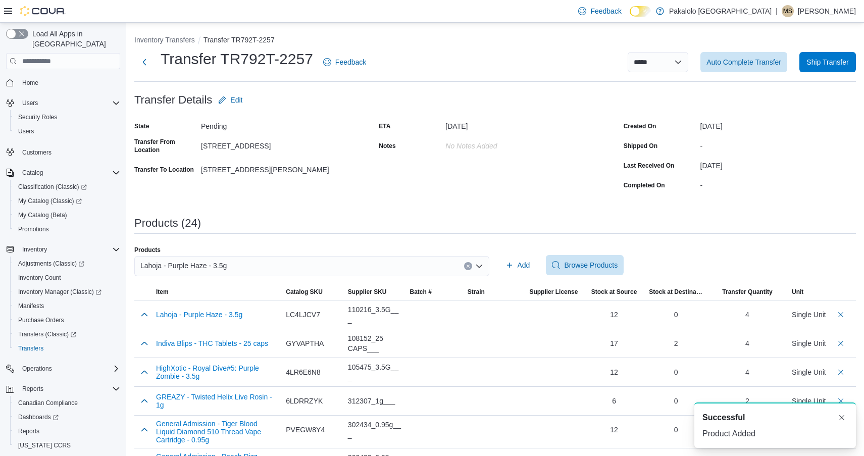
click at [271, 260] on div "Lahoja - Purple Haze - 3.5g" at bounding box center [311, 266] width 355 height 20
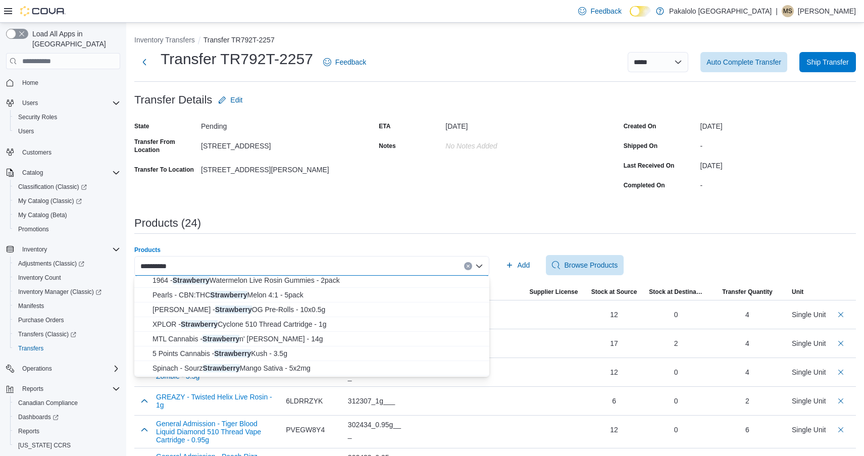
scroll to position [69, 0]
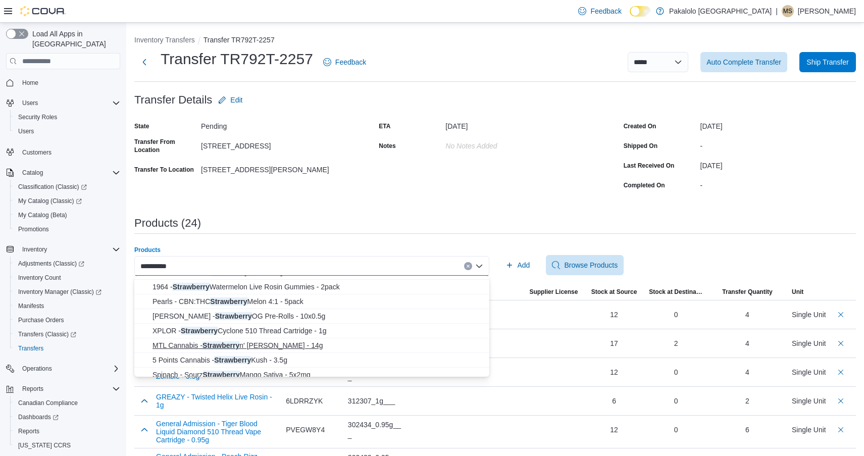
type input "**********"
click at [271, 346] on span "MTL Cannabis - Strawberry n' Mintz - 14g" at bounding box center [318, 345] width 331 height 10
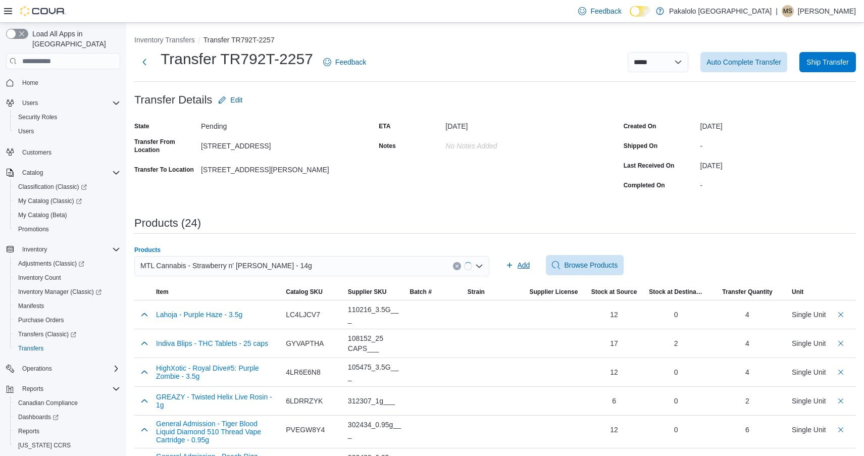
click at [520, 260] on span "Add" at bounding box center [524, 265] width 13 height 10
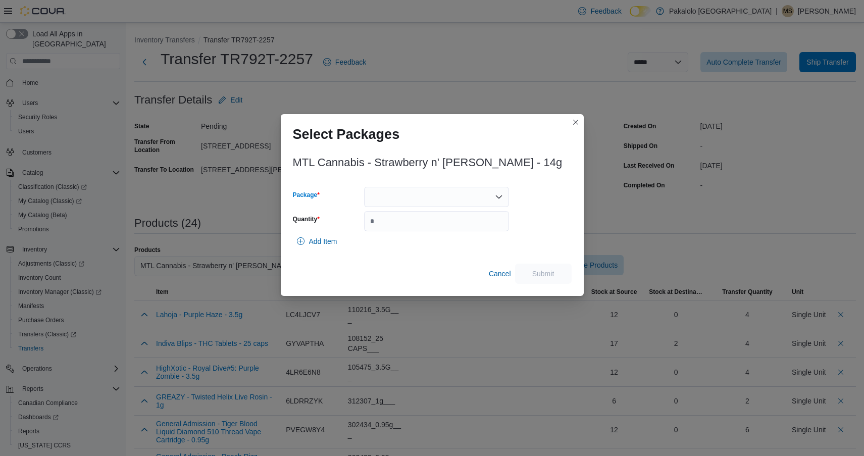
click at [468, 201] on div at bounding box center [436, 197] width 145 height 20
click at [468, 231] on span "106325C0502" at bounding box center [442, 229] width 121 height 10
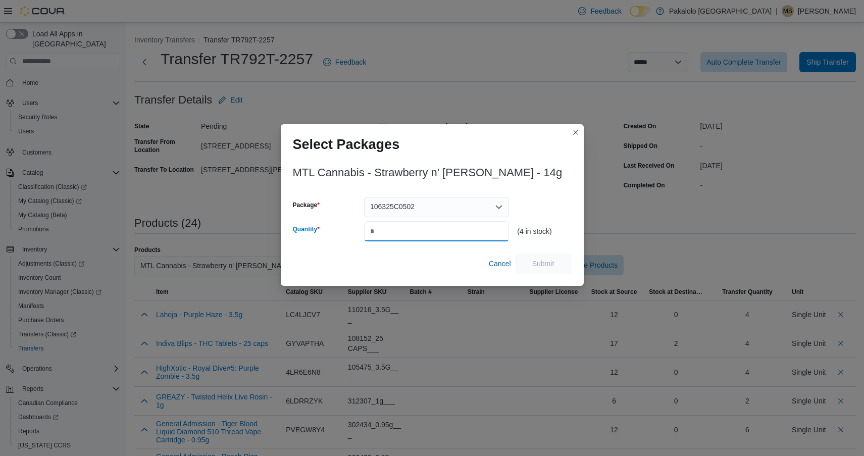
click at [468, 231] on input "Quantity" at bounding box center [436, 231] width 145 height 20
type input "*"
click at [536, 261] on span "Submit" at bounding box center [543, 263] width 22 height 10
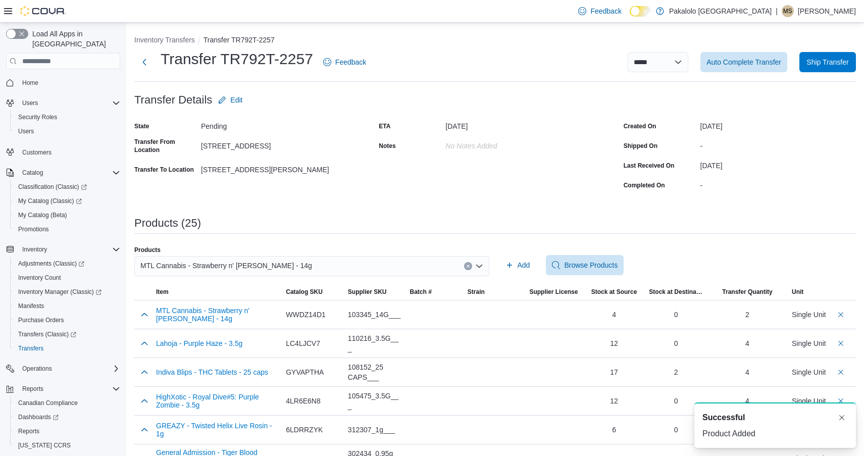
scroll to position [0, 0]
click at [257, 268] on span "MTL Cannabis - Strawberry n' Mintz - 14g" at bounding box center [226, 266] width 172 height 12
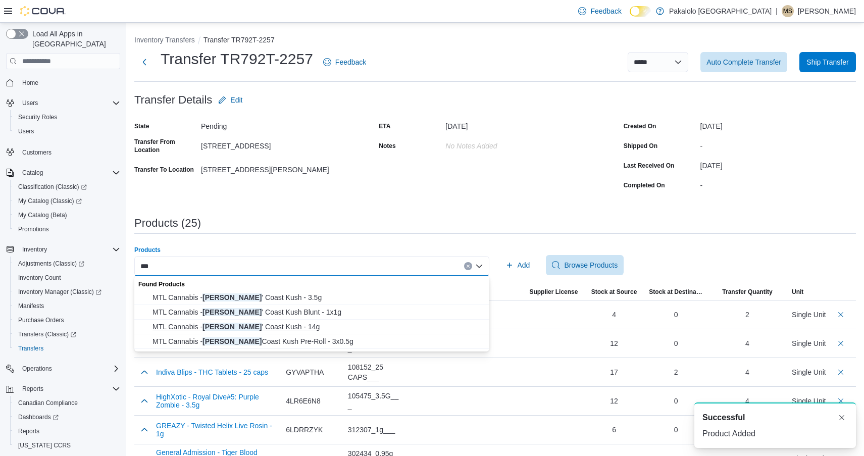
type input "***"
click at [263, 322] on span "MTL Cannabis - Wes ' Coast Kush - 14g" at bounding box center [318, 327] width 331 height 10
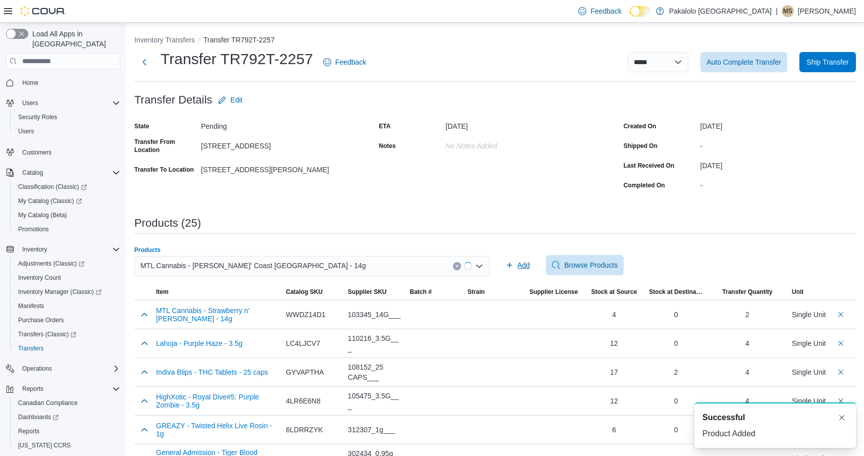
click at [518, 268] on span "Add" at bounding box center [524, 265] width 13 height 10
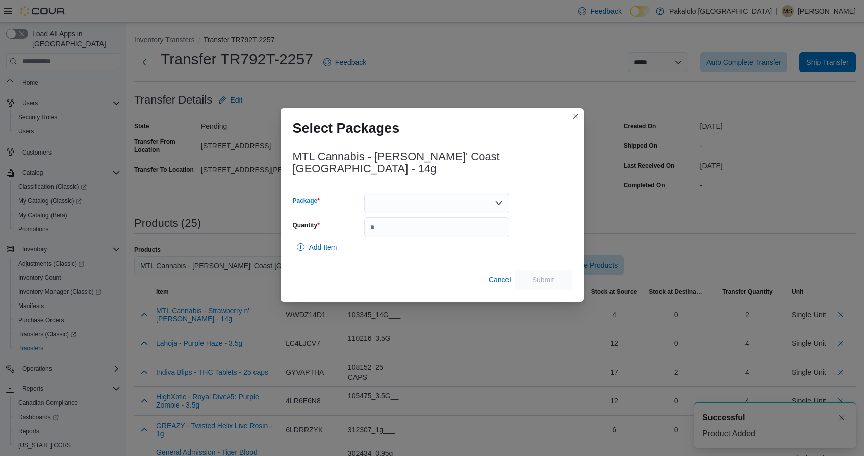
click at [457, 193] on div at bounding box center [436, 203] width 145 height 20
click at [453, 227] on span "115025A3003" at bounding box center [442, 229] width 121 height 10
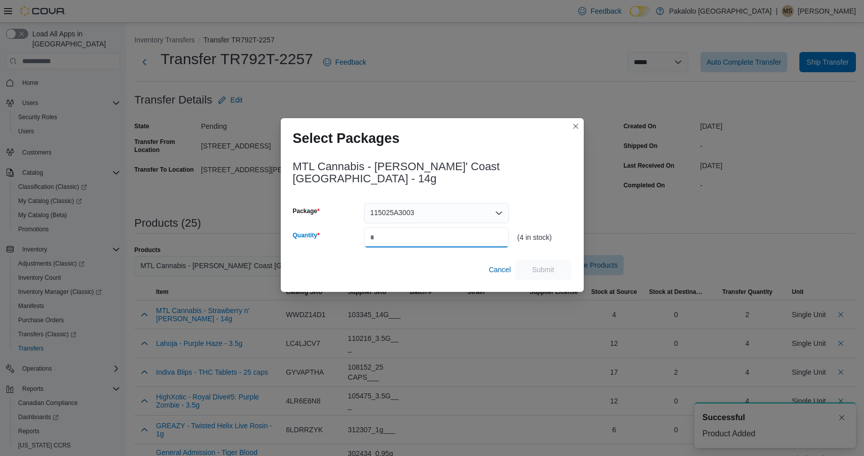
click at [453, 227] on input "Quantity" at bounding box center [436, 237] width 145 height 20
type input "*"
click at [555, 267] on span "Submit" at bounding box center [543, 269] width 44 height 20
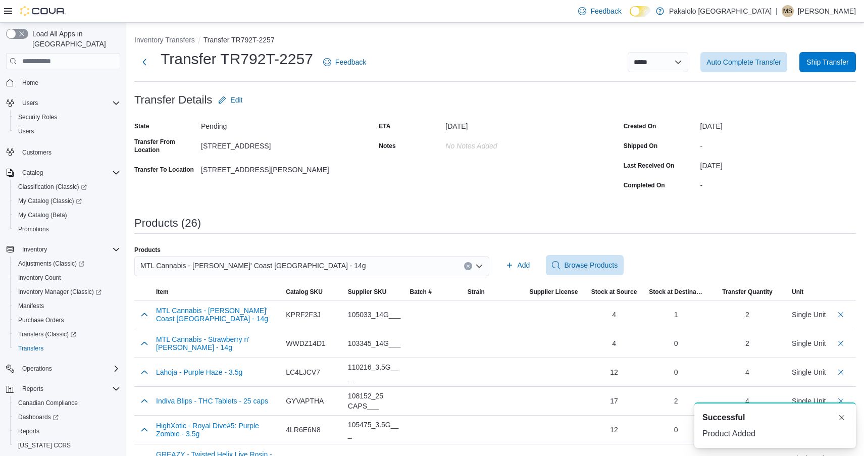
click at [325, 257] on div "MTL Cannabis - Wes' Coast Kush - 14g" at bounding box center [311, 266] width 355 height 20
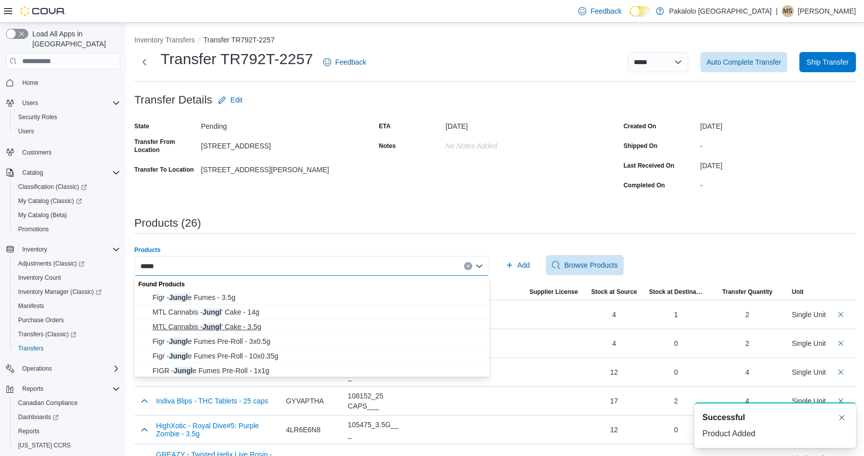
type input "*****"
click at [254, 325] on span "MTL Cannabis - Jungl ' Cake - 3.5g" at bounding box center [318, 327] width 331 height 10
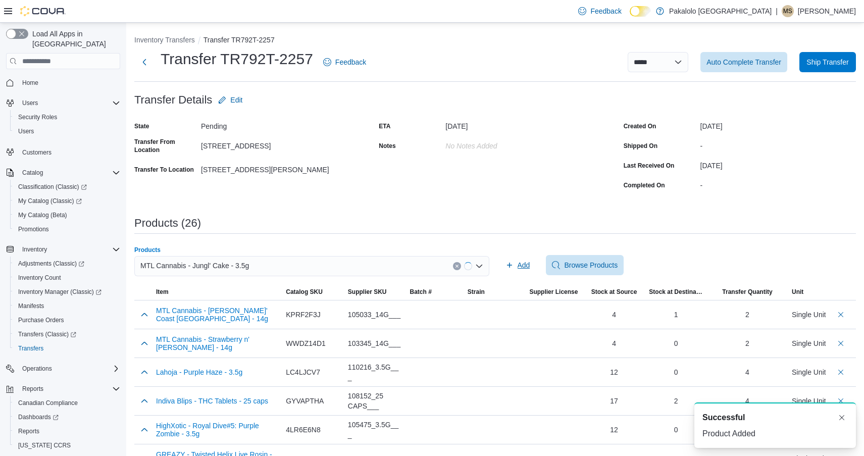
click at [510, 270] on span "Add" at bounding box center [518, 265] width 25 height 20
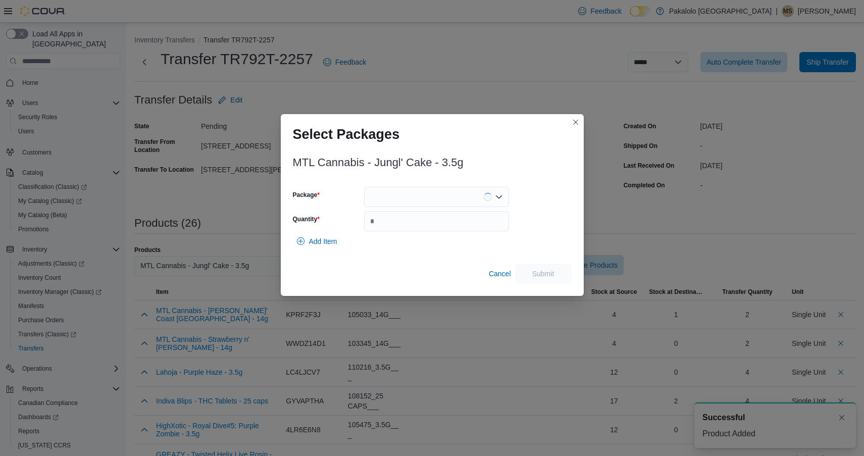
click at [454, 197] on div at bounding box center [436, 197] width 145 height 20
click at [453, 231] on span "103325B2505" at bounding box center [442, 229] width 121 height 10
click at [453, 231] on input "Quantity" at bounding box center [436, 221] width 145 height 20
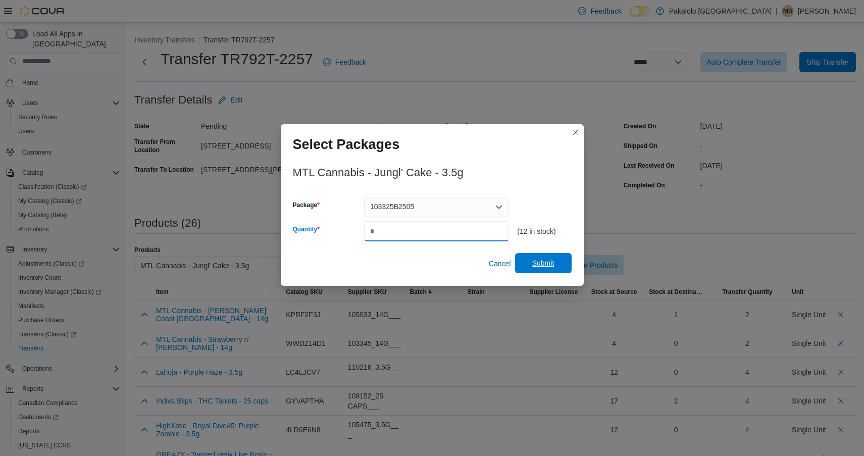
type input "*"
click at [557, 263] on span "Submit" at bounding box center [543, 263] width 44 height 20
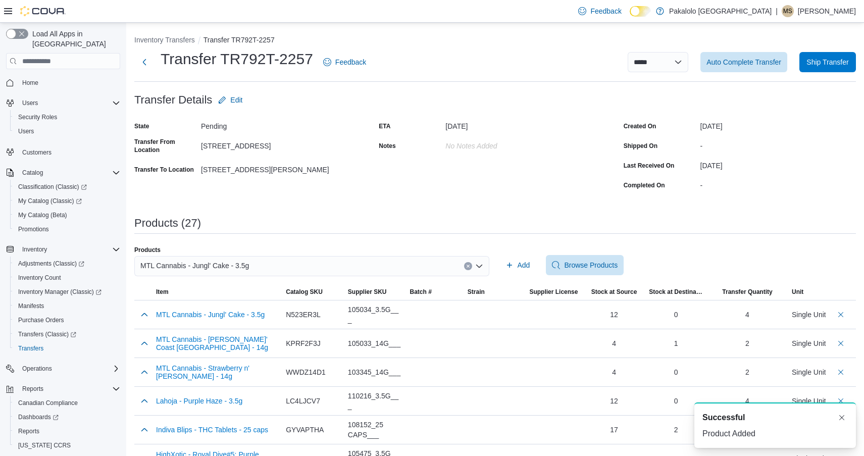
click at [254, 256] on div "MTL Cannabis - Jungl' Cake - 3.5g" at bounding box center [311, 266] width 355 height 20
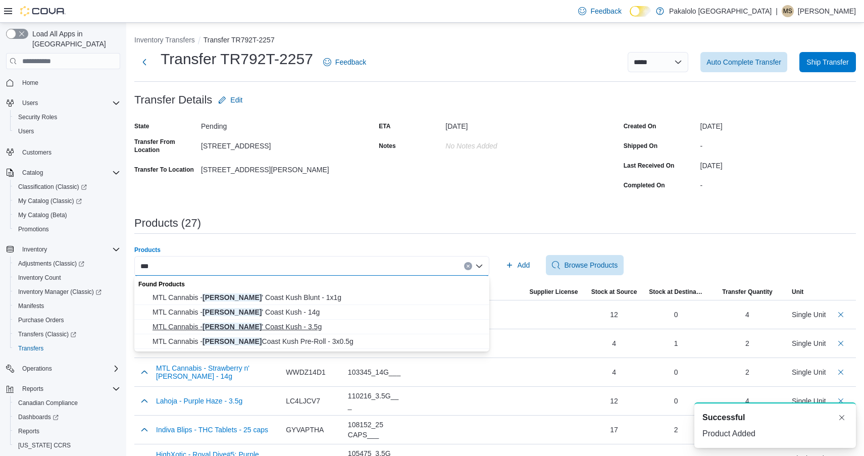
type input "***"
click at [232, 322] on span "MTL Cannabis - Wes ' Coast Kush - 3.5g" at bounding box center [318, 327] width 331 height 10
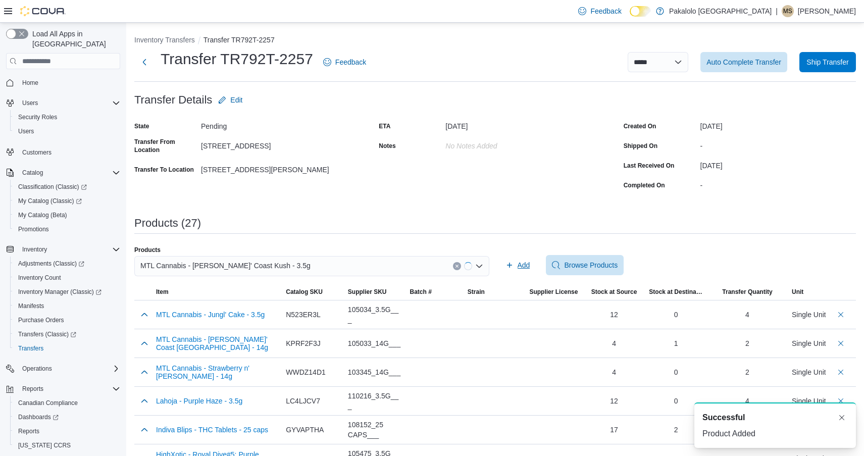
click at [524, 262] on span "Add" at bounding box center [524, 265] width 13 height 10
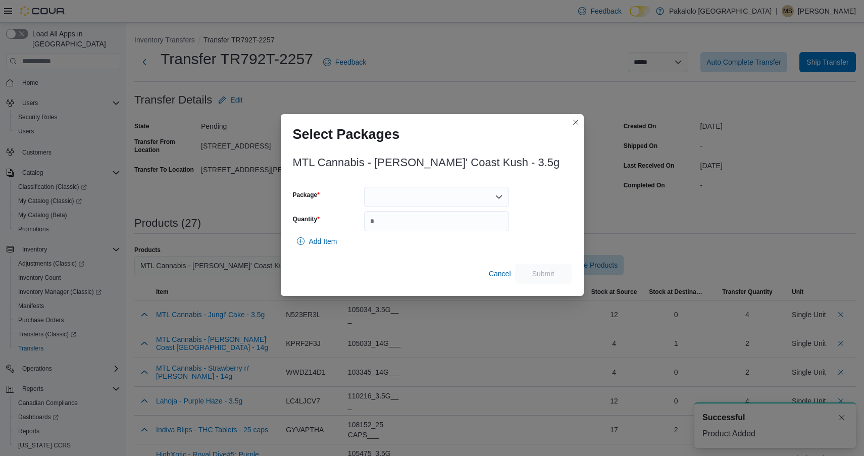
click at [457, 195] on div at bounding box center [436, 197] width 145 height 20
click at [456, 231] on span "115025A3001" at bounding box center [442, 229] width 121 height 10
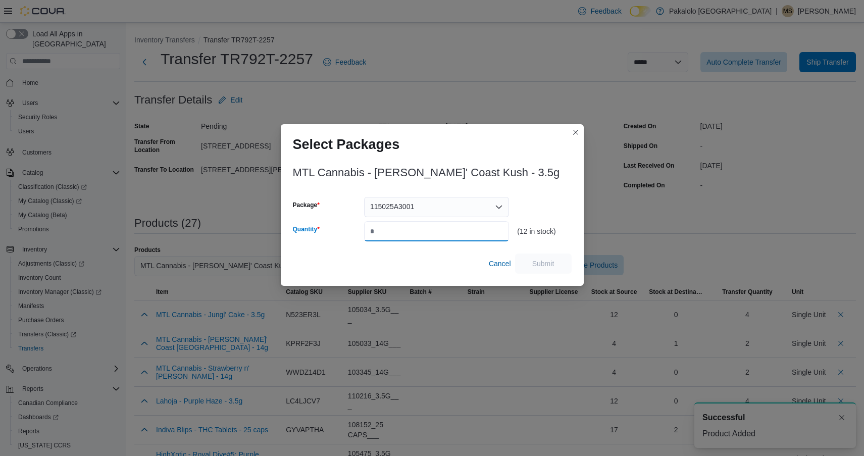
click at [456, 231] on input "Quantity" at bounding box center [436, 231] width 145 height 20
type input "*"
click at [543, 265] on span "Submit" at bounding box center [543, 263] width 22 height 10
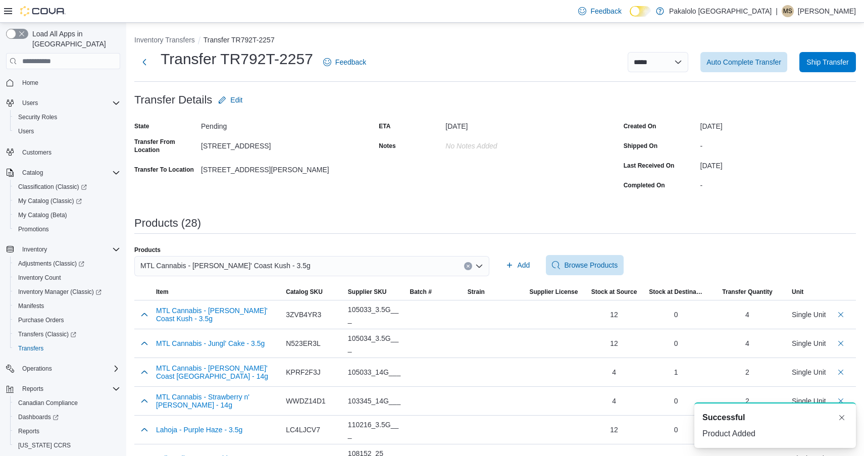
scroll to position [2, 0]
click at [265, 269] on span "MTL Cannabis - Wes' Coast Kush - 3.5g" at bounding box center [225, 266] width 170 height 12
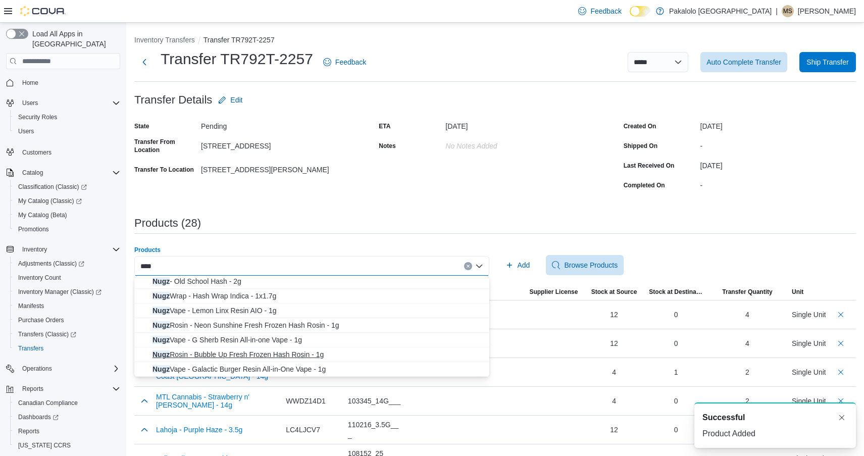
scroll to position [40, 0]
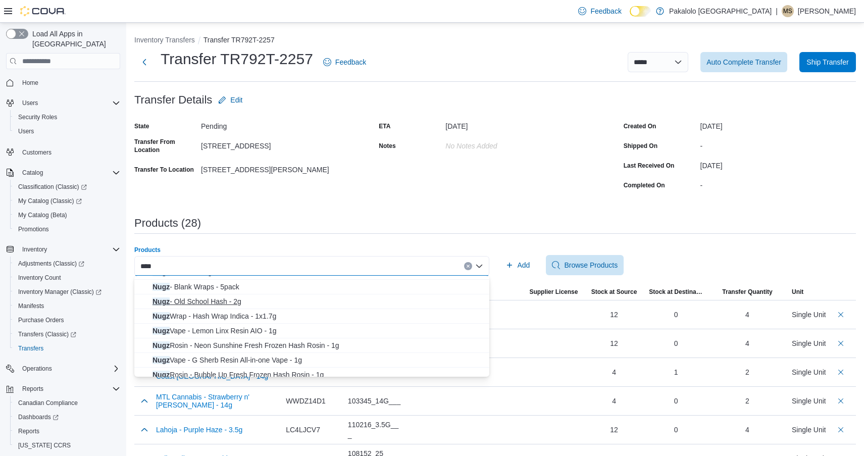
type input "****"
click at [224, 301] on span "Nugz - Old School Hash - 2g" at bounding box center [318, 302] width 331 height 10
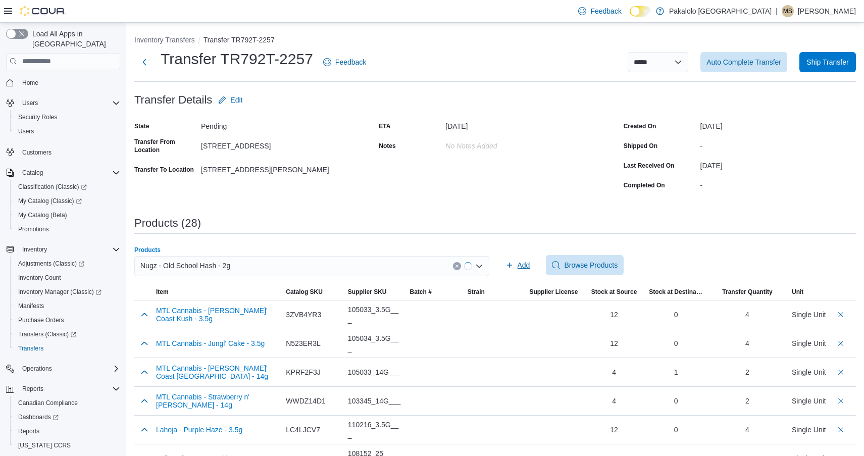
click at [529, 271] on span "Add" at bounding box center [518, 265] width 25 height 20
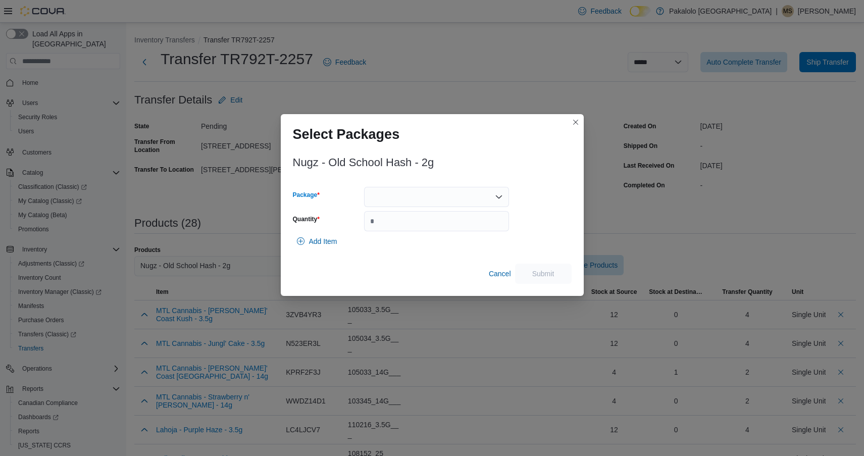
click at [453, 190] on div at bounding box center [436, 197] width 145 height 20
click at [445, 226] on span "9025008P2" at bounding box center [442, 229] width 121 height 10
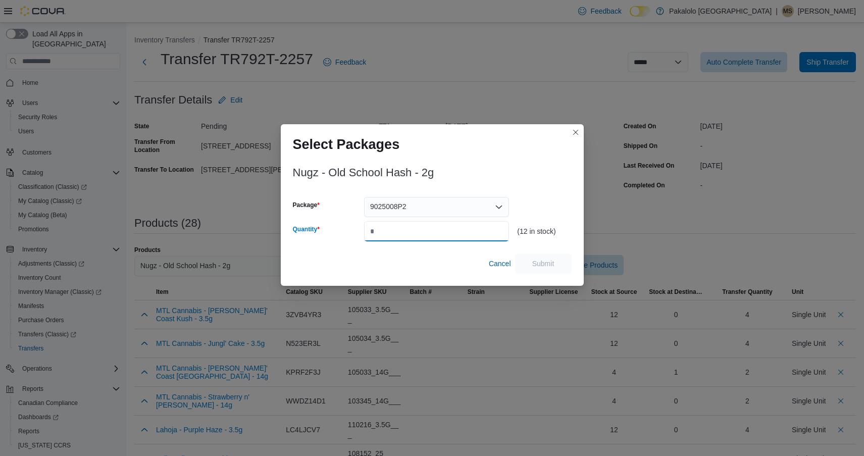
click at [445, 226] on input "Quantity" at bounding box center [436, 231] width 145 height 20
type input "*"
click at [538, 259] on span "Submit" at bounding box center [543, 263] width 22 height 10
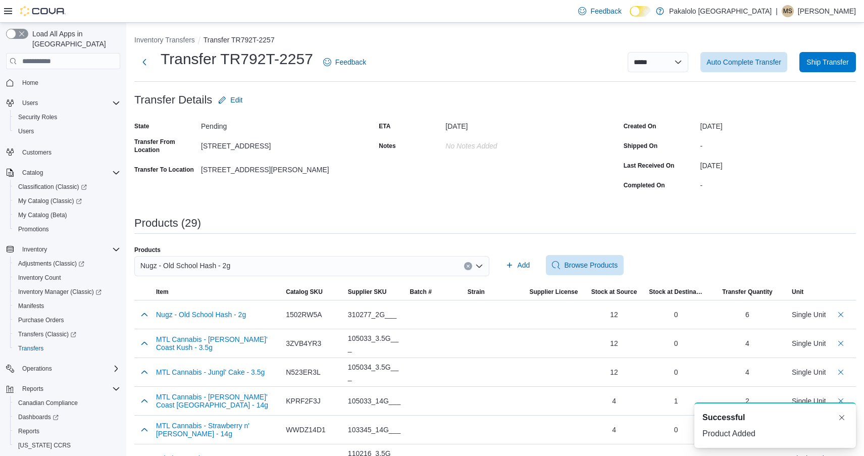
scroll to position [2, 0]
click at [241, 265] on div "Nugz - Old School Hash - 2g" at bounding box center [311, 266] width 355 height 20
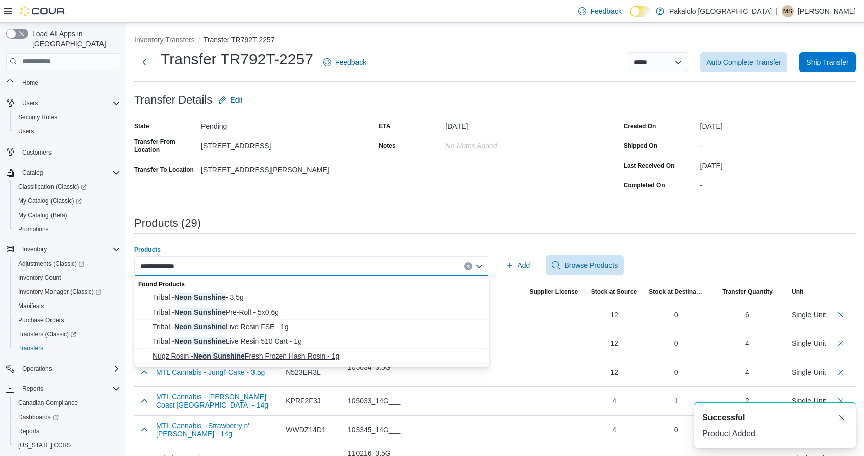
type input "**********"
click at [248, 354] on span "Nugz Rosin - Neon Sunshine Fresh Frozen Hash Rosin - 1g" at bounding box center [318, 356] width 331 height 10
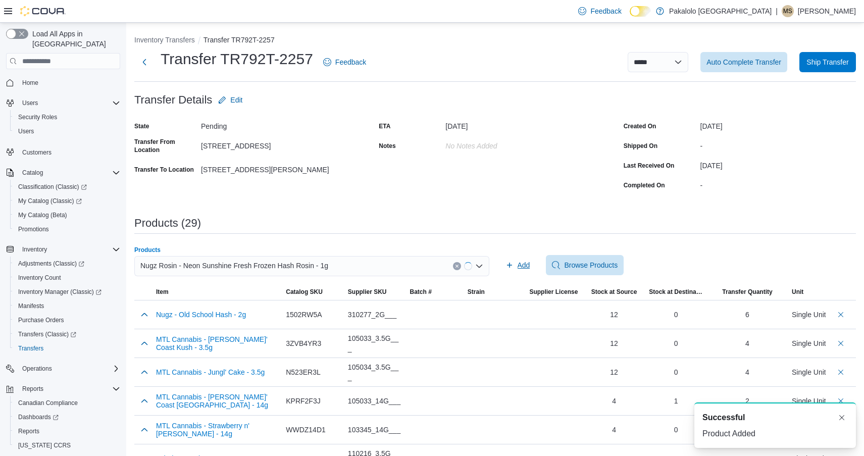
click at [527, 263] on span "Add" at bounding box center [524, 265] width 13 height 10
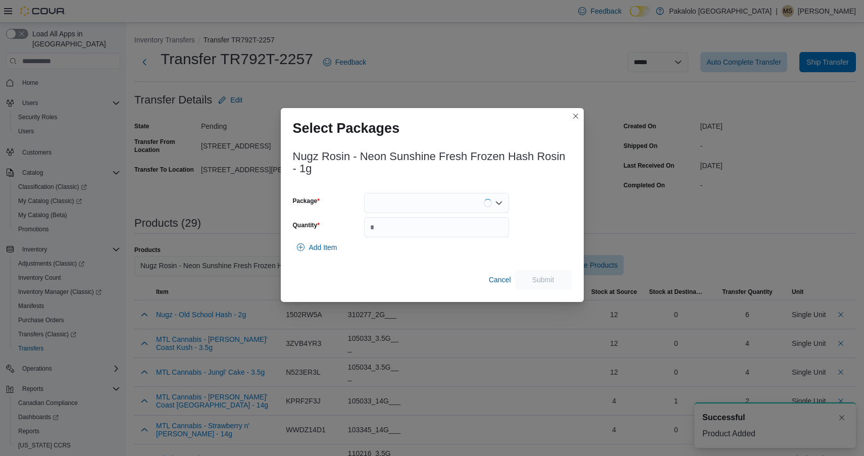
click at [452, 207] on div at bounding box center [436, 203] width 145 height 20
click at [452, 239] on div "Add Item" at bounding box center [432, 247] width 279 height 20
click at [446, 202] on div at bounding box center [436, 203] width 145 height 20
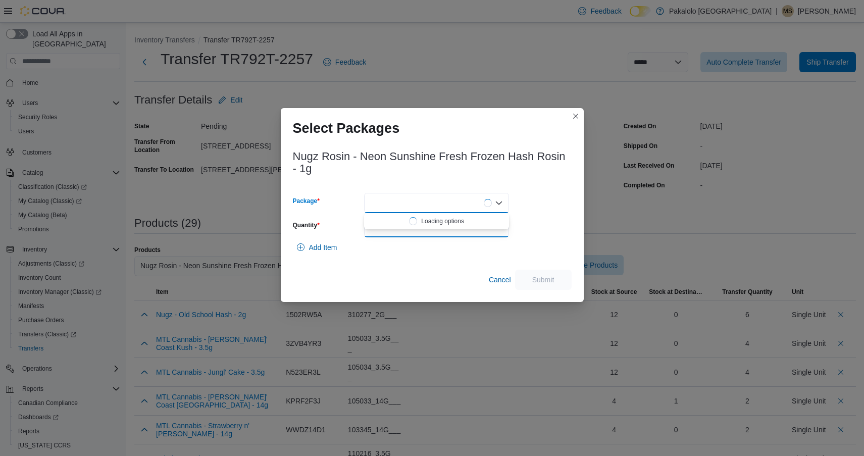
click at [443, 231] on input "Quantity" at bounding box center [436, 227] width 145 height 20
type input "*"
click at [440, 210] on div at bounding box center [436, 203] width 145 height 20
click at [440, 232] on span "7025009P2" at bounding box center [442, 235] width 121 height 10
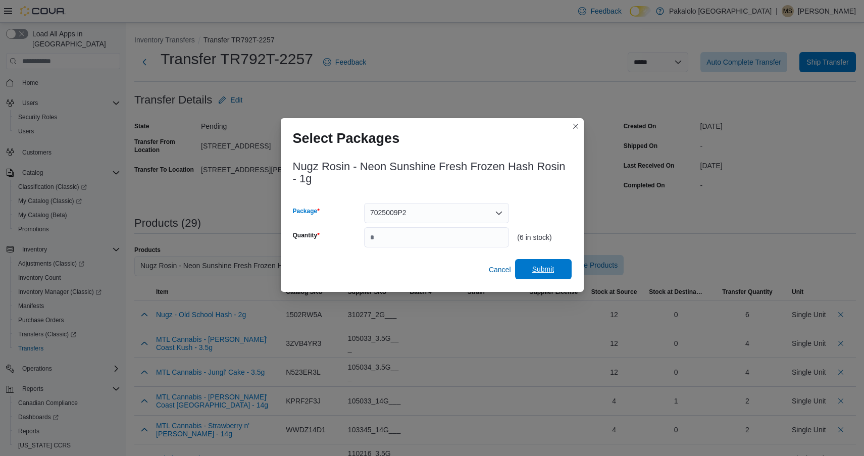
click at [546, 269] on span "Submit" at bounding box center [543, 269] width 22 height 10
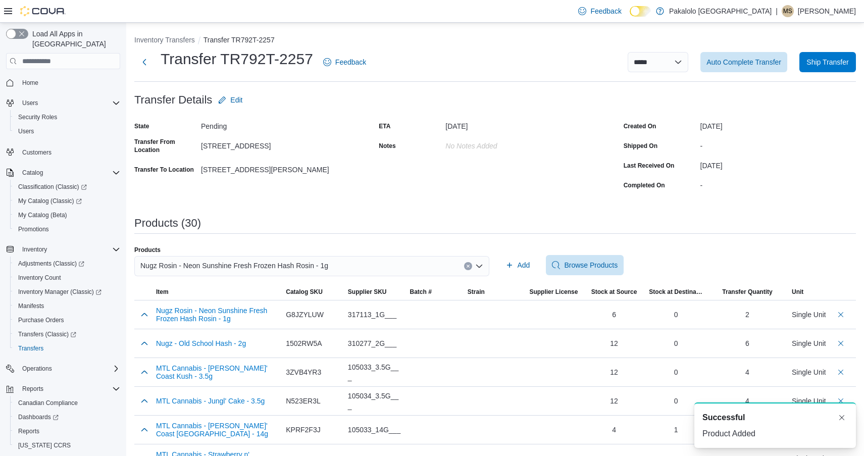
click at [265, 262] on span "Nugz Rosin - Neon Sunshine Fresh Frozen Hash Rosin - 1g" at bounding box center [234, 266] width 188 height 12
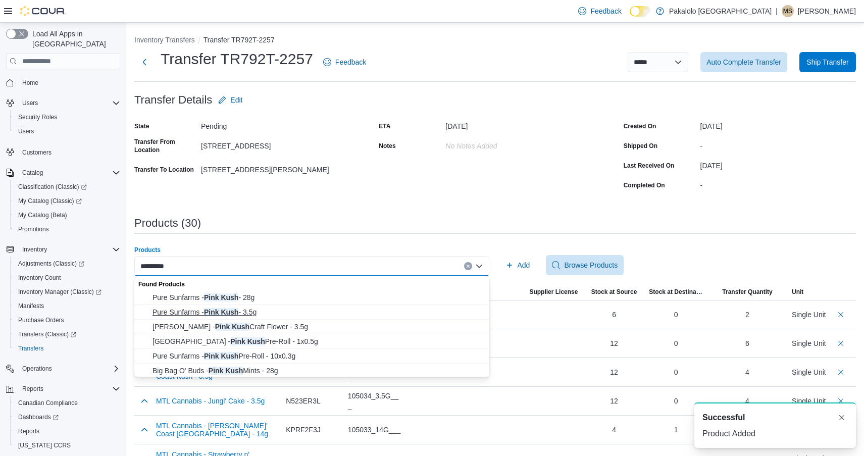
type input "*********"
click at [246, 313] on span "Pure Sunfarms - Pink Kush - 3.5g" at bounding box center [318, 312] width 331 height 10
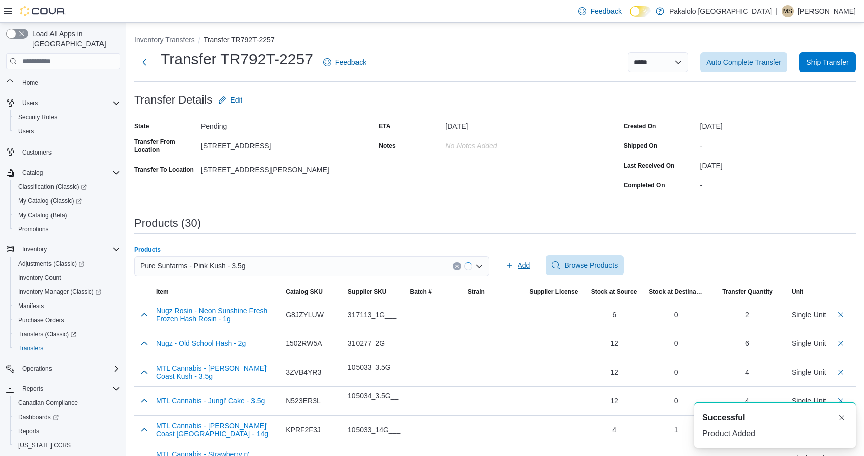
click at [523, 267] on span "Add" at bounding box center [524, 265] width 13 height 10
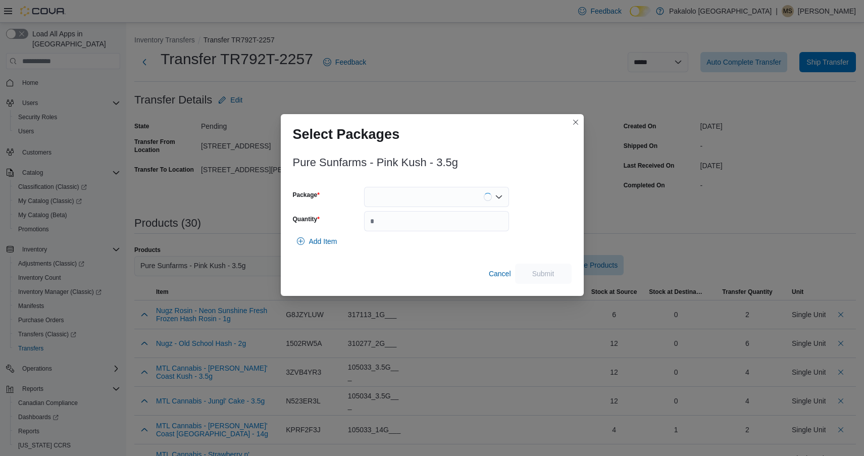
click at [449, 196] on div at bounding box center [436, 197] width 145 height 20
click at [447, 225] on span "00009716" at bounding box center [442, 229] width 121 height 10
click at [441, 198] on div "00009716" at bounding box center [436, 197] width 145 height 20
click at [441, 226] on span "10133" at bounding box center [442, 229] width 121 height 10
click at [441, 226] on input "Quantity" at bounding box center [436, 221] width 145 height 20
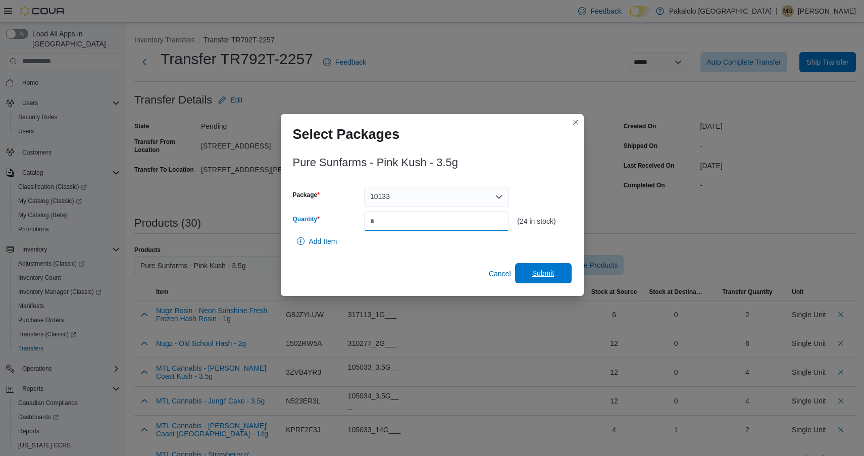
type input "**"
click at [532, 273] on span "Submit" at bounding box center [543, 273] width 22 height 10
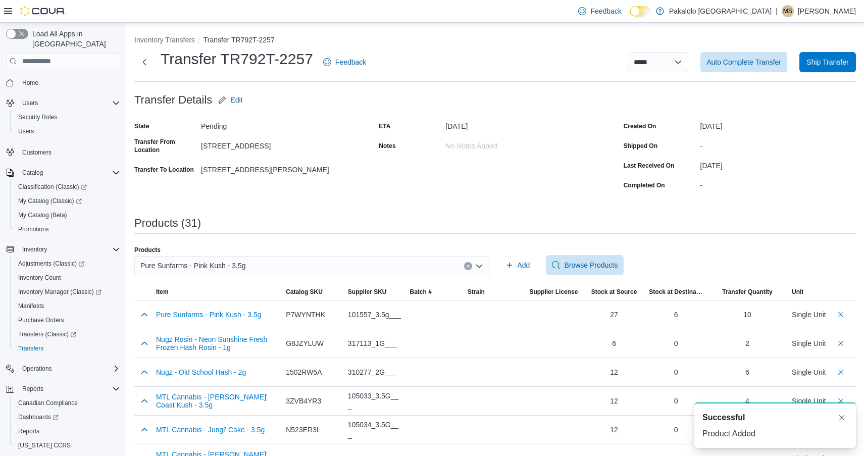
click at [258, 268] on div "Pure Sunfarms - Pink Kush - 3.5g" at bounding box center [311, 266] width 355 height 20
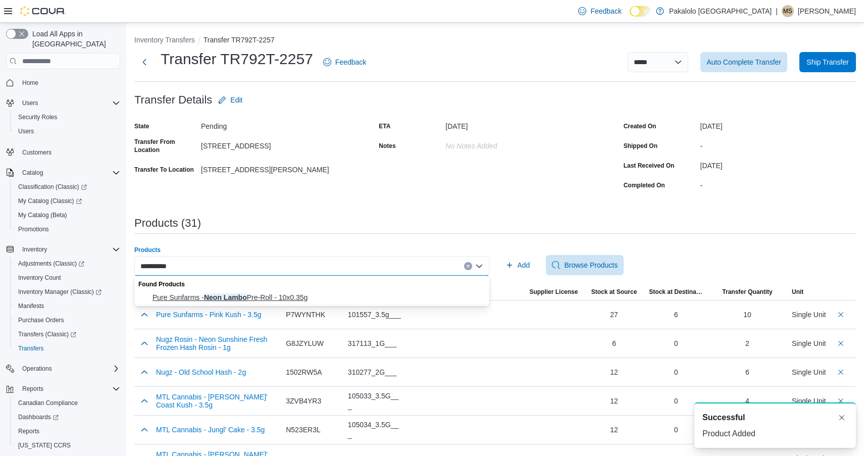
type input "**********"
click at [246, 296] on span "Pure Sunfarms - Neon Lambo Pre-Roll - 10x0.35g" at bounding box center [318, 297] width 331 height 10
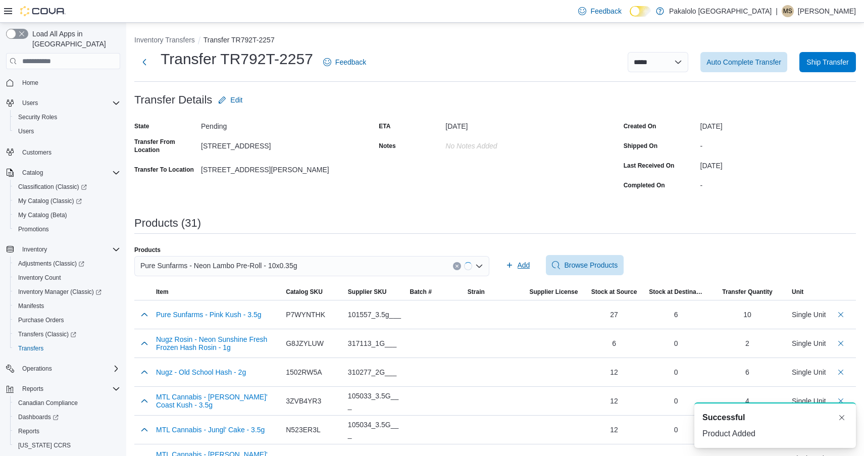
click at [521, 265] on span "Add" at bounding box center [524, 265] width 13 height 10
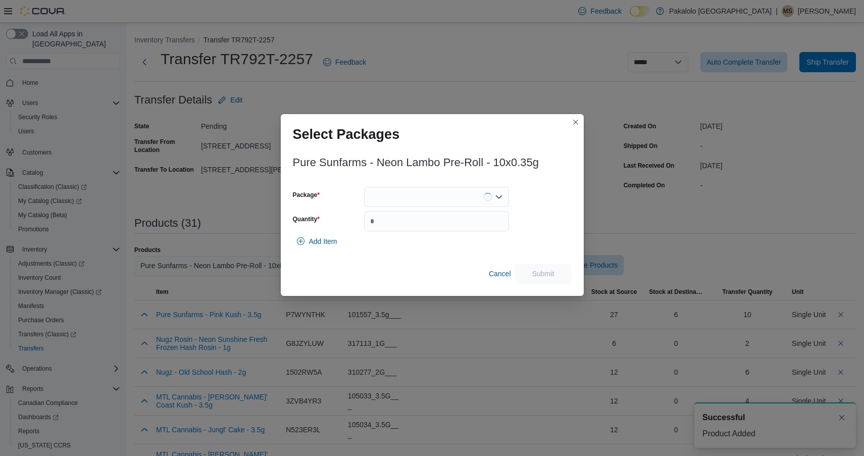
drag, startPoint x: 436, startPoint y: 192, endPoint x: 436, endPoint y: 203, distance: 10.6
click at [436, 192] on div at bounding box center [436, 197] width 145 height 20
click at [434, 224] on span "10330" at bounding box center [442, 229] width 121 height 10
click at [434, 224] on input "Quantity" at bounding box center [436, 221] width 145 height 20
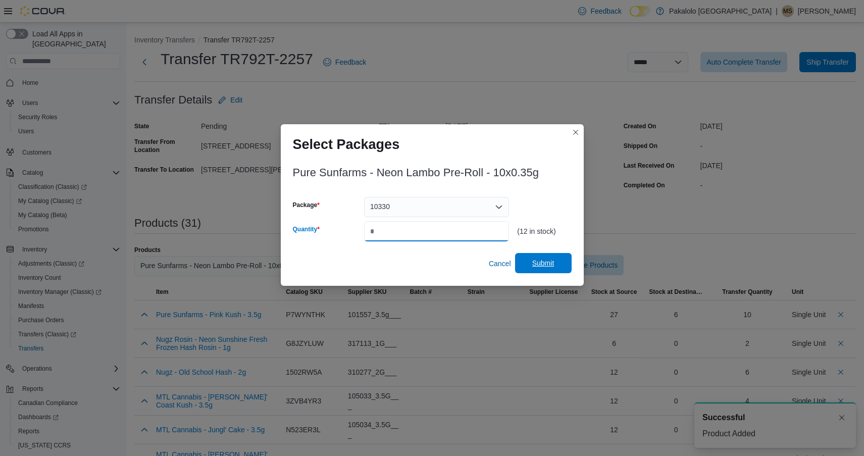
type input "*"
click at [546, 262] on span "Submit" at bounding box center [543, 263] width 22 height 10
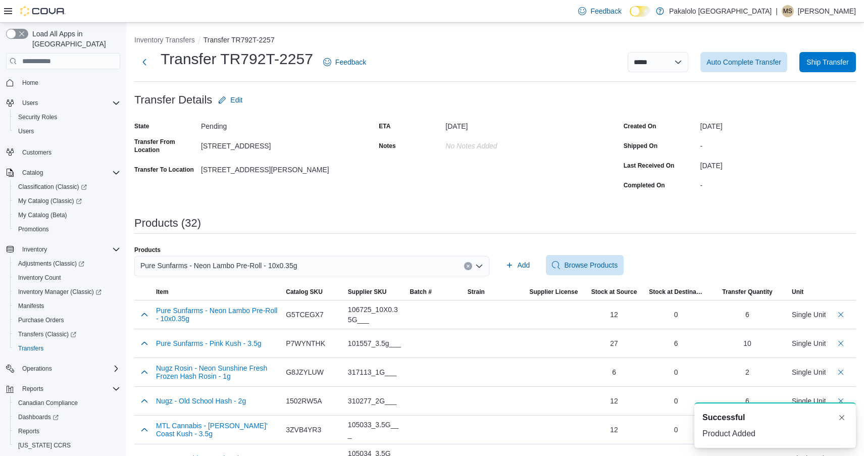
scroll to position [2, 0]
click at [249, 268] on span "Pure Sunfarms - Neon Lambo Pre-Roll - 10x0.35g" at bounding box center [218, 266] width 157 height 12
click at [145, 268] on input "**********" at bounding box center [158, 266] width 36 height 12
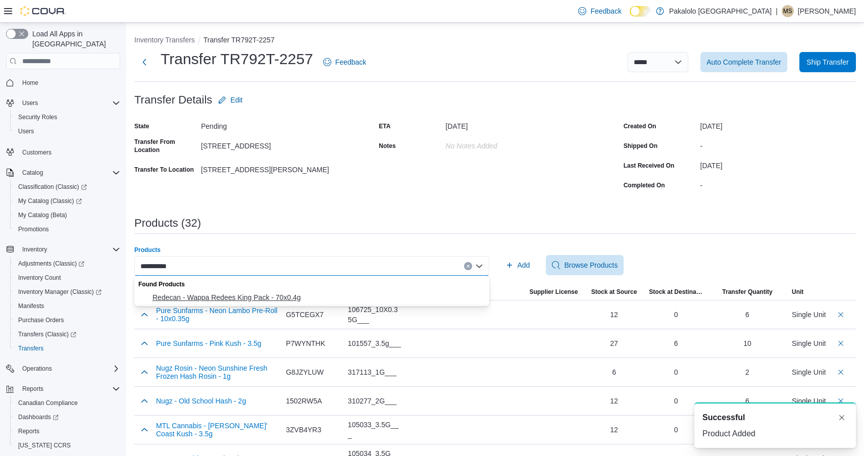
type input "**********"
click at [203, 294] on span "Redecan - Wappa Redees King Pack - 70x0.4g" at bounding box center [318, 297] width 331 height 10
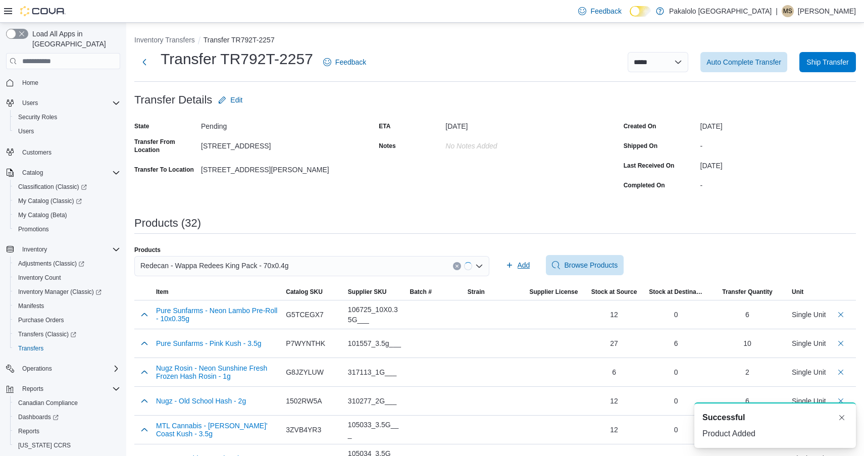
click at [512, 264] on icon "button" at bounding box center [510, 265] width 8 height 8
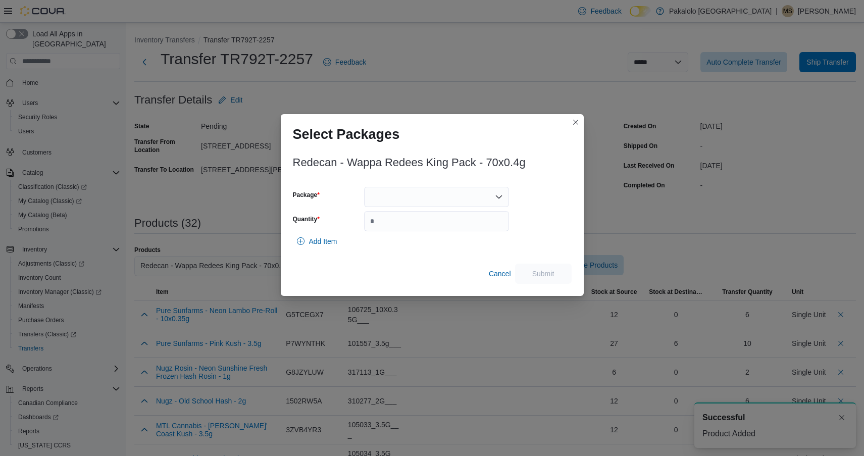
drag, startPoint x: 459, startPoint y: 193, endPoint x: 458, endPoint y: 206, distance: 12.6
click at [459, 193] on div at bounding box center [436, 197] width 145 height 20
click at [457, 228] on span "4152250619" at bounding box center [442, 229] width 121 height 10
click at [450, 203] on div "4152250619 Combo box. Selected. 4152250619. Press Backspace to delete 415225061…" at bounding box center [436, 197] width 145 height 20
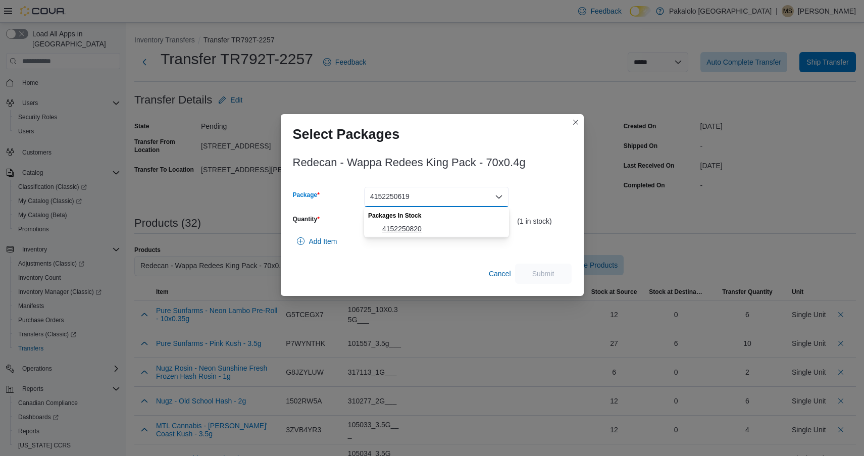
click at [450, 226] on span "4152250820" at bounding box center [442, 229] width 121 height 10
click at [450, 226] on input "Quantity" at bounding box center [436, 221] width 145 height 20
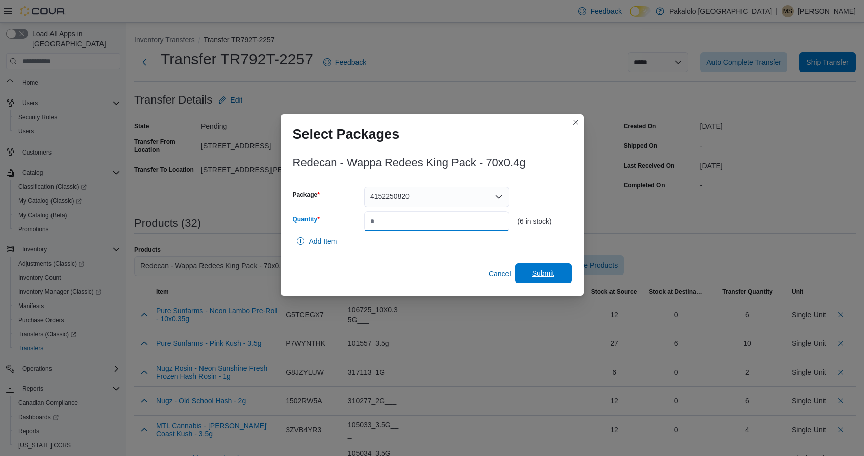
type input "*"
click at [547, 268] on span "Submit" at bounding box center [543, 273] width 44 height 20
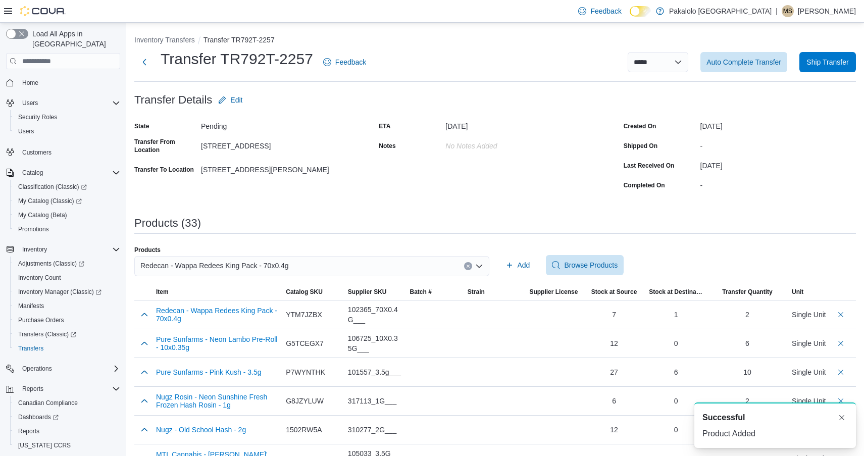
click at [232, 268] on span "Redecan - Wappa Redees King Pack - 70x0.4g" at bounding box center [214, 266] width 149 height 12
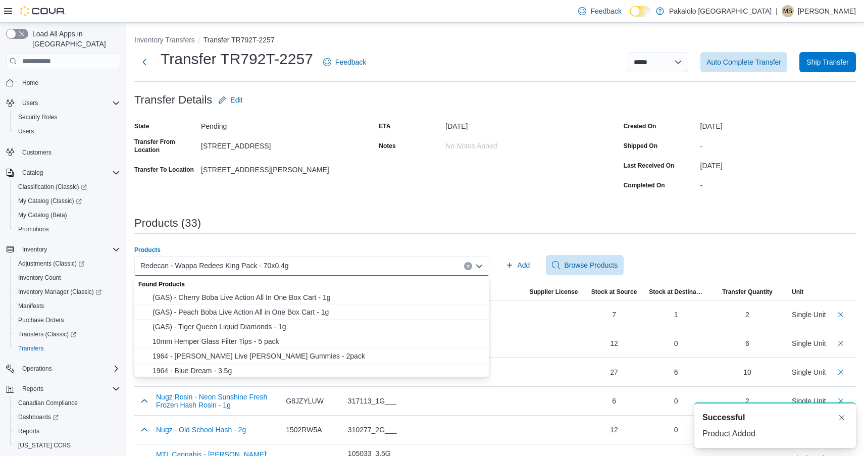
type input "*"
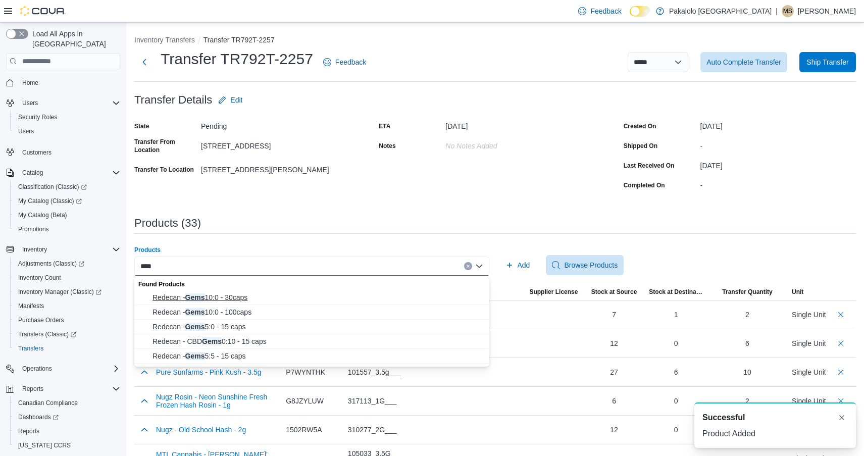
type input "****"
click at [250, 300] on span "Redecan - Gems 10:0 - 30caps" at bounding box center [318, 297] width 331 height 10
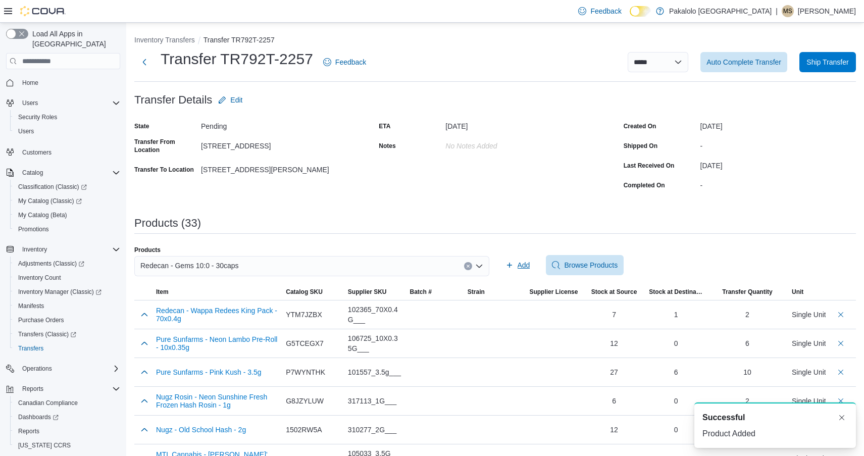
click at [511, 270] on span "Add" at bounding box center [518, 265] width 25 height 20
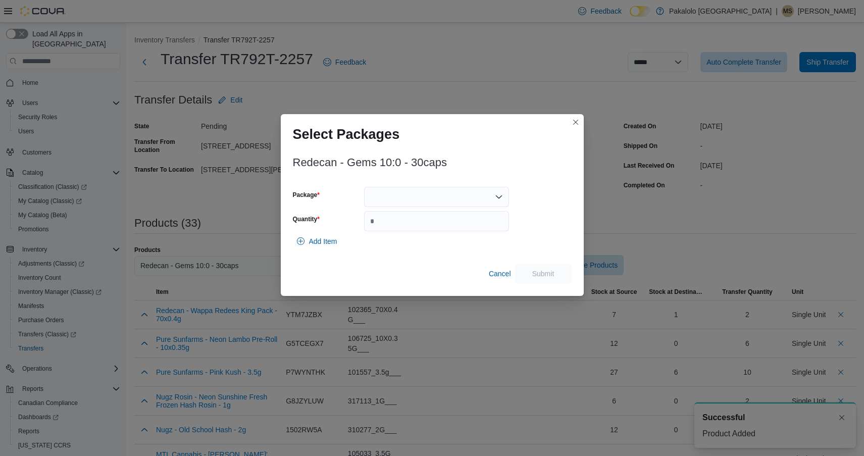
click at [459, 200] on div at bounding box center [436, 197] width 145 height 20
click at [456, 230] on span "3101736698" at bounding box center [442, 229] width 121 height 10
drag, startPoint x: 454, startPoint y: 194, endPoint x: 454, endPoint y: 202, distance: 7.1
click at [454, 194] on div "3101736698 Combo box. Selected. 3101736698. Press Backspace to delete 310173669…" at bounding box center [436, 197] width 145 height 20
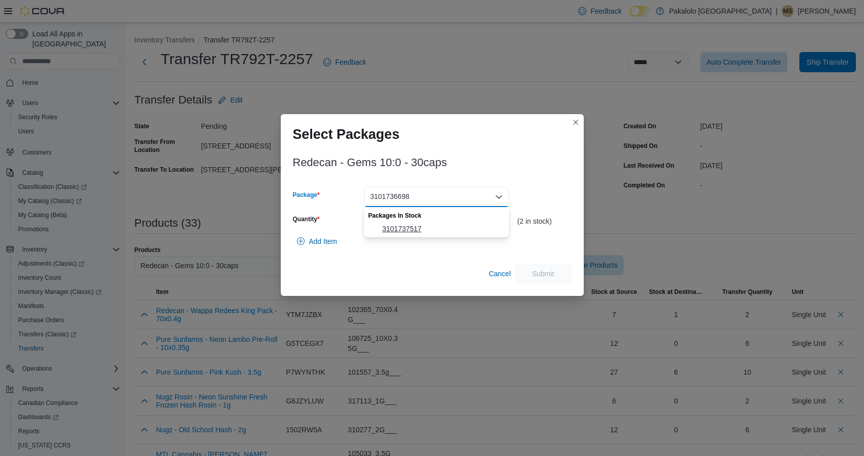
click at [449, 229] on span "3101737517" at bounding box center [442, 229] width 121 height 10
click at [448, 224] on input "Quantity" at bounding box center [436, 221] width 145 height 20
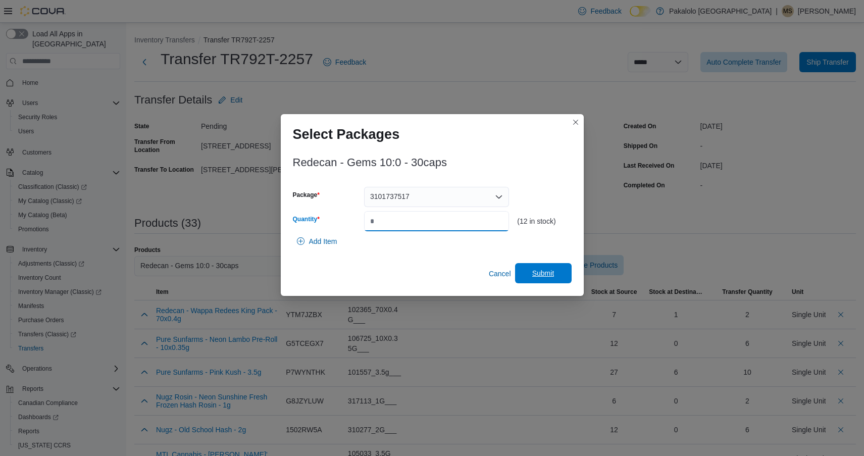
type input "*"
click at [546, 271] on span "Submit" at bounding box center [543, 273] width 22 height 10
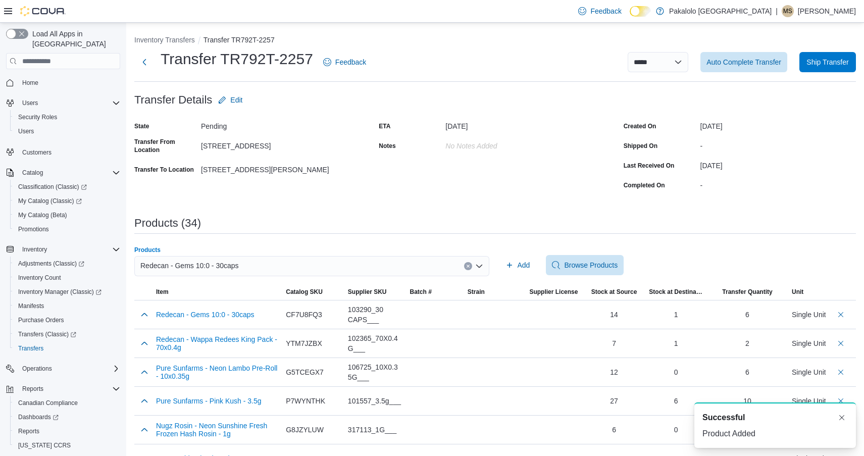
click at [322, 257] on div "Redecan - Gems 10:0 - 30caps" at bounding box center [311, 266] width 355 height 20
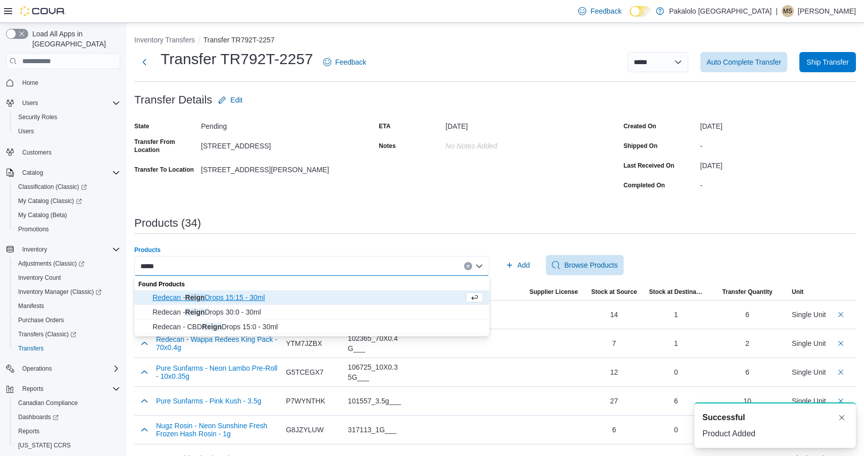
click at [147, 267] on input "*****" at bounding box center [148, 266] width 17 height 12
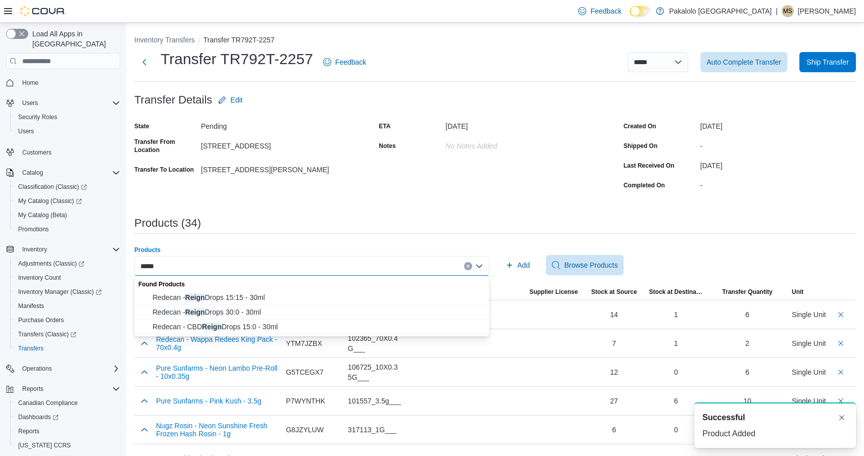
click at [147, 267] on input "*****" at bounding box center [148, 266] width 17 height 12
type input "*****"
click at [216, 298] on span "Redecan - Reign Drops 15:15 - 30ml" at bounding box center [318, 297] width 331 height 10
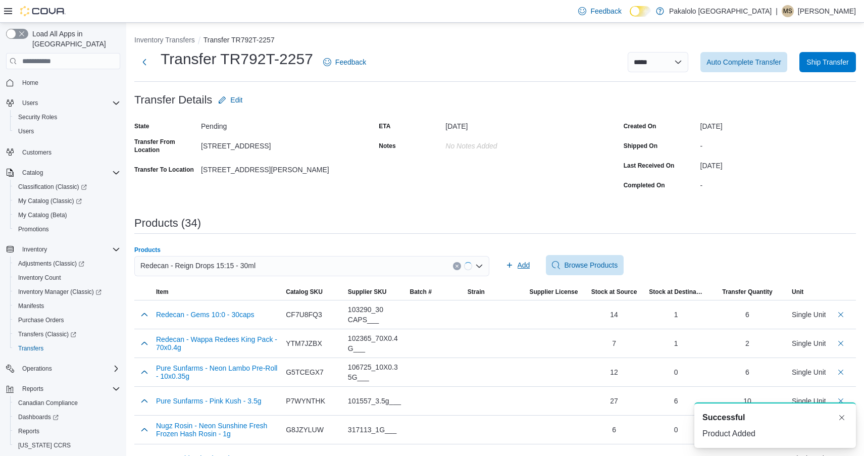
click at [512, 263] on icon "button" at bounding box center [510, 265] width 8 height 8
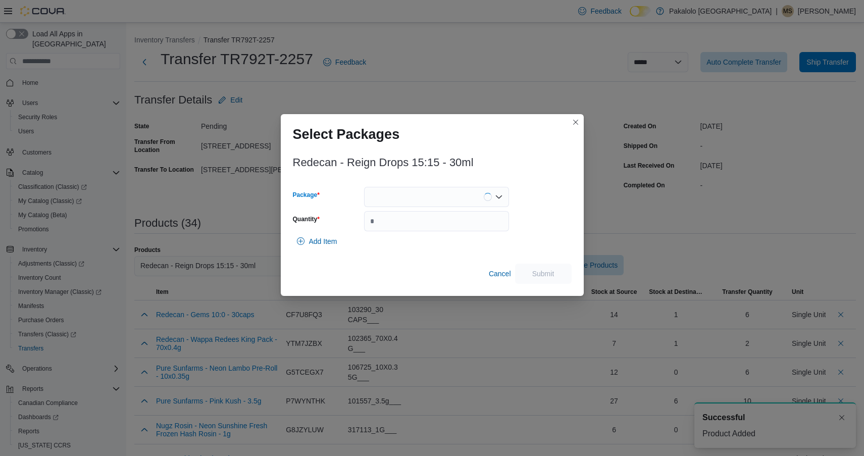
click at [455, 201] on div at bounding box center [436, 197] width 145 height 20
click at [453, 228] on input "Quantity" at bounding box center [436, 221] width 145 height 20
click at [442, 199] on div at bounding box center [436, 197] width 145 height 20
click at [440, 229] on span "3101736989" at bounding box center [442, 229] width 121 height 10
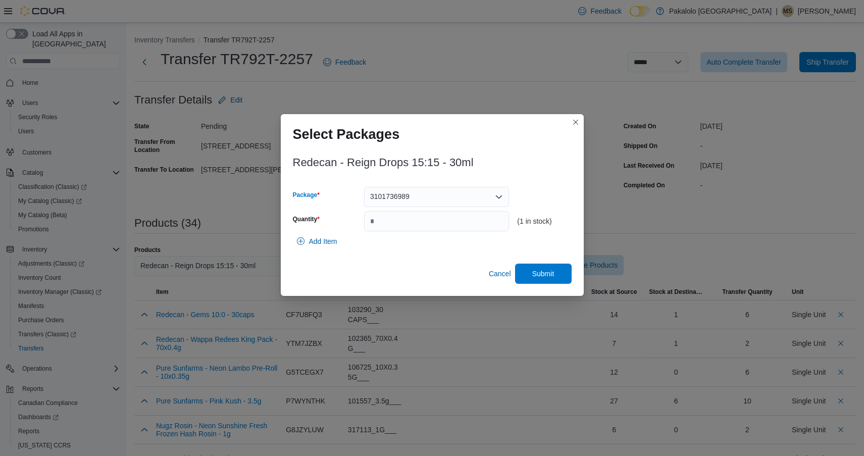
click at [440, 199] on div "3101736989 Combo box. Selected. 3101736989. Press Backspace to delete 310173698…" at bounding box center [436, 197] width 145 height 20
click at [440, 225] on span "3101738218" at bounding box center [442, 229] width 121 height 10
click at [440, 221] on input "*" at bounding box center [436, 221] width 145 height 20
click at [449, 223] on input "**" at bounding box center [436, 221] width 145 height 20
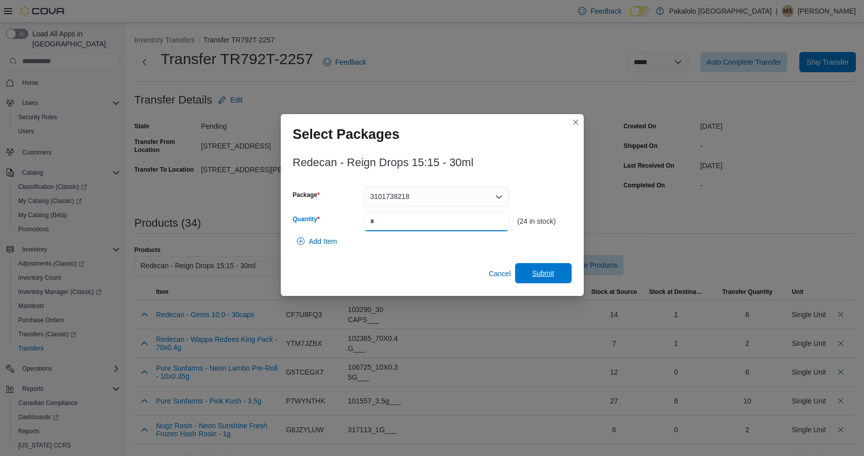
type input "**"
click at [527, 268] on span "Submit" at bounding box center [543, 273] width 44 height 20
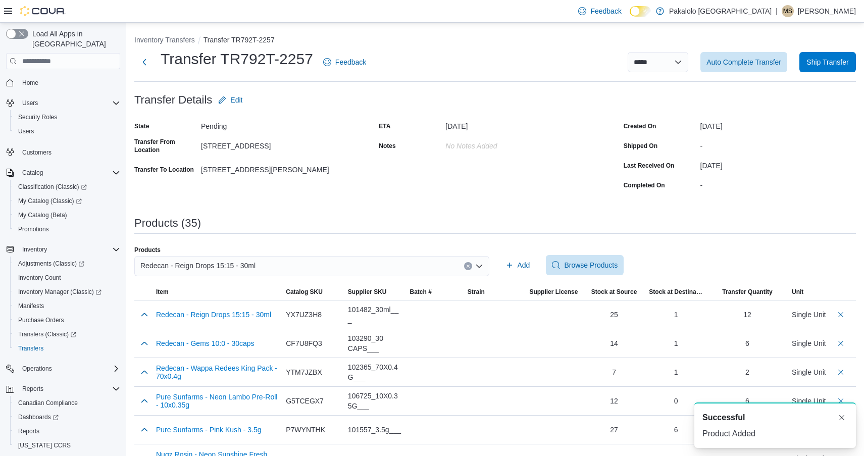
click at [260, 280] on div "Redecan - Reign Drops 15:15 - 30ml" at bounding box center [311, 270] width 355 height 28
click at [255, 267] on span "Redecan - Reign Drops 15:15 - 30ml" at bounding box center [197, 266] width 115 height 12
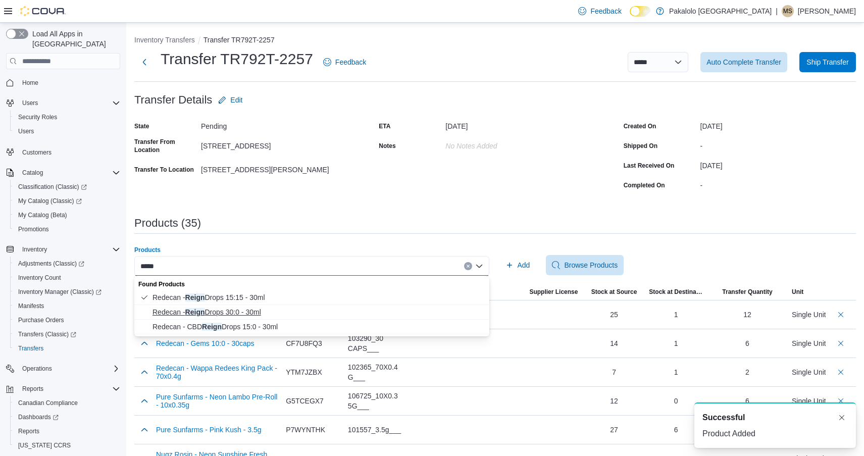
type input "*****"
drag, startPoint x: 226, startPoint y: 307, endPoint x: 224, endPoint y: 324, distance: 17.9
click at [224, 325] on div "Found Products Redecan - Reign Drops 15:15 - 30ml Redecan - Reign Drops 30:0 - …" at bounding box center [311, 305] width 355 height 59
click at [224, 324] on span "Redecan - CBD Reign Drops 15:0 - 30ml" at bounding box center [318, 327] width 331 height 10
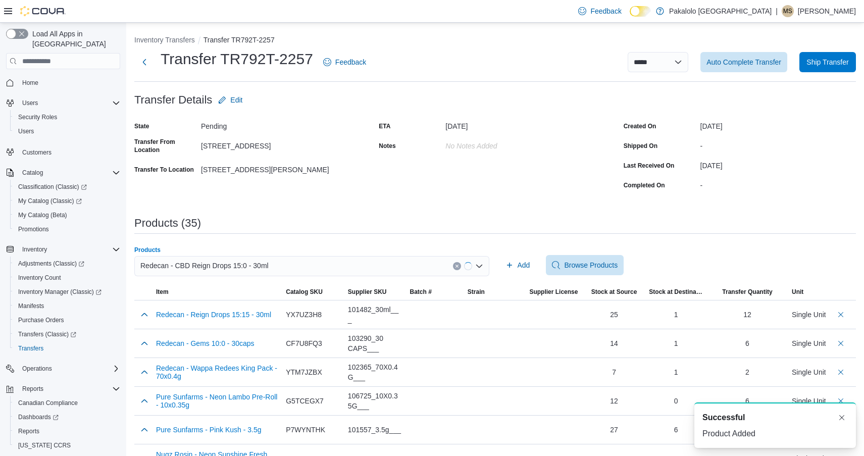
click at [535, 267] on div "Add Browse Products" at bounding box center [679, 265] width 355 height 20
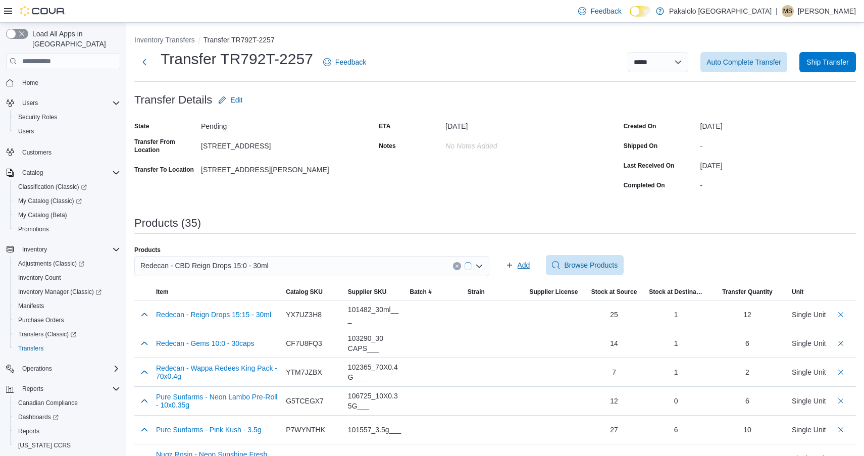
click at [521, 264] on span "Add" at bounding box center [524, 265] width 13 height 10
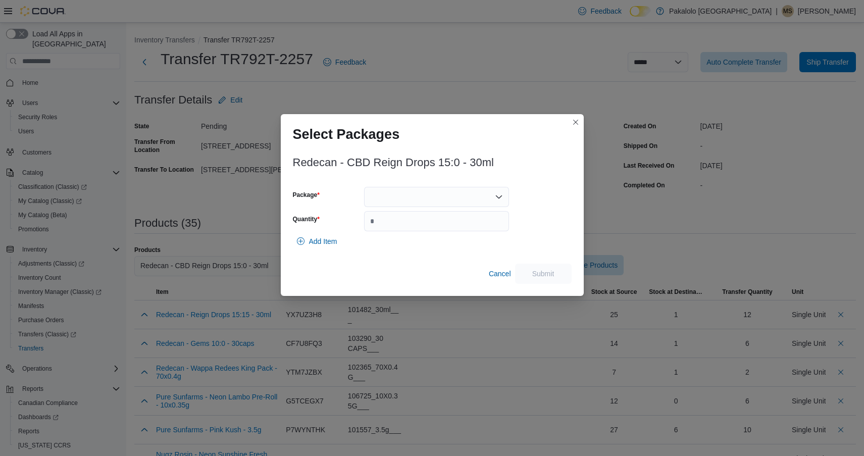
click at [452, 205] on div at bounding box center [436, 197] width 145 height 20
click at [450, 224] on span "3101736978" at bounding box center [442, 229] width 121 height 10
click at [446, 200] on div "3101736978 Combo box. Selected. 3101736978. Press Backspace to delete 310173697…" at bounding box center [436, 197] width 145 height 20
click at [446, 225] on span "3101738051" at bounding box center [442, 229] width 121 height 10
click at [446, 225] on input "Quantity" at bounding box center [436, 221] width 145 height 20
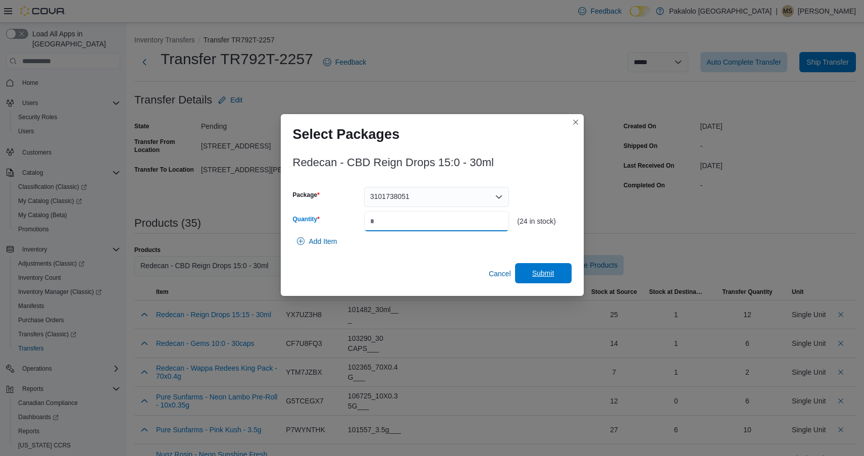
type input "**"
click at [543, 273] on span "Submit" at bounding box center [543, 273] width 22 height 10
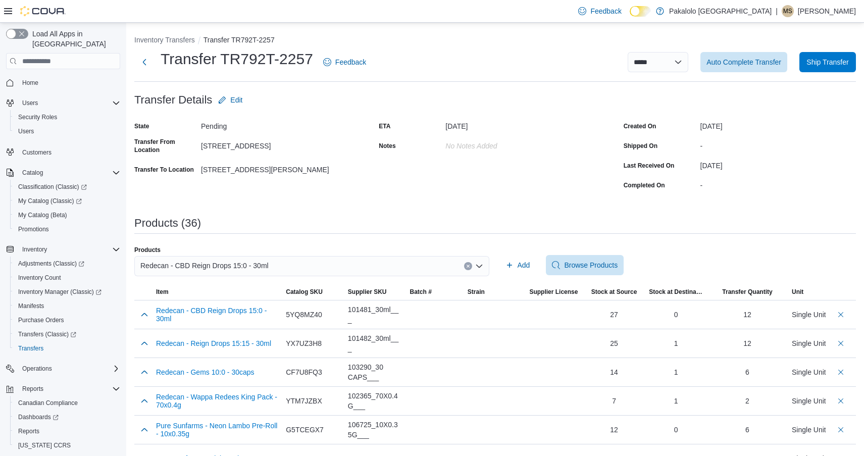
click at [349, 265] on div "Redecan - CBD Reign Drops 15:0 - 30ml" at bounding box center [311, 266] width 355 height 20
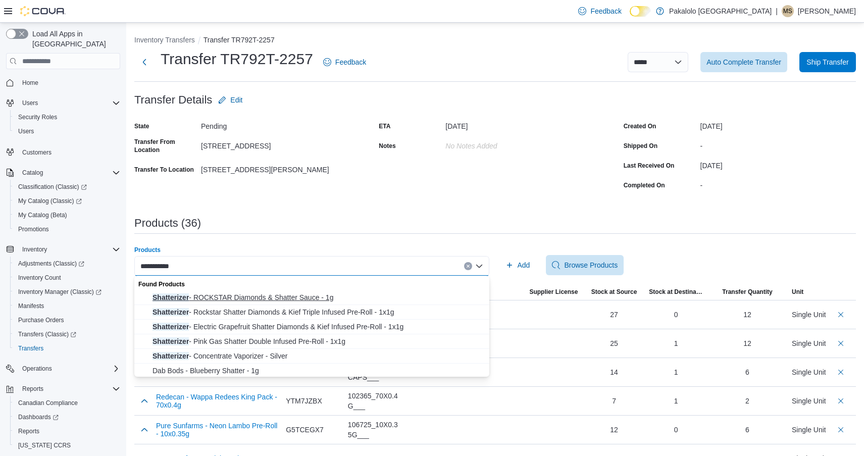
type input "**********"
click at [305, 298] on span "Shatterizer - ROCKSTAR Diamonds & Shatter Sauce - 1g" at bounding box center [318, 297] width 331 height 10
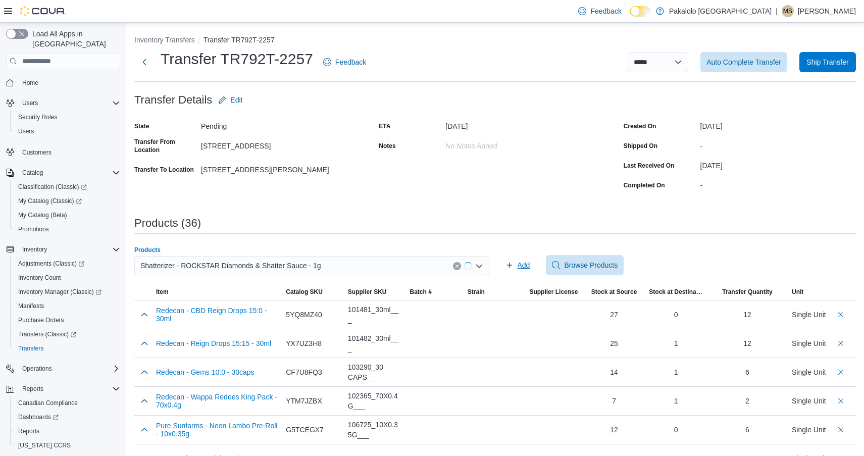
click at [522, 260] on span "Add" at bounding box center [524, 265] width 13 height 10
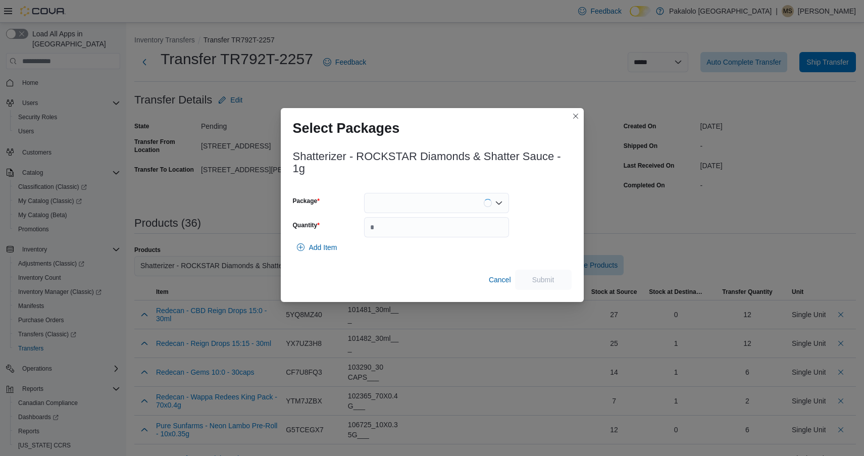
click at [447, 187] on div "Shatterizer - ROCKSTAR Diamonds & Shatter Sauce - 1g Package Quantity Add Item …" at bounding box center [432, 216] width 279 height 145
click at [445, 203] on div at bounding box center [436, 203] width 145 height 20
click at [441, 234] on span "DS6271614" at bounding box center [442, 235] width 121 height 10
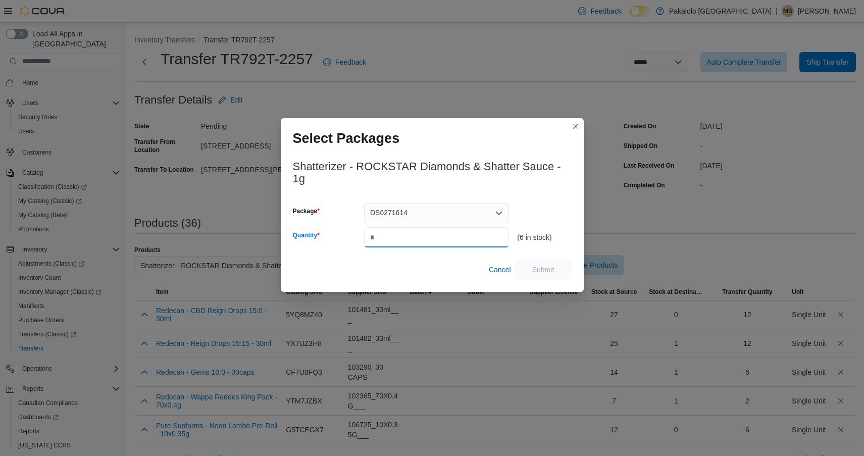
click at [441, 234] on input "Quantity" at bounding box center [436, 237] width 145 height 20
type input "*"
click at [534, 274] on span "Submit" at bounding box center [543, 269] width 22 height 10
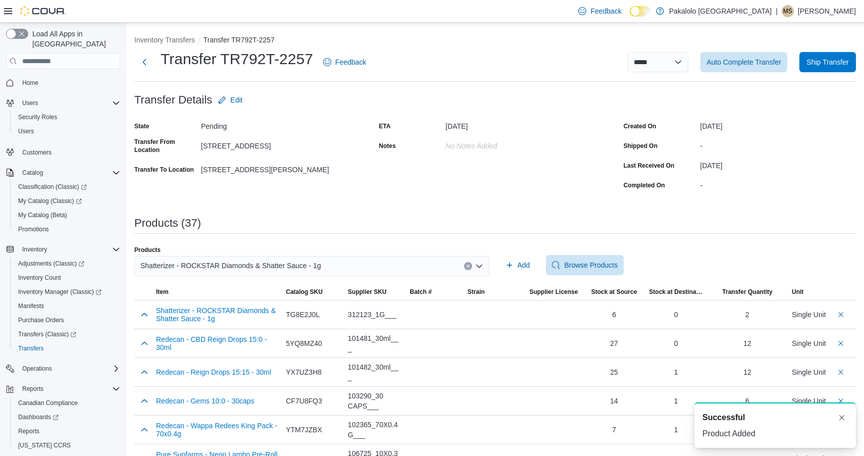
scroll to position [2, 0]
click at [246, 266] on span "Shatterizer - ROCKSTAR Diamonds & Shatter Sauce - 1g" at bounding box center [230, 266] width 181 height 12
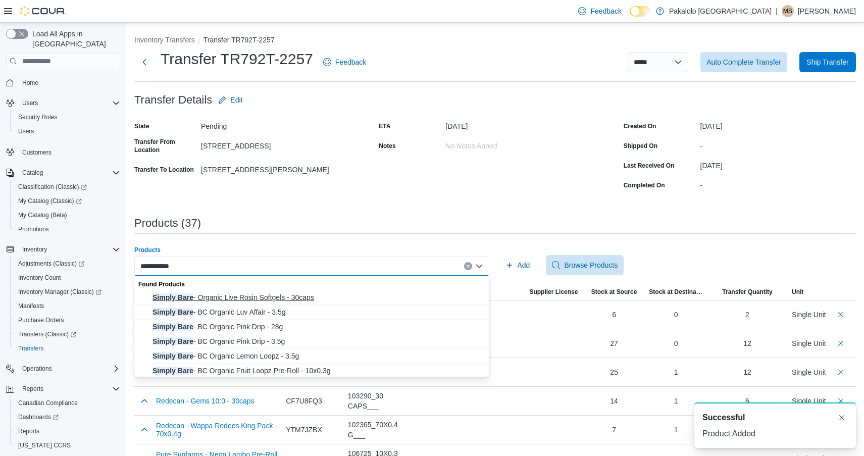
type input "**********"
click at [271, 296] on span "Simply Bare - Organic Live Rosin Softgels - 30caps" at bounding box center [318, 297] width 331 height 10
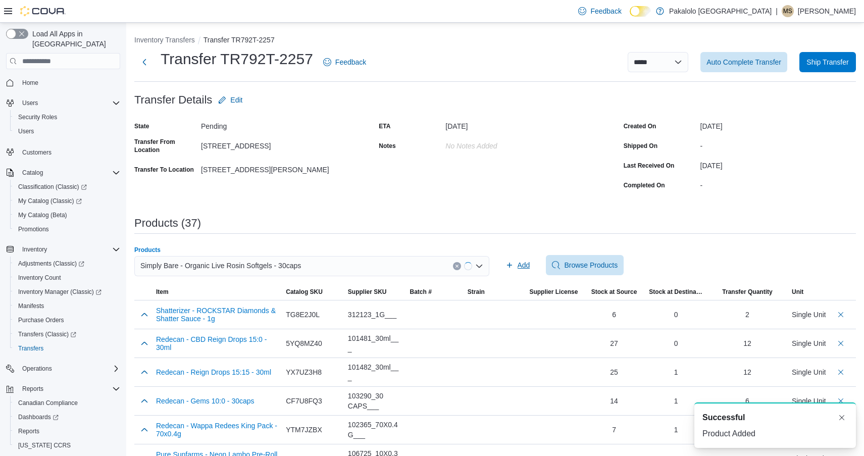
click at [514, 269] on span "Add" at bounding box center [518, 265] width 25 height 20
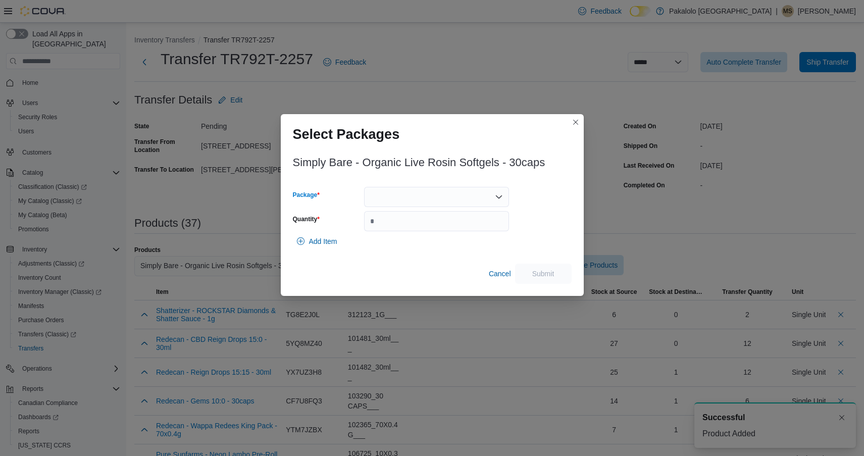
click at [423, 200] on div at bounding box center [436, 197] width 145 height 20
click at [423, 234] on button "25050008" at bounding box center [436, 229] width 145 height 15
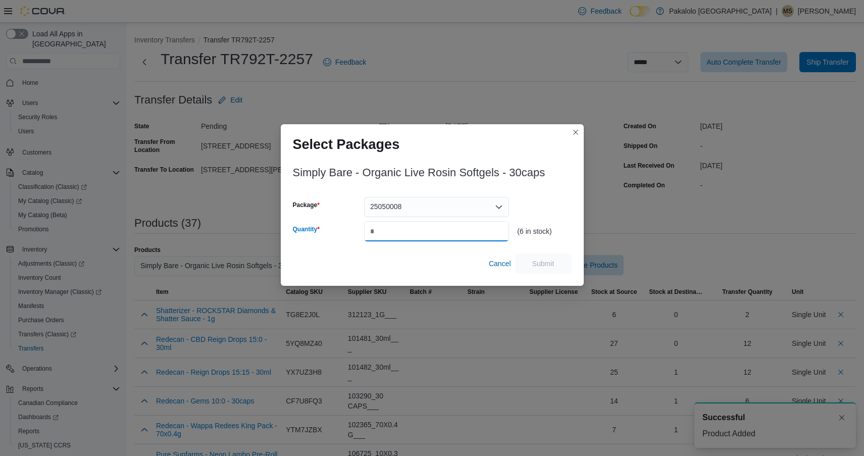
click at [423, 234] on input "Quantity" at bounding box center [436, 231] width 145 height 20
type input "*"
click at [530, 264] on span "Submit" at bounding box center [543, 263] width 44 height 20
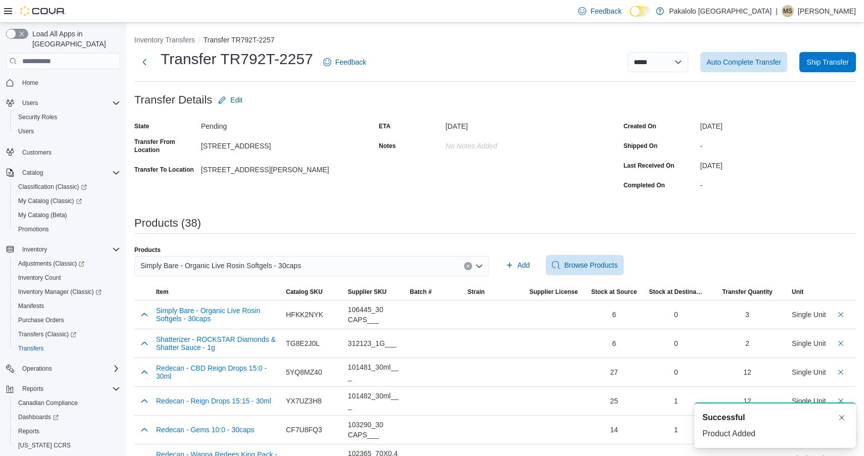
click at [242, 268] on span "Simply Bare - Organic Live Rosin Softgels - 30caps" at bounding box center [220, 266] width 161 height 12
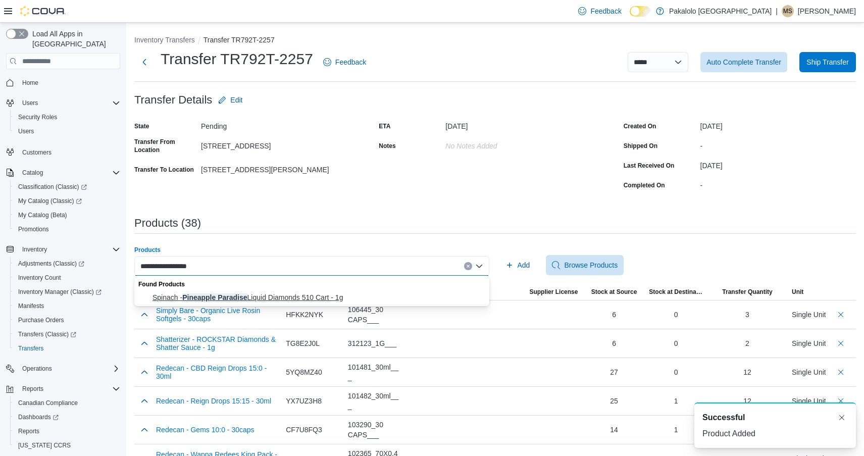
type input "**********"
click at [247, 300] on span "Spinach - Pineapple Paradise Liquid Diamonds 510 Cart - 1g" at bounding box center [318, 297] width 331 height 10
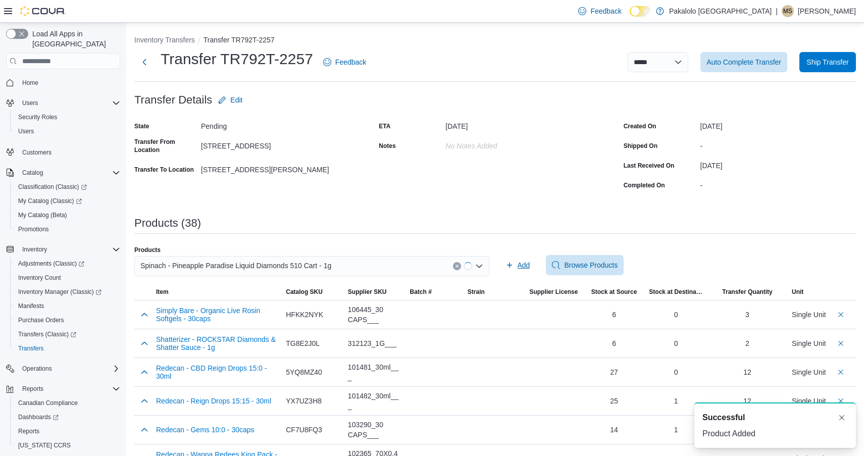
click at [519, 272] on span "Add" at bounding box center [518, 265] width 25 height 20
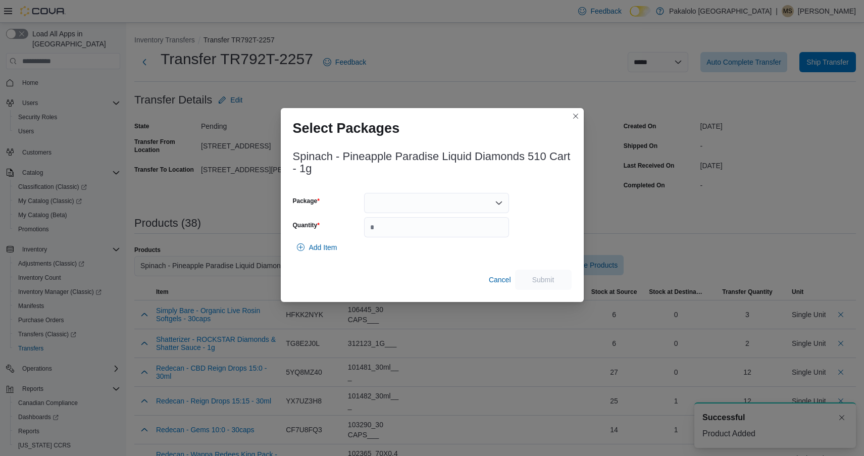
click at [454, 201] on div at bounding box center [436, 203] width 145 height 20
click at [450, 241] on button "25473" at bounding box center [436, 235] width 145 height 15
click at [450, 237] on input "Quantity" at bounding box center [436, 227] width 145 height 20
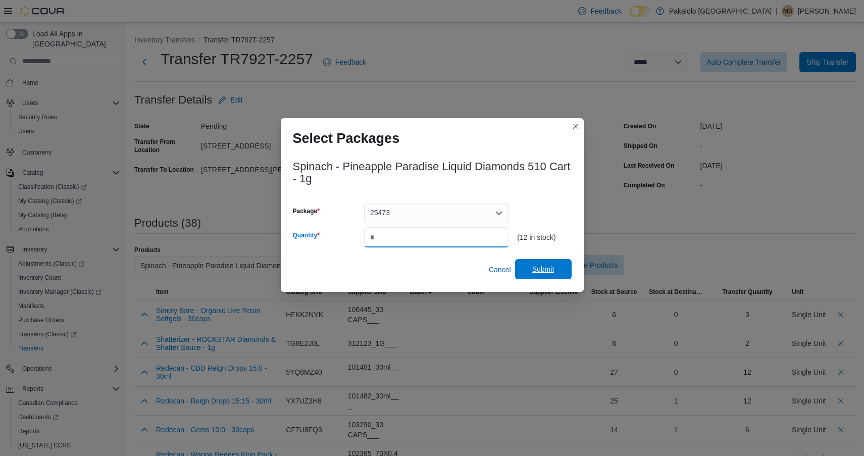
type input "*"
click at [546, 267] on span "Submit" at bounding box center [543, 269] width 22 height 10
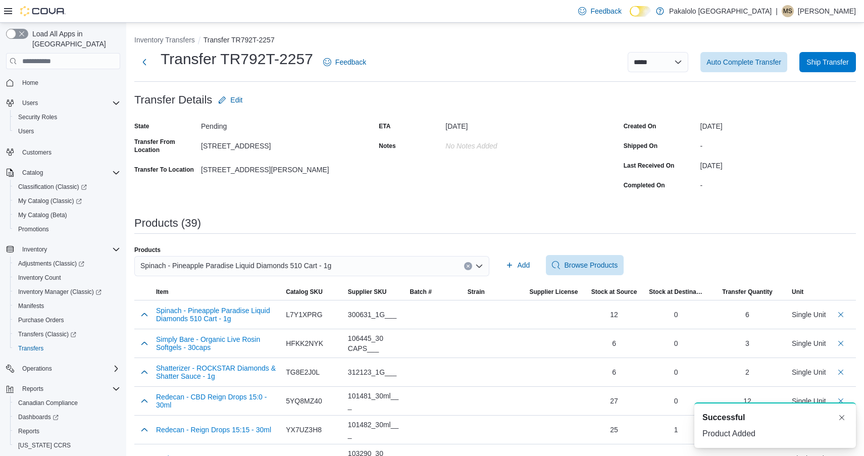
scroll to position [2, 0]
click at [247, 264] on span "Spinach - Pineapple Paradise Liquid Diamonds 510 Cart - 1g" at bounding box center [235, 266] width 191 height 12
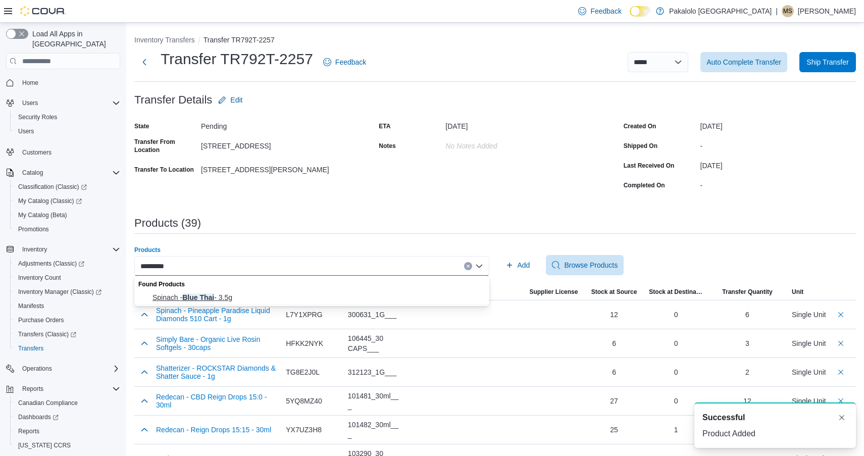
type input "*********"
click at [192, 300] on span "Spinach - Blue Thai - 3.5g" at bounding box center [318, 297] width 331 height 10
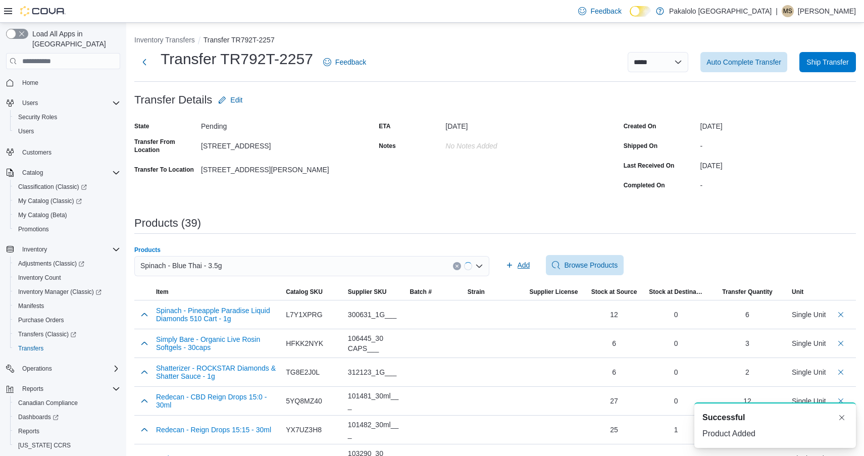
click at [520, 265] on span "Add" at bounding box center [524, 265] width 13 height 10
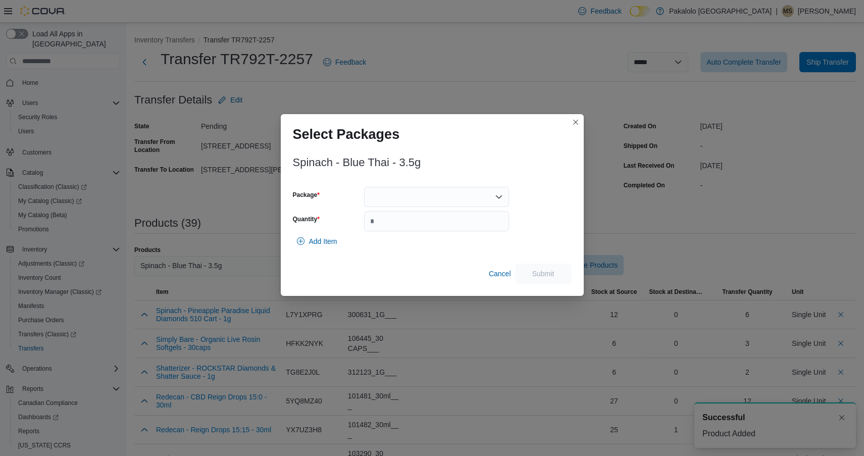
click at [413, 200] on div at bounding box center [436, 197] width 145 height 20
click at [413, 226] on span "25575" at bounding box center [442, 229] width 121 height 10
click at [413, 226] on input "Quantity" at bounding box center [436, 221] width 145 height 20
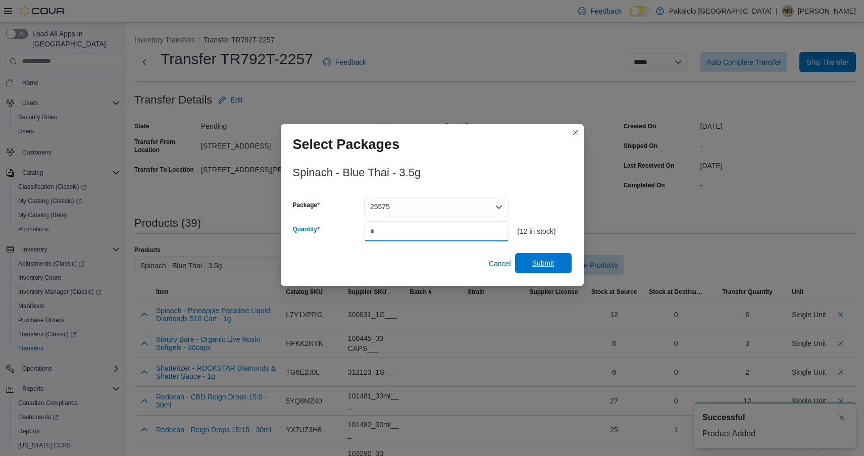
type input "*"
click at [550, 267] on span "Submit" at bounding box center [543, 263] width 22 height 10
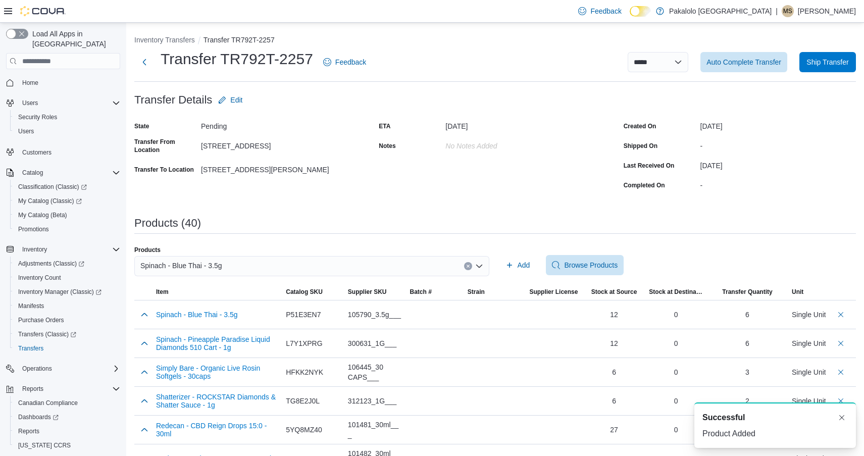
click at [246, 266] on div "Spinach - Blue Thai - 3.5g" at bounding box center [311, 266] width 355 height 20
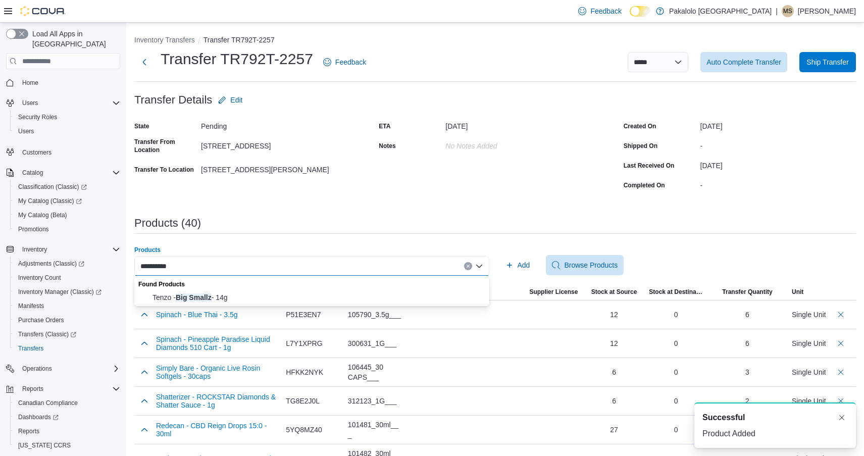
drag, startPoint x: 248, startPoint y: 274, endPoint x: 223, endPoint y: 298, distance: 34.6
click at [223, 298] on span "Item" at bounding box center [217, 292] width 130 height 16
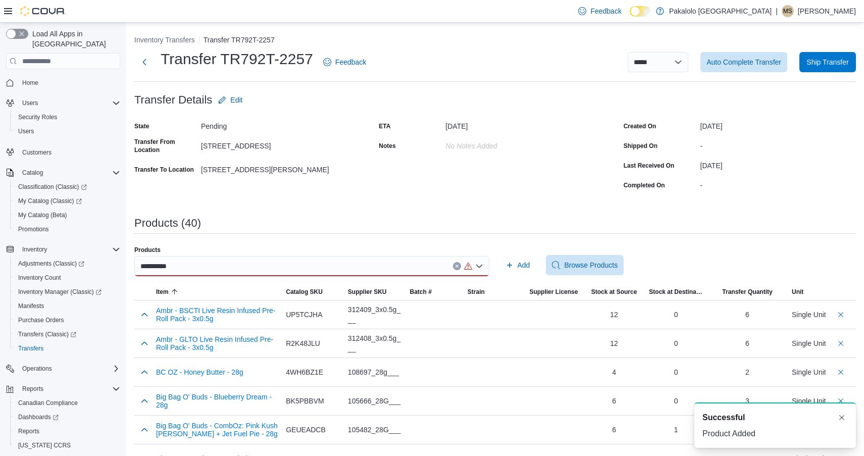
click at [201, 266] on div "**********" at bounding box center [311, 266] width 355 height 20
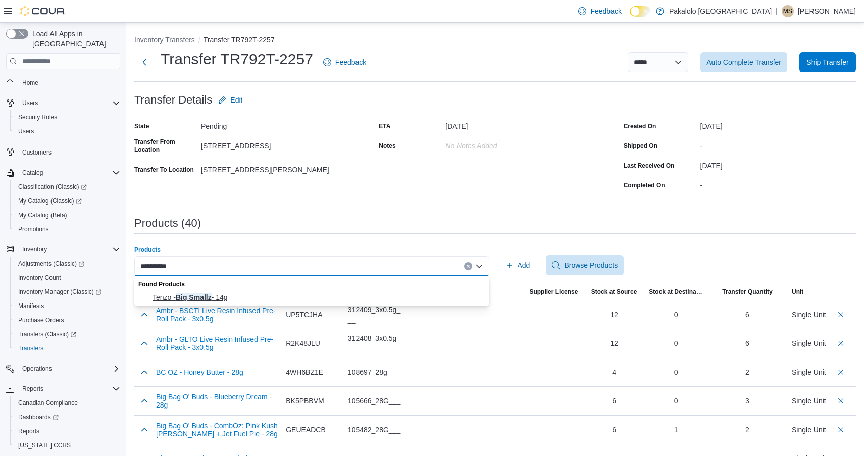
type input "**********"
click at [200, 294] on span "Tenzo - Big Smallz - 14g" at bounding box center [318, 297] width 331 height 10
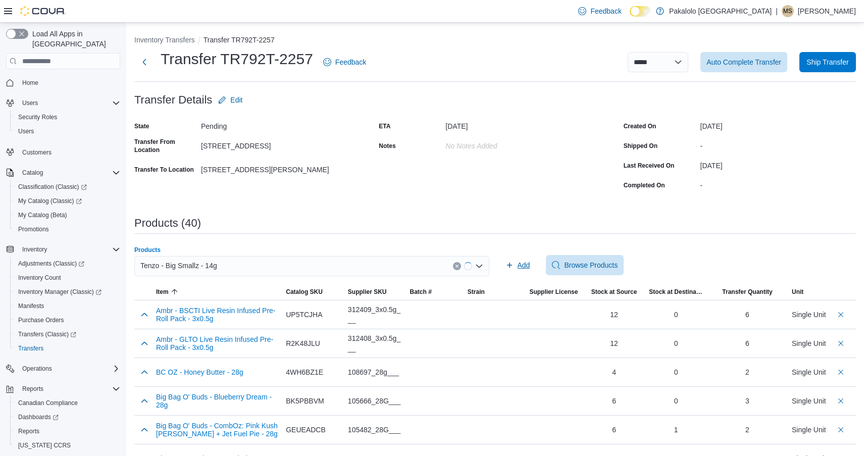
click at [526, 265] on span "Add" at bounding box center [524, 265] width 13 height 10
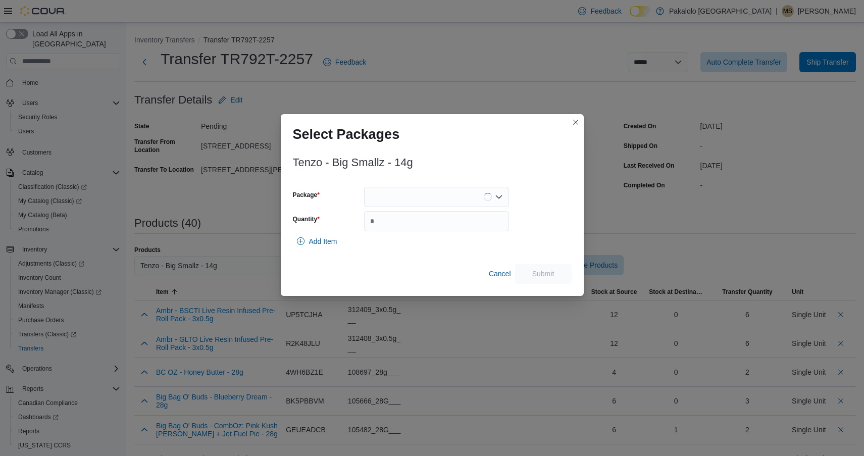
click at [431, 195] on div at bounding box center [436, 197] width 145 height 20
click at [422, 240] on span "FG16225BIG02" at bounding box center [442, 243] width 121 height 10
click at [439, 221] on input "Quantity" at bounding box center [436, 221] width 145 height 20
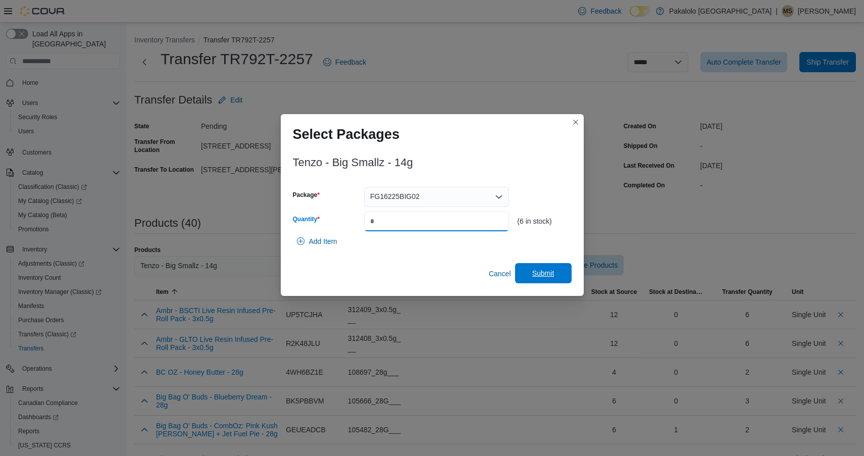
type input "*"
click at [536, 274] on span "Submit" at bounding box center [543, 273] width 22 height 10
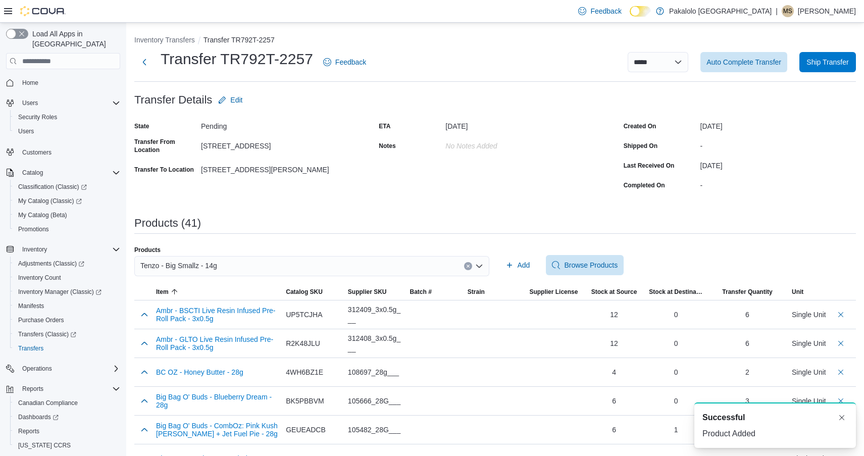
click at [239, 269] on div "Tenzo - Big Smallz - 14g" at bounding box center [311, 266] width 355 height 20
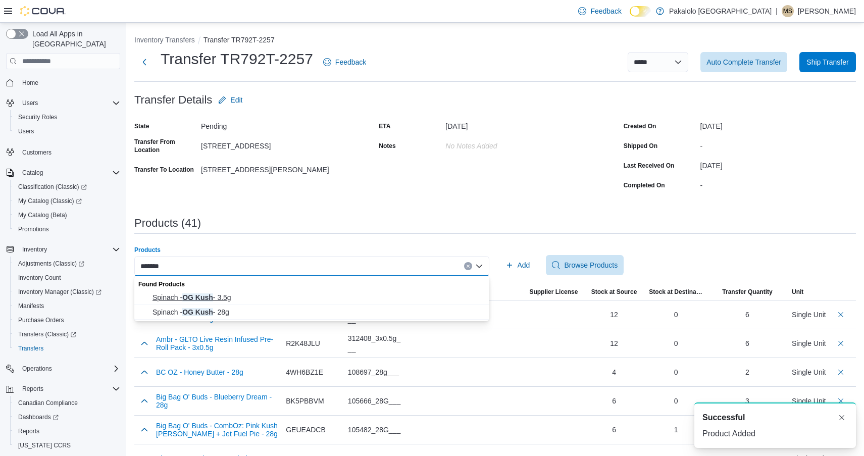
type input "*******"
click at [224, 299] on span "Spinach - OG Kush - 3.5g" at bounding box center [318, 297] width 331 height 10
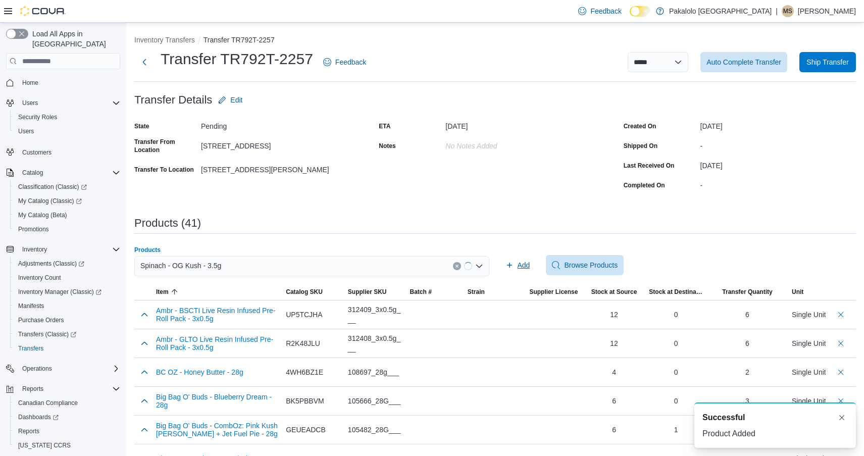
click at [515, 256] on span "Add" at bounding box center [518, 265] width 25 height 20
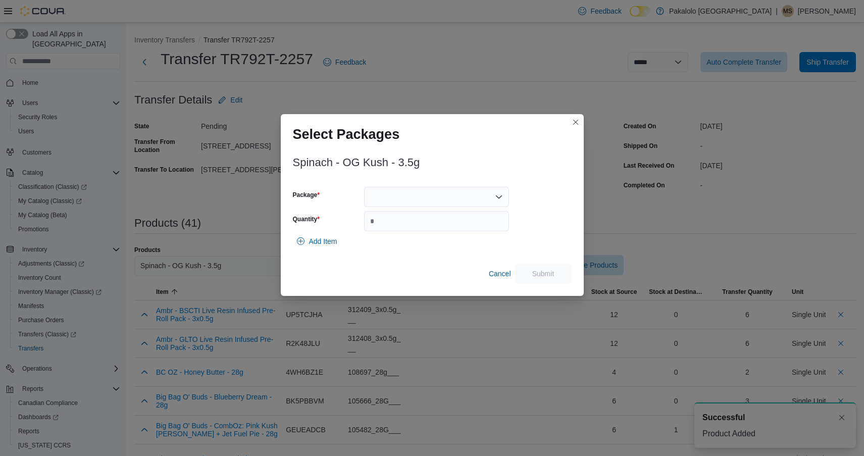
click at [425, 201] on div at bounding box center [436, 197] width 145 height 20
click at [425, 224] on span "25433" at bounding box center [442, 229] width 121 height 10
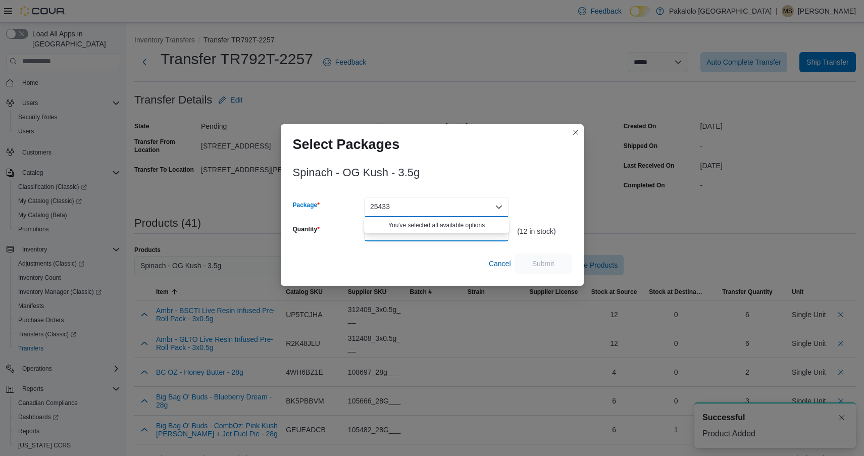
click at [425, 223] on input "Quantity" at bounding box center [436, 231] width 145 height 20
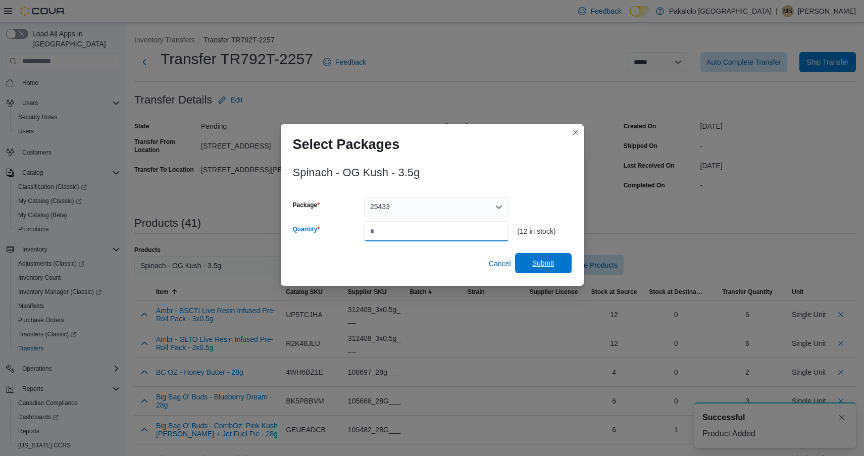
type input "*"
click at [529, 266] on span "Submit" at bounding box center [543, 263] width 44 height 20
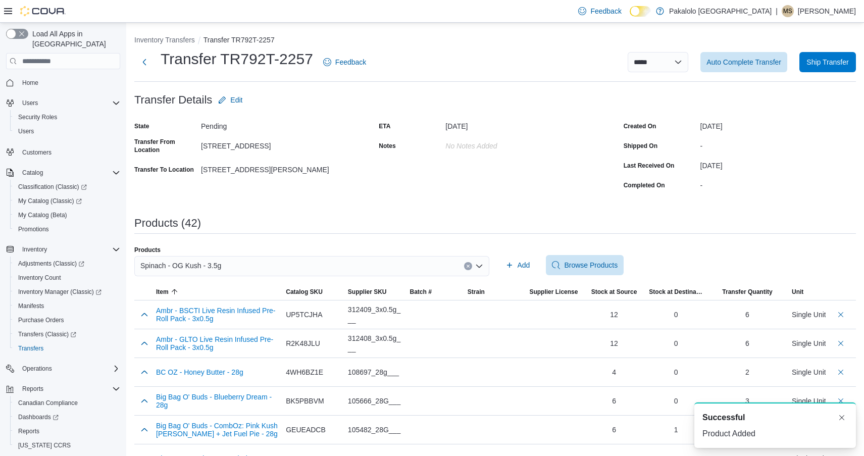
click at [245, 266] on div "Spinach - OG Kush - 3.5g" at bounding box center [311, 266] width 355 height 20
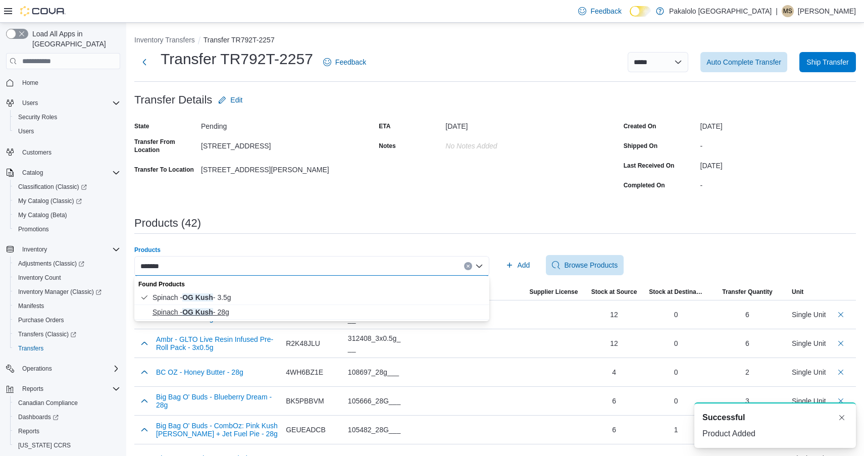
type input "*******"
click at [215, 308] on span "Spinach - OG Kush - 28g" at bounding box center [318, 312] width 331 height 10
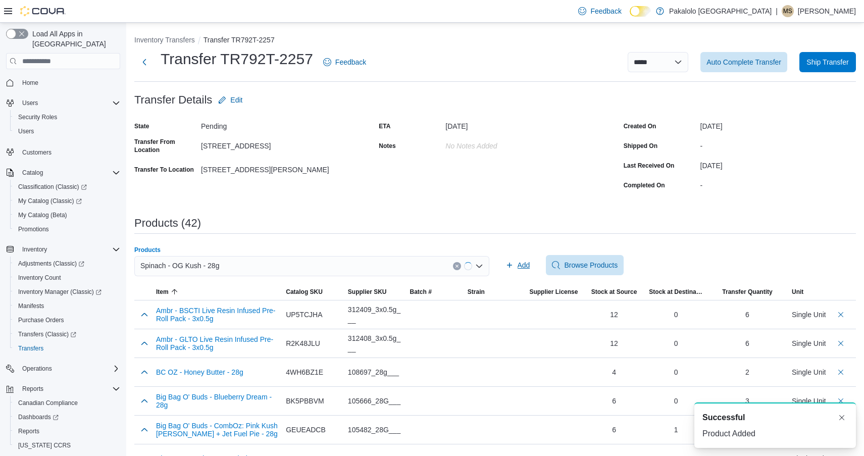
click at [511, 267] on icon "button" at bounding box center [510, 265] width 8 height 8
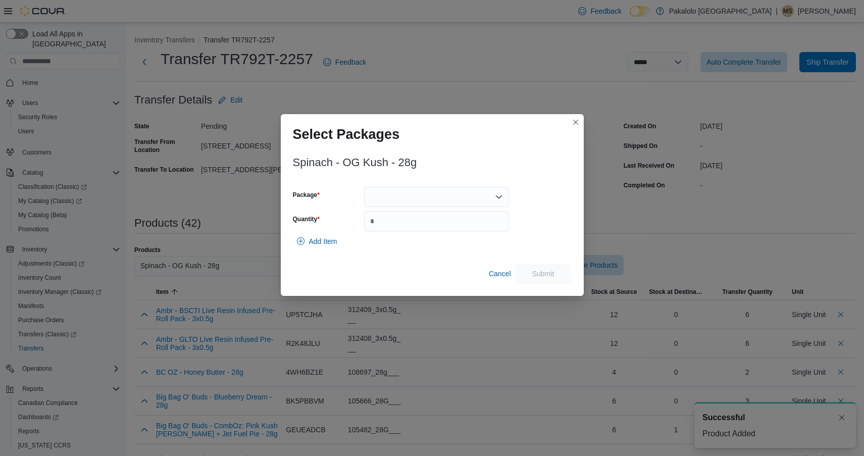
click at [436, 197] on div at bounding box center [436, 197] width 145 height 20
click at [433, 227] on span "24971" at bounding box center [442, 229] width 121 height 10
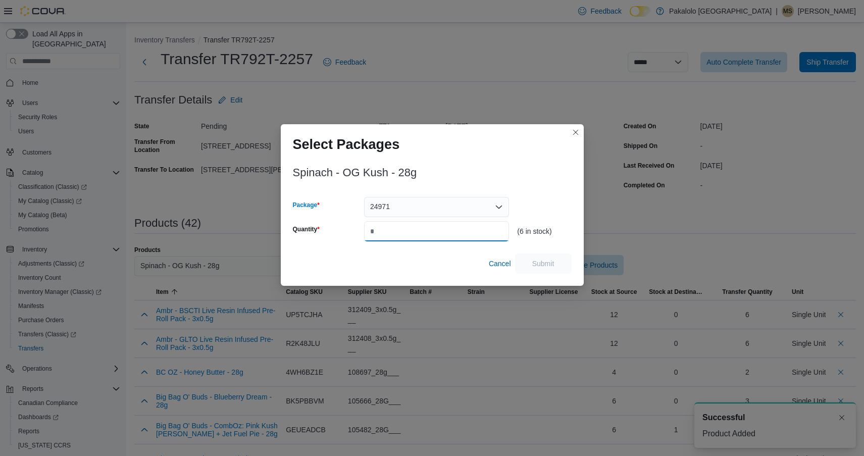
click at [433, 227] on input "Quantity" at bounding box center [436, 231] width 145 height 20
type input "*"
click at [545, 256] on span "Submit" at bounding box center [543, 263] width 44 height 20
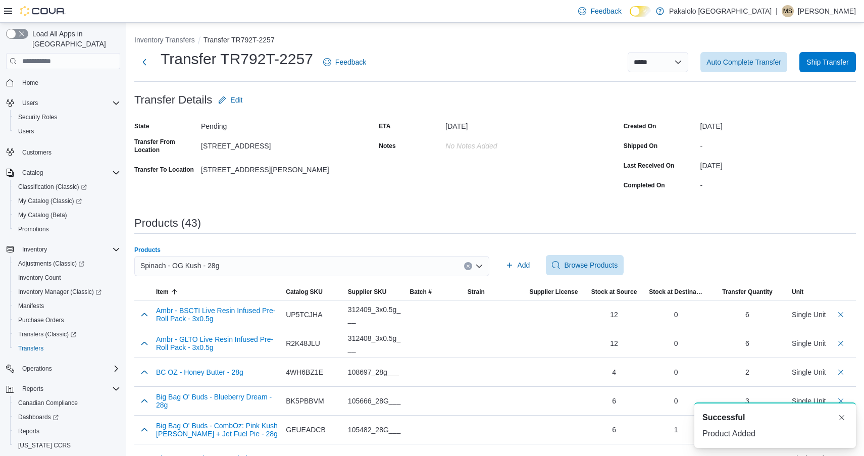
click at [276, 262] on div "Spinach - OG Kush - 28g" at bounding box center [311, 266] width 355 height 20
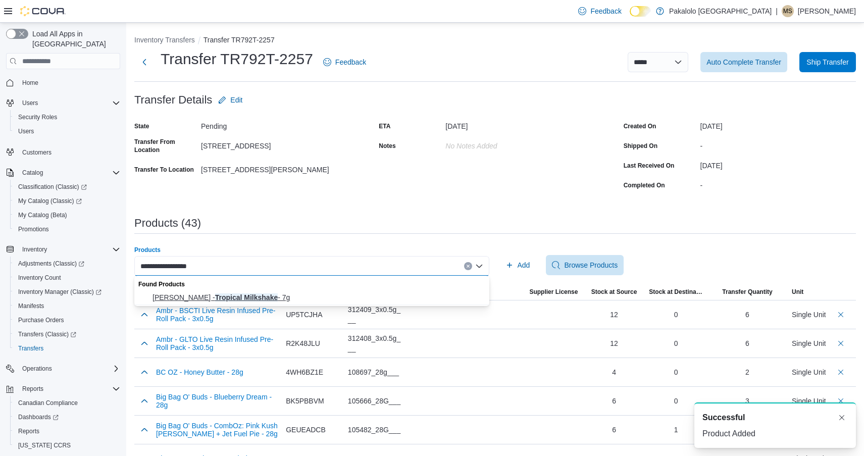
type input "**********"
click at [267, 299] on span "Tam Tams - Tropical Milkshake - 7g" at bounding box center [318, 297] width 331 height 10
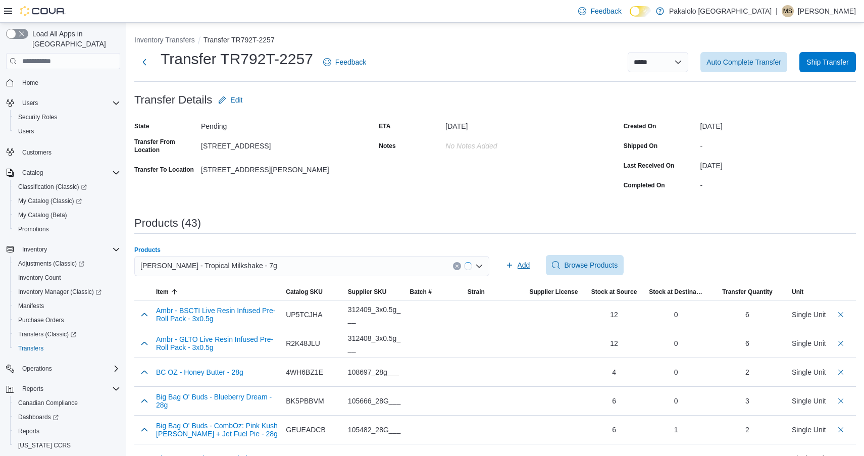
click at [515, 270] on span "Add" at bounding box center [518, 265] width 25 height 20
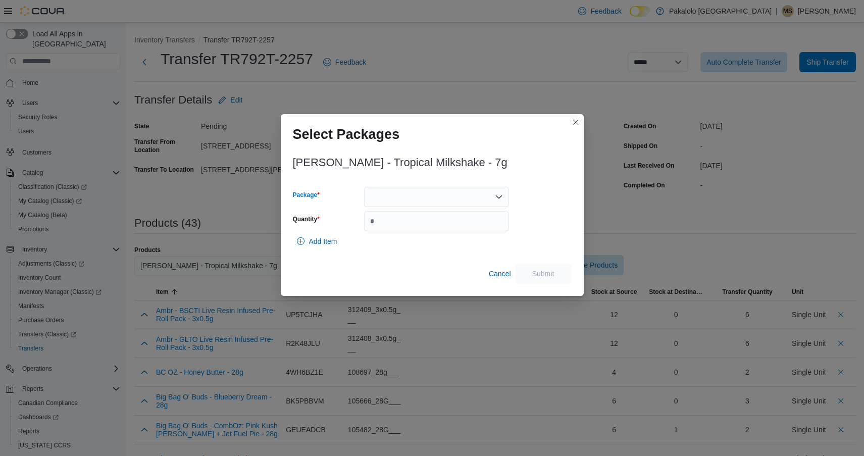
click at [430, 193] on div at bounding box center [436, 197] width 145 height 20
click at [430, 225] on span "202507-3180" at bounding box center [442, 229] width 121 height 10
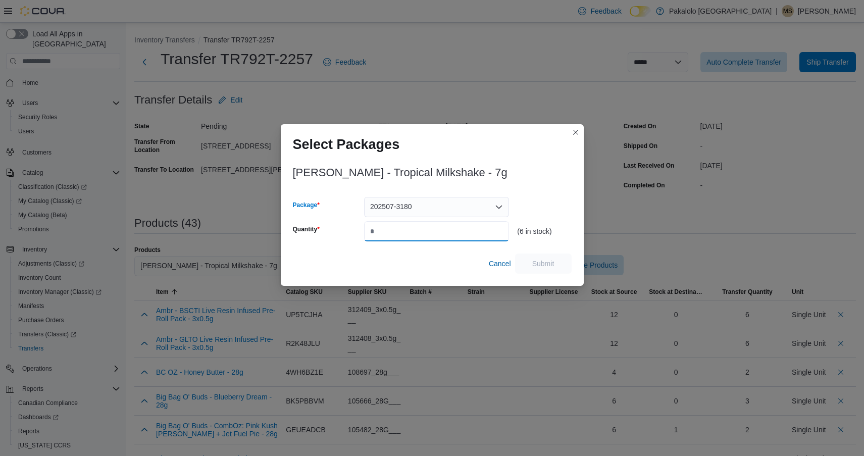
click at [430, 224] on input "Quantity" at bounding box center [436, 231] width 145 height 20
type input "*"
click at [550, 256] on span "Submit" at bounding box center [543, 263] width 44 height 20
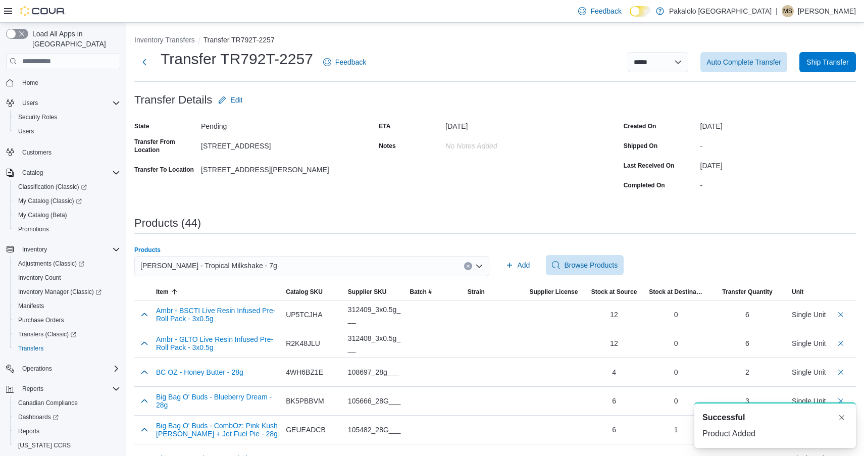
click at [212, 261] on span "Tam Tams - Tropical Milkshake - 7g" at bounding box center [208, 266] width 137 height 12
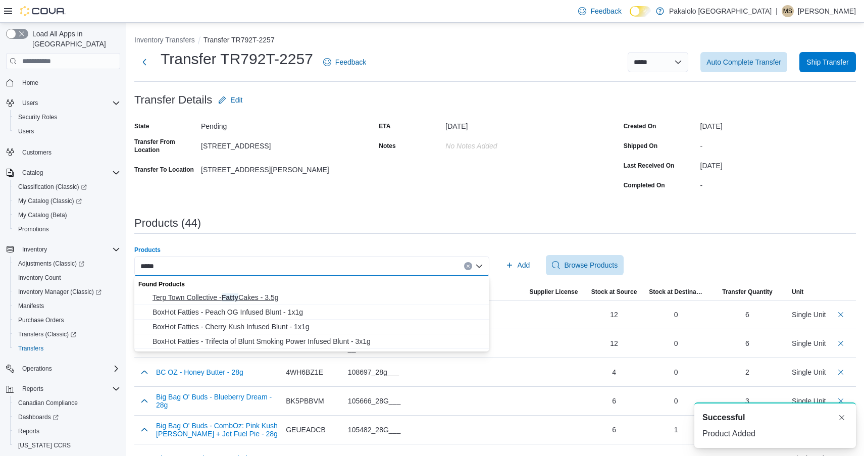
type input "*****"
click at [223, 297] on span "Terp Town Collective - Fatty Cakes - 3.5g" at bounding box center [318, 297] width 331 height 10
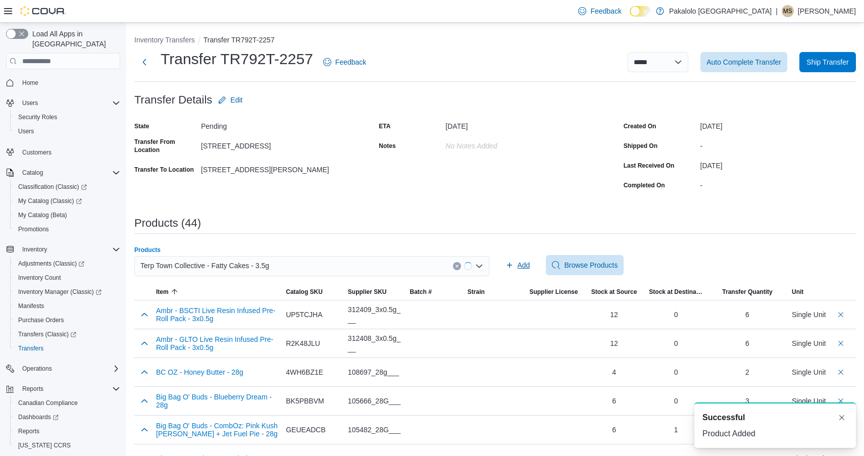
click at [512, 270] on span "Add" at bounding box center [518, 265] width 25 height 20
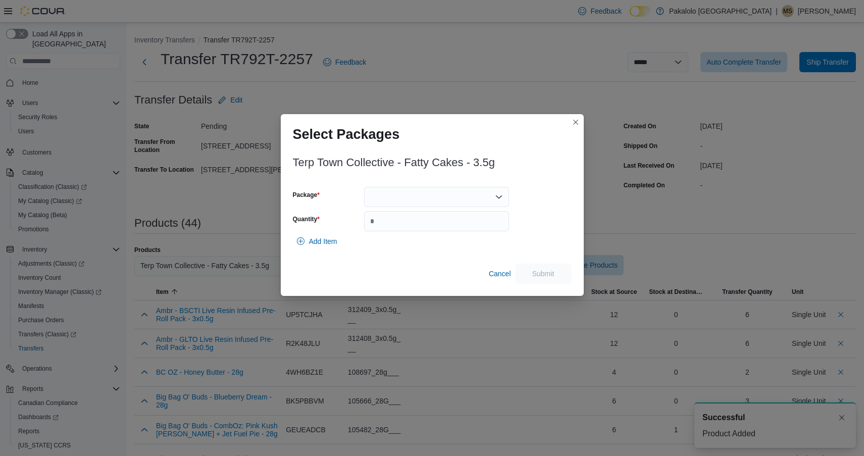
click at [443, 200] on div at bounding box center [436, 197] width 145 height 20
click at [443, 234] on button "MJ0722" at bounding box center [436, 229] width 145 height 15
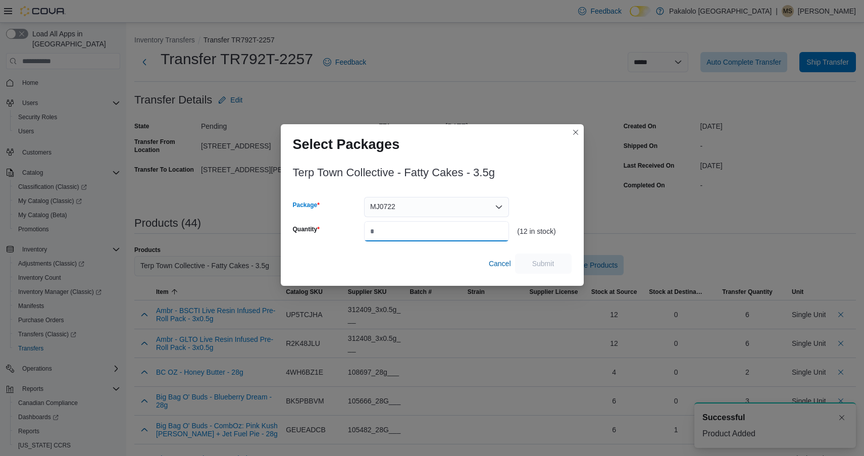
click at [443, 234] on input "Quantity" at bounding box center [436, 231] width 145 height 20
type input "*"
click at [542, 270] on span "Submit" at bounding box center [543, 263] width 44 height 20
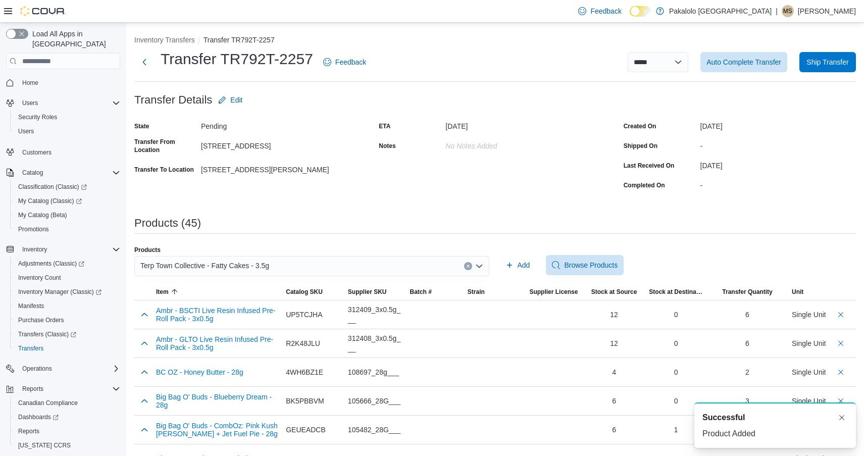
click at [231, 270] on span "Terp Town Collective - Fatty Cakes - 3.5g" at bounding box center [204, 266] width 129 height 12
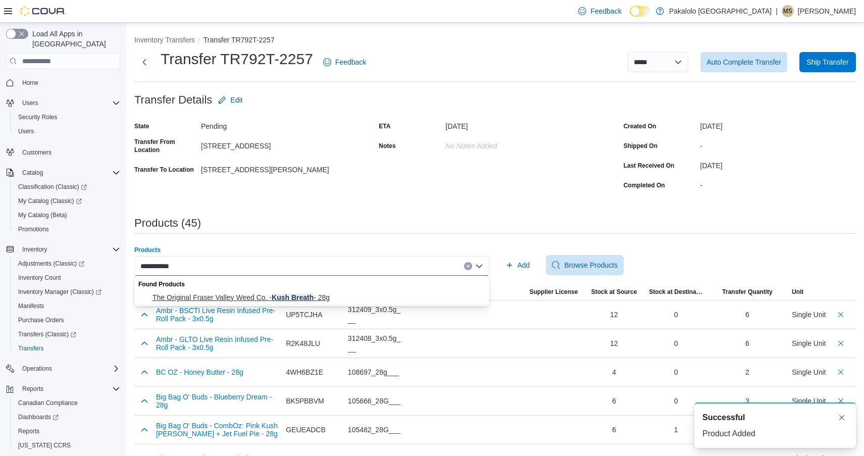
type input "**********"
click at [237, 291] on button "The Original Fraser Valley Weed Co. - Kush Breath - 28g" at bounding box center [311, 297] width 355 height 15
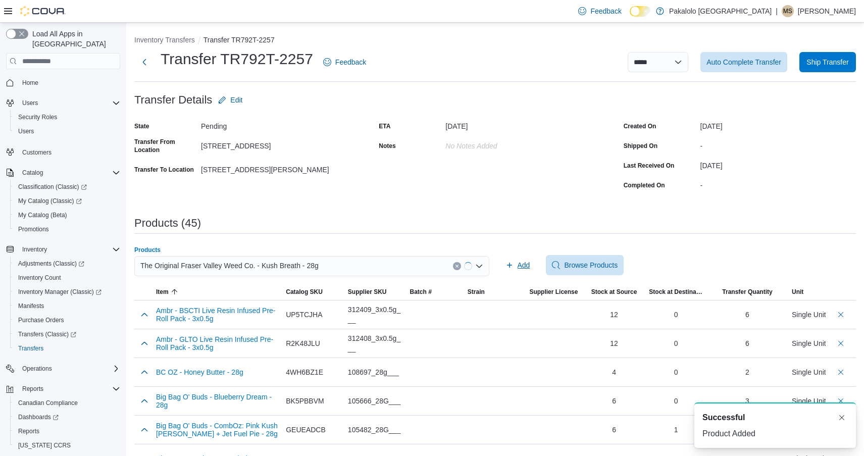
click at [504, 261] on button "Add" at bounding box center [518, 265] width 33 height 20
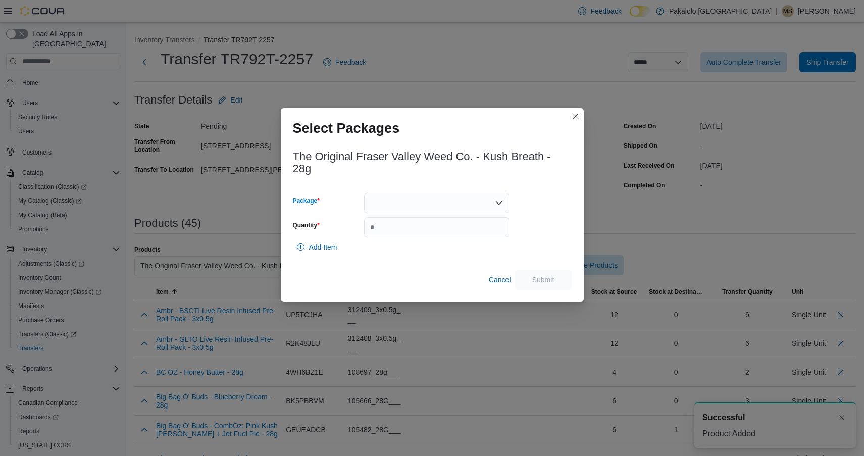
click at [434, 202] on div at bounding box center [436, 203] width 145 height 20
click at [431, 234] on span "10115" at bounding box center [442, 235] width 121 height 10
click at [431, 234] on input "Quantity" at bounding box center [436, 227] width 145 height 20
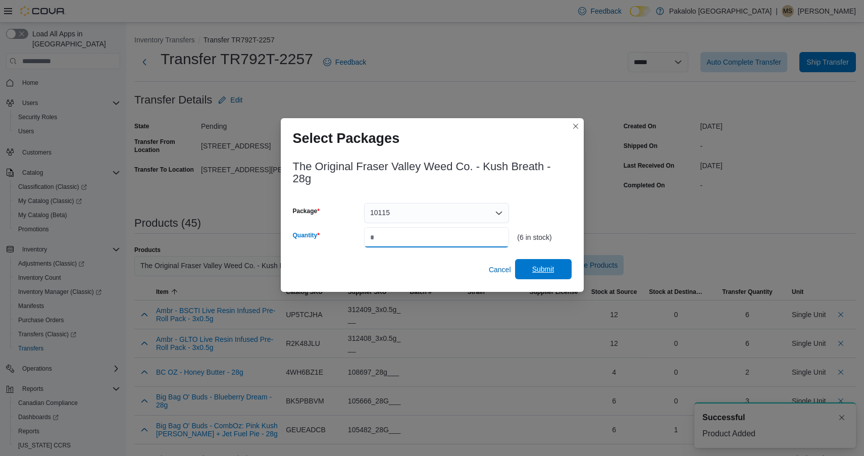
type input "*"
click at [552, 271] on span "Submit" at bounding box center [543, 269] width 22 height 10
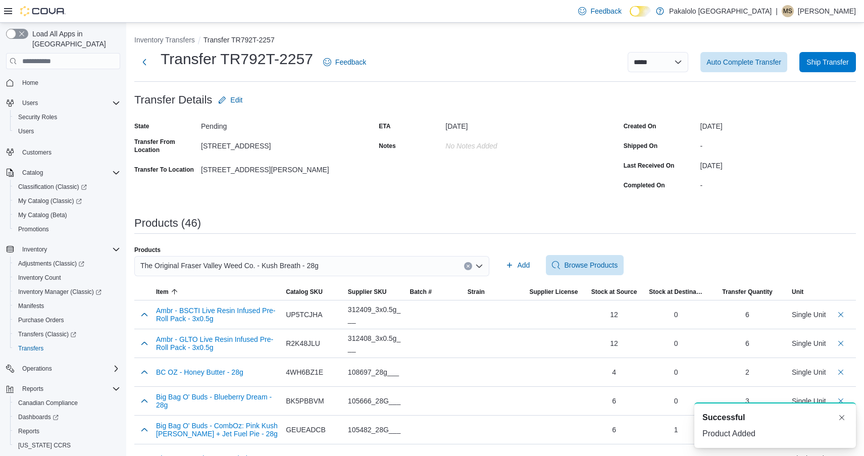
click at [249, 270] on span "The Original Fraser Valley Weed Co. - Kush Breath - 28g" at bounding box center [229, 266] width 178 height 12
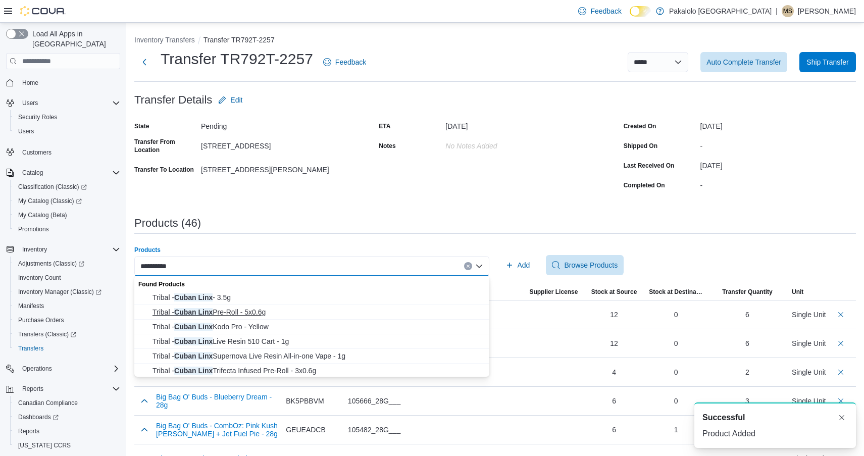
type input "**********"
click at [243, 309] on span "Tribal - Cuban Linx Pre-Roll - 5x0.6g" at bounding box center [318, 312] width 331 height 10
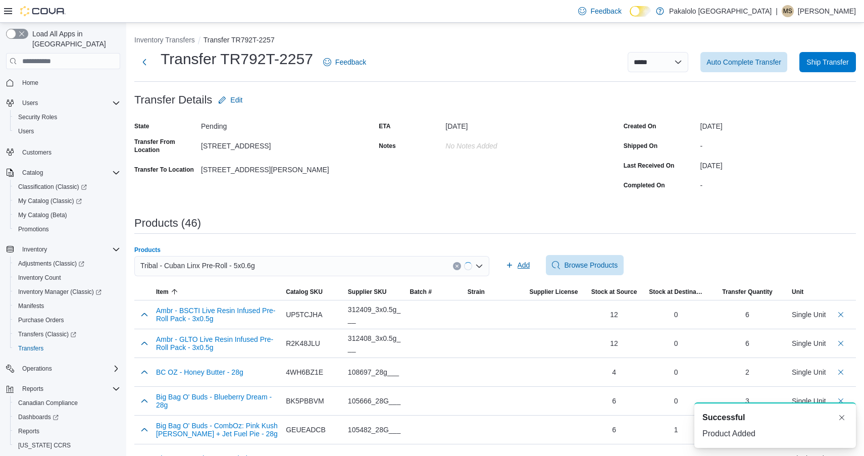
click at [527, 260] on span "Add" at bounding box center [524, 265] width 13 height 10
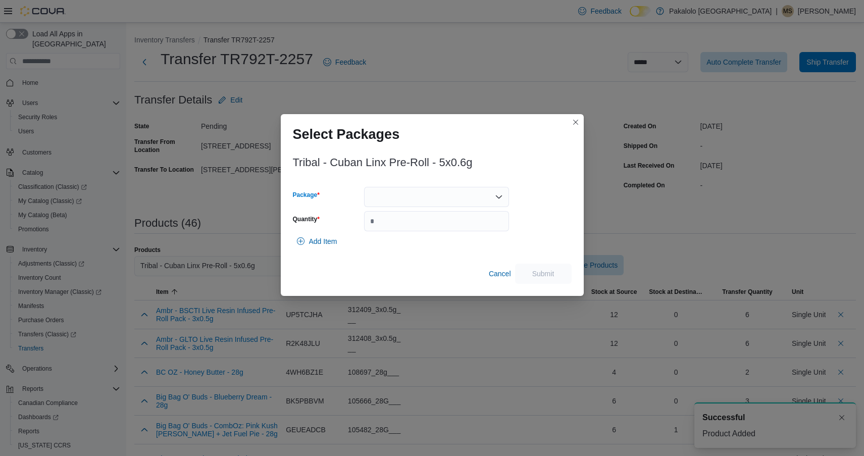
click at [431, 193] on div at bounding box center [436, 197] width 145 height 20
click at [428, 230] on span "2025123P2" at bounding box center [442, 229] width 121 height 10
click at [428, 230] on input "Quantity" at bounding box center [436, 221] width 145 height 20
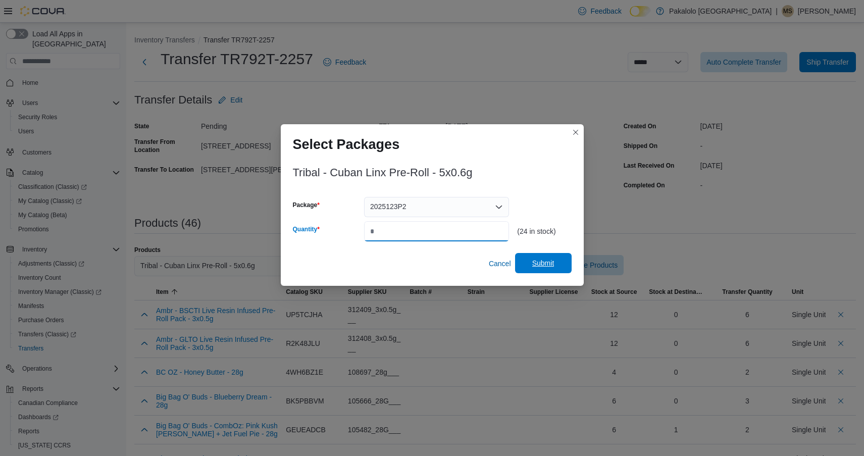
type input "**"
click at [553, 261] on span "Submit" at bounding box center [543, 263] width 22 height 10
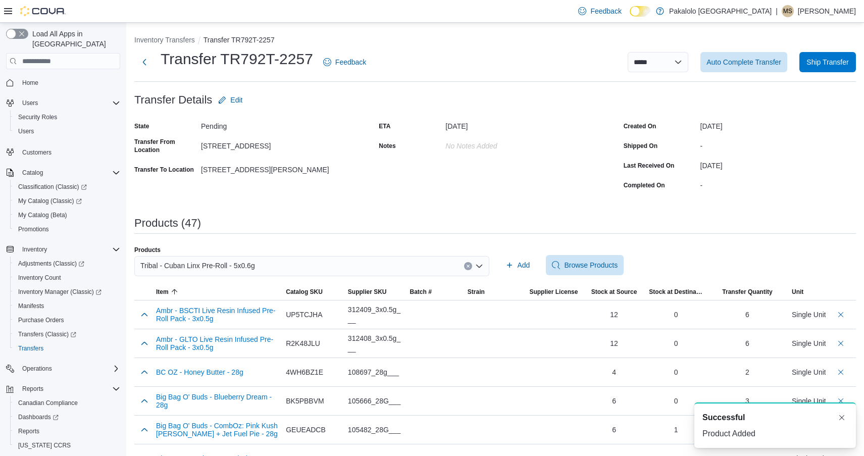
click at [254, 262] on span "Tribal - Cuban Linx Pre-Roll - 5x0.6g" at bounding box center [197, 266] width 115 height 12
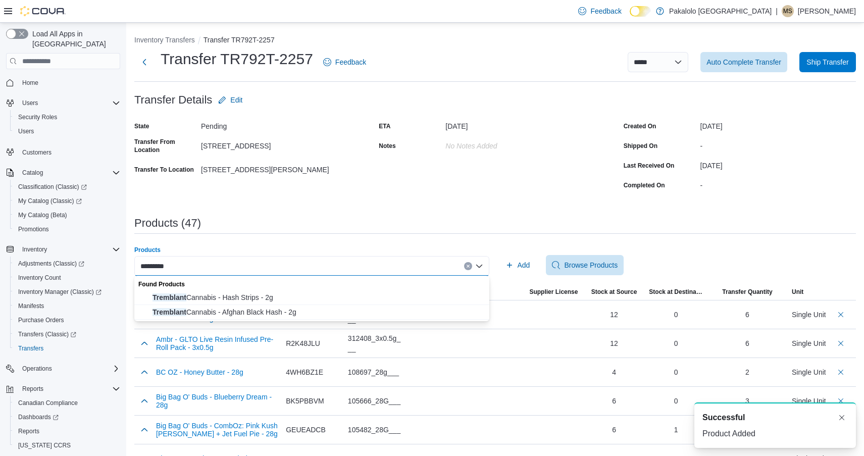
click at [161, 267] on input "*********" at bounding box center [155, 266] width 31 height 12
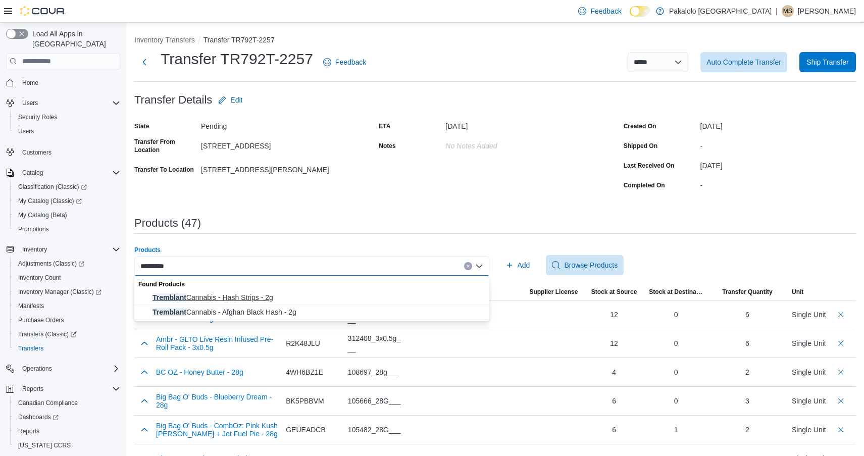
type input "*********"
click at [234, 297] on span "Tremblant Cannabis - Hash Strips - 2g" at bounding box center [318, 297] width 331 height 10
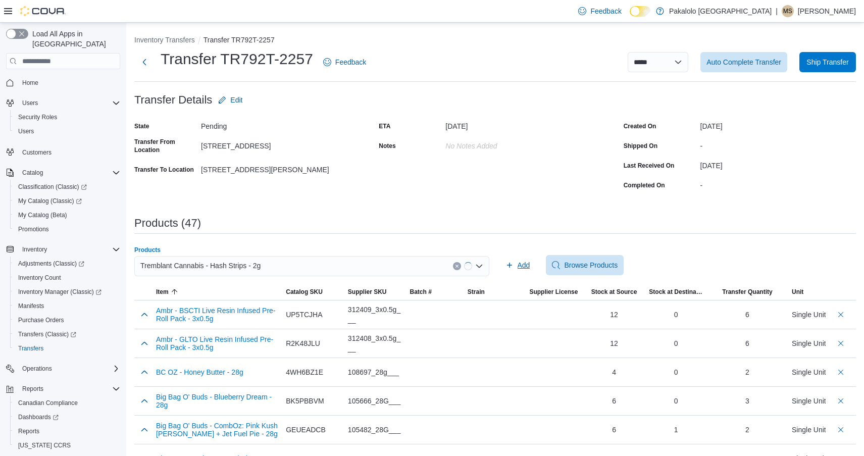
click at [517, 263] on span "Add" at bounding box center [518, 265] width 25 height 20
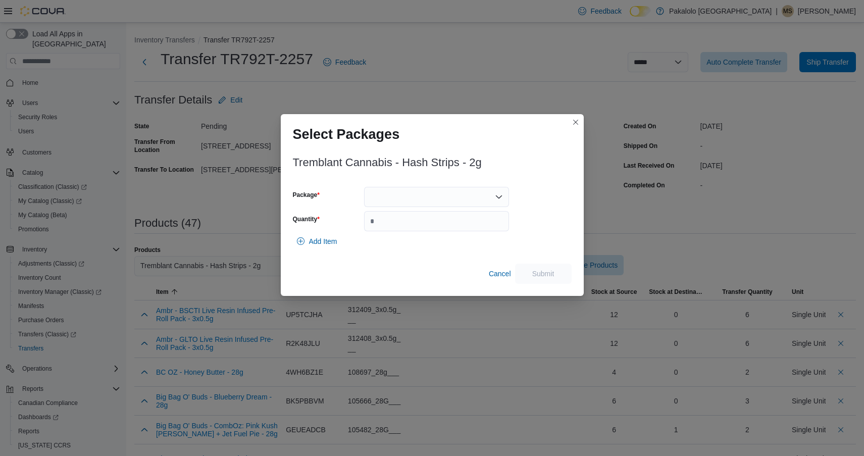
click at [426, 186] on div "Tremblant Cannabis - Hash Strips - 2g Package Quantity Add Item Cancel Submit" at bounding box center [432, 217] width 279 height 133
click at [426, 191] on div at bounding box center [436, 197] width 145 height 20
click at [426, 221] on div "Packages In Stock" at bounding box center [436, 214] width 145 height 15
click at [414, 238] on span "13439250629" at bounding box center [442, 243] width 121 height 10
click at [416, 227] on input "Quantity" at bounding box center [436, 221] width 145 height 20
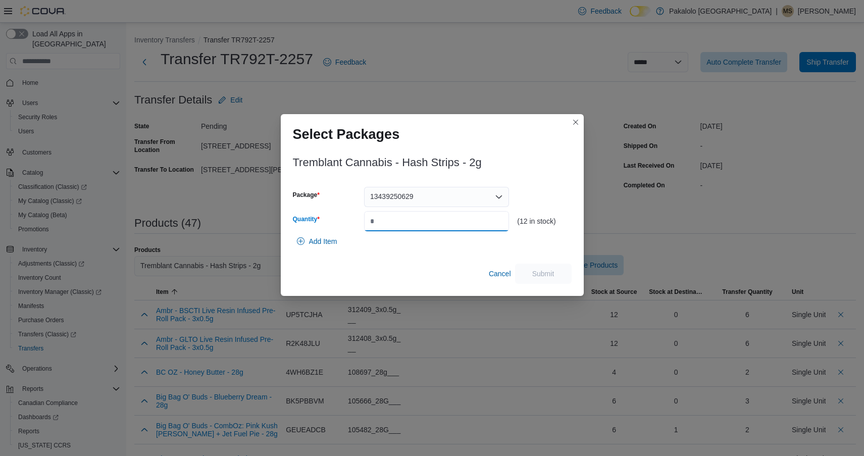
click at [416, 227] on input "Quantity" at bounding box center [436, 221] width 145 height 20
type input "*"
click at [541, 269] on span "Submit" at bounding box center [543, 273] width 22 height 10
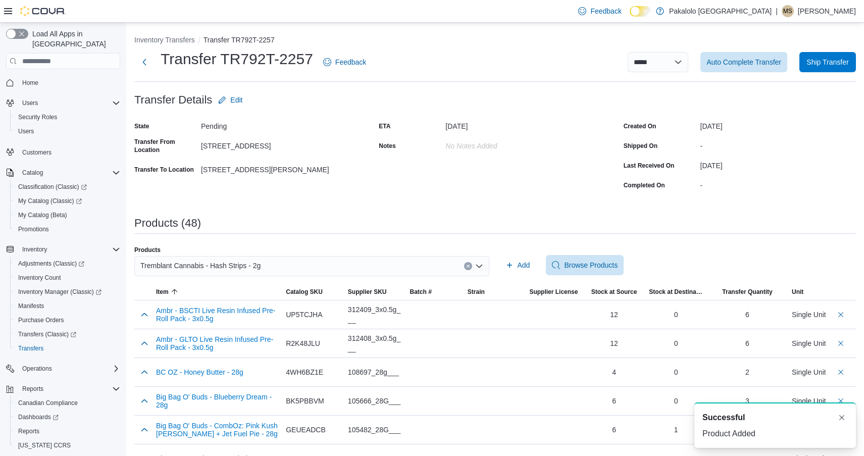
click at [261, 267] on span "Tremblant Cannabis - Hash Strips - 2g" at bounding box center [200, 266] width 120 height 12
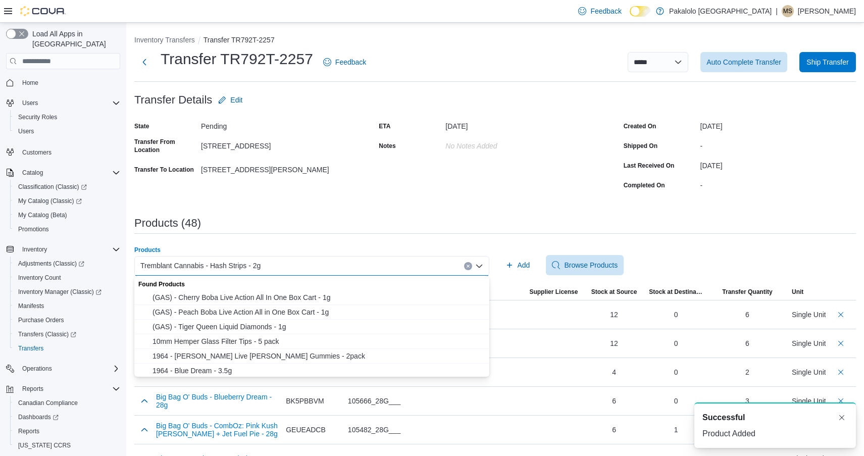
paste input "*********"
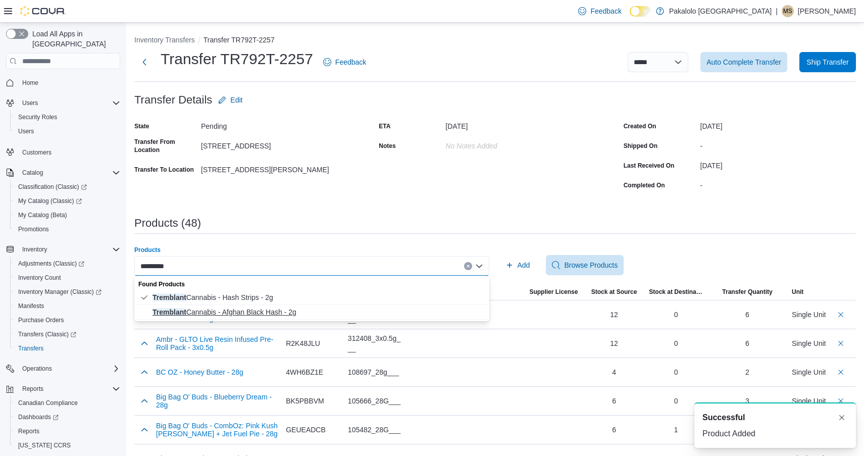
type input "*********"
click at [244, 314] on span "Tremblant Cannabis - Afghan Black Hash - 2g" at bounding box center [318, 312] width 331 height 10
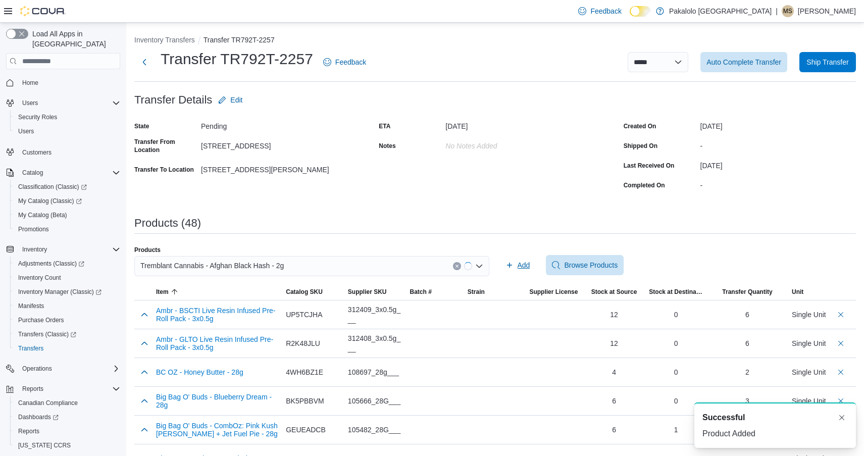
click at [515, 269] on span "Add" at bounding box center [518, 265] width 25 height 20
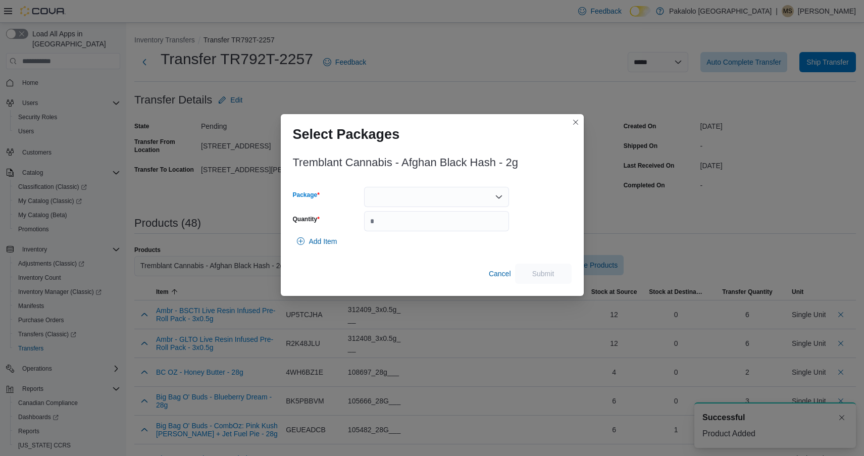
click at [442, 198] on div at bounding box center [436, 197] width 145 height 20
click at [442, 232] on span "13249250608" at bounding box center [442, 229] width 121 height 10
click at [441, 203] on div "13249250608 Combo box. Selected. 13249250608. Press Backspace to delete 1324925…" at bounding box center [436, 197] width 145 height 20
click at [439, 235] on button "13591250801" at bounding box center [436, 229] width 145 height 15
click at [467, 218] on input "Quantity" at bounding box center [436, 221] width 145 height 20
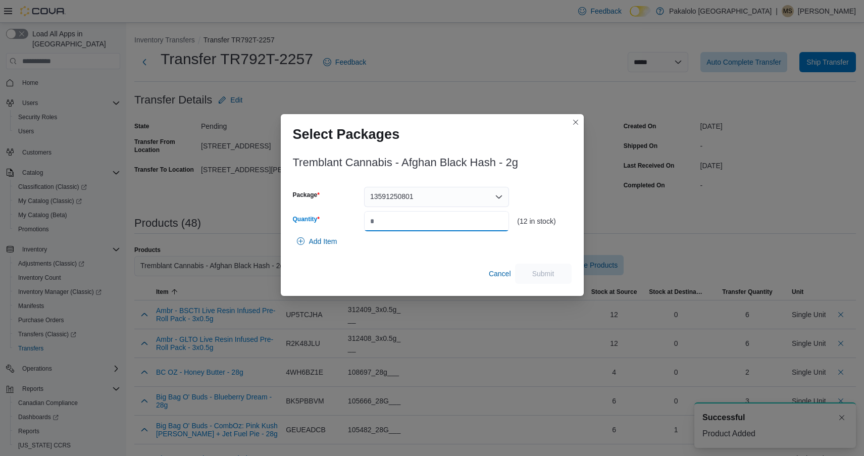
click at [467, 218] on input "Quantity" at bounding box center [436, 221] width 145 height 20
type input "*"
click at [561, 274] on span "Submit" at bounding box center [543, 273] width 44 height 20
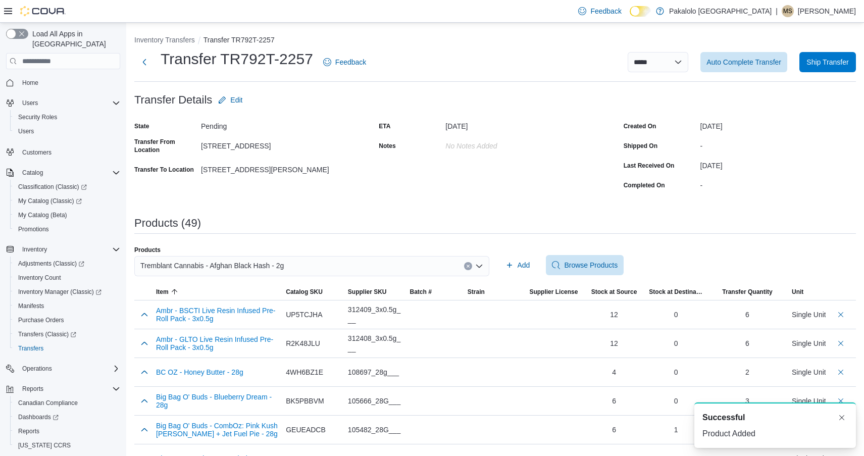
click at [300, 270] on div "Tremblant Cannabis - Afghan Black Hash - 2g" at bounding box center [311, 266] width 355 height 20
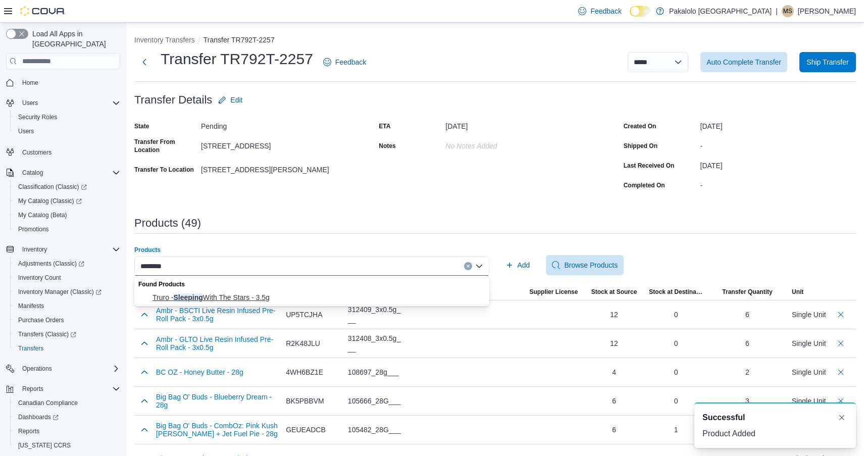
type input "********"
click at [280, 295] on span "Truro - Sleeping With The Stars - 3.5g" at bounding box center [318, 297] width 331 height 10
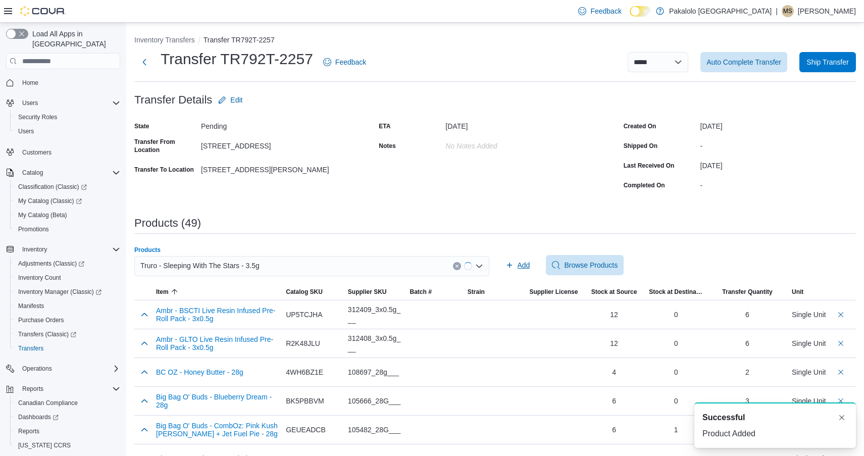
click at [520, 263] on span "Add" at bounding box center [524, 265] width 13 height 10
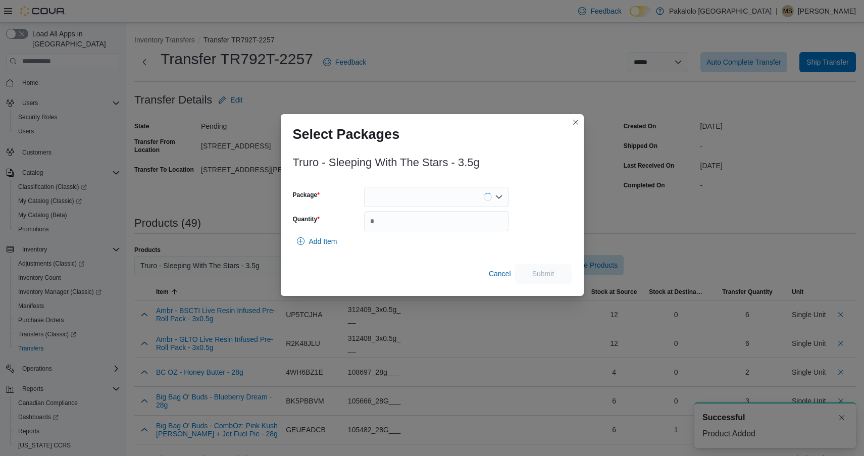
click at [454, 203] on div at bounding box center [436, 197] width 145 height 20
click at [452, 224] on span "SWS24B11" at bounding box center [442, 229] width 121 height 10
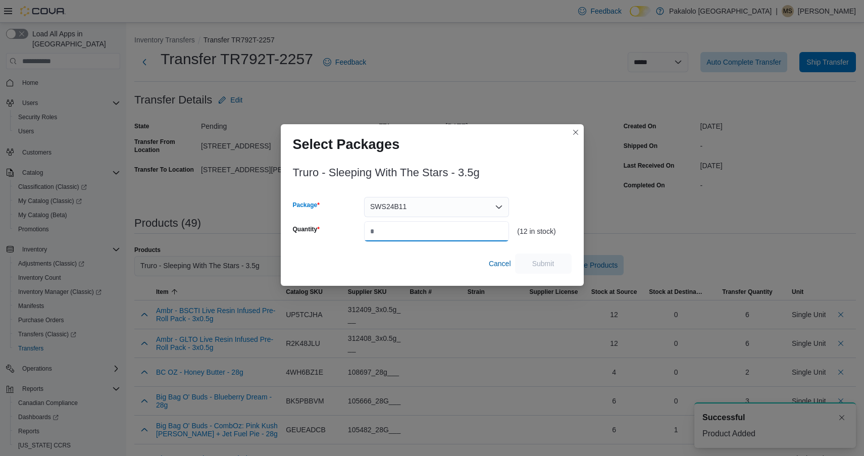
click at [452, 224] on input "Quantity" at bounding box center [436, 231] width 145 height 20
type input "*"
click at [531, 258] on span "Submit" at bounding box center [543, 263] width 44 height 20
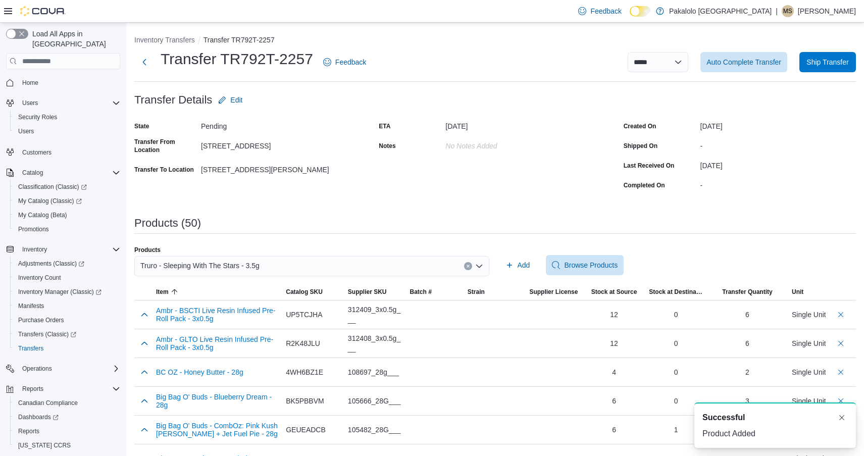
click at [293, 251] on div "Products" at bounding box center [311, 250] width 355 height 8
click at [293, 263] on div "Truro - Sleeping With The Stars - 3.5g" at bounding box center [311, 266] width 355 height 20
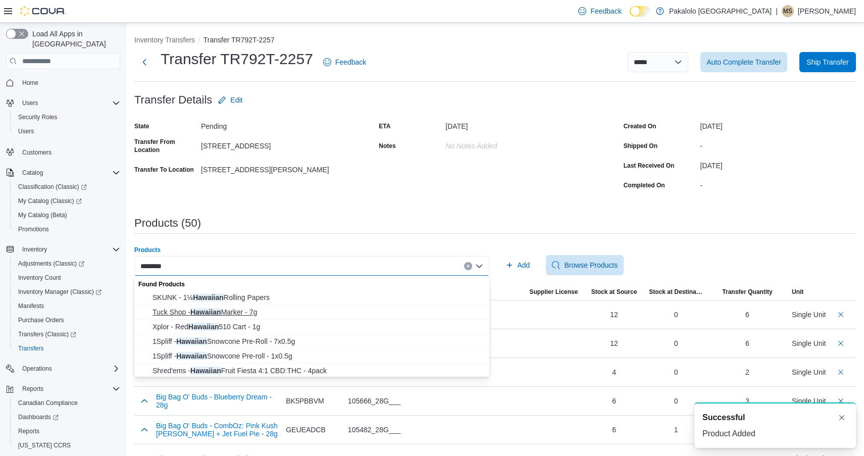
type input "********"
drag, startPoint x: 246, startPoint y: 317, endPoint x: 342, endPoint y: 273, distance: 106.0
click at [246, 317] on span "Tuck Shop - Hawaiian Marker - 7g" at bounding box center [318, 312] width 331 height 10
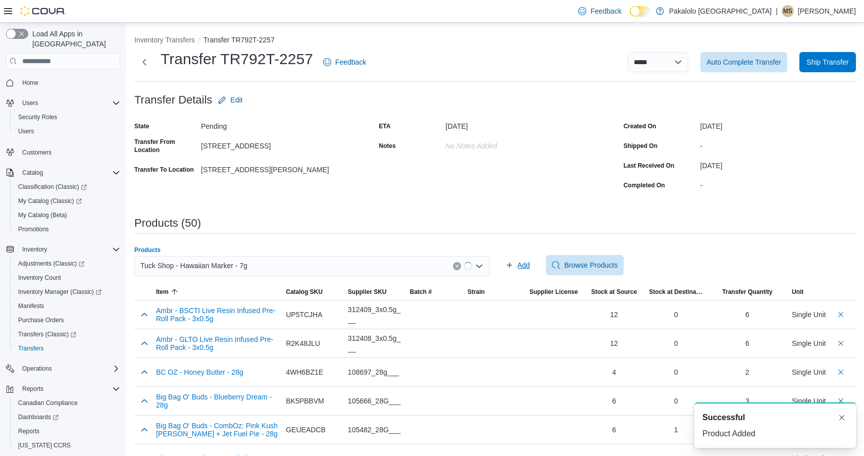
click at [504, 261] on button "Add" at bounding box center [518, 265] width 33 height 20
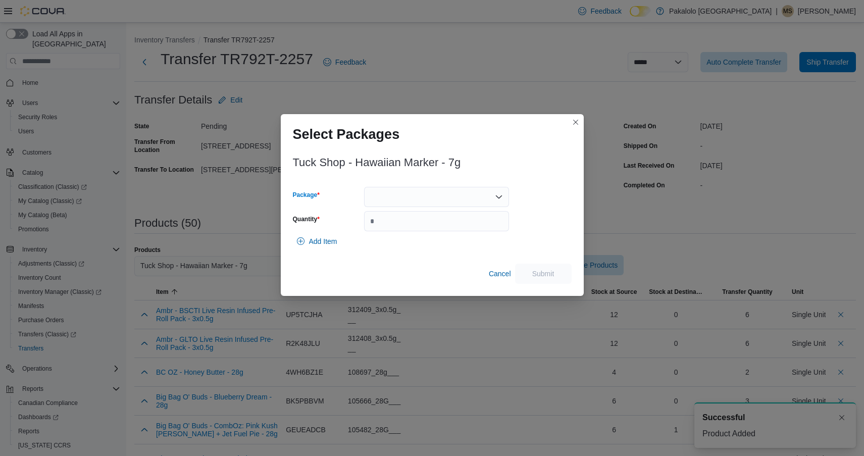
click at [421, 192] on div at bounding box center [436, 197] width 145 height 20
click at [418, 229] on span "HM2B1" at bounding box center [442, 229] width 121 height 10
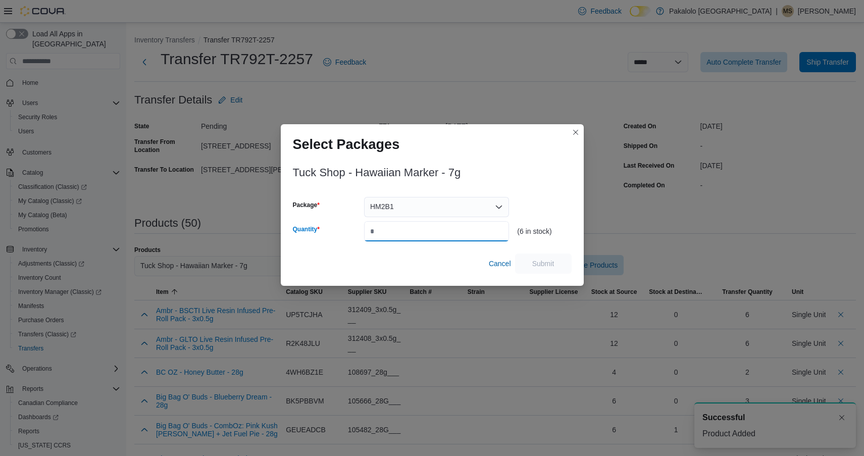
click at [418, 229] on input "Quantity" at bounding box center [436, 231] width 145 height 20
type input "*"
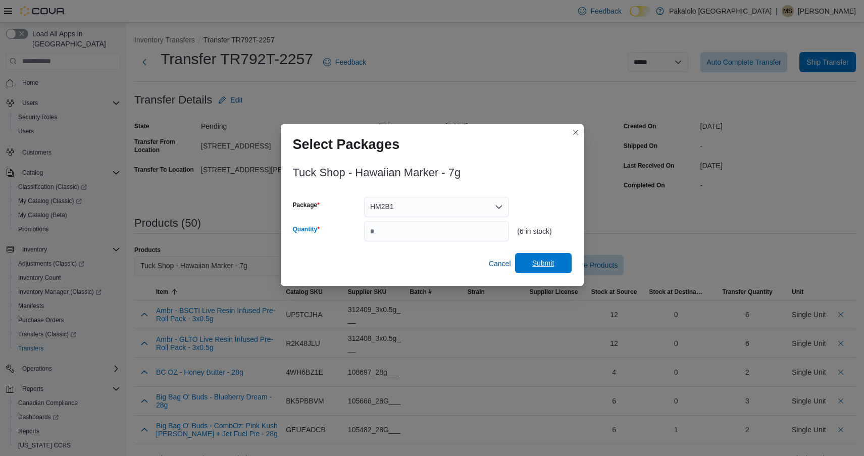
click at [543, 267] on span "Submit" at bounding box center [543, 263] width 22 height 10
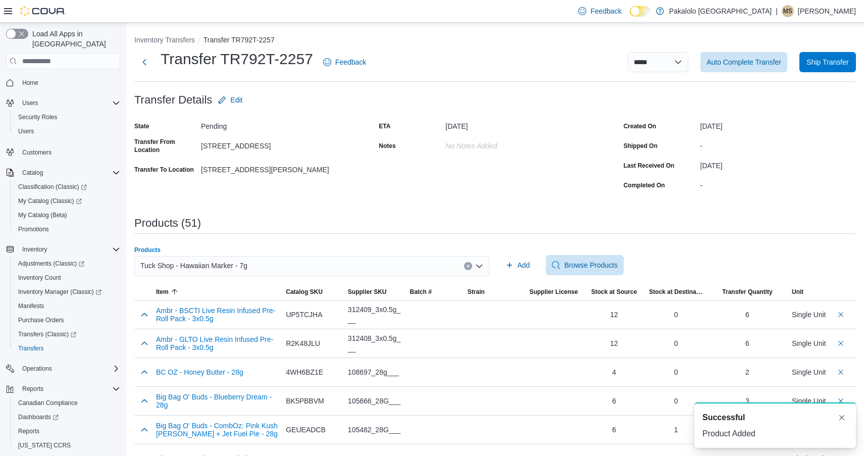
click at [298, 265] on div "Tuck Shop - Hawaiian Marker - 7g" at bounding box center [311, 266] width 355 height 20
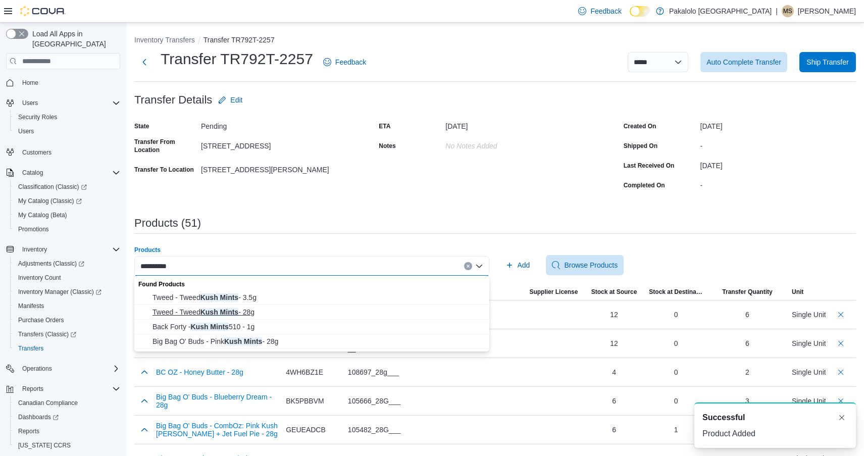
type input "**********"
click at [259, 313] on span "Tweed - Tweed Kush Mints - 28g" at bounding box center [318, 312] width 331 height 10
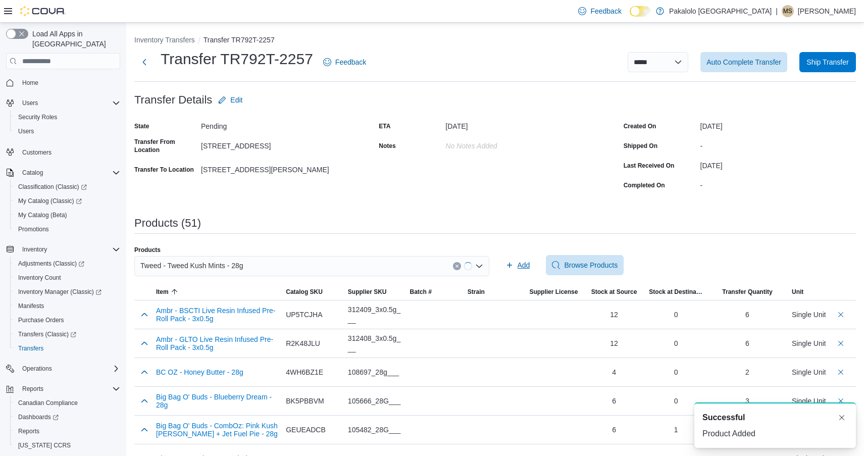
click at [524, 260] on span "Add" at bounding box center [524, 265] width 13 height 10
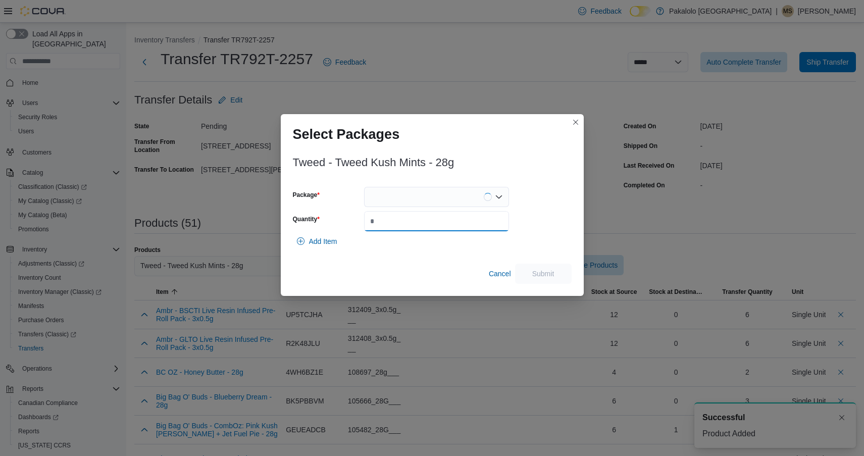
click at [434, 211] on input "Quantity" at bounding box center [436, 221] width 145 height 20
click at [432, 203] on div at bounding box center [436, 197] width 145 height 20
click at [430, 231] on span "2500002948" at bounding box center [442, 229] width 121 height 10
click at [430, 231] on input "*" at bounding box center [436, 221] width 145 height 20
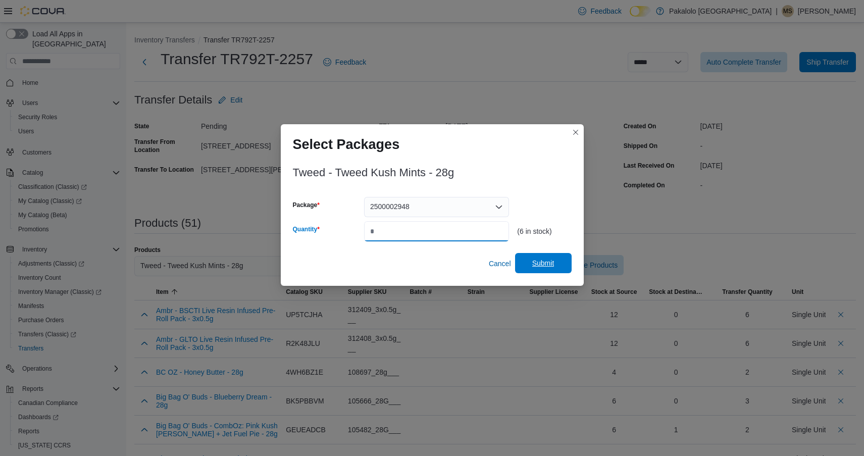
type input "*"
click at [543, 263] on span "Submit" at bounding box center [543, 263] width 22 height 10
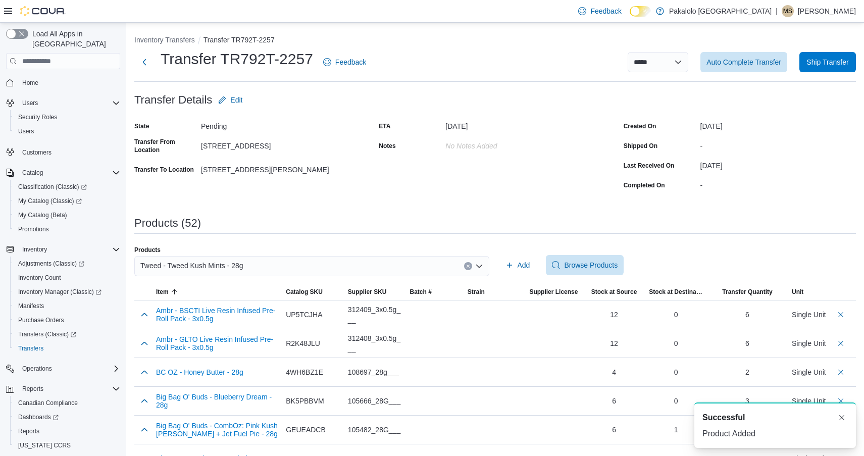
click at [241, 270] on span "Tweed - Tweed Kush Mints - 28g" at bounding box center [191, 266] width 103 height 12
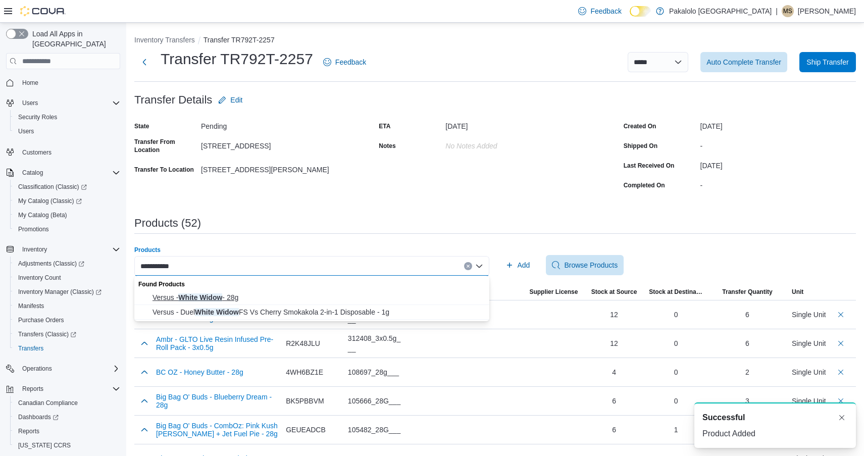
type input "**********"
click at [234, 299] on span "Versus - White Widow - 28g" at bounding box center [318, 297] width 331 height 10
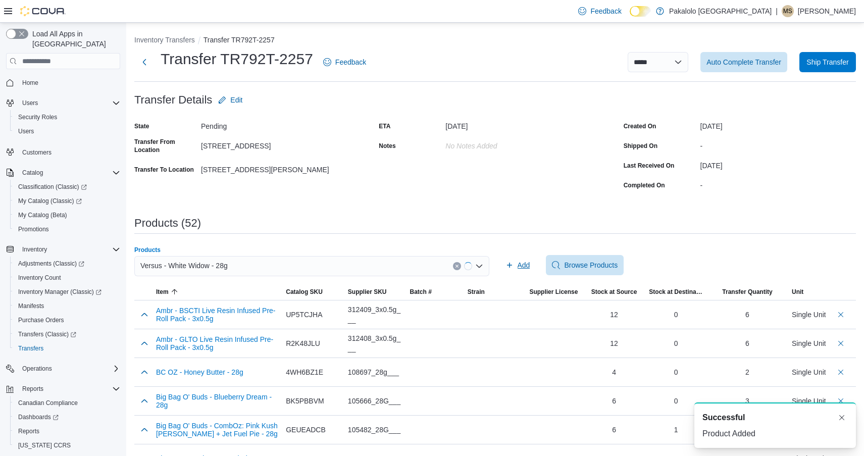
click at [522, 258] on span "Add" at bounding box center [518, 265] width 25 height 20
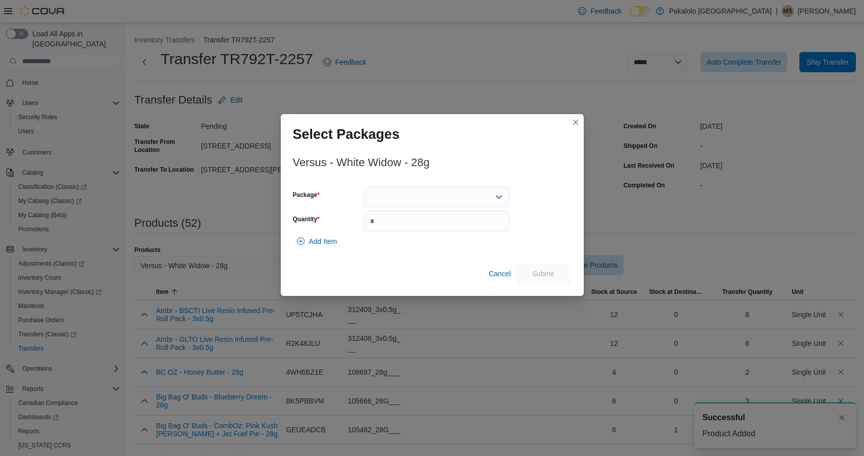
click at [427, 199] on div at bounding box center [436, 197] width 145 height 20
click at [421, 243] on span "AFG00001312" at bounding box center [442, 243] width 121 height 10
click at [419, 223] on input "Quantity" at bounding box center [436, 221] width 145 height 20
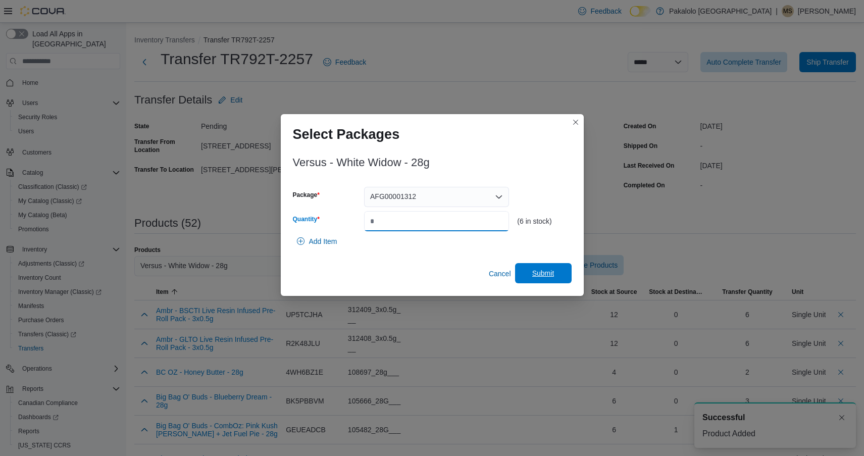
type input "*"
click at [558, 277] on span "Submit" at bounding box center [543, 273] width 44 height 20
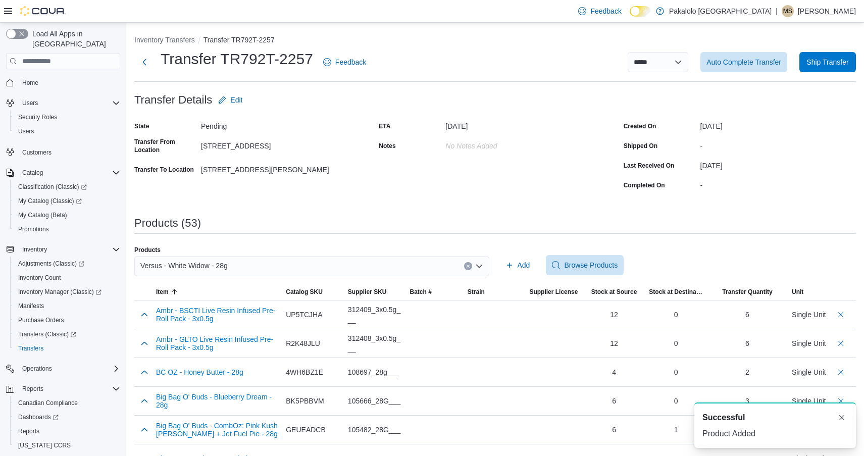
scroll to position [2, 0]
click at [258, 266] on div "Versus - White Widow - 28g" at bounding box center [311, 266] width 355 height 20
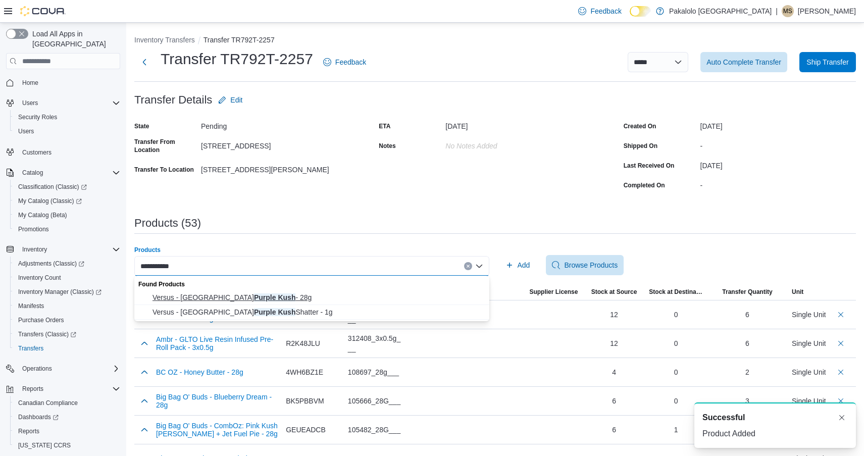
type input "**********"
click at [245, 301] on span "Versus - BC Purple Kush - 28g" at bounding box center [318, 297] width 331 height 10
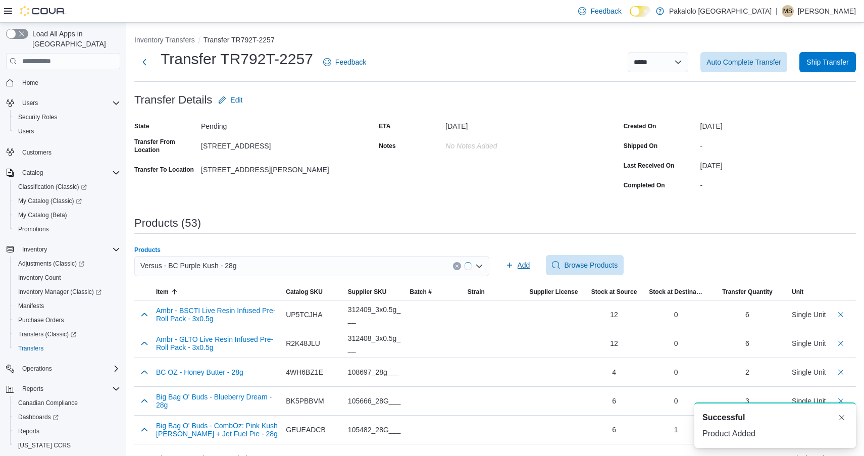
click at [512, 263] on icon "button" at bounding box center [510, 265] width 8 height 8
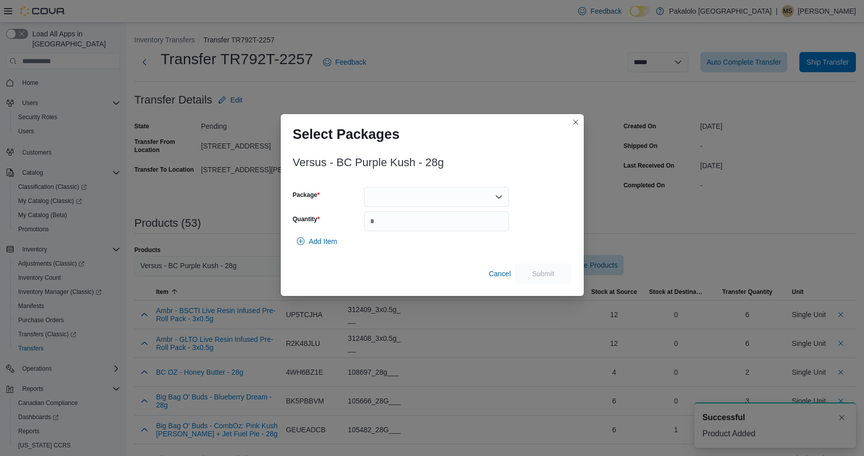
click at [457, 198] on div at bounding box center [436, 197] width 145 height 20
click at [448, 230] on span "VA201379.01" at bounding box center [442, 229] width 121 height 10
click at [447, 200] on div "VA201379.01" at bounding box center [436, 197] width 145 height 20
click at [444, 229] on span "VA201390.01" at bounding box center [442, 229] width 121 height 10
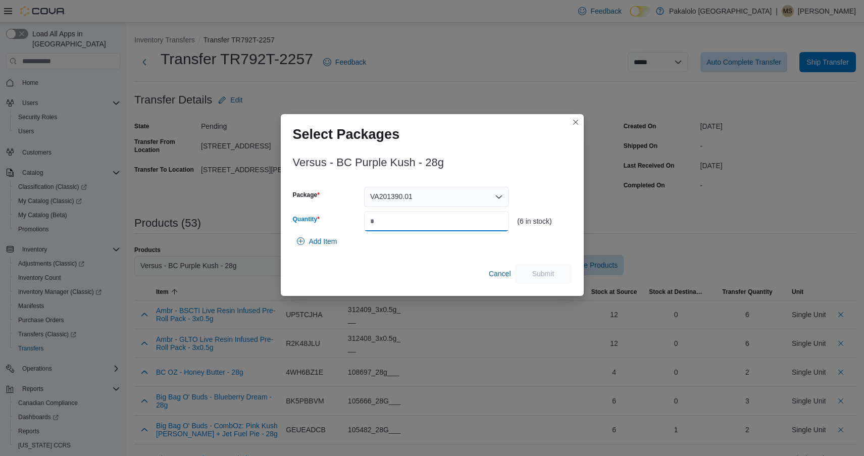
click at [444, 229] on input "Quantity" at bounding box center [436, 221] width 145 height 20
type input "*"
click at [538, 265] on span "Submit" at bounding box center [543, 273] width 44 height 20
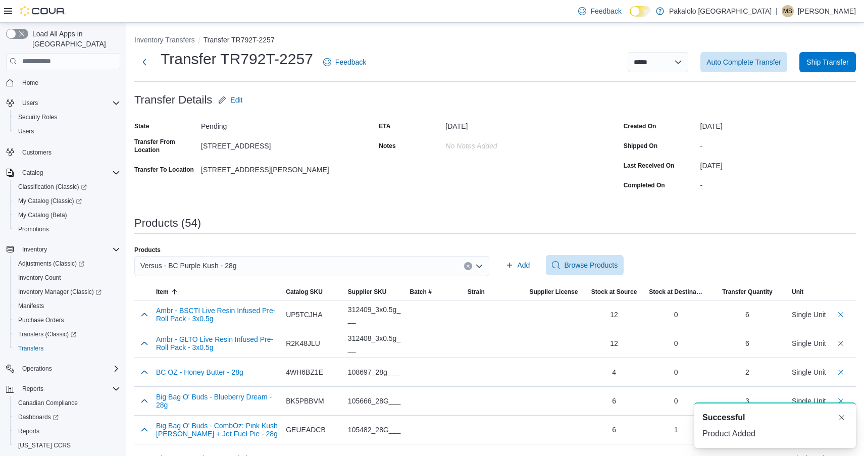
click at [248, 260] on div "Versus - BC Purple Kush - 28g" at bounding box center [311, 266] width 355 height 20
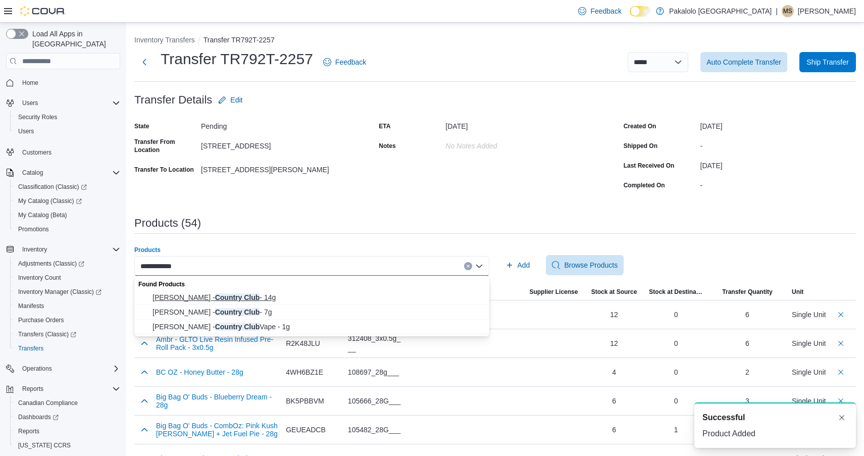
type input "**********"
drag, startPoint x: 215, startPoint y: 298, endPoint x: 284, endPoint y: 286, distance: 70.7
click at [215, 298] on span "Woody Nelson - Country Club - 14g" at bounding box center [318, 297] width 331 height 10
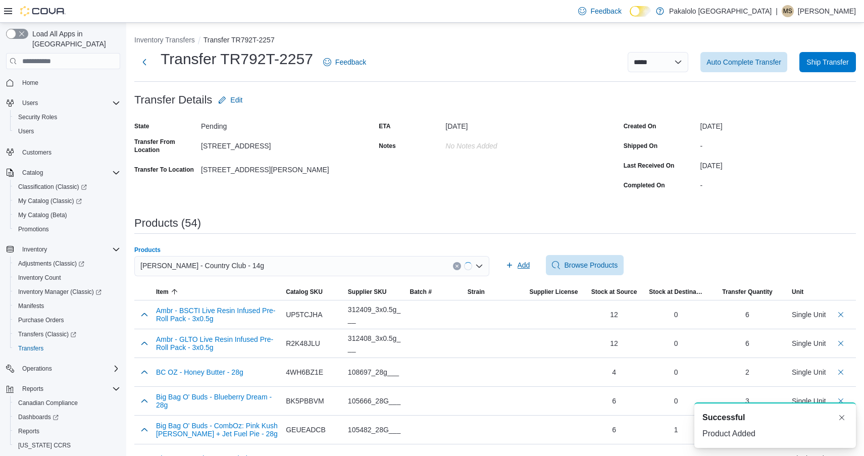
click at [508, 271] on span "Add" at bounding box center [518, 265] width 25 height 20
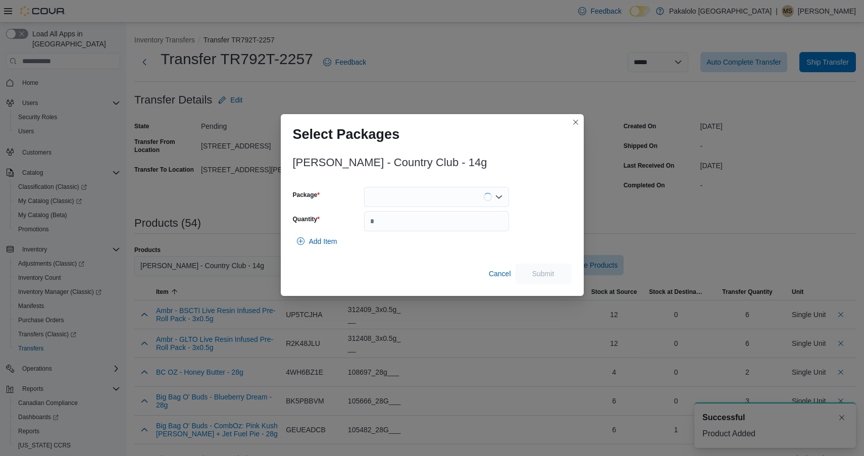
click at [441, 194] on div at bounding box center [436, 197] width 145 height 20
click at [437, 230] on span "CC-CRBY-001" at bounding box center [442, 229] width 121 height 10
click at [437, 230] on input "Quantity" at bounding box center [436, 221] width 145 height 20
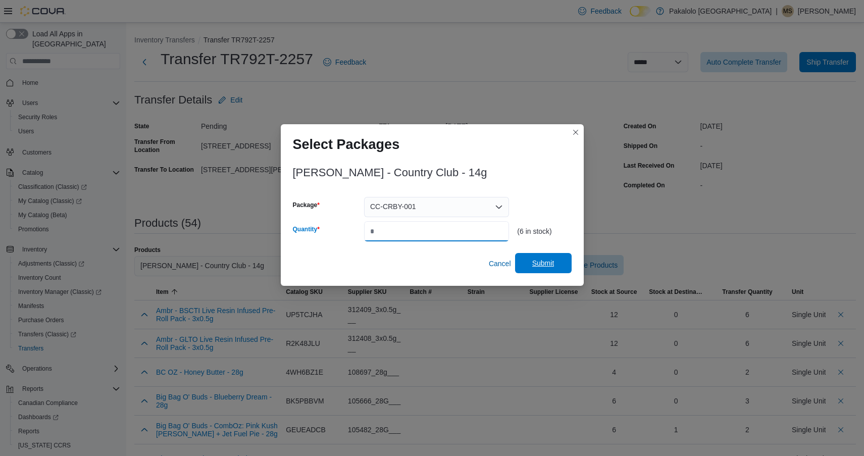
type input "*"
click at [536, 260] on span "Submit" at bounding box center [543, 263] width 22 height 10
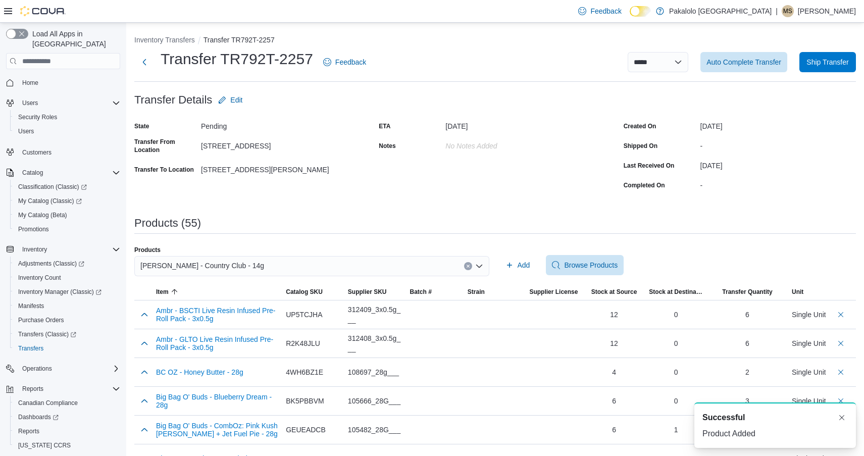
click at [244, 267] on span "Woody Nelson - Country Club - 14g" at bounding box center [202, 266] width 124 height 12
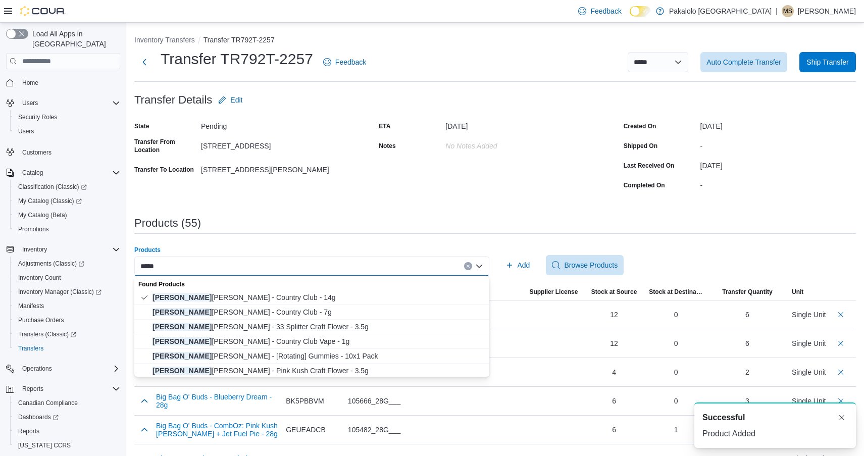
type input "*****"
drag, startPoint x: 242, startPoint y: 326, endPoint x: 240, endPoint y: 372, distance: 46.0
click at [240, 373] on div "Found Products Woody Nelson - Country Club - 14g Woody Nelson - Country Club - …" at bounding box center [311, 334] width 355 height 117
click at [240, 372] on span "Woody Nelson - Pink Kush Craft Flower - 3.5g" at bounding box center [318, 371] width 331 height 10
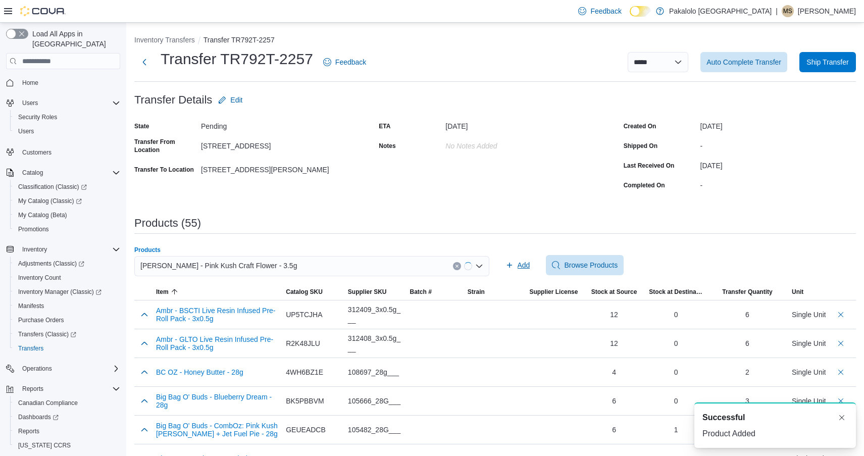
click at [519, 258] on span "Add" at bounding box center [518, 265] width 25 height 20
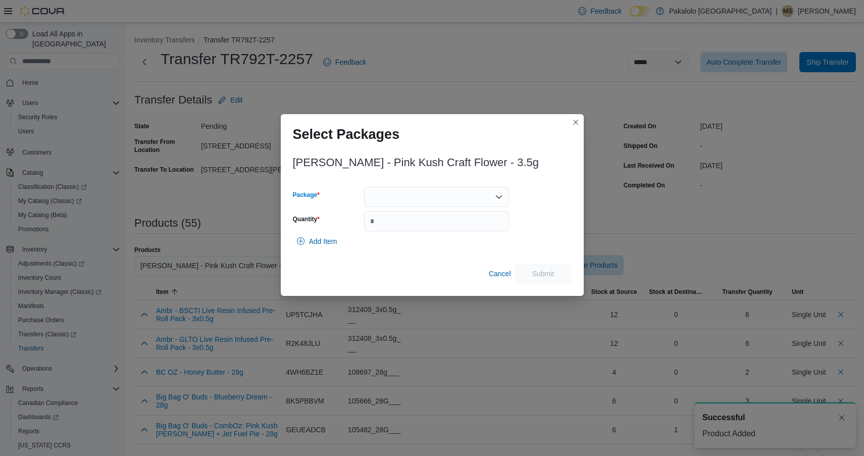
click at [433, 195] on div at bounding box center [436, 197] width 145 height 20
click at [427, 227] on span "PKNK-020" at bounding box center [442, 229] width 121 height 10
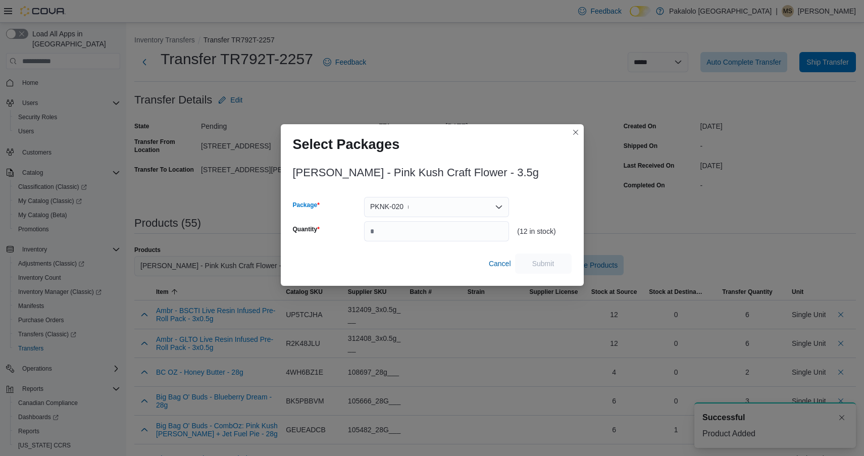
type input "*"
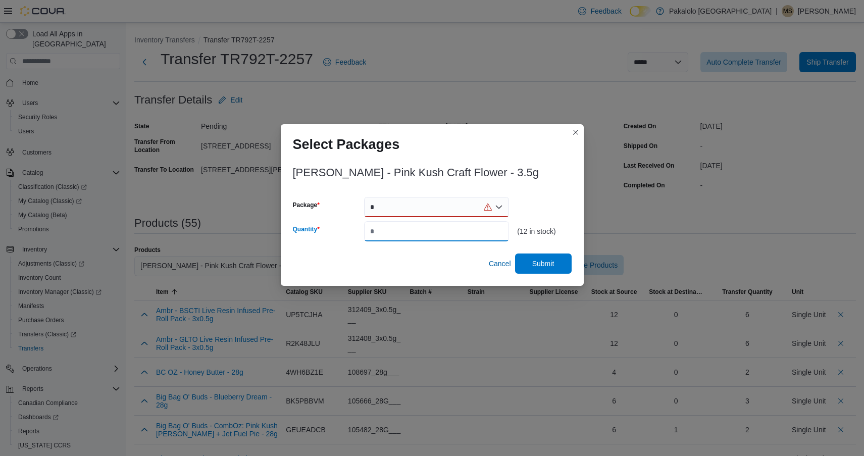
type input "*"
click at [425, 206] on div "*" at bounding box center [436, 207] width 145 height 20
click at [540, 267] on span "Submit" at bounding box center [543, 263] width 22 height 10
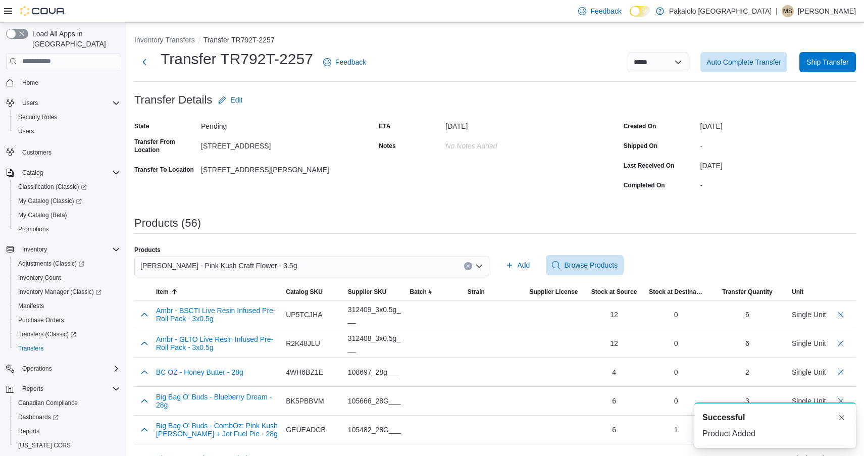
click at [250, 270] on span "Woody Nelson - Pink Kush Craft Flower - 3.5g" at bounding box center [218, 266] width 157 height 12
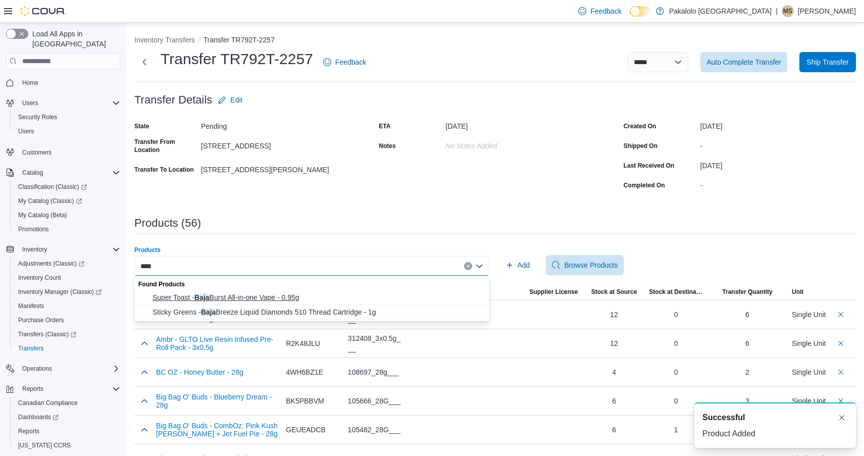
type input "****"
drag, startPoint x: 230, startPoint y: 297, endPoint x: 224, endPoint y: 313, distance: 17.0
click at [224, 313] on div "Found Products Super Toast - Baja Burst All-in-one Vape - 0.95g Sticky Greens -…" at bounding box center [311, 298] width 355 height 44
click at [224, 313] on span "Sticky Greens - Baja Breeze Liquid Diamonds 510 Thread Cartridge - 1g" at bounding box center [318, 312] width 331 height 10
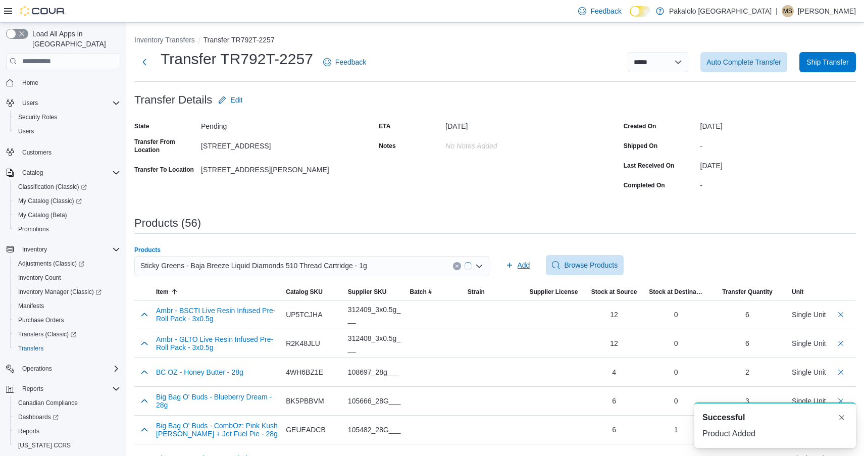
click at [528, 266] on span "Add" at bounding box center [524, 265] width 13 height 10
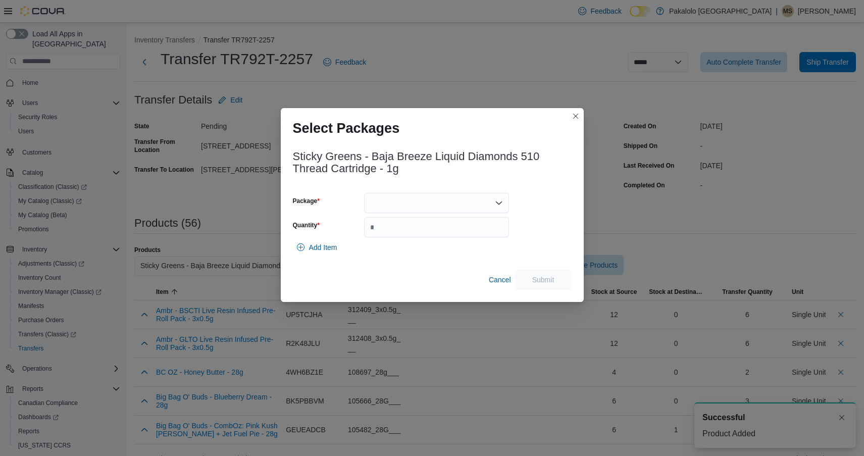
click at [428, 200] on div at bounding box center [436, 203] width 145 height 20
click at [422, 232] on span "ME250011430" at bounding box center [442, 235] width 121 height 10
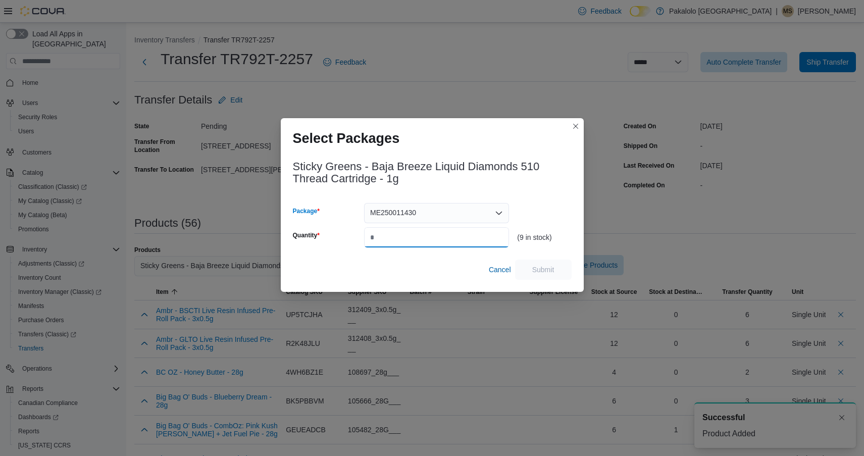
click at [422, 232] on input "Quantity" at bounding box center [436, 237] width 145 height 20
type input "*"
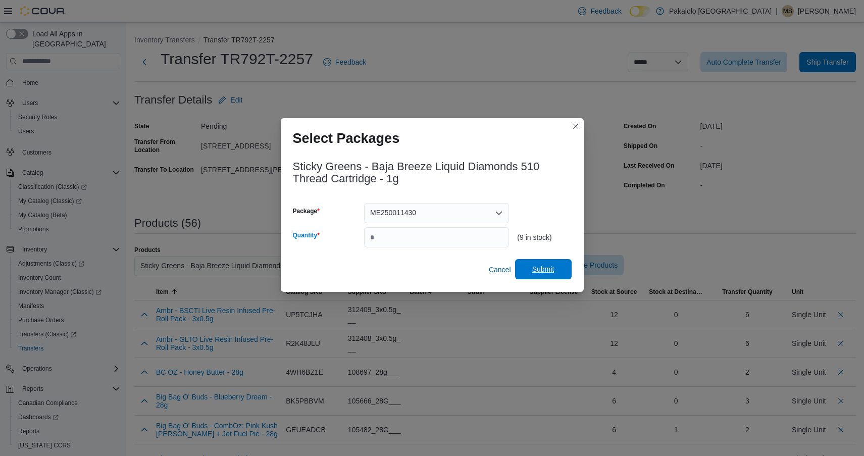
click at [537, 271] on span "Submit" at bounding box center [543, 269] width 22 height 10
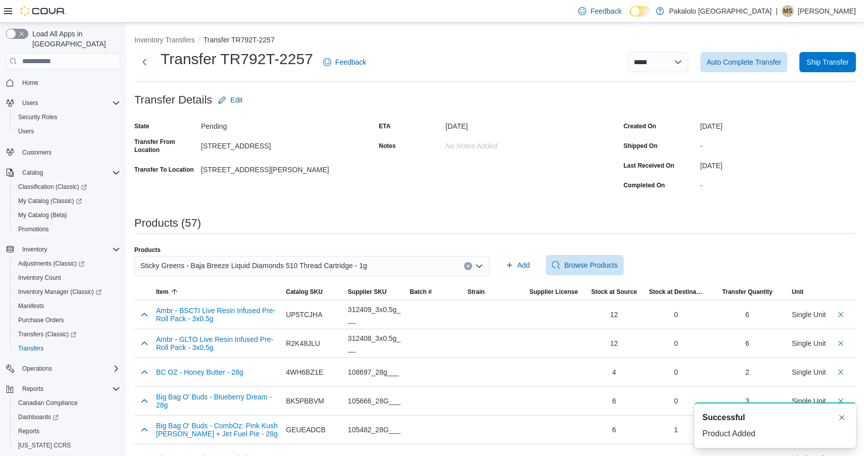
click at [435, 259] on div "Sticky Greens - Baja Breeze Liquid Diamonds 510 Thread Cartridge - 1g" at bounding box center [311, 266] width 355 height 20
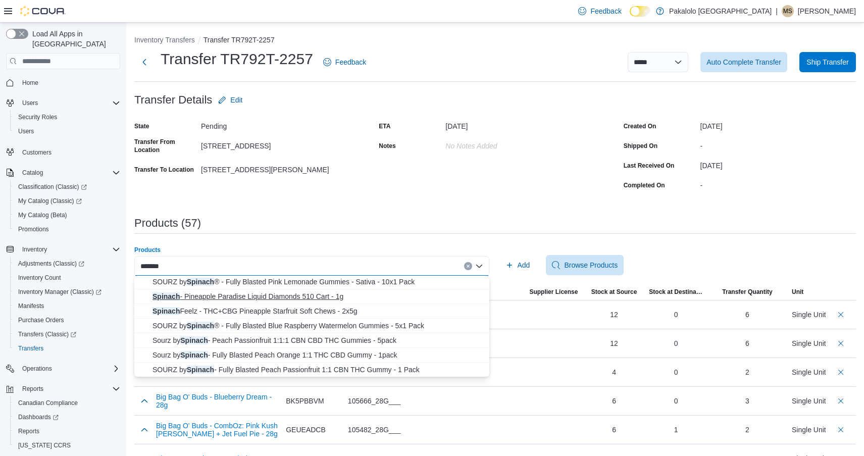
scroll to position [280, 0]
type input "*******"
click at [307, 323] on span "SOURZ by Spinach ® - Fully Blasted Blue Raspberry Watermelon Gummies - 5x1 Pack" at bounding box center [318, 325] width 331 height 10
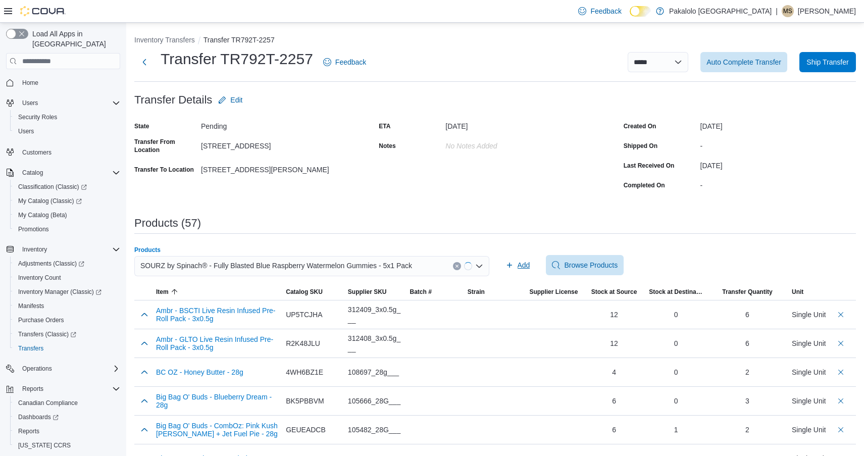
click at [530, 257] on button "Add" at bounding box center [518, 265] width 33 height 20
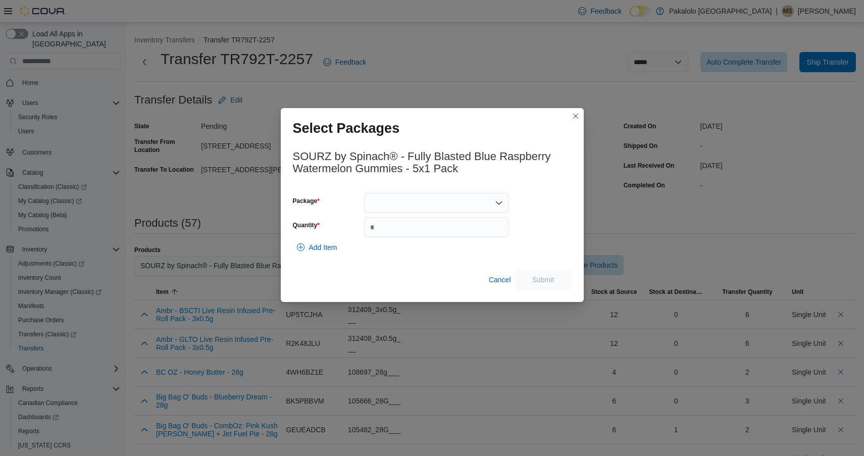
click at [475, 200] on div at bounding box center [436, 203] width 145 height 20
click at [463, 234] on span "024802" at bounding box center [442, 235] width 121 height 10
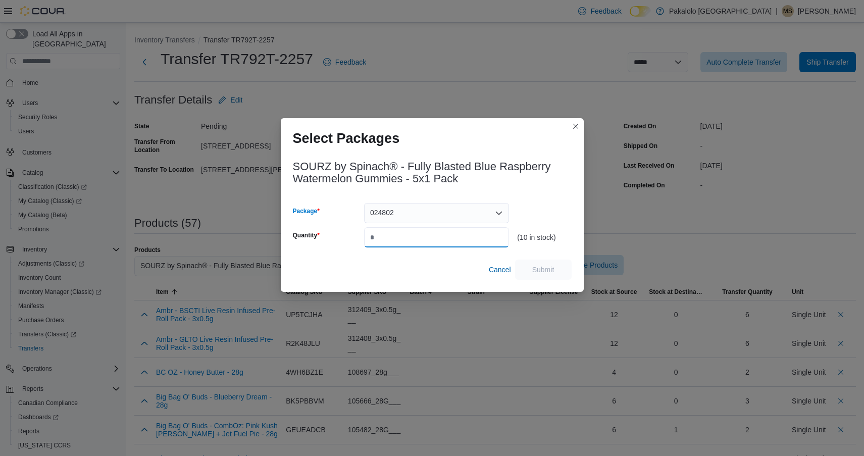
click at [462, 234] on input "Quantity" at bounding box center [436, 237] width 145 height 20
type input "*"
click at [558, 272] on span "Submit" at bounding box center [543, 269] width 44 height 20
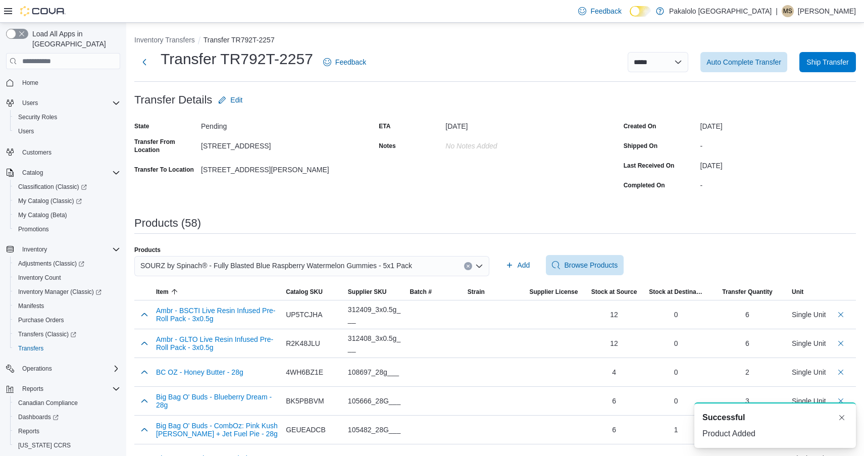
scroll to position [0, 0]
click at [820, 70] on span "Ship Transfer" at bounding box center [828, 62] width 44 height 20
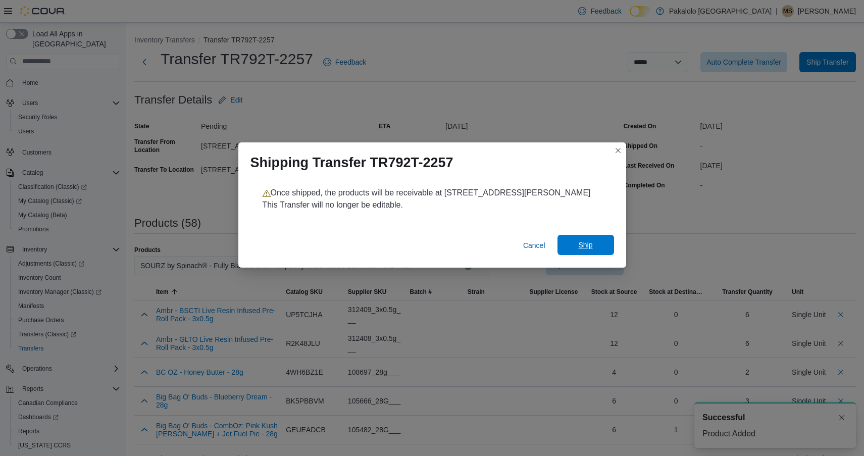
click at [580, 243] on span "Ship" at bounding box center [585, 245] width 14 height 10
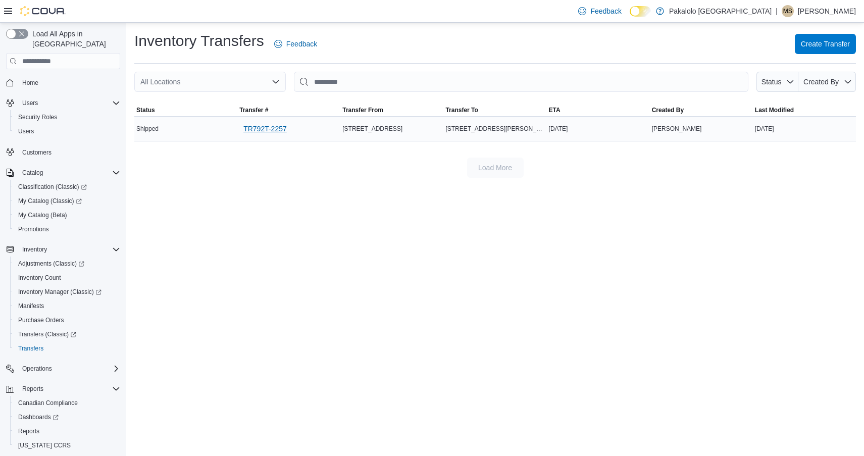
click at [278, 129] on span "TR792T-2257" at bounding box center [264, 129] width 43 height 10
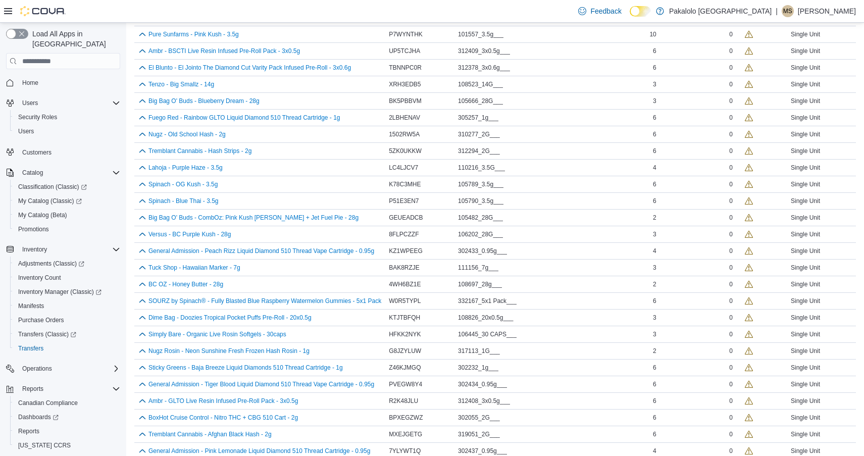
scroll to position [406, 0]
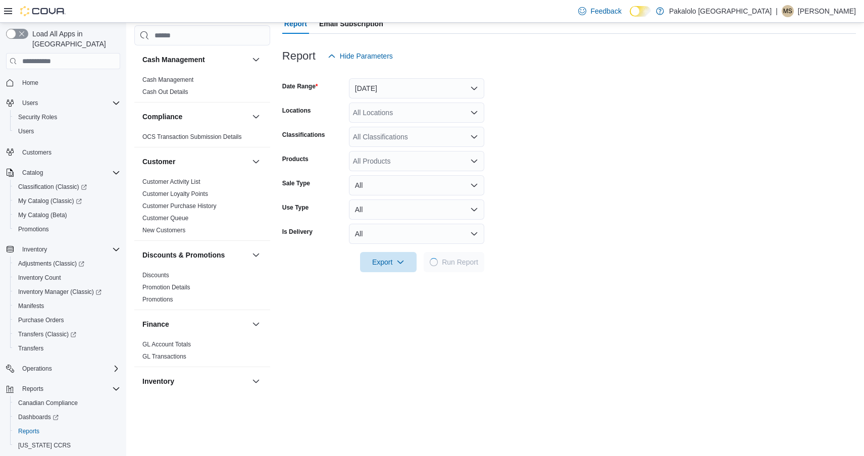
scroll to position [138, 0]
